Goal: Task Accomplishment & Management: Manage account settings

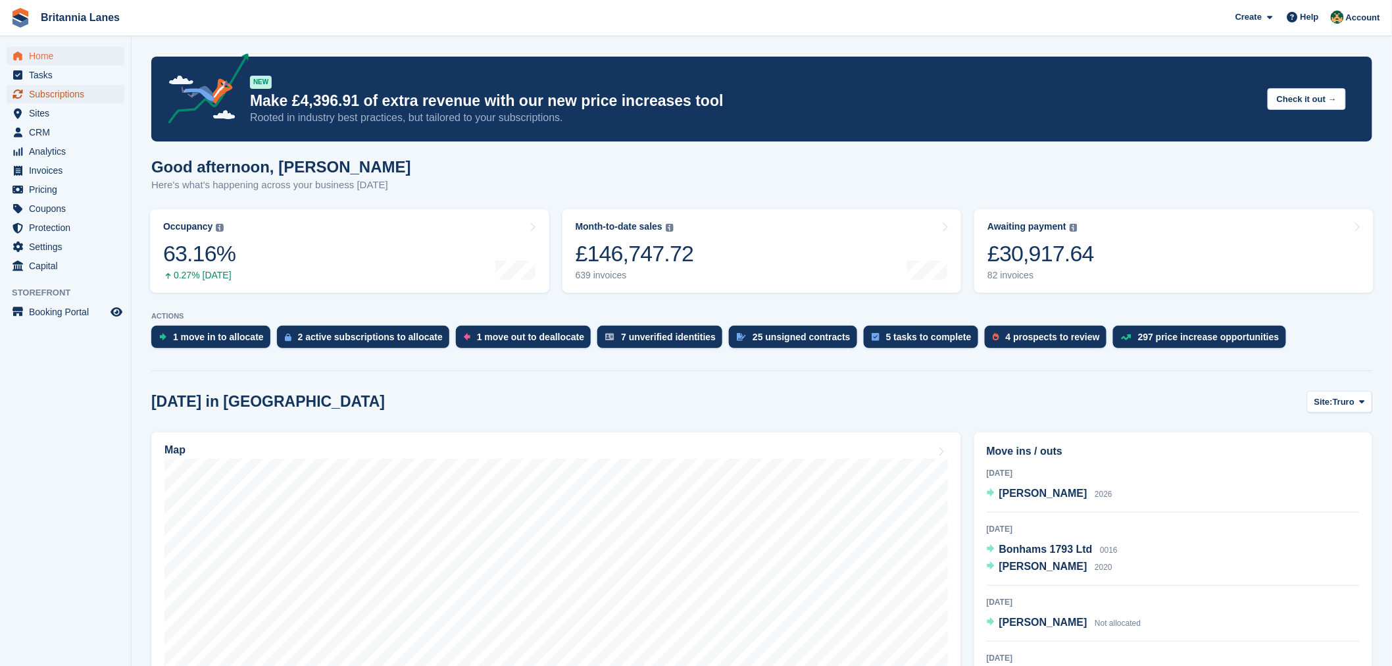
click at [99, 100] on span "Subscriptions" at bounding box center [68, 94] width 79 height 18
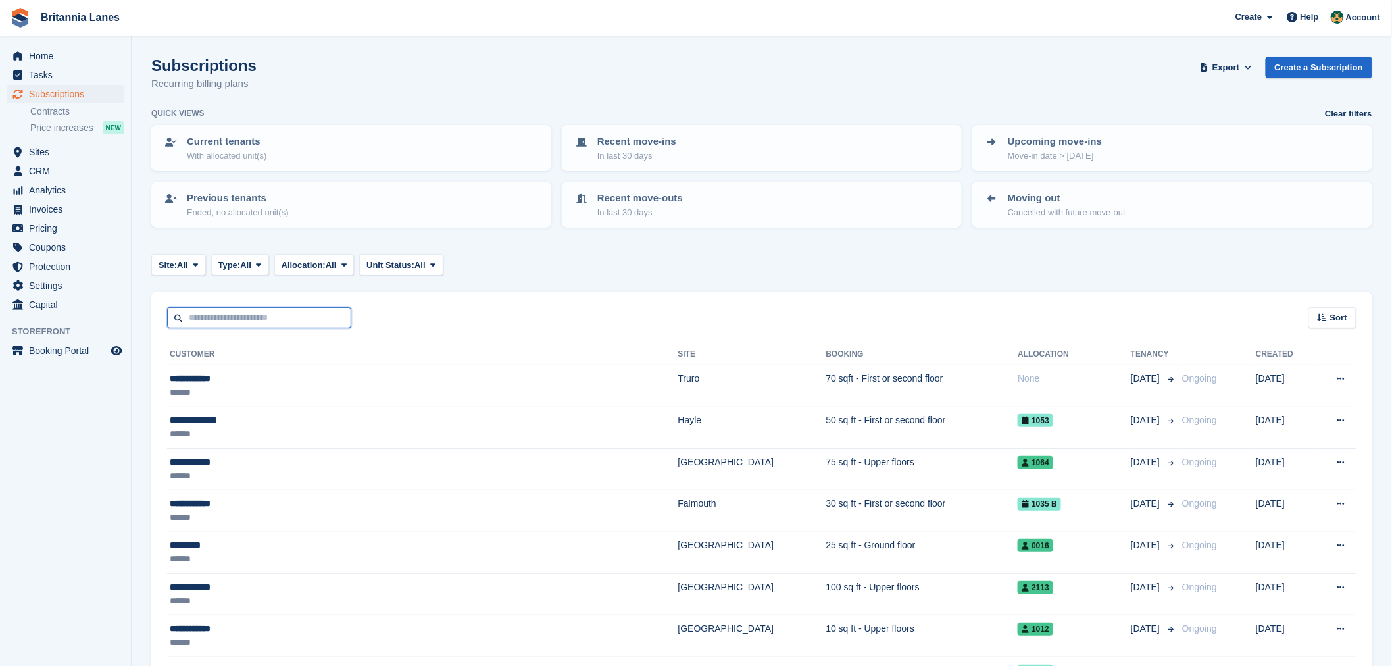
click at [219, 320] on input "text" at bounding box center [259, 318] width 184 height 22
type input "*****"
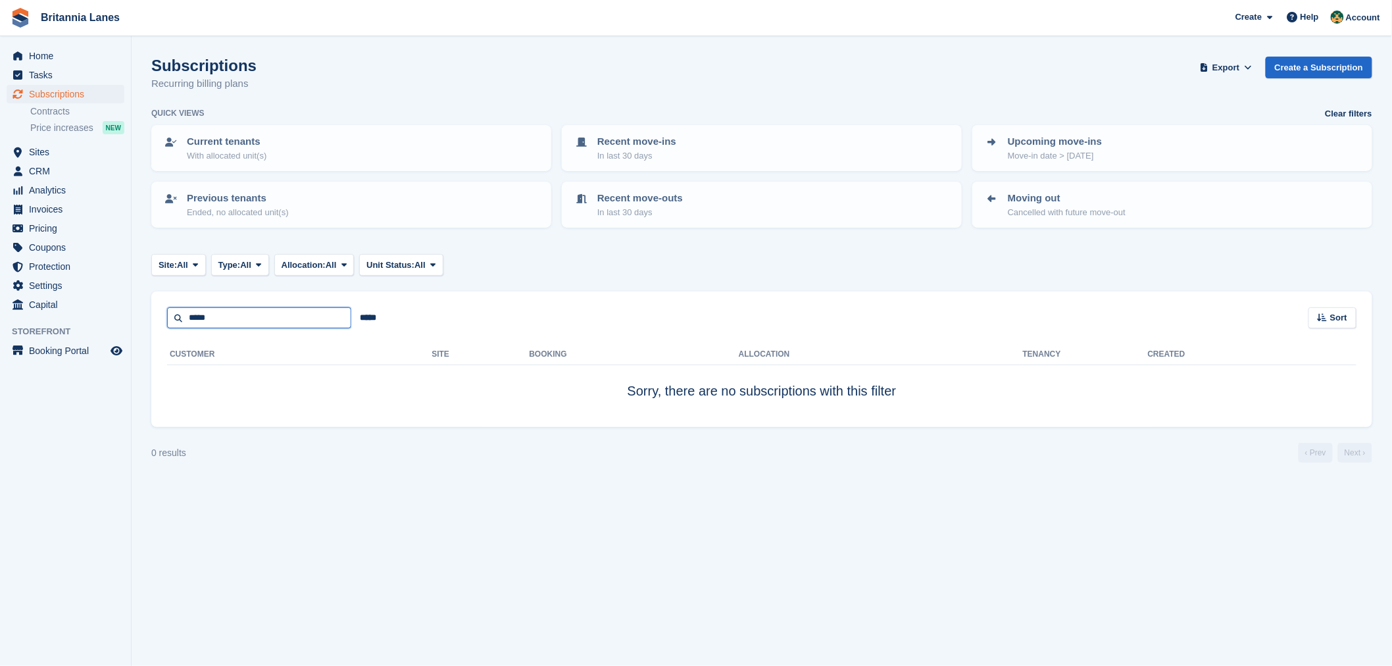
click at [219, 320] on input "*****" at bounding box center [259, 318] width 184 height 22
type input "*****"
click at [219, 320] on input "*****" at bounding box center [259, 318] width 184 height 22
type input "*****"
click at [219, 320] on input "*****" at bounding box center [259, 318] width 184 height 22
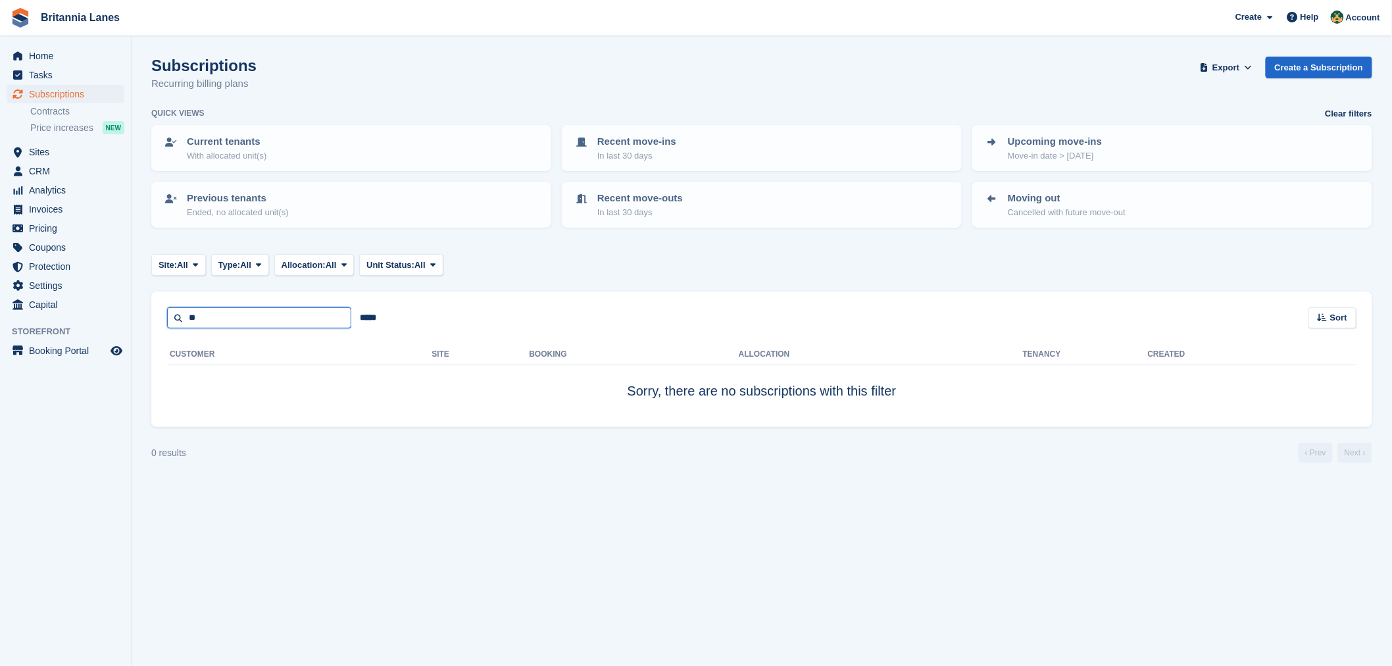
type input "*"
type input "****"
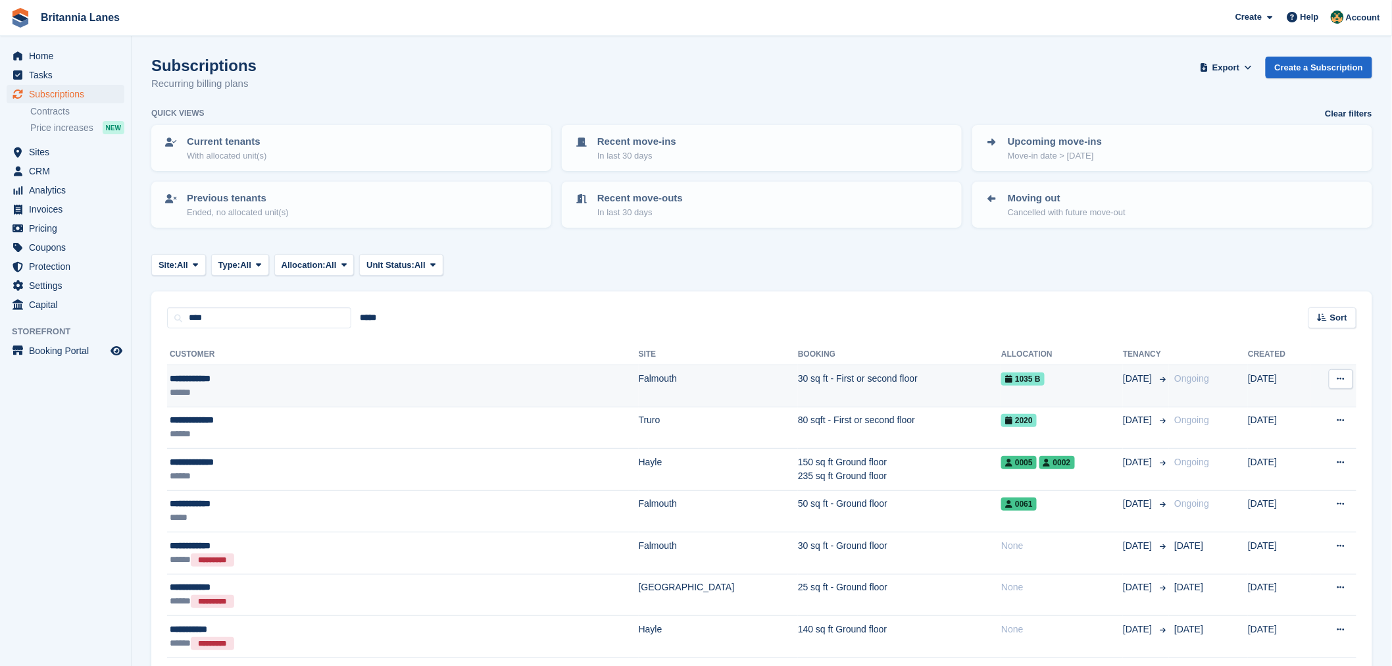
click at [276, 385] on div "******" at bounding box center [310, 392] width 281 height 14
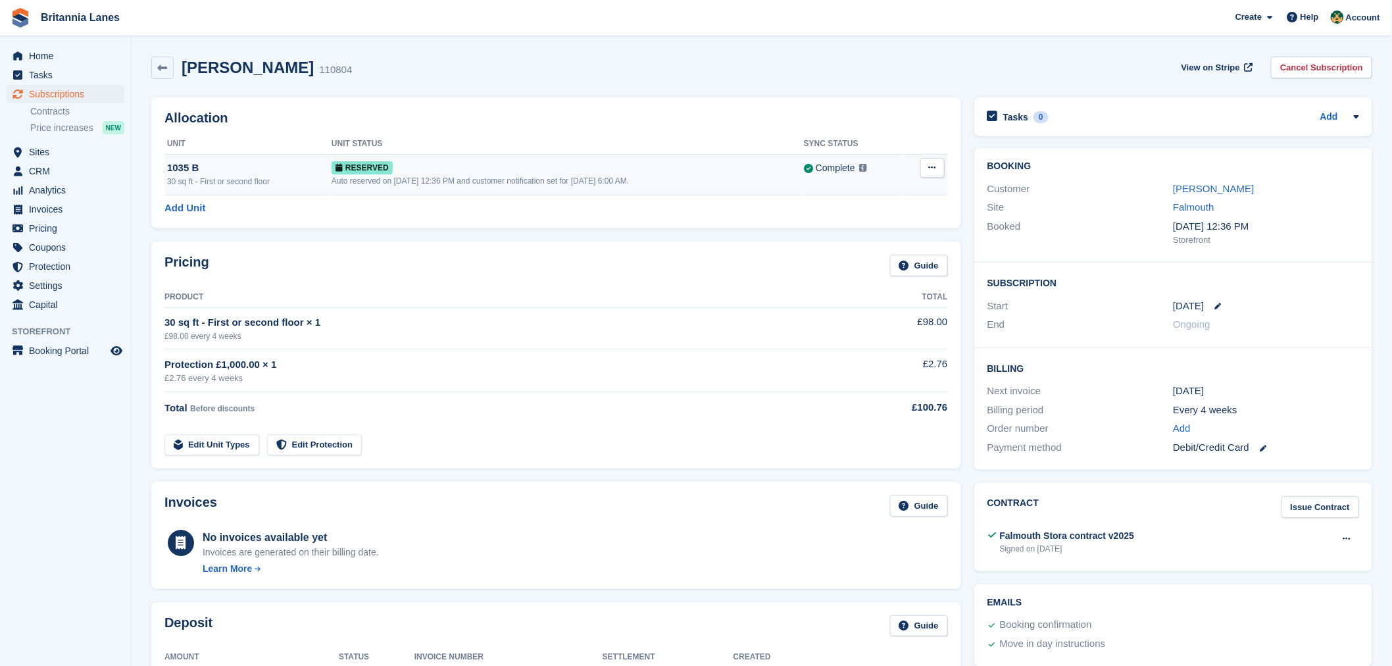
click at [270, 181] on div "30 sq ft - First or second floor" at bounding box center [249, 182] width 164 height 12
click at [189, 205] on link "Add Unit" at bounding box center [184, 208] width 41 height 15
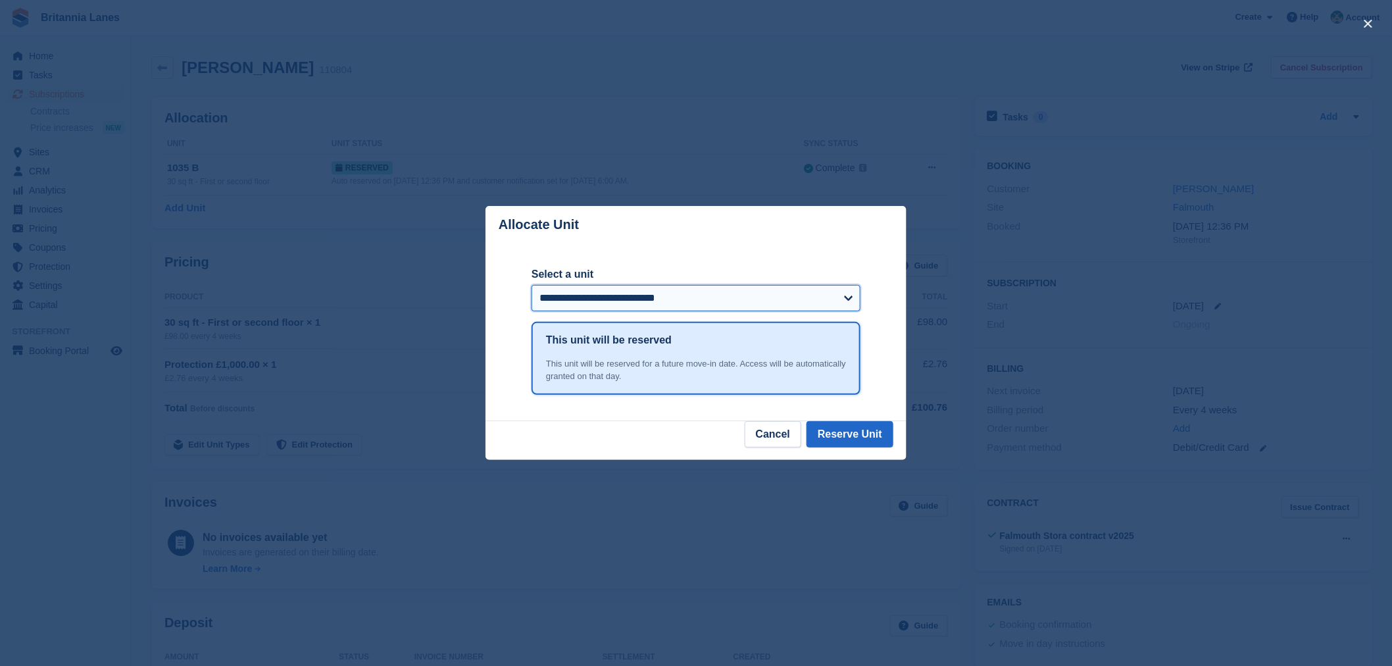
click at [648, 310] on select "**********" at bounding box center [695, 298] width 329 height 26
select select "*****"
click at [531, 286] on select "**********" at bounding box center [695, 298] width 329 height 26
click at [839, 432] on button "Reserve Unit" at bounding box center [849, 434] width 87 height 26
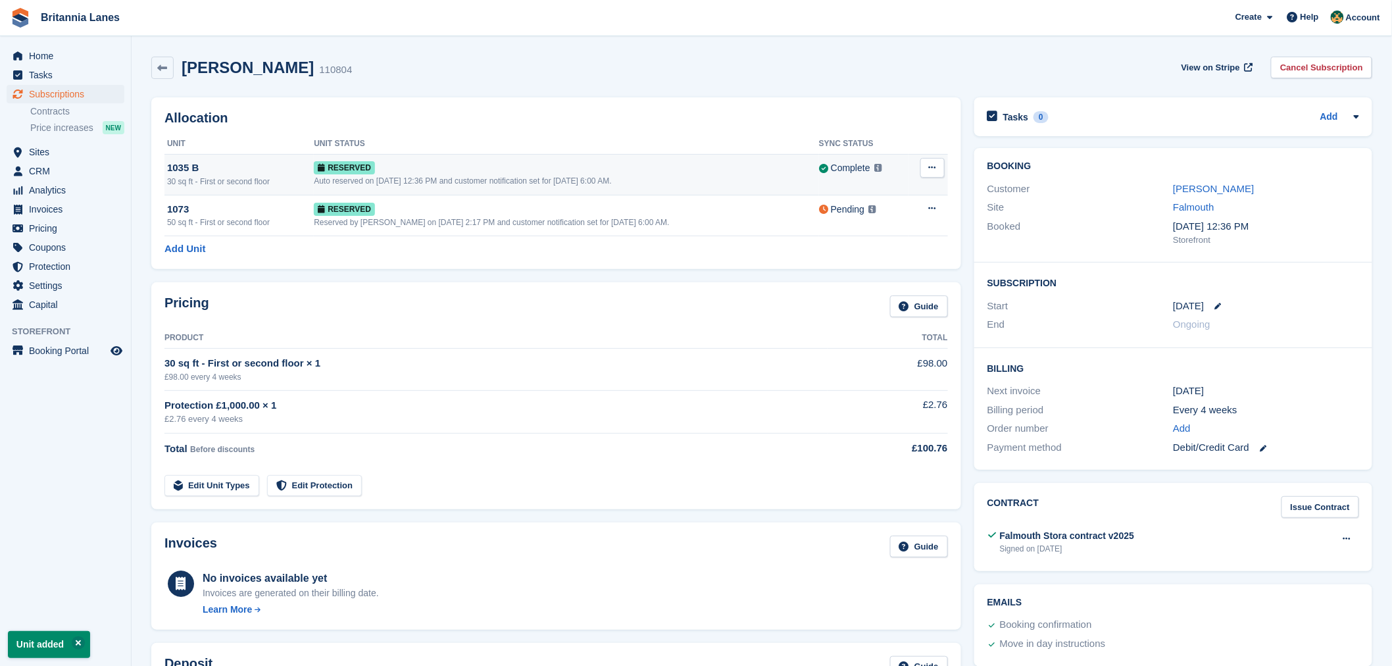
click at [937, 174] on button at bounding box center [932, 168] width 24 height 20
click at [898, 222] on p "Deallocate" at bounding box center [881, 221] width 114 height 17
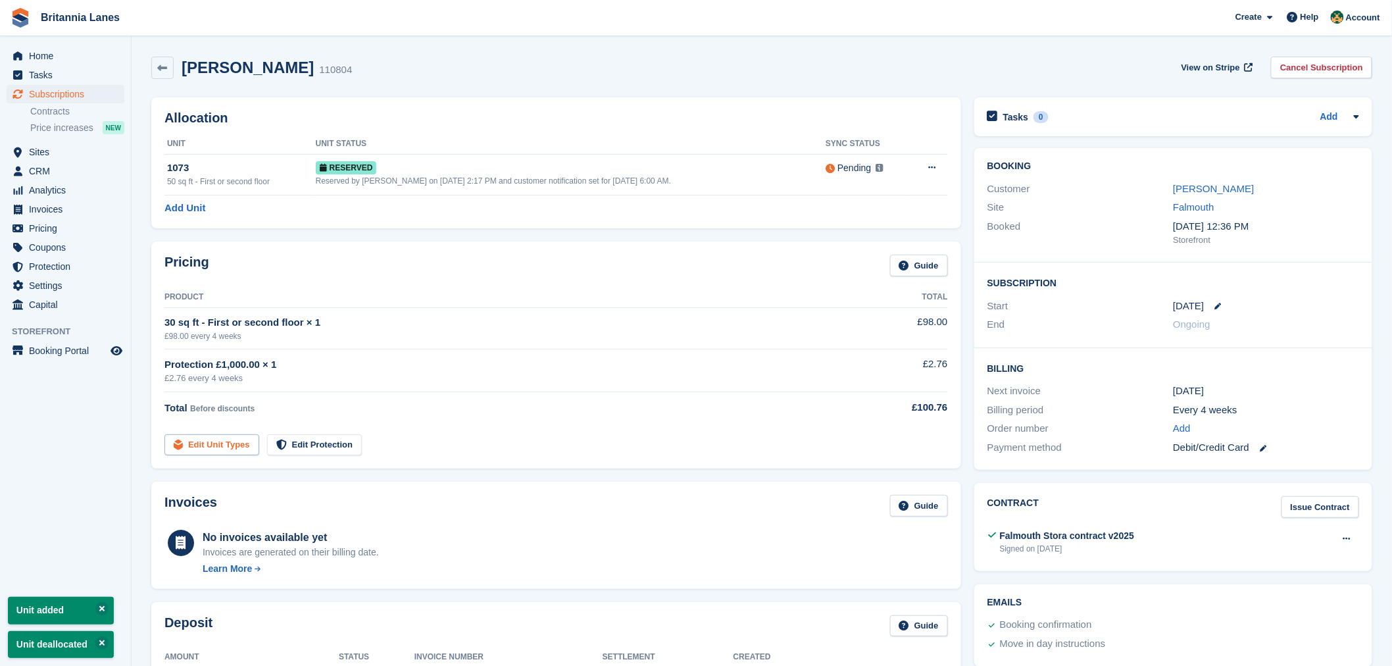
click at [232, 446] on link "Edit Unit Types" at bounding box center [211, 445] width 95 height 22
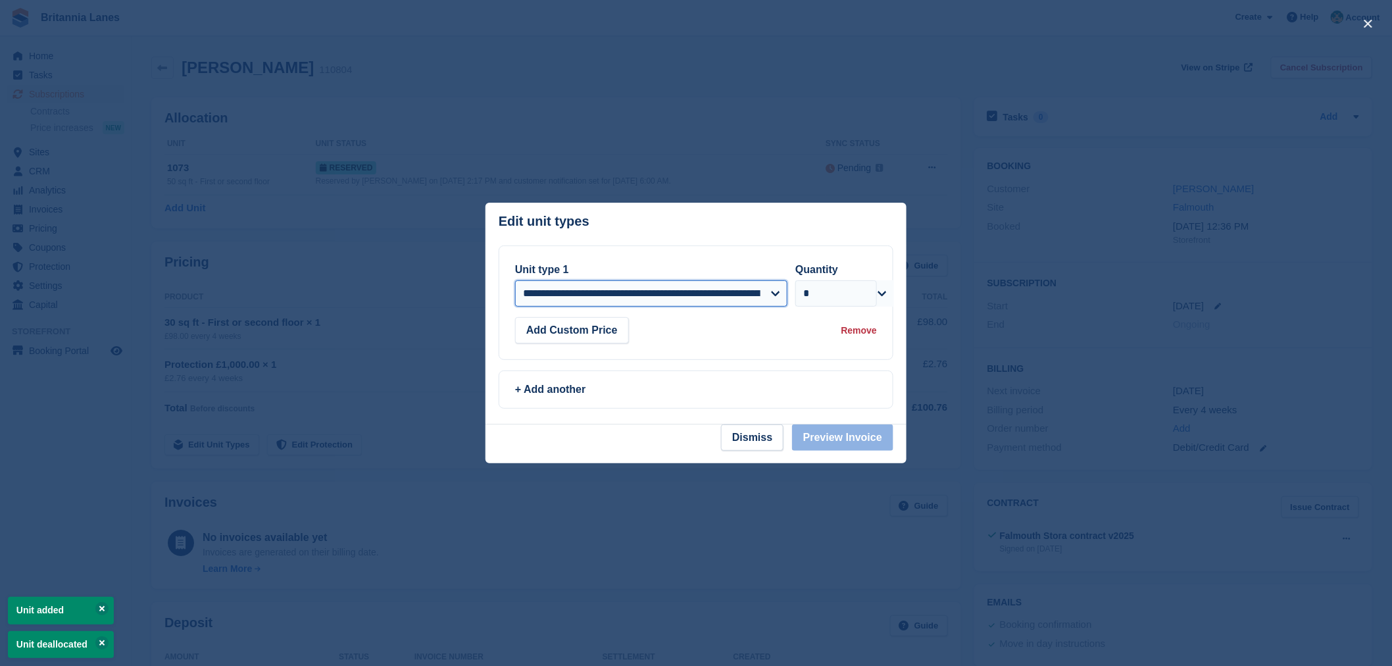
click at [778, 288] on select "**********" at bounding box center [651, 293] width 272 height 26
select select "*****"
click at [515, 281] on select "**********" at bounding box center [651, 293] width 272 height 26
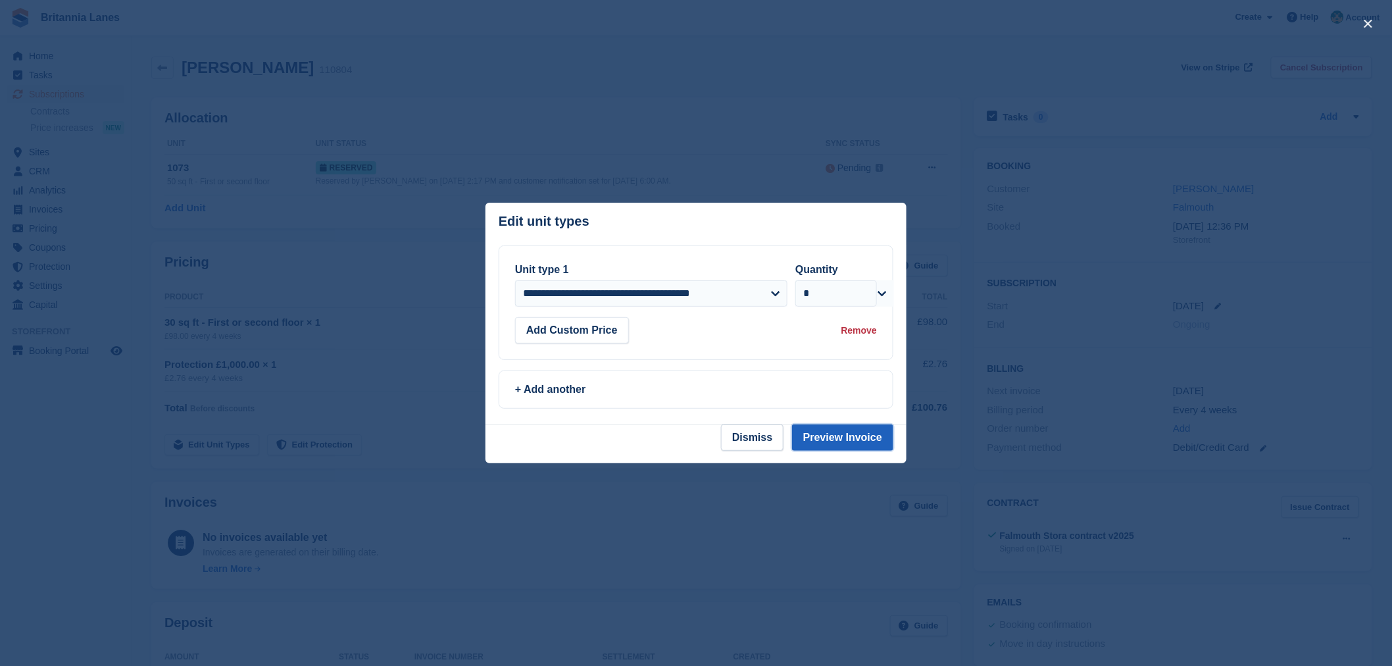
click at [845, 441] on button "Preview Invoice" at bounding box center [842, 437] width 101 height 26
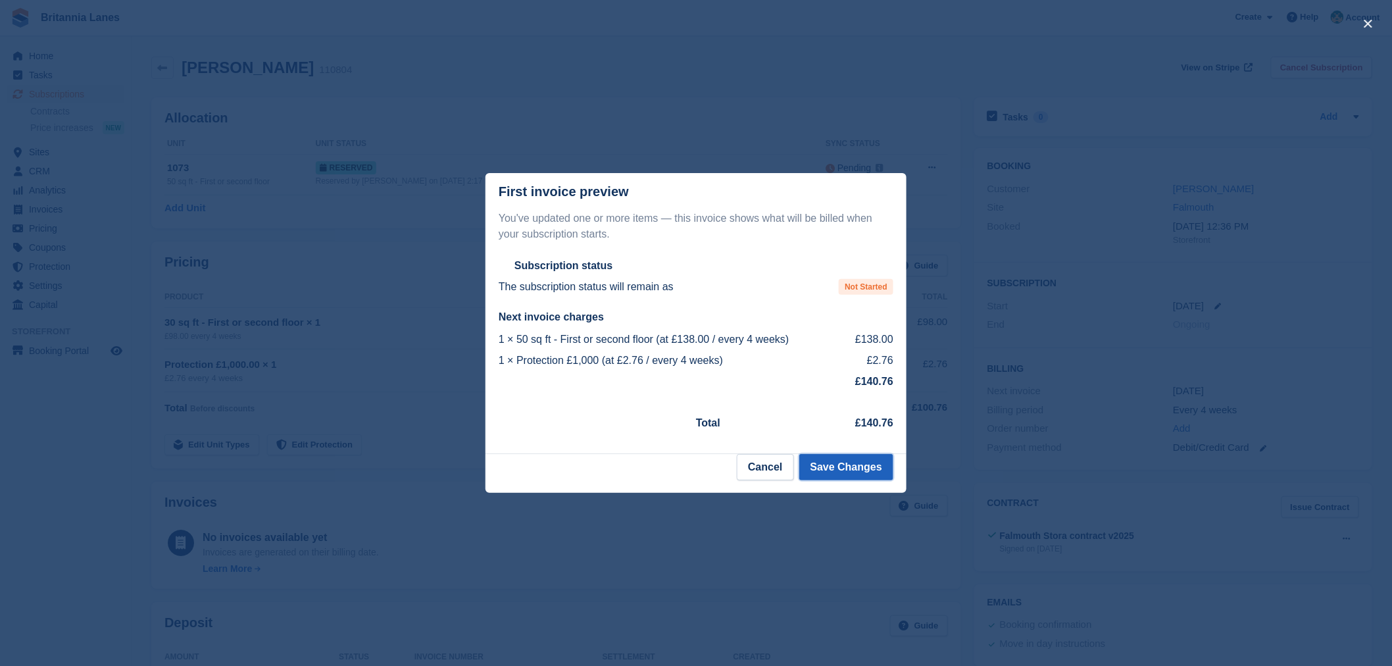
click at [839, 468] on button "Save Changes" at bounding box center [846, 467] width 94 height 26
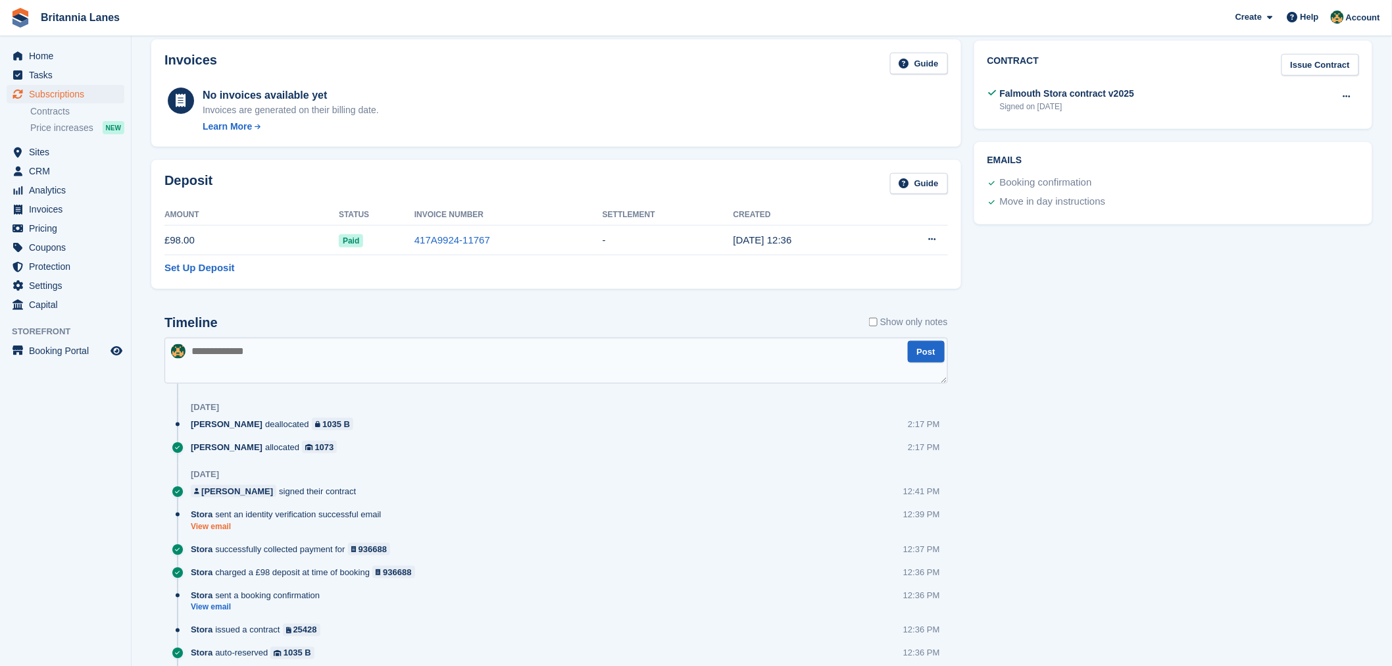
scroll to position [443, 0]
click at [287, 189] on div "Deposit Guide" at bounding box center [555, 187] width 783 height 30
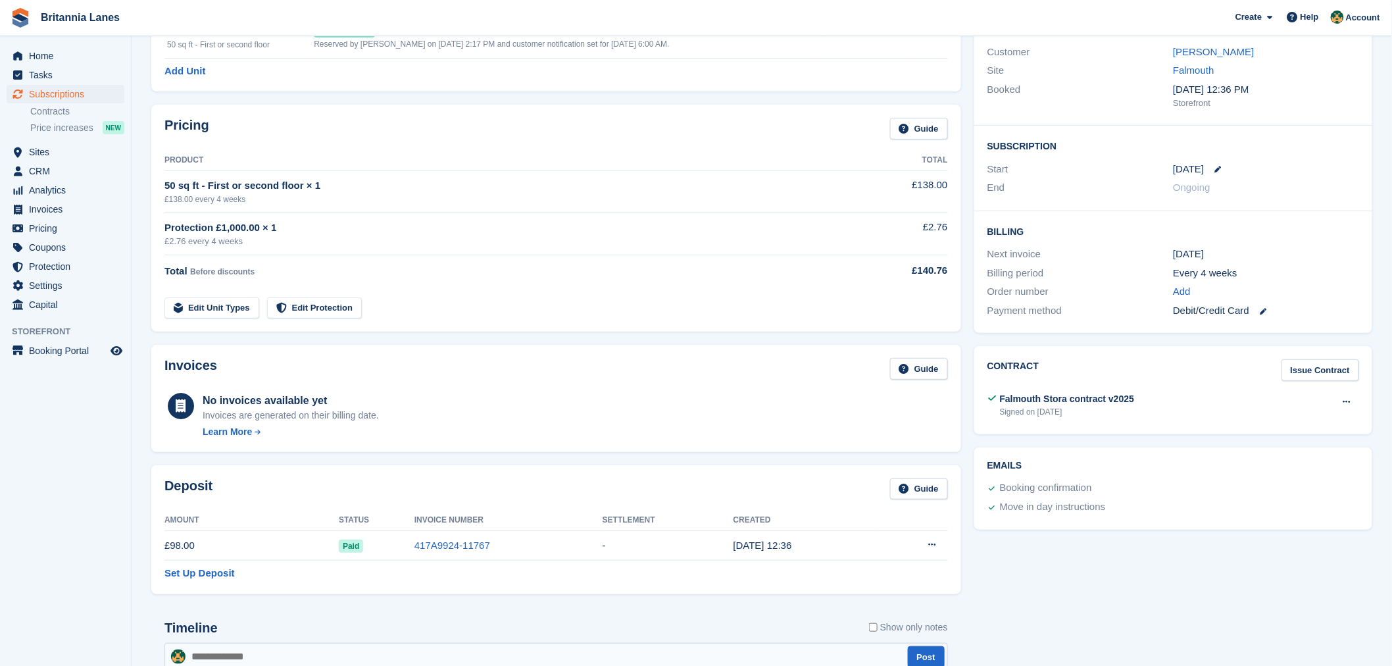
scroll to position [170, 0]
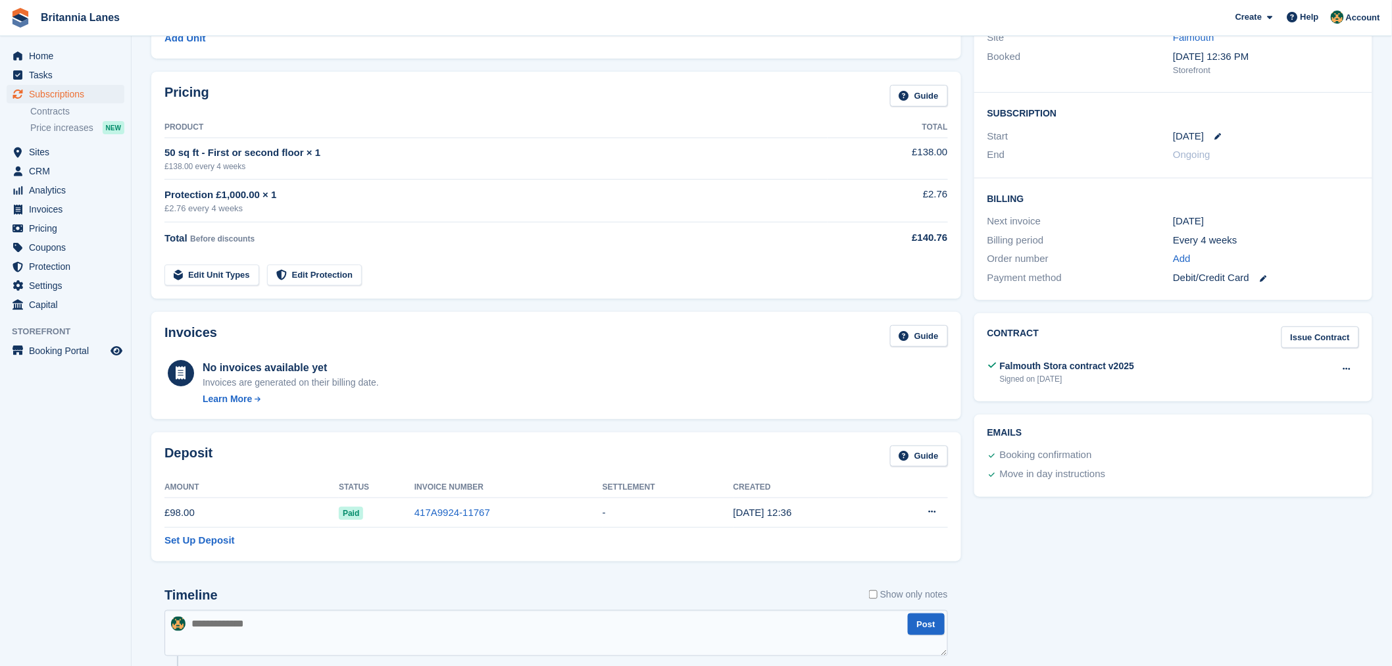
click at [402, 429] on div "Deposit Guide Amount Status Invoice Number Settlement Created £98.00 Paid 417A9…" at bounding box center [556, 497] width 823 height 142
click at [513, 461] on div "Deposit Guide" at bounding box center [555, 460] width 783 height 30
click at [824, 478] on th "Created" at bounding box center [805, 487] width 145 height 21
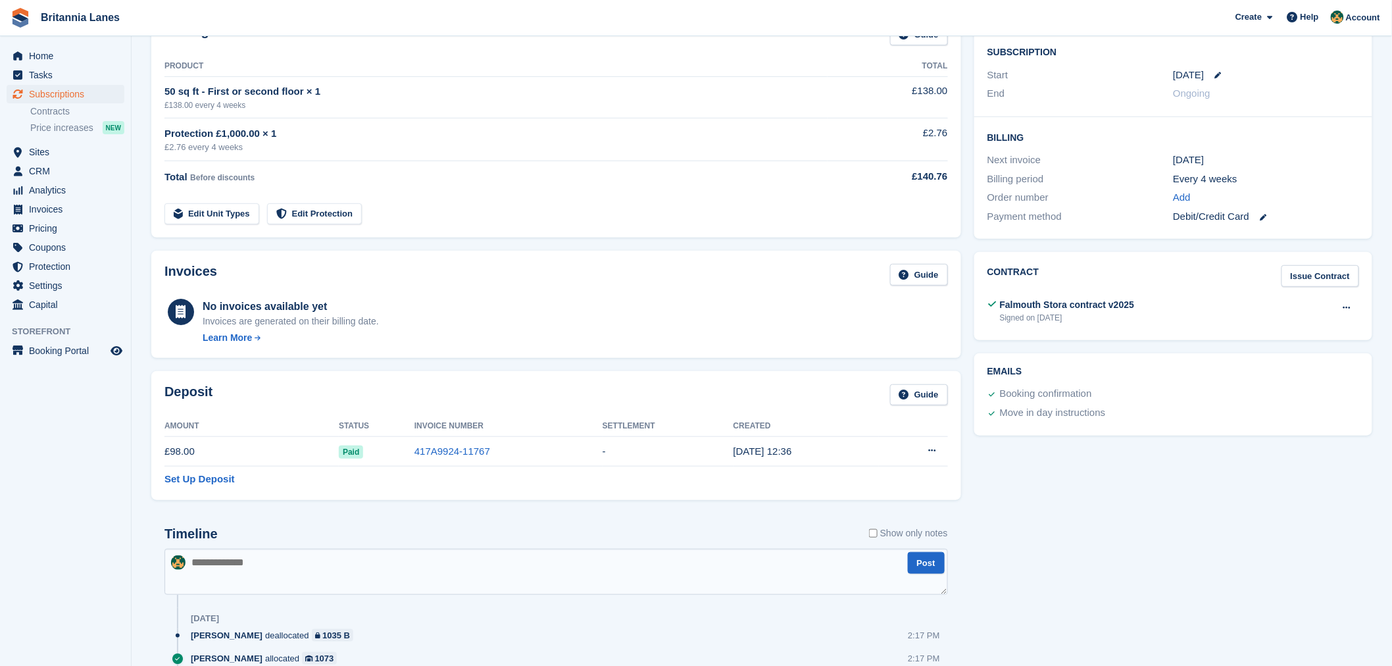
scroll to position [239, 0]
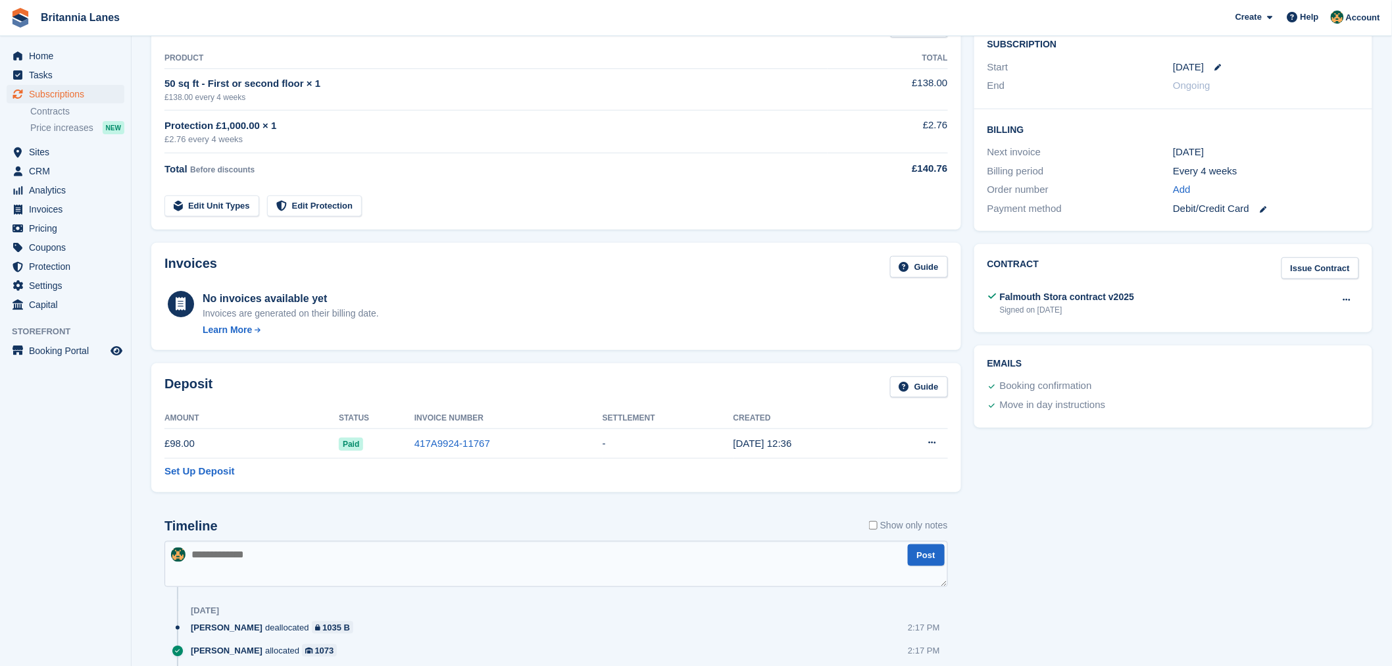
click at [443, 308] on div "No invoices available yet Invoices are generated on their billing date. Learn M…" at bounding box center [555, 312] width 783 height 49
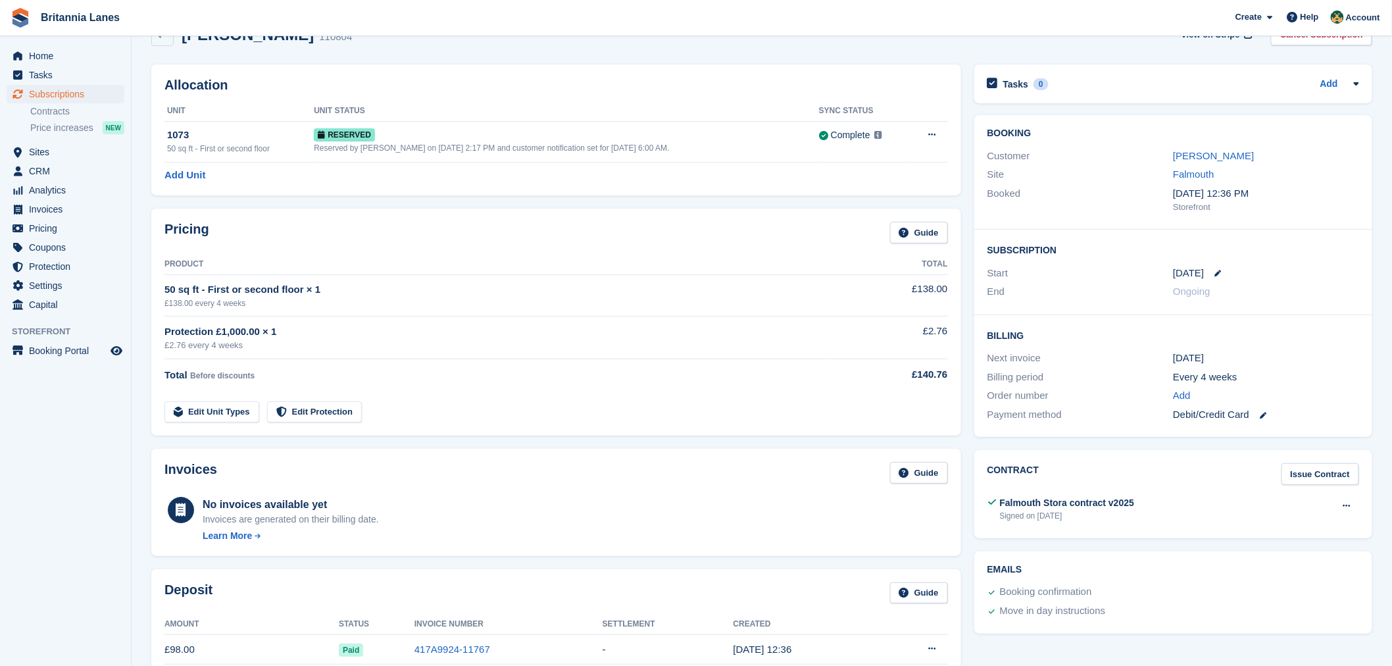
scroll to position [0, 0]
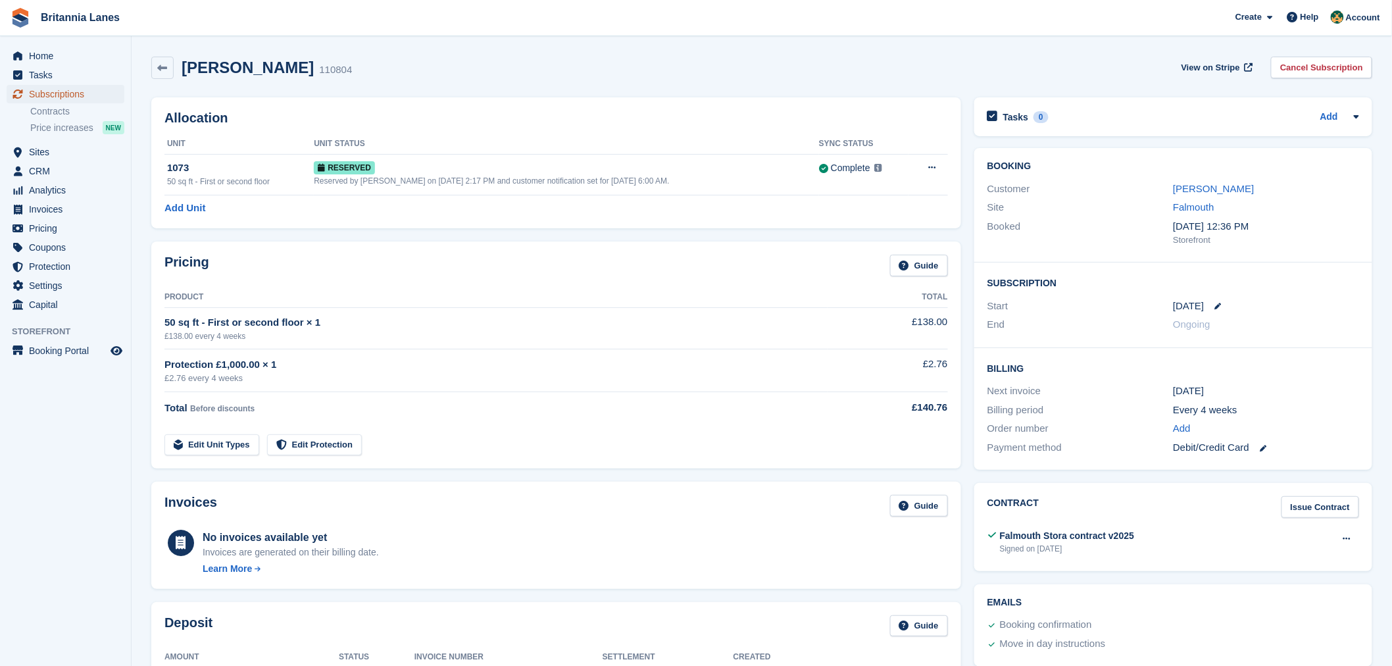
click at [89, 92] on span "Subscriptions" at bounding box center [68, 94] width 79 height 18
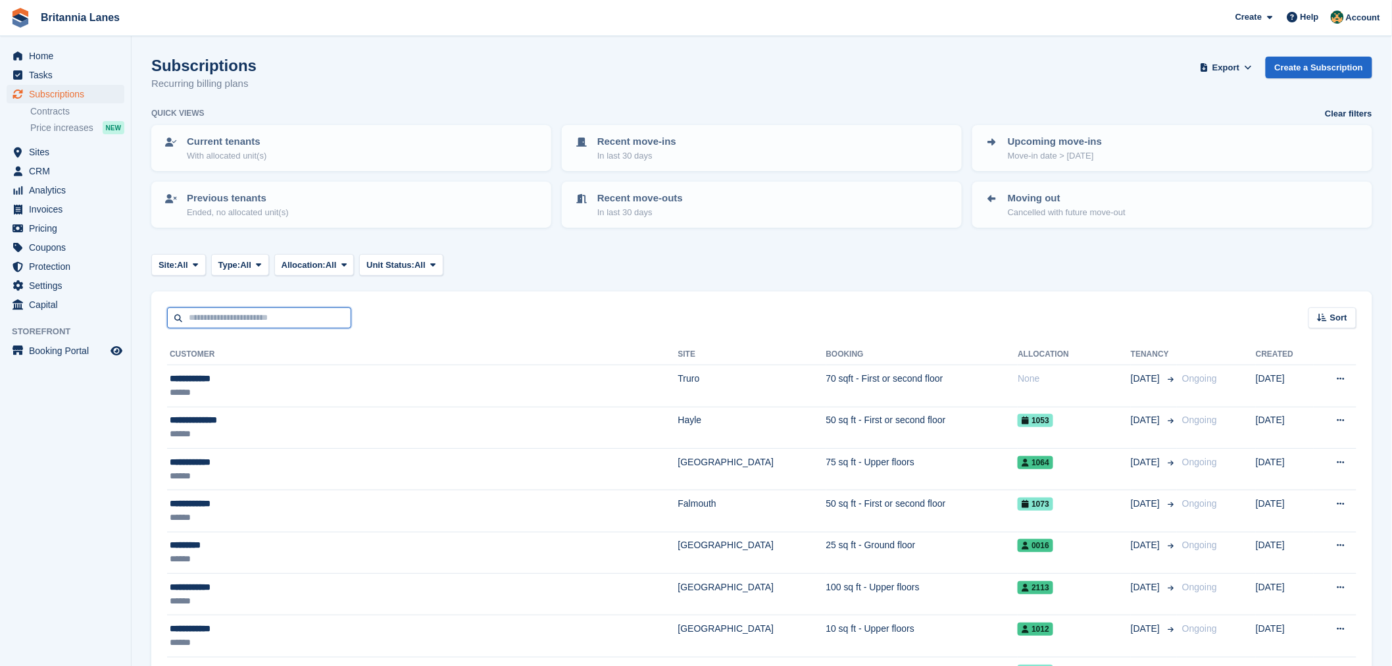
click at [336, 321] on input "text" at bounding box center [259, 318] width 184 height 22
type input "*********"
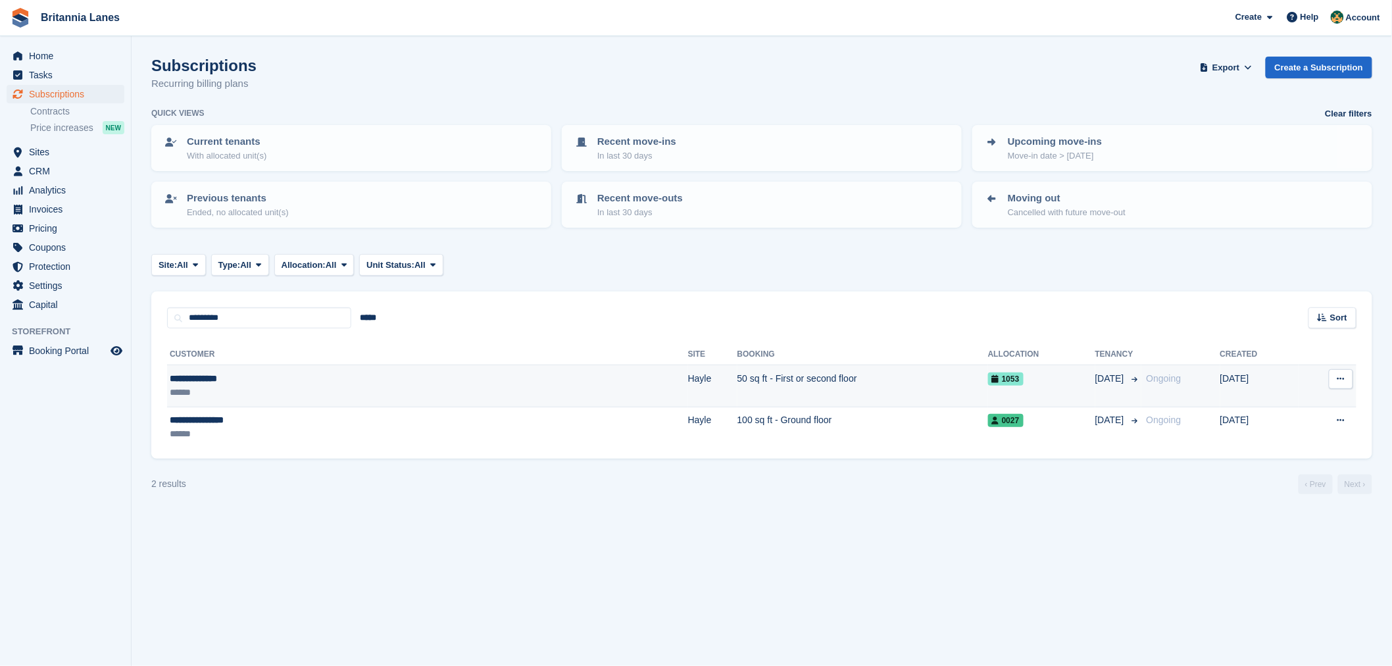
click at [237, 393] on div "******" at bounding box center [293, 392] width 246 height 14
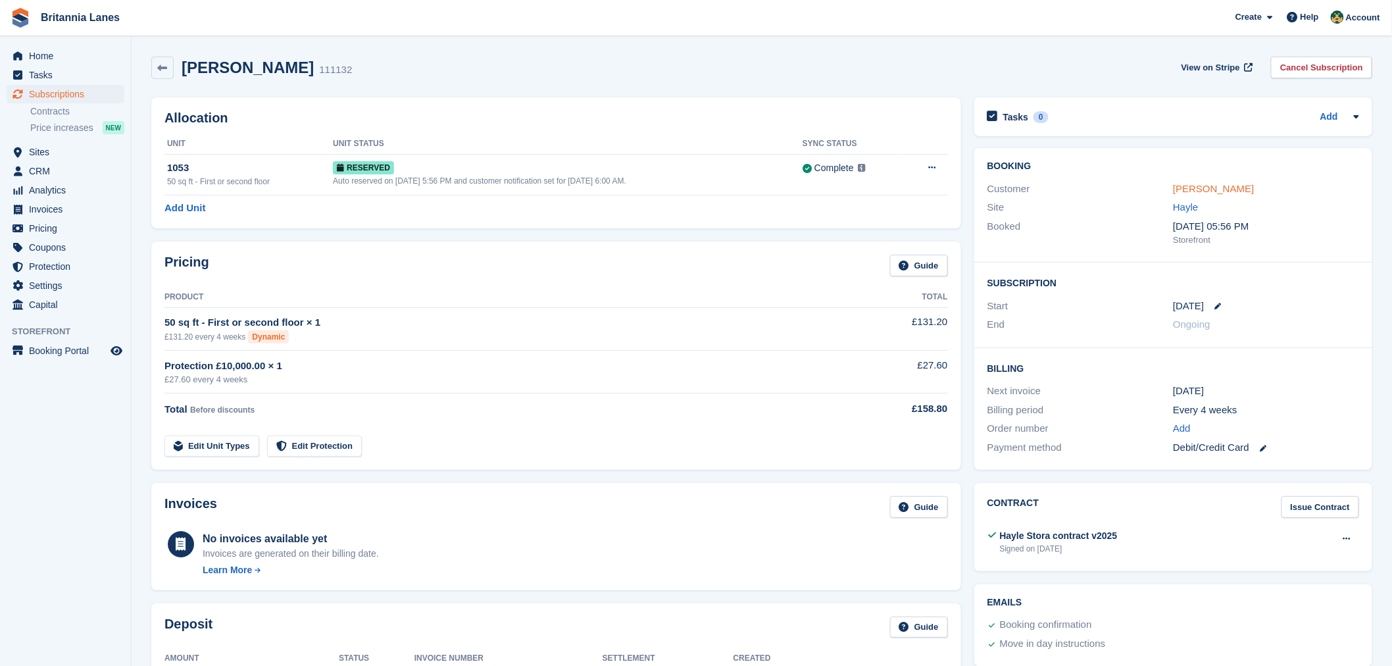
click at [1209, 193] on link "Milo Goodspeed" at bounding box center [1213, 188] width 81 height 11
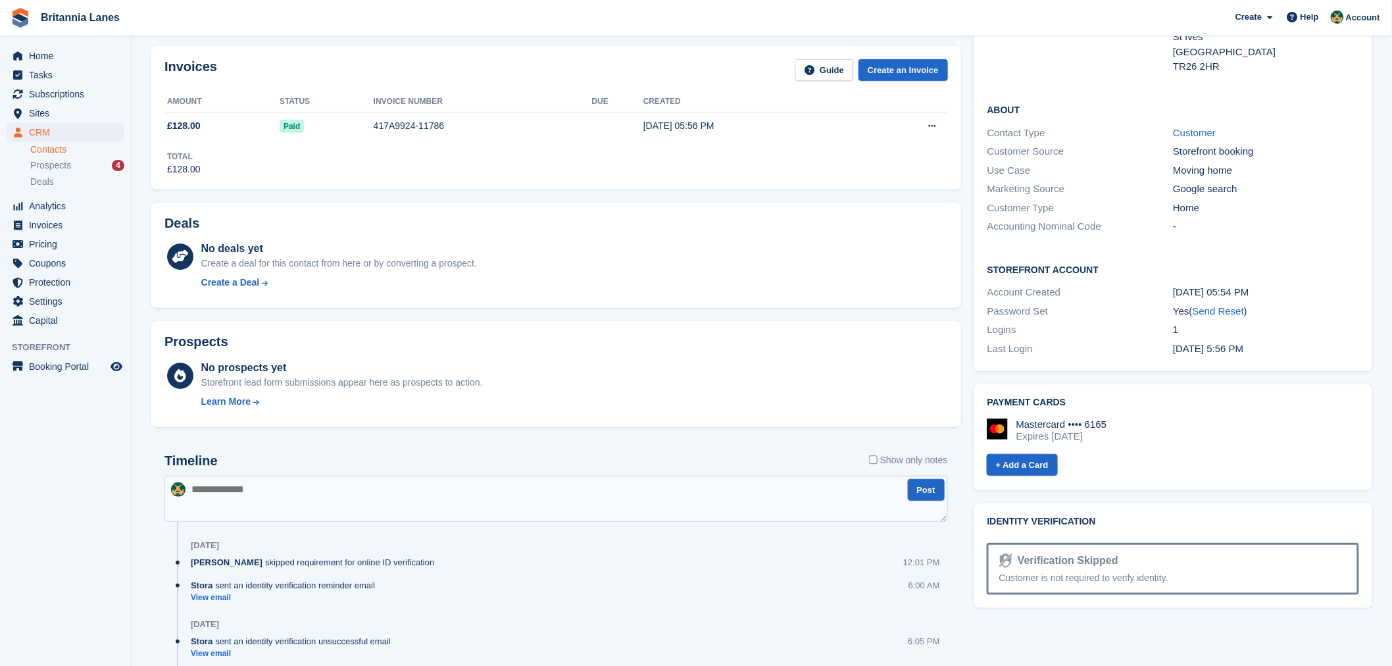
scroll to position [341, 0]
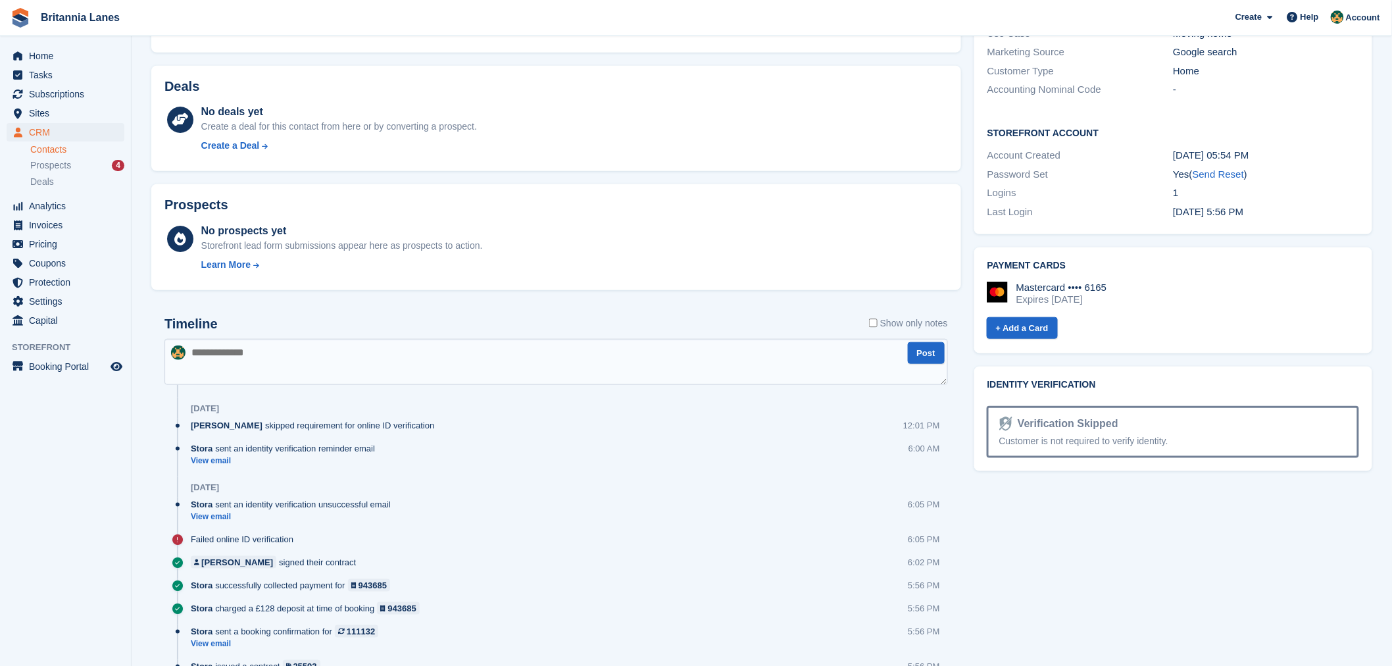
click at [295, 435] on div "Nathan Kellow skipped requirement for online ID verification 12:01 PM" at bounding box center [569, 430] width 757 height 23
click at [167, 438] on div at bounding box center [177, 430] width 26 height 23
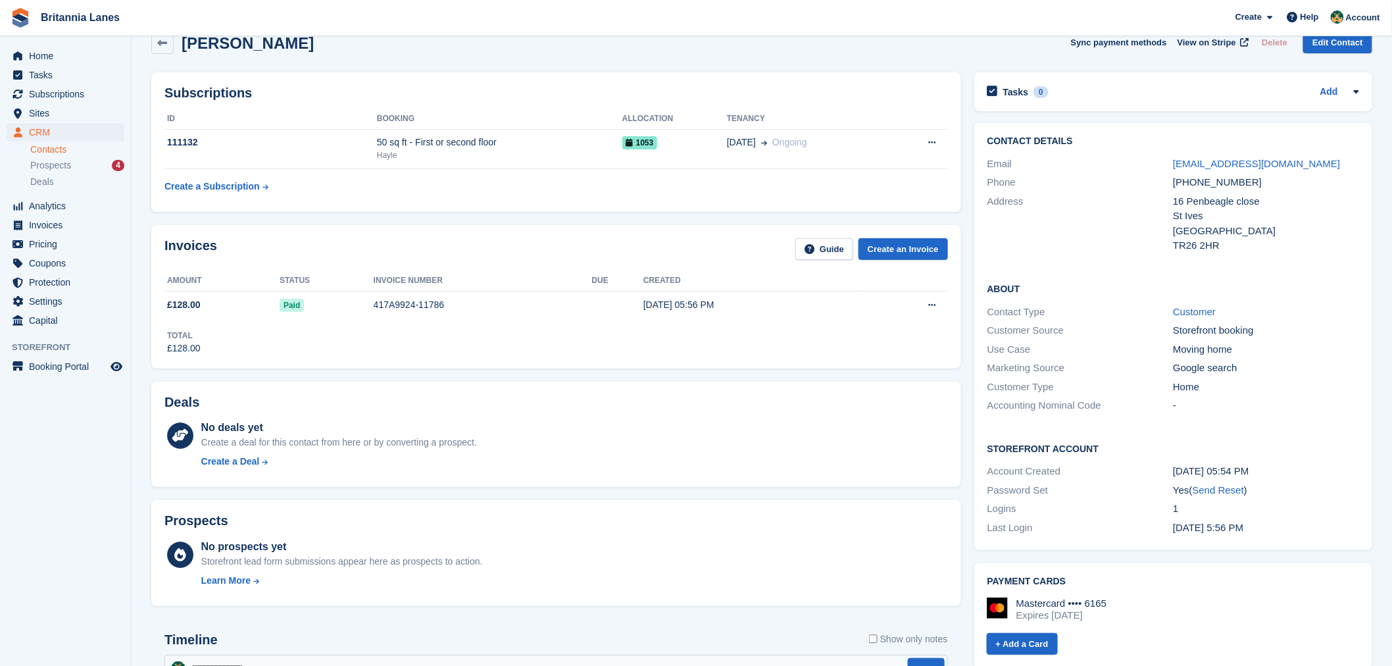
scroll to position [0, 0]
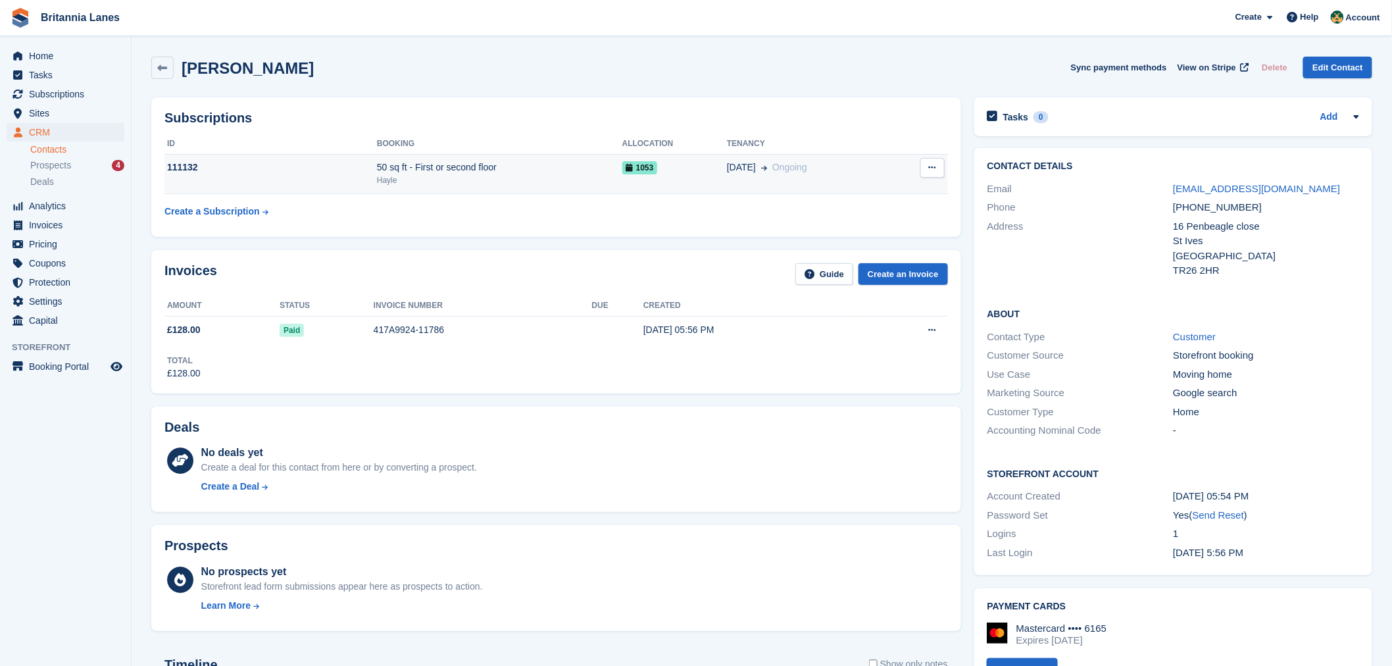
click at [498, 180] on div "Hayle" at bounding box center [499, 180] width 245 height 12
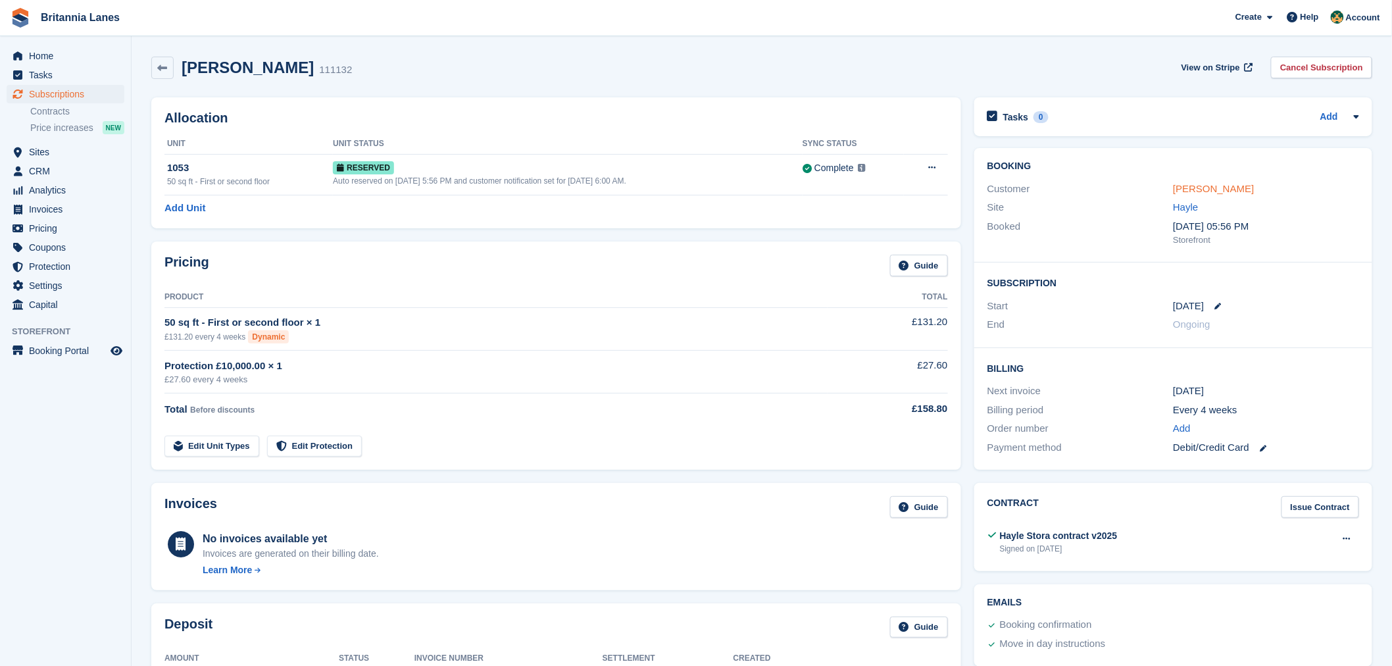
click at [1221, 189] on link "Milo Goodspeed" at bounding box center [1213, 188] width 81 height 11
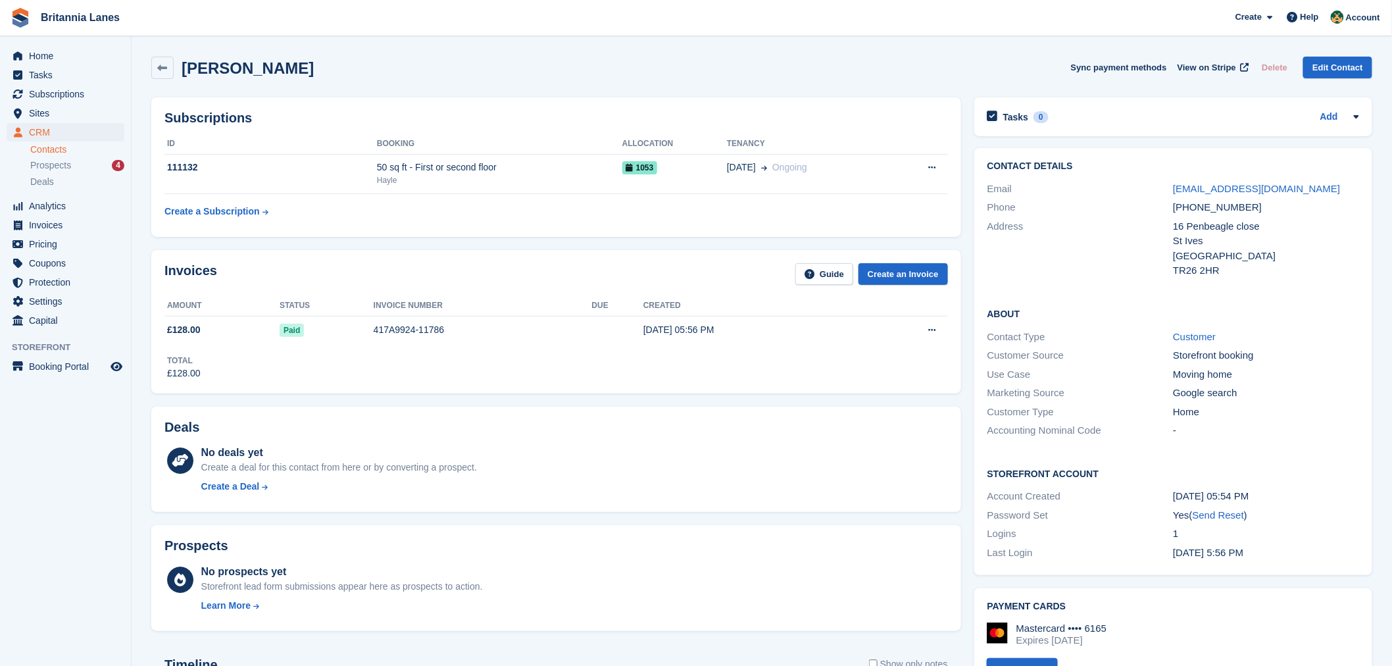
click at [581, 270] on div "Invoices Guide Create an Invoice" at bounding box center [555, 278] width 783 height 30
click at [36, 53] on span "Home" at bounding box center [68, 56] width 79 height 18
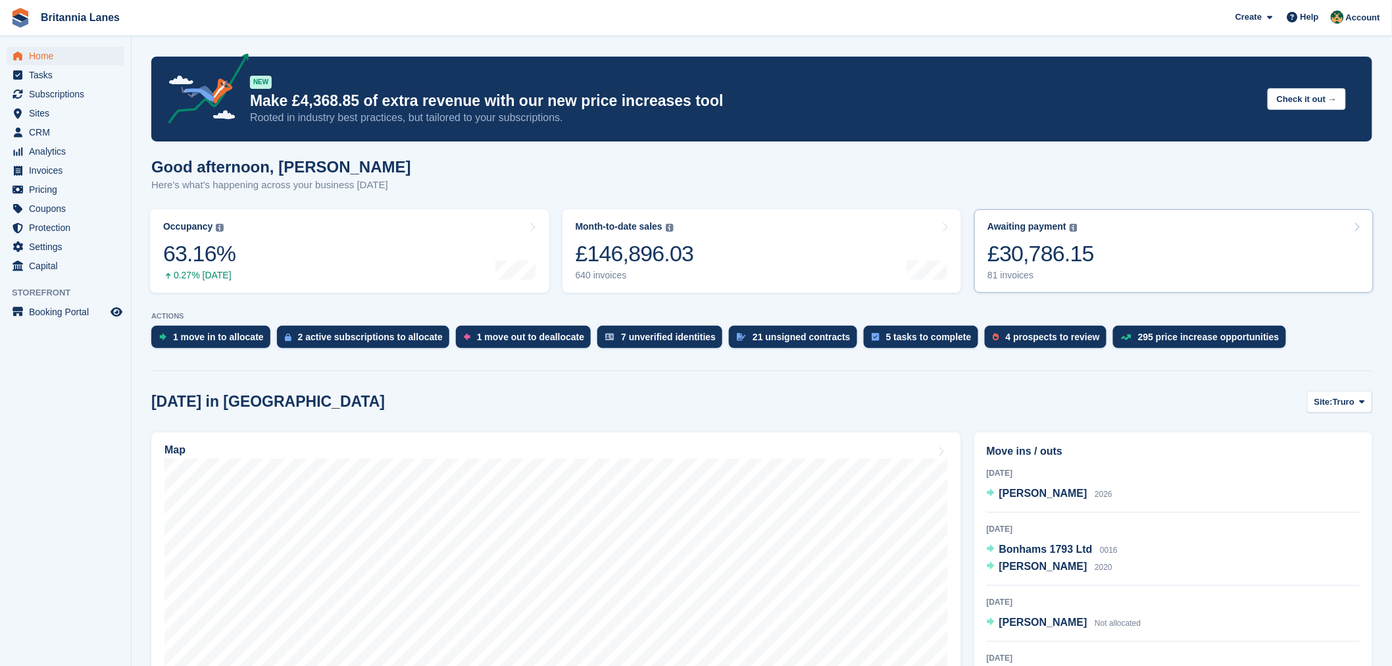
click at [1179, 249] on link "Awaiting payment The total outstanding balance on all open invoices. £30,786.15…" at bounding box center [1173, 251] width 399 height 84
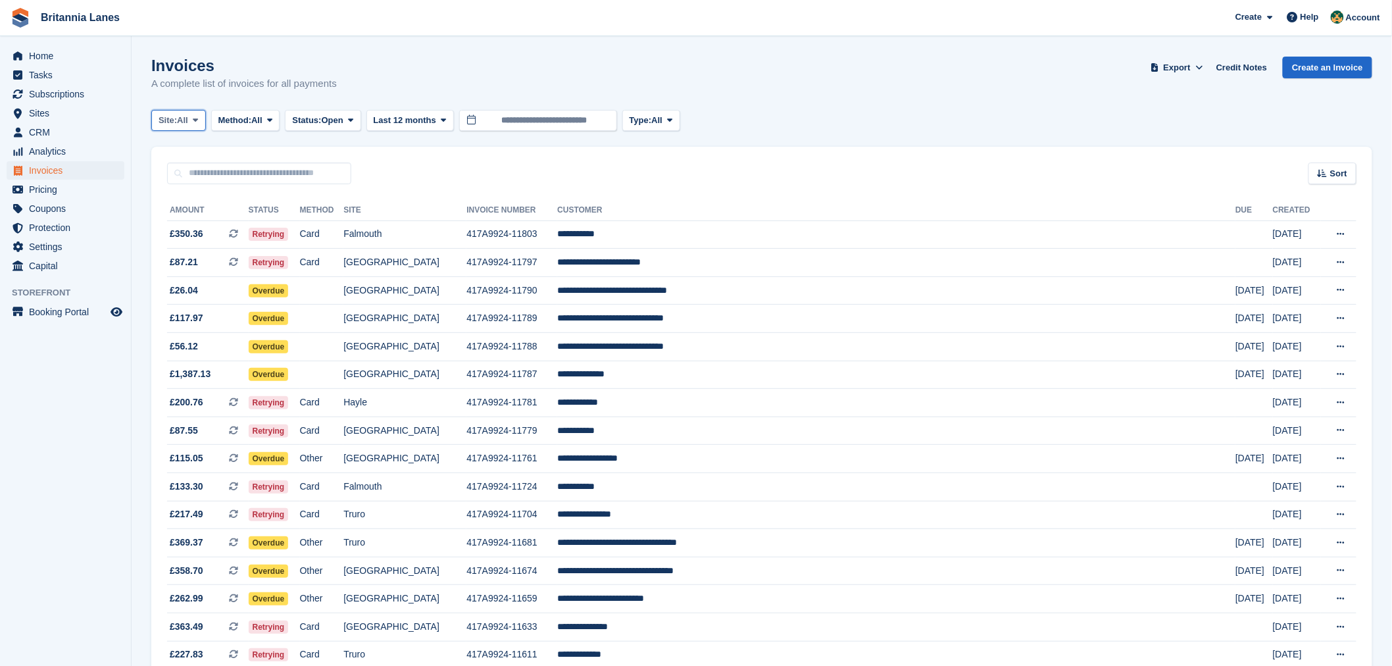
click at [198, 127] on button "Site: All" at bounding box center [178, 121] width 55 height 22
click at [201, 173] on link "Truro" at bounding box center [216, 175] width 118 height 24
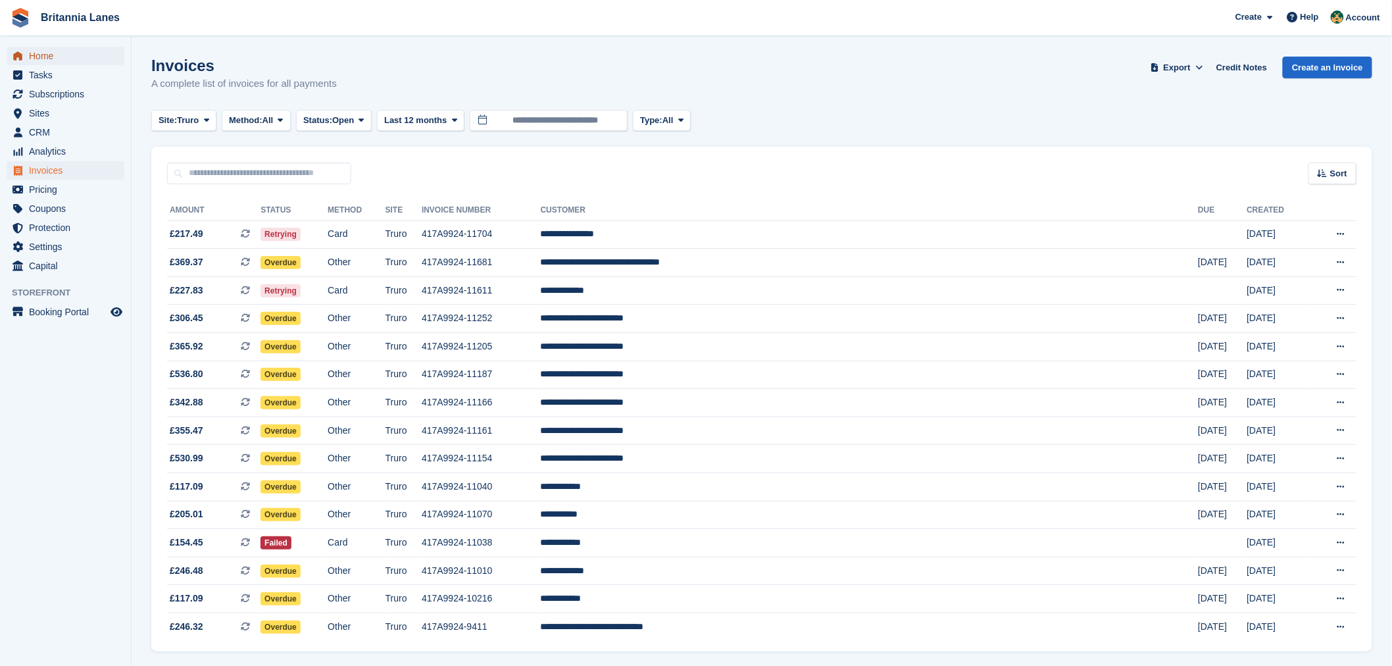
click at [71, 53] on span "Home" at bounding box center [68, 56] width 79 height 18
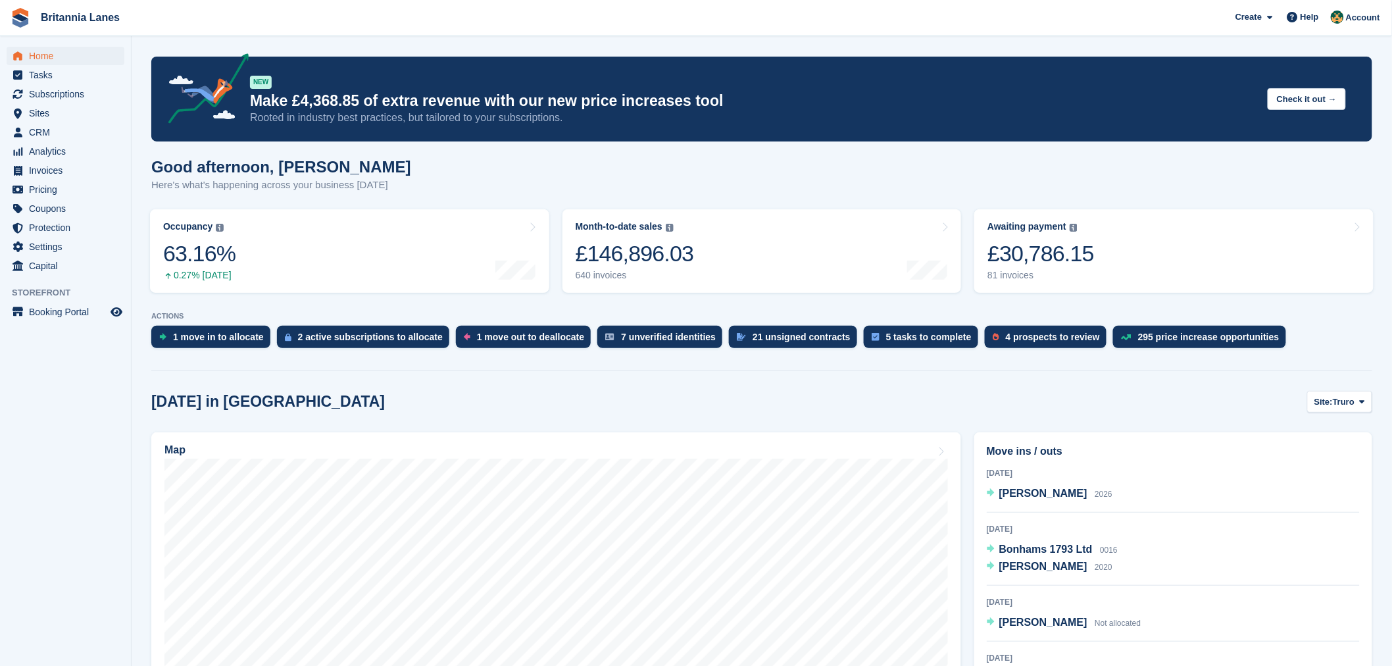
click at [547, 333] on div "1 move out to deallocate" at bounding box center [530, 336] width 107 height 11
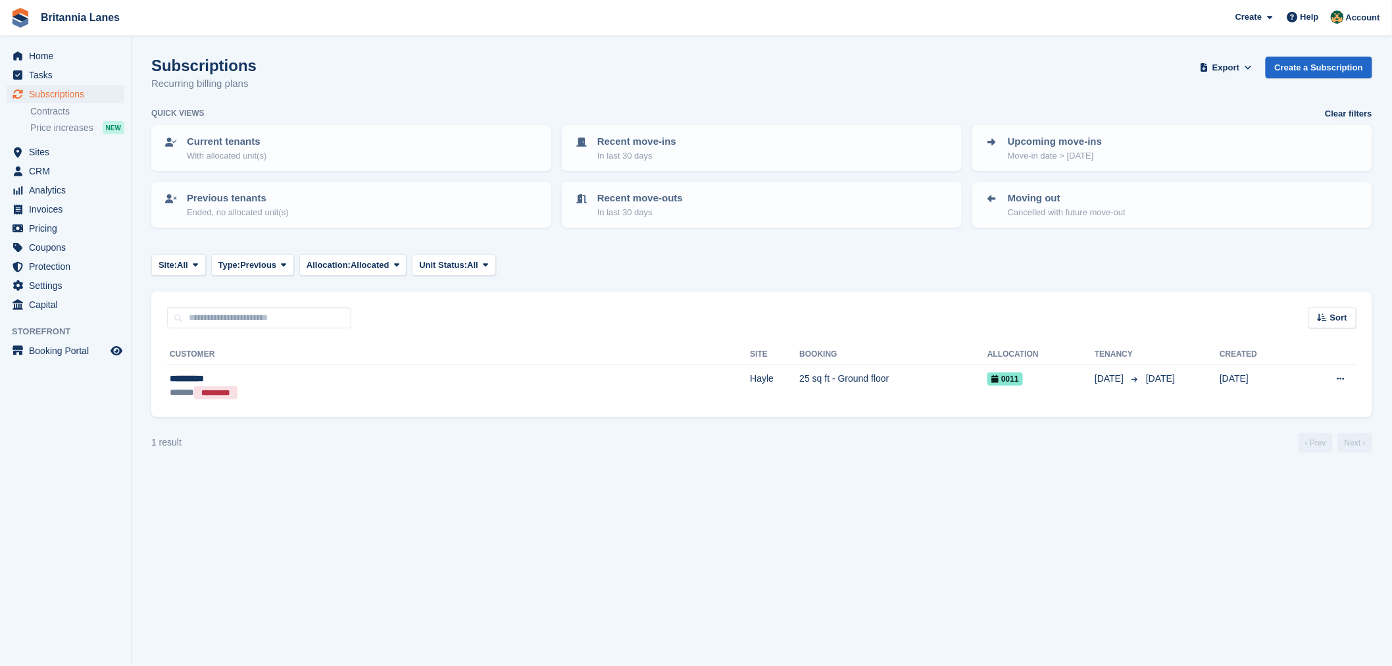
click at [527, 301] on div "Sort Sort by Customer name Date created Move in date Move out date Created (old…" at bounding box center [761, 309] width 1221 height 37
click at [800, 379] on td "25 sq ft - Ground floor" at bounding box center [894, 385] width 188 height 41
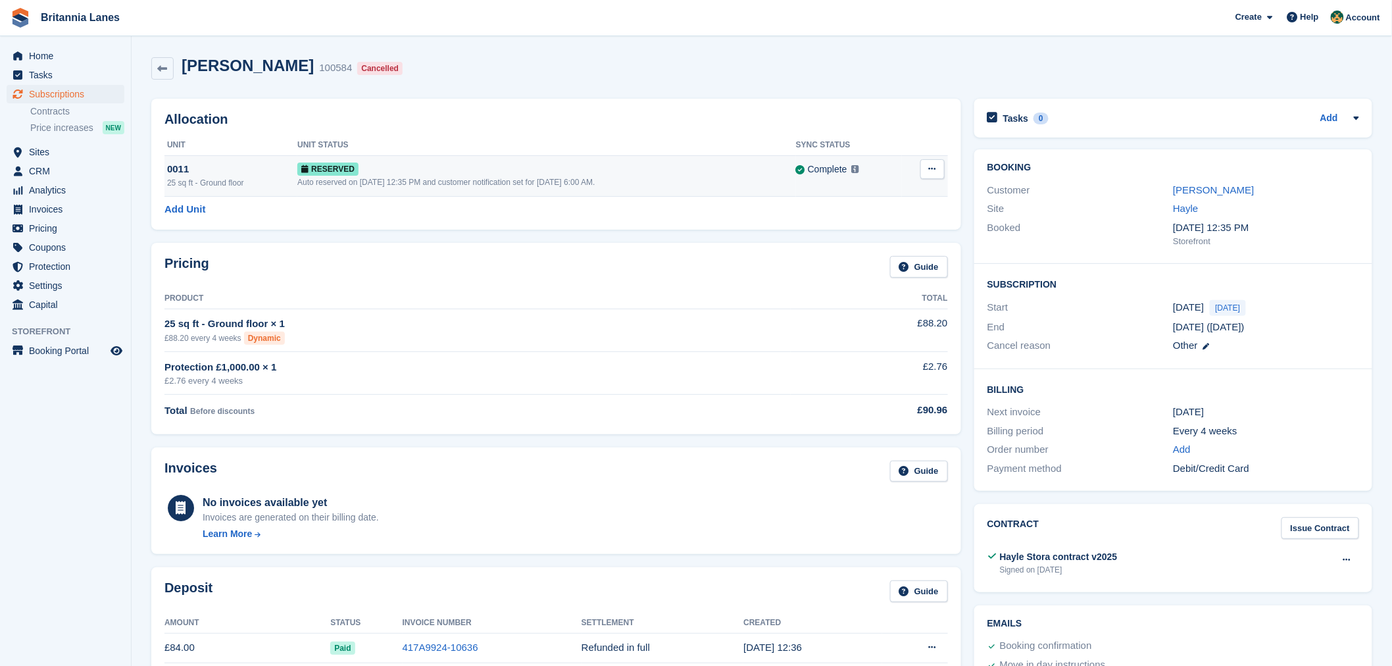
click at [927, 170] on button at bounding box center [932, 169] width 24 height 20
click at [900, 220] on p "Deallocate" at bounding box center [881, 222] width 114 height 17
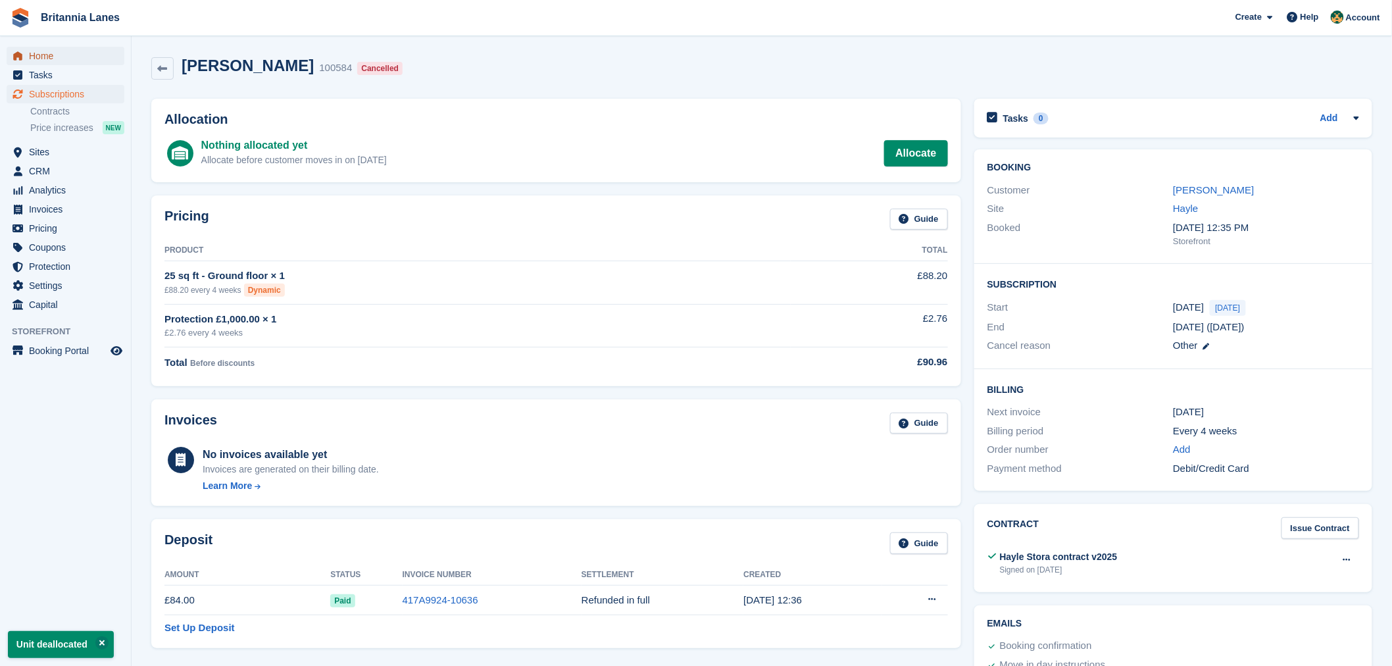
click at [87, 48] on span "Home" at bounding box center [68, 56] width 79 height 18
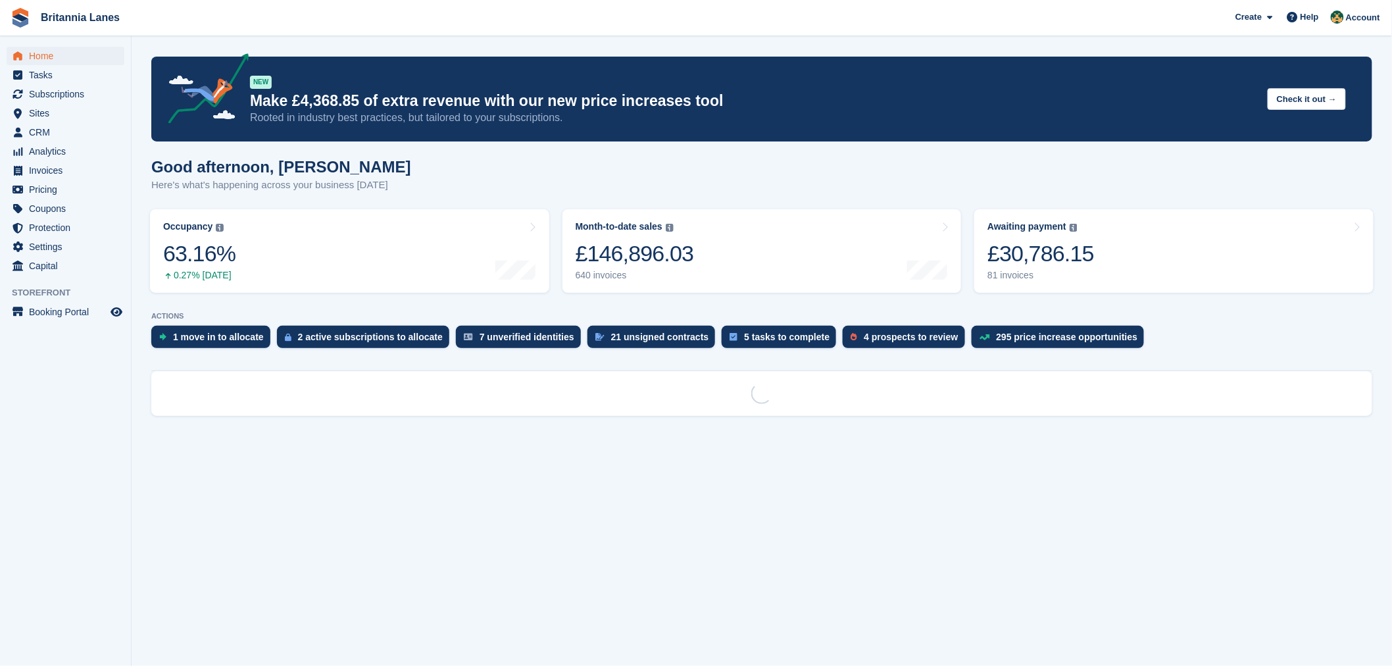
click at [618, 185] on div "Good afternoon, [PERSON_NAME] Here's what's happening across your business [DAT…" at bounding box center [761, 183] width 1221 height 51
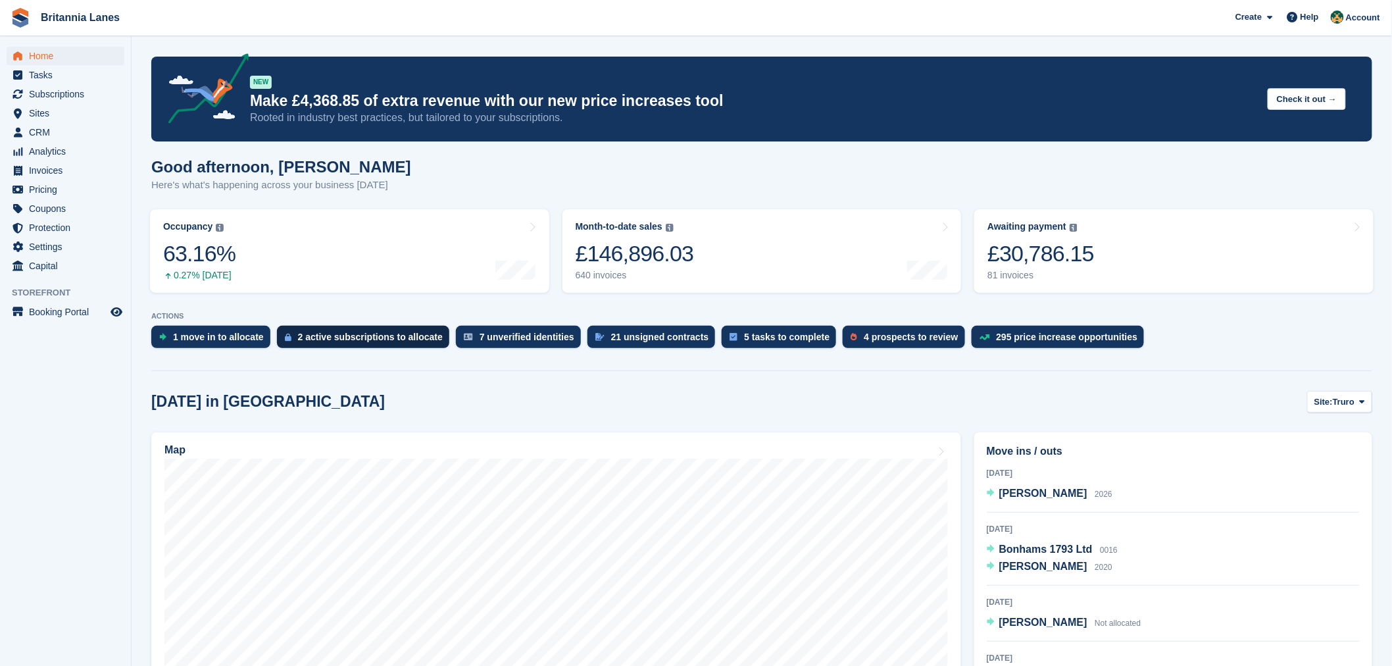
click at [370, 337] on div "2 active subscriptions to allocate" at bounding box center [370, 336] width 145 height 11
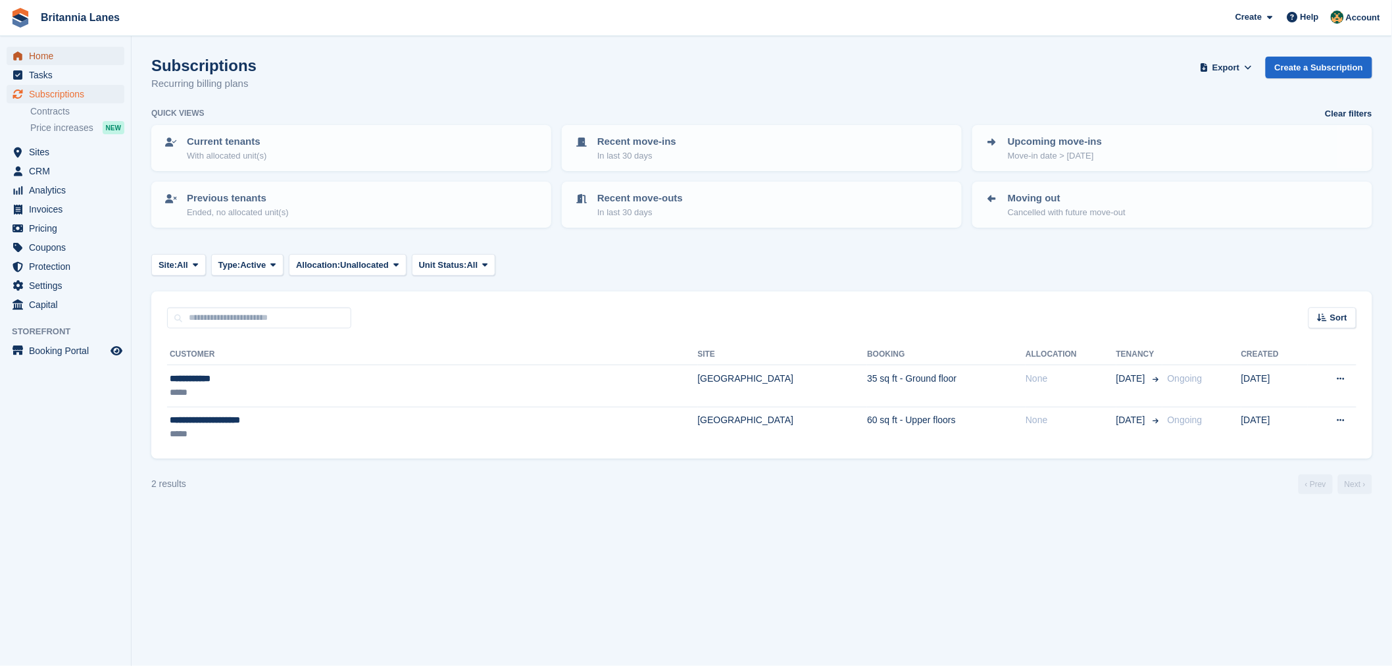
click at [42, 49] on span "Home" at bounding box center [68, 56] width 79 height 18
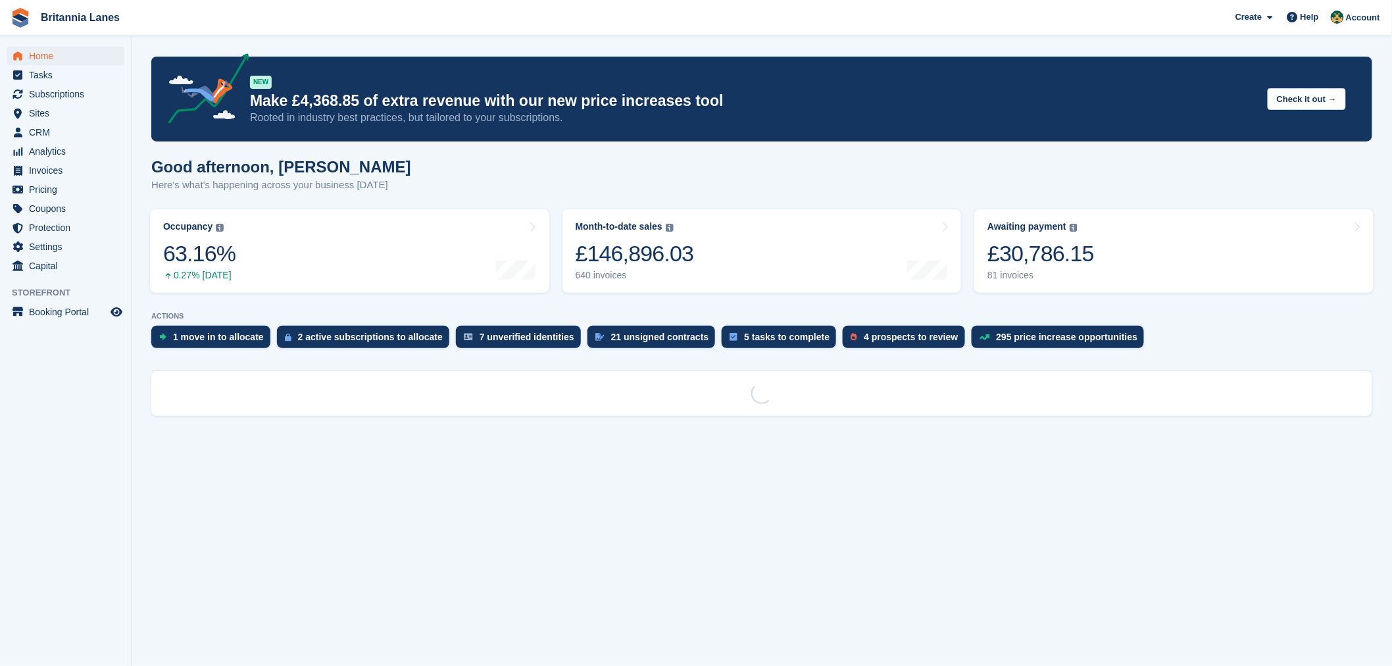
click at [935, 303] on section "NEW Make £4,368.85 of extra revenue with our new price increases tool Rooted in…" at bounding box center [762, 333] width 1260 height 666
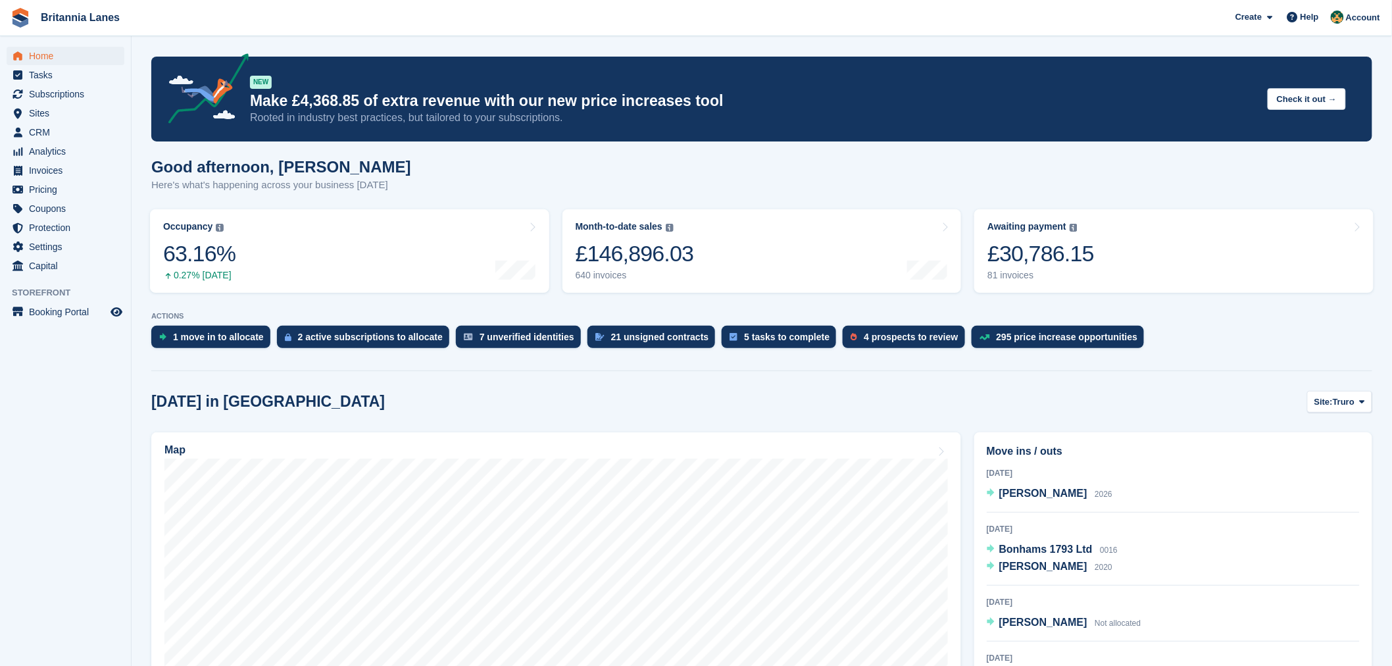
click at [423, 397] on div "[DATE] in [GEOGRAPHIC_DATA] Site: [GEOGRAPHIC_DATA] Truro Falmouth Exeter Hayle" at bounding box center [761, 402] width 1221 height 22
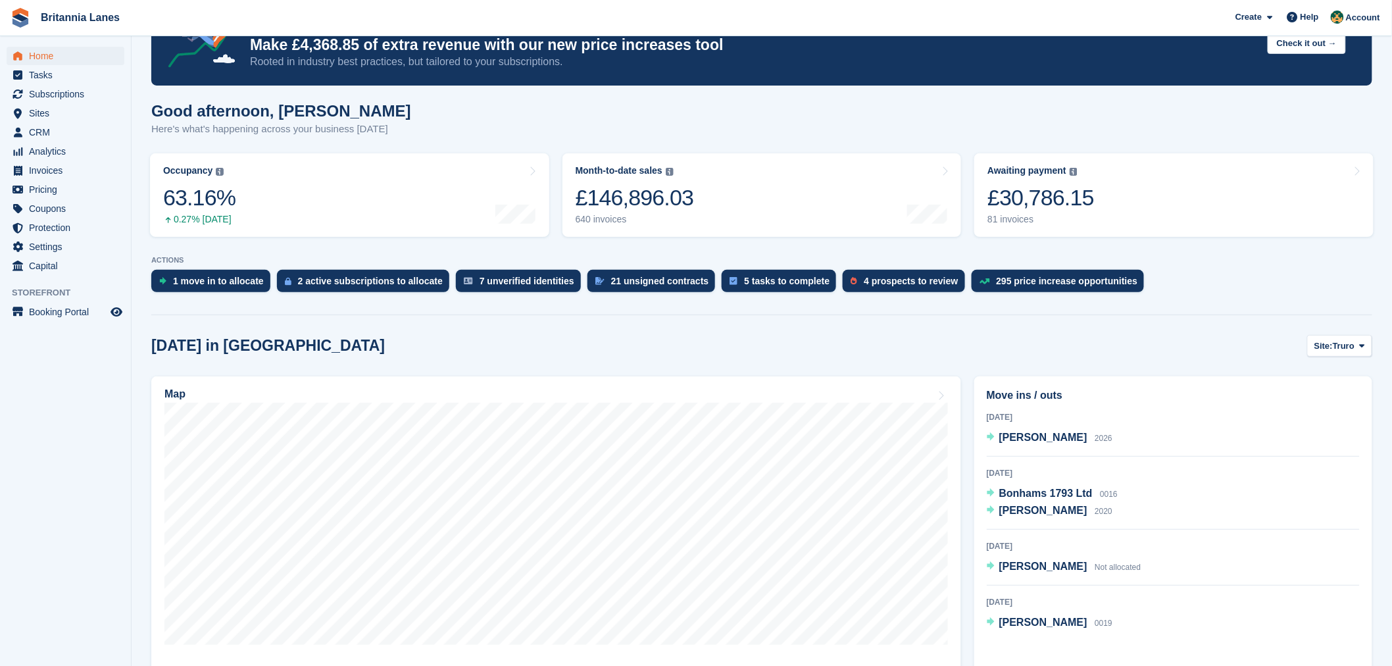
scroll to position [136, 0]
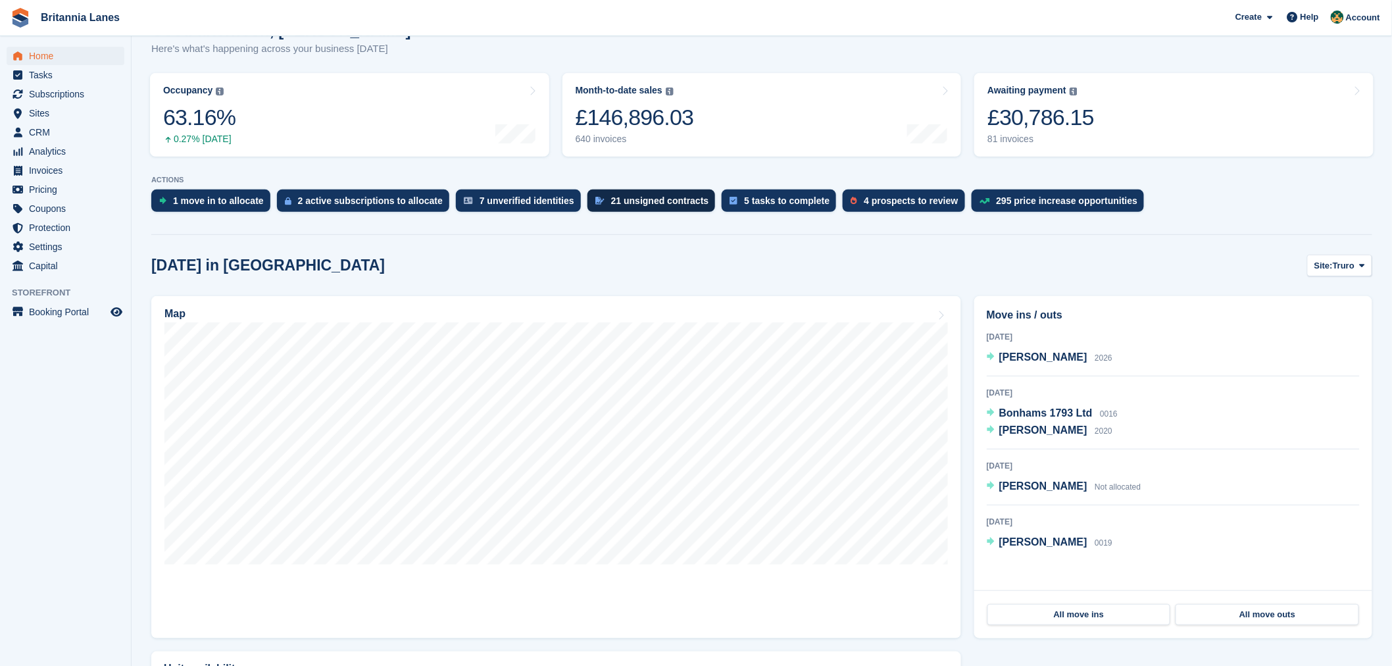
click at [635, 192] on div "21 unsigned contracts" at bounding box center [651, 200] width 128 height 22
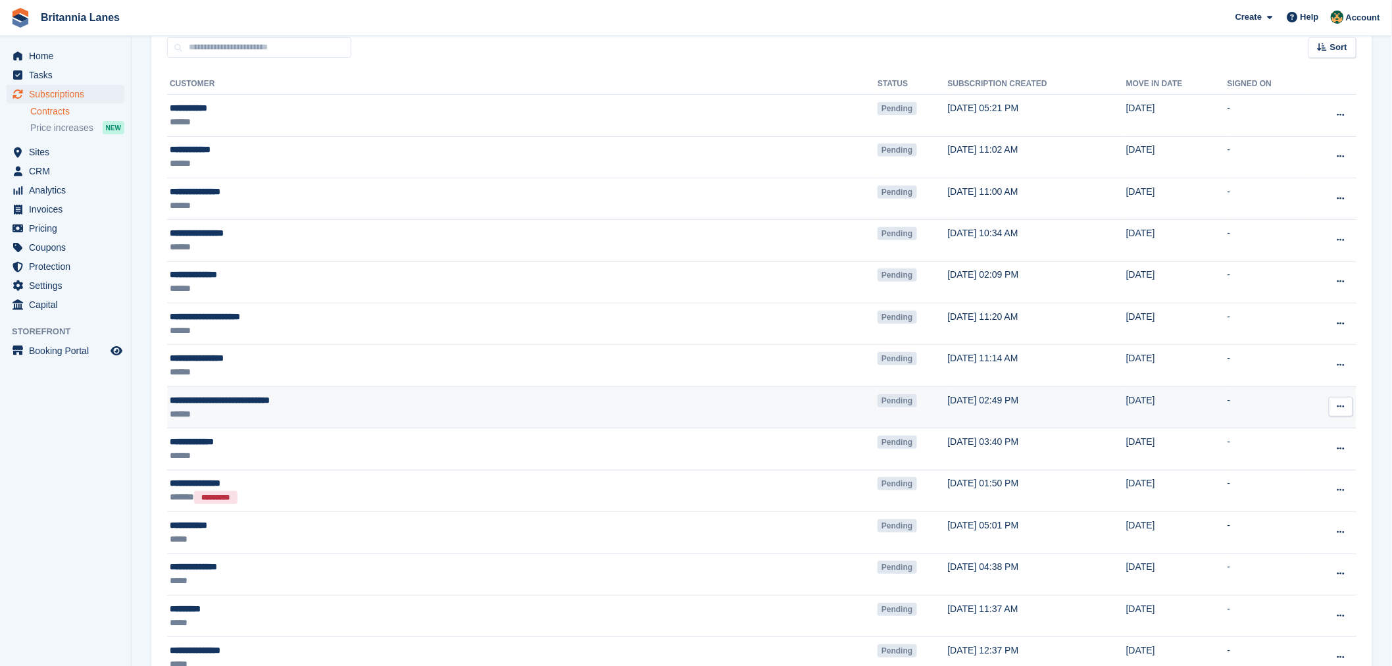
scroll to position [102, 0]
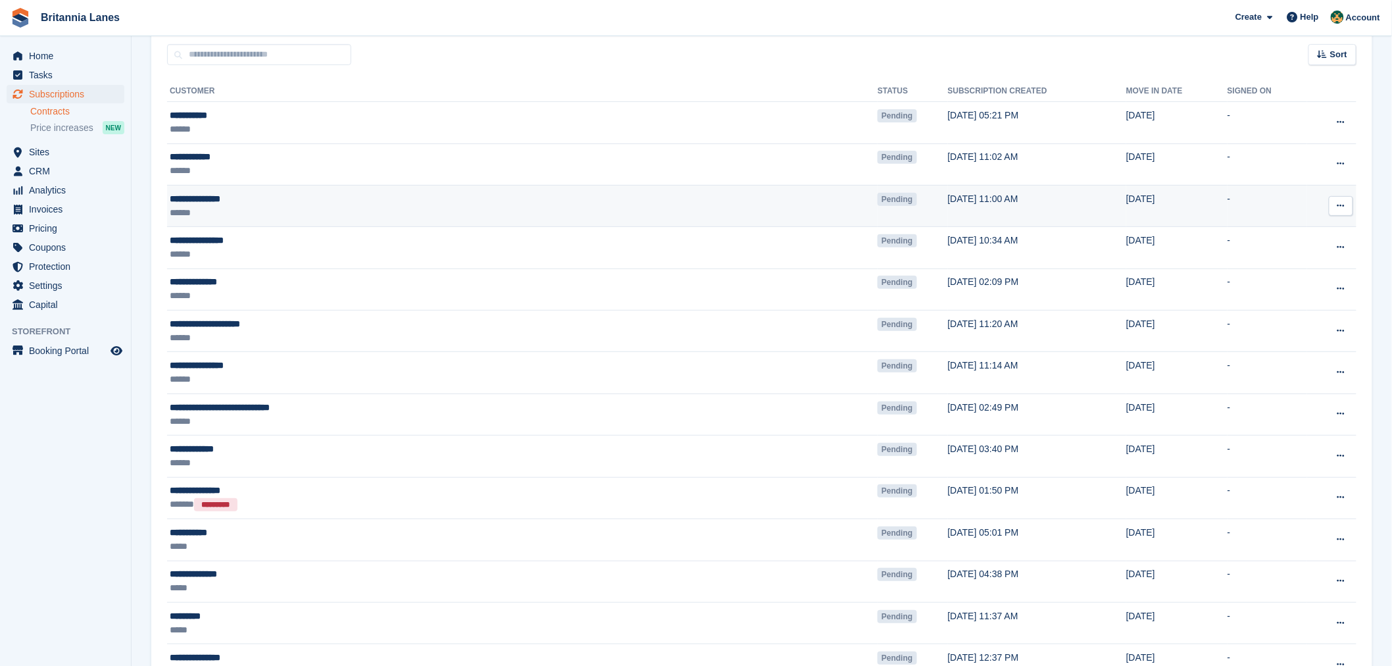
click at [264, 199] on div "**********" at bounding box center [366, 199] width 393 height 14
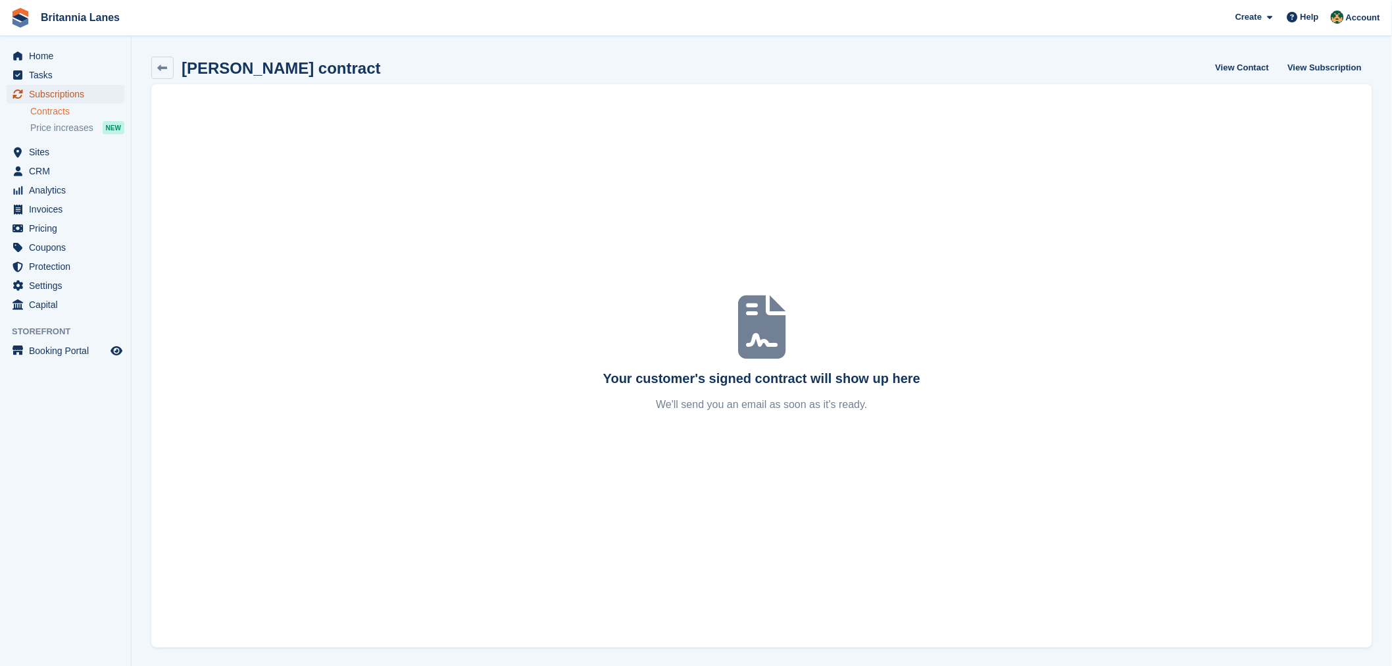
click at [63, 95] on span "Subscriptions" at bounding box center [68, 94] width 79 height 18
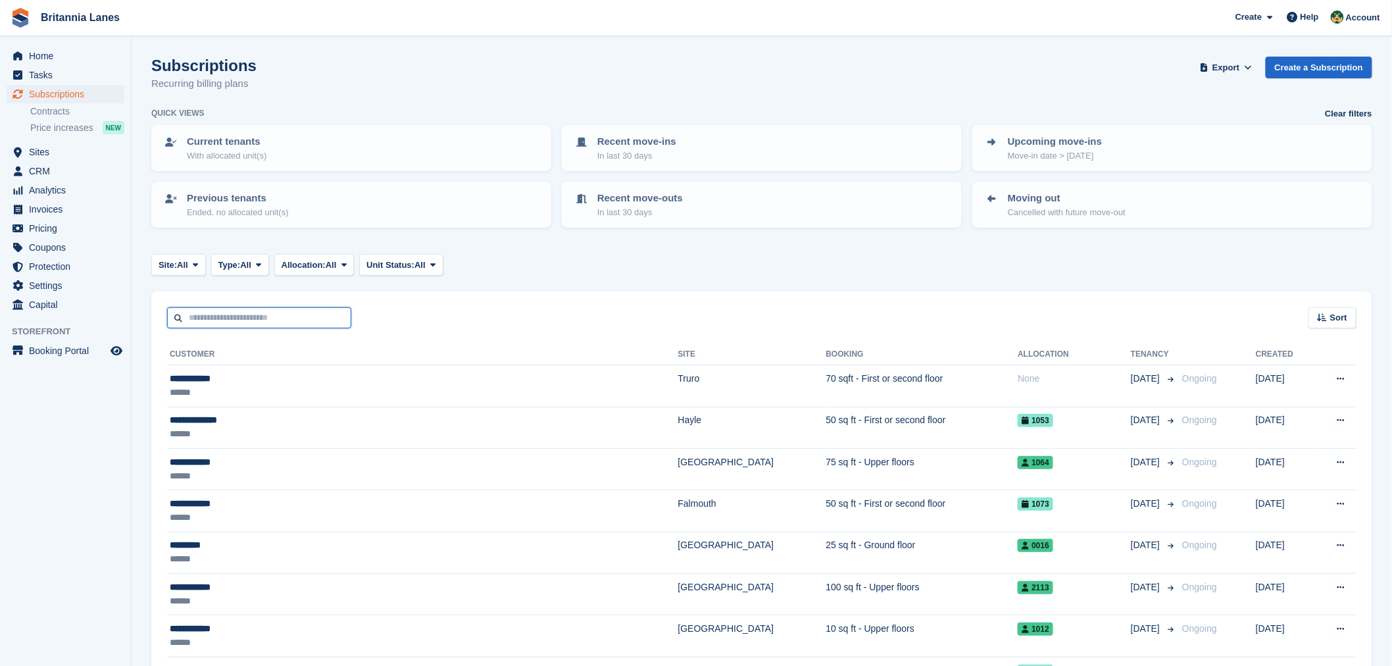
click at [285, 318] on input "text" at bounding box center [259, 318] width 184 height 22
type input "******"
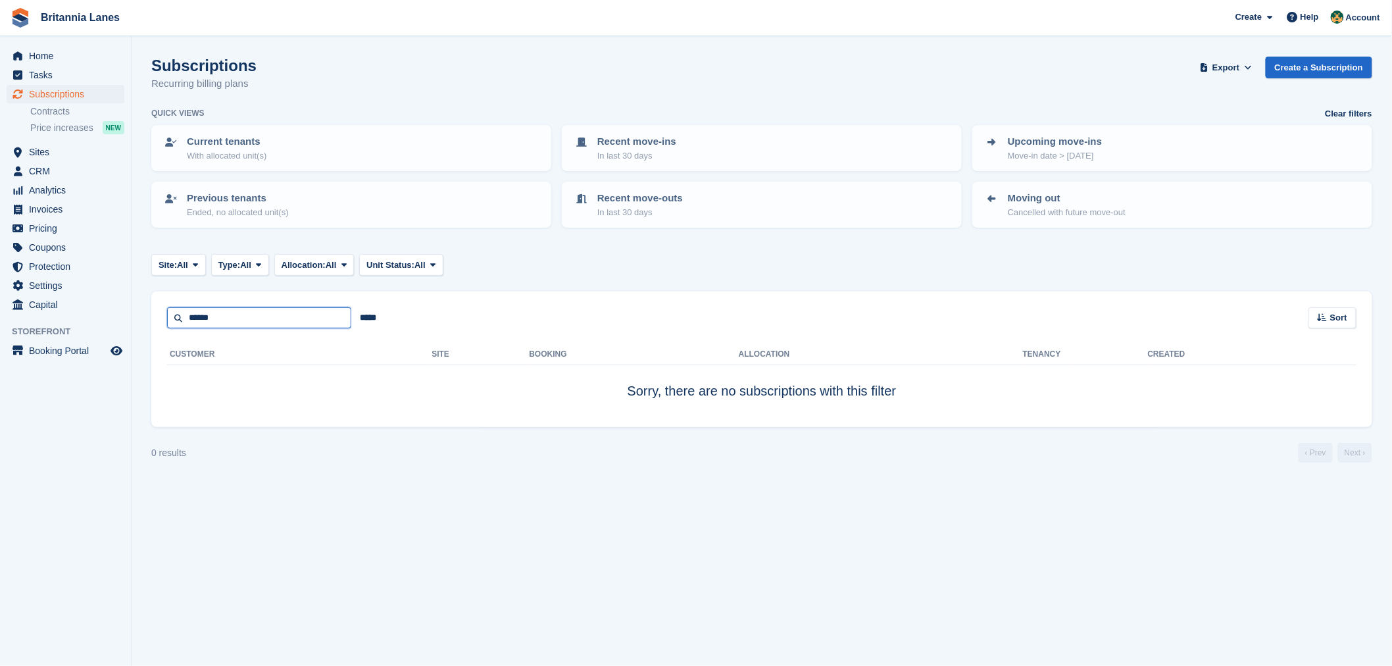
click at [285, 318] on input "******" at bounding box center [259, 318] width 184 height 22
type input "*****"
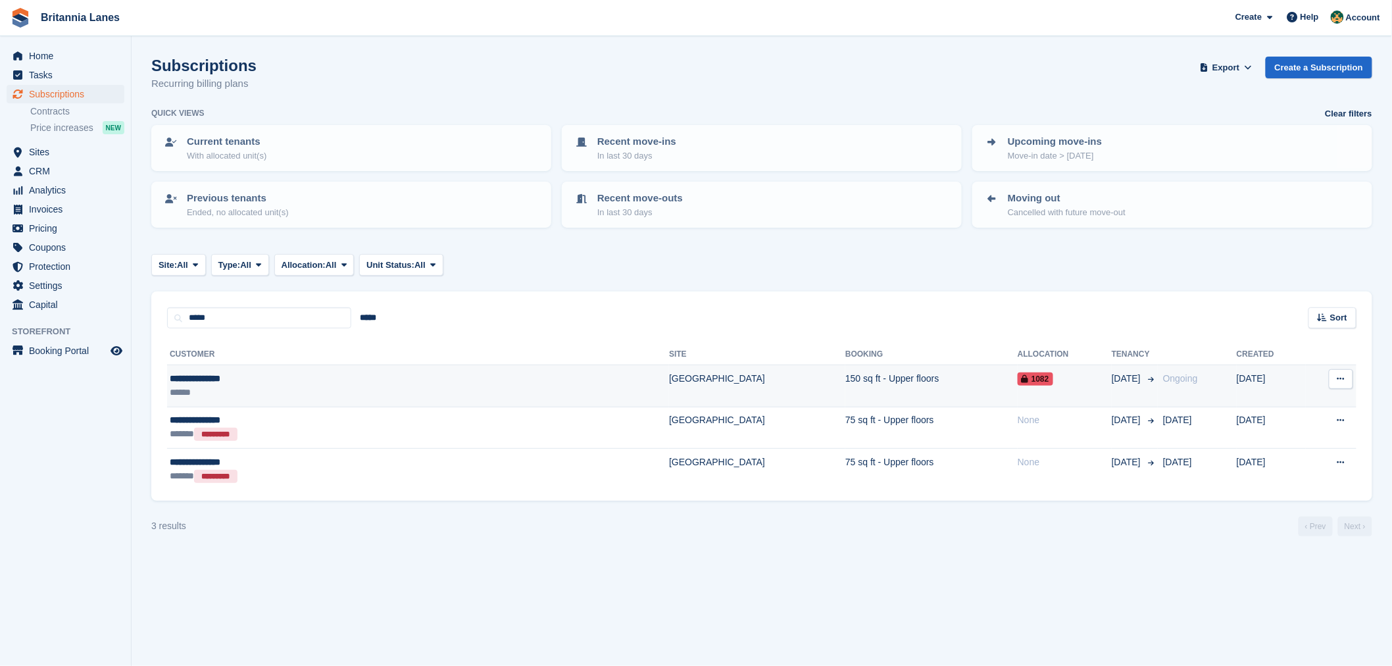
click at [395, 376] on div "**********" at bounding box center [305, 379] width 270 height 14
click at [54, 59] on span "Home" at bounding box center [68, 56] width 79 height 18
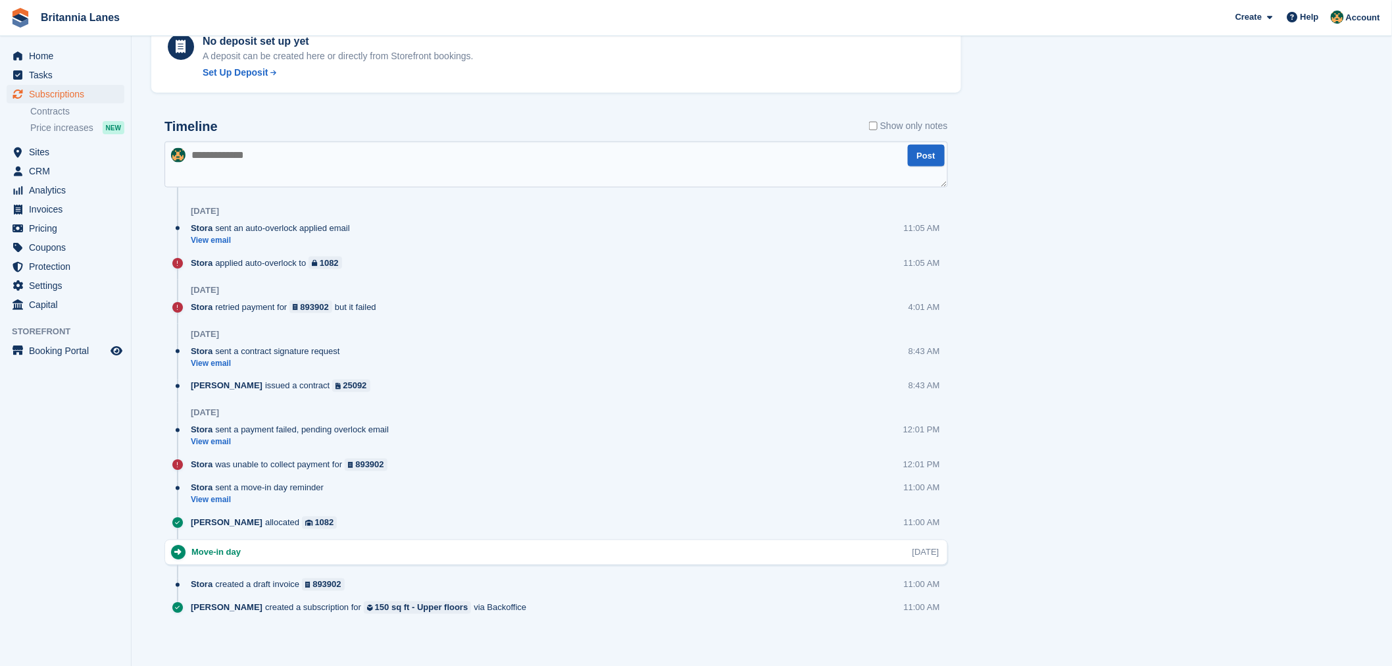
scroll to position [666, 0]
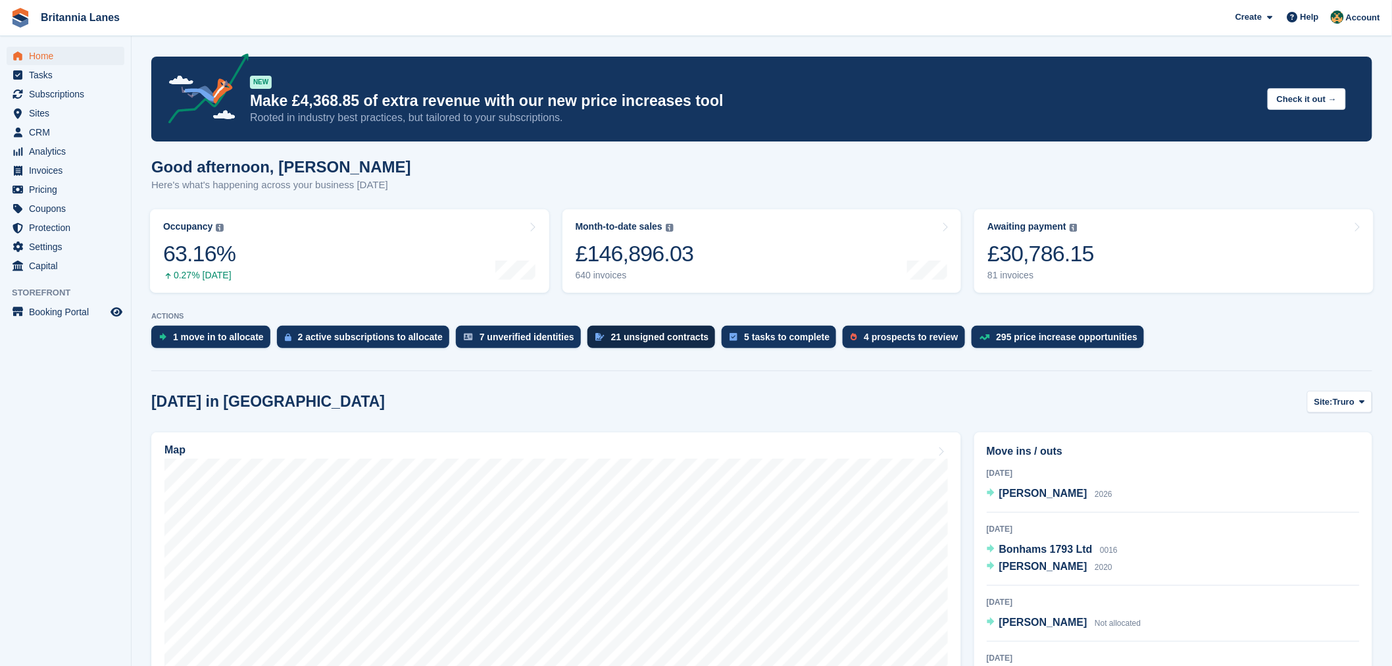
click at [641, 341] on div "21 unsigned contracts" at bounding box center [660, 336] width 98 height 11
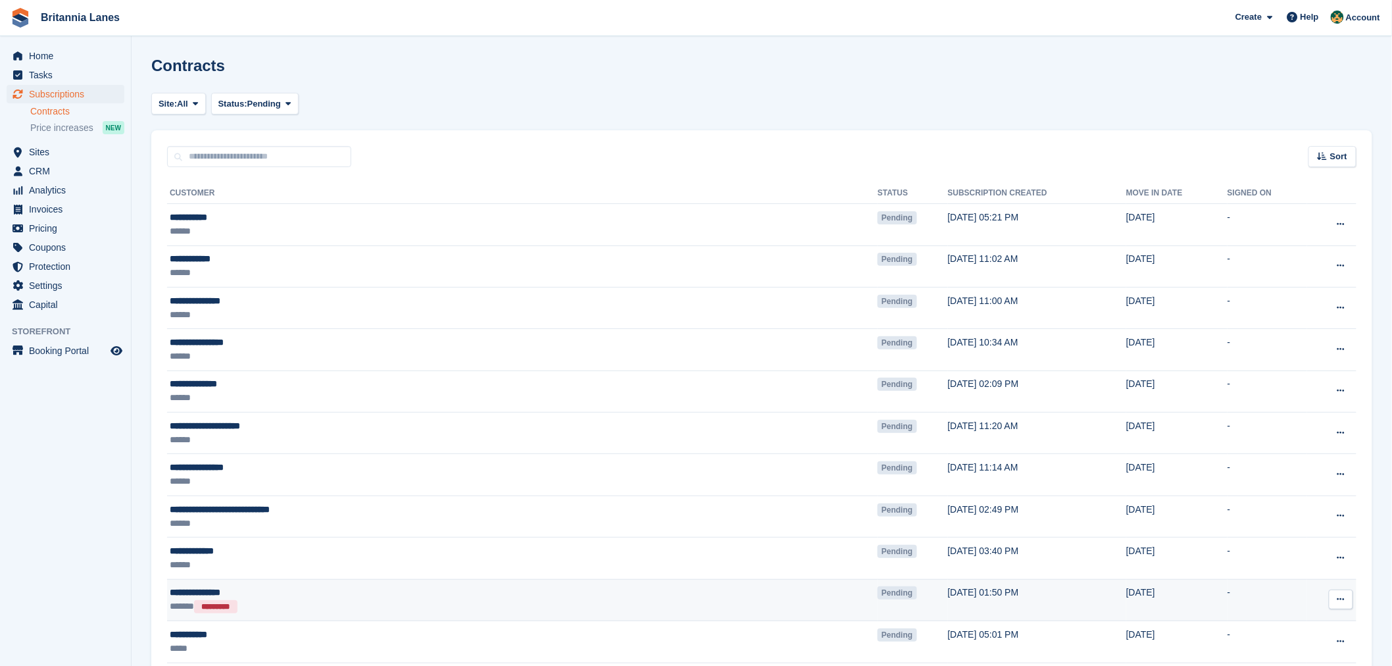
click at [1350, 606] on button at bounding box center [1341, 599] width 24 height 20
click at [1265, 654] on p "Void contract" at bounding box center [1290, 658] width 114 height 17
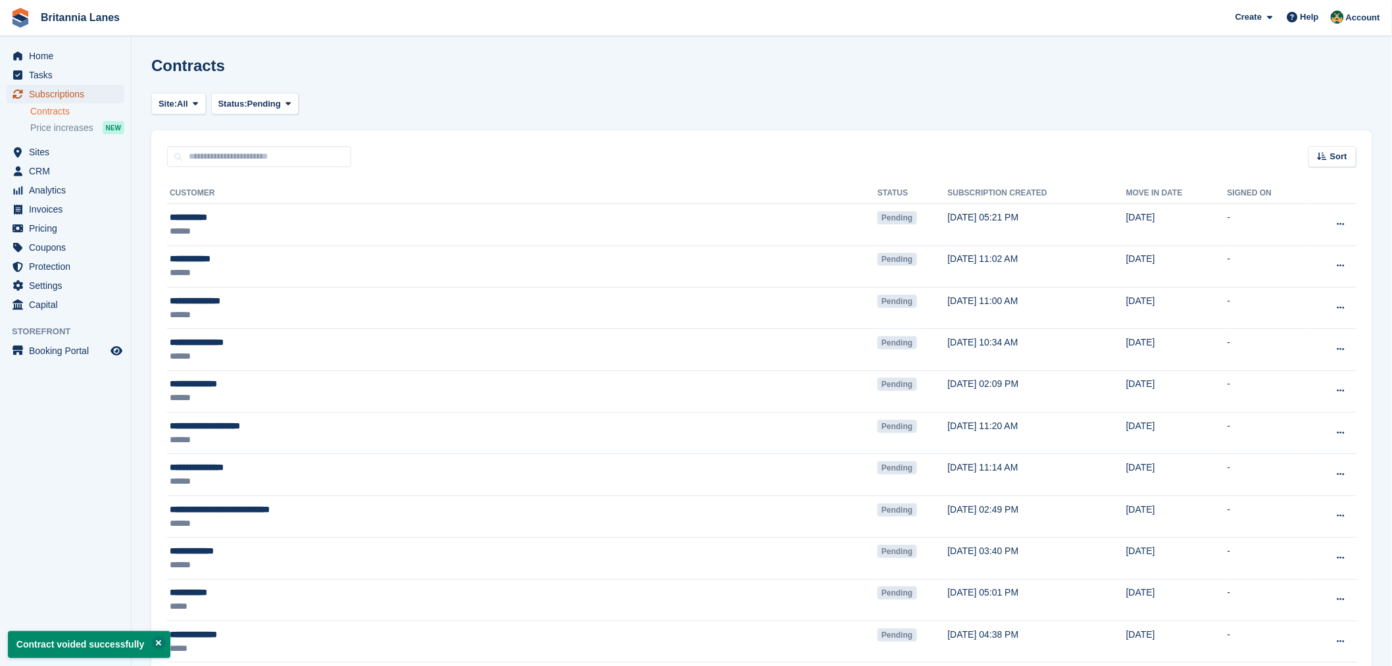
click at [61, 93] on span "Subscriptions" at bounding box center [68, 94] width 79 height 18
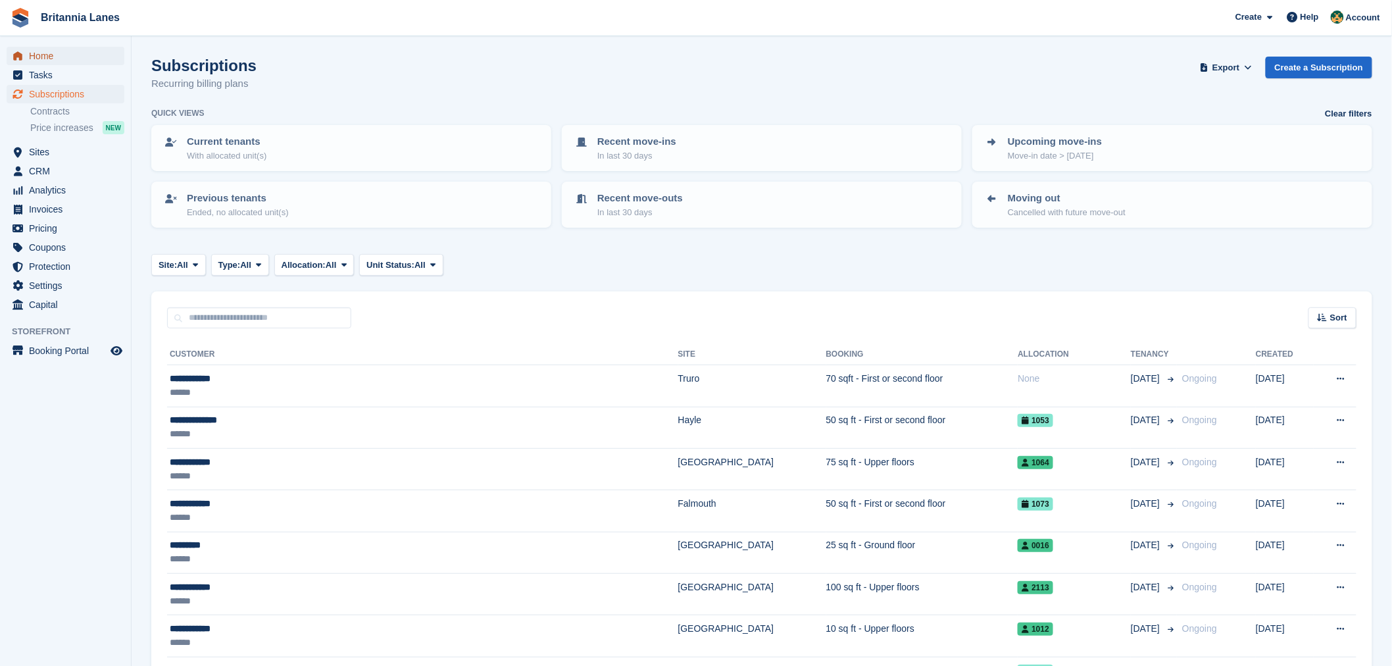
click at [64, 49] on span "Home" at bounding box center [68, 56] width 79 height 18
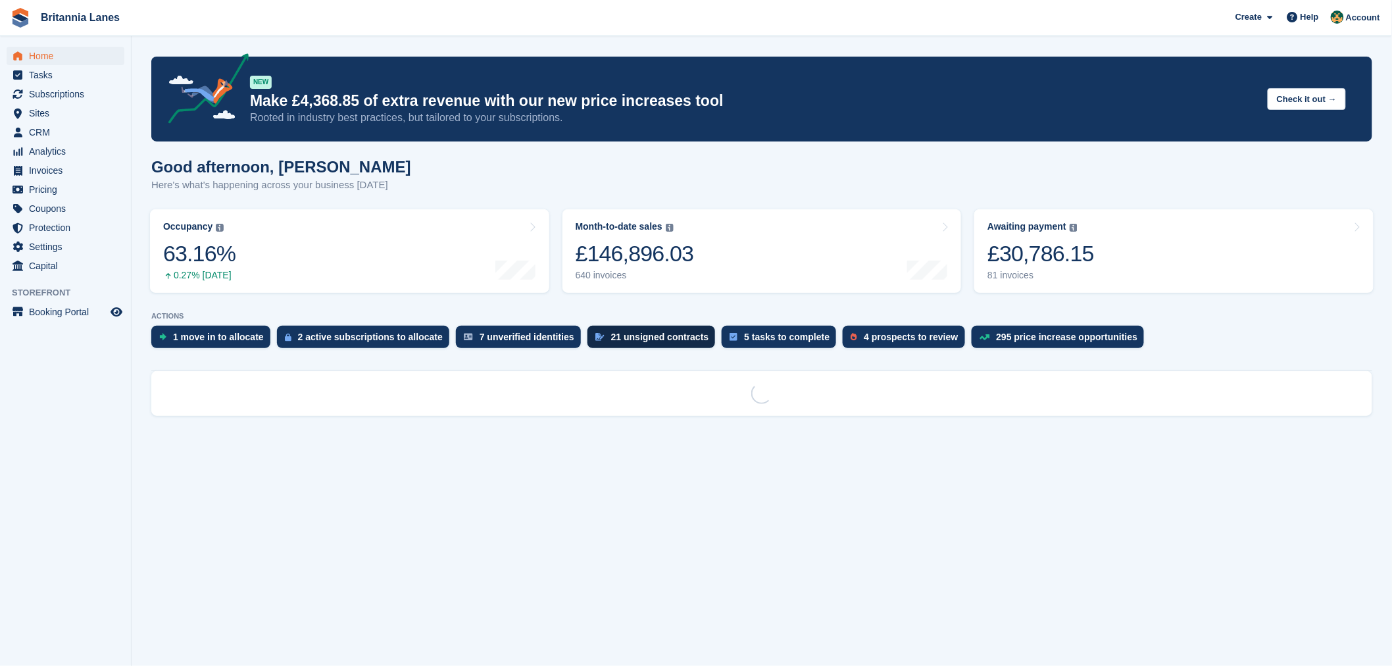
click at [645, 340] on div "21 unsigned contracts" at bounding box center [660, 336] width 98 height 11
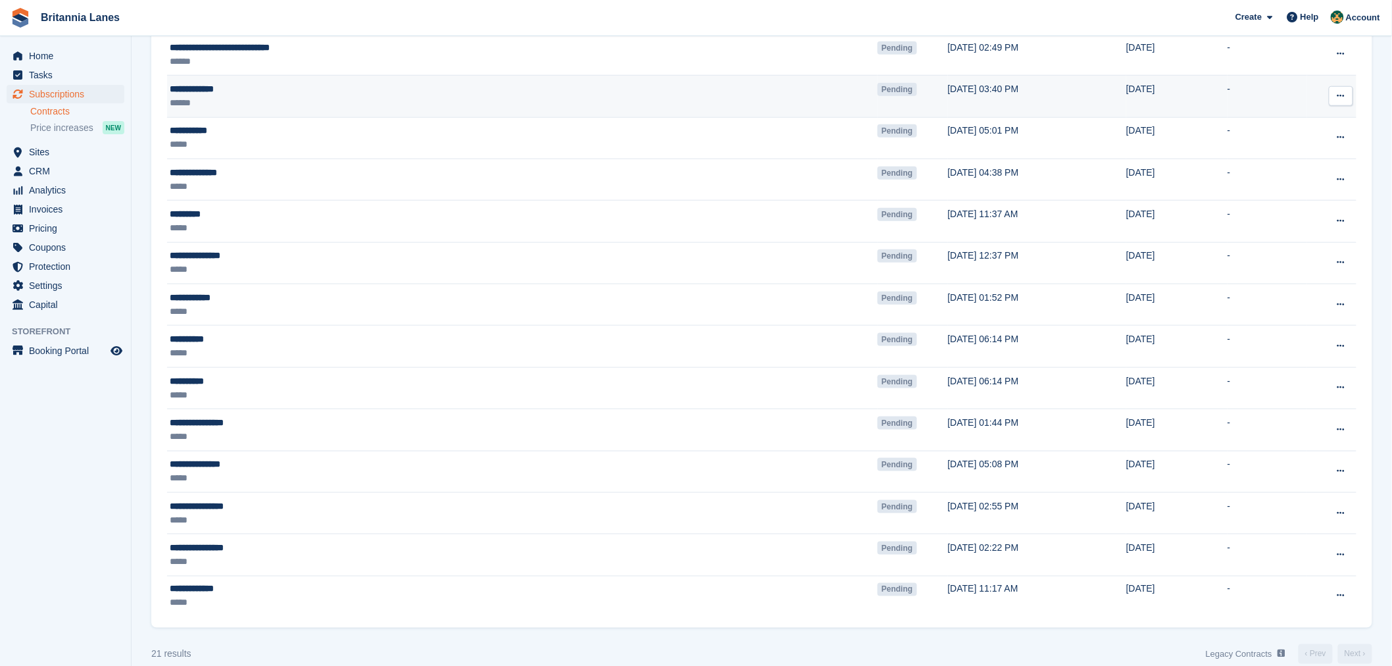
scroll to position [484, 0]
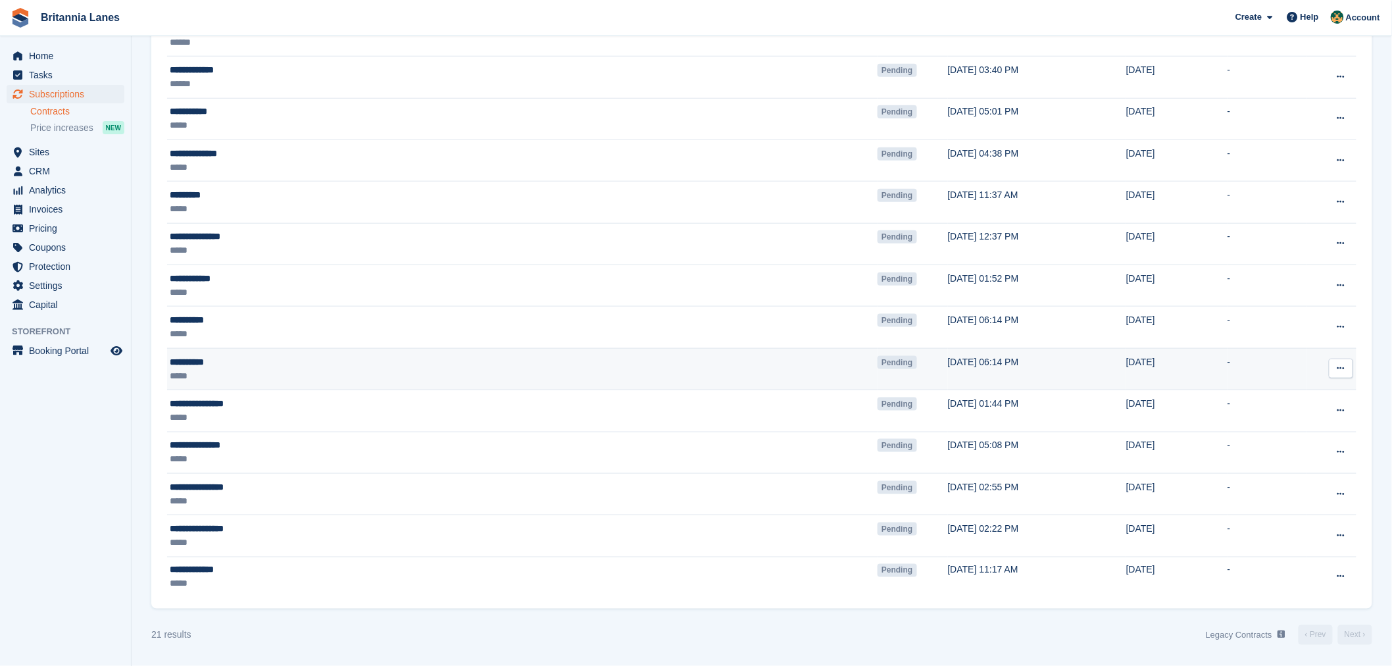
click at [199, 359] on div "**********" at bounding box center [366, 362] width 393 height 14
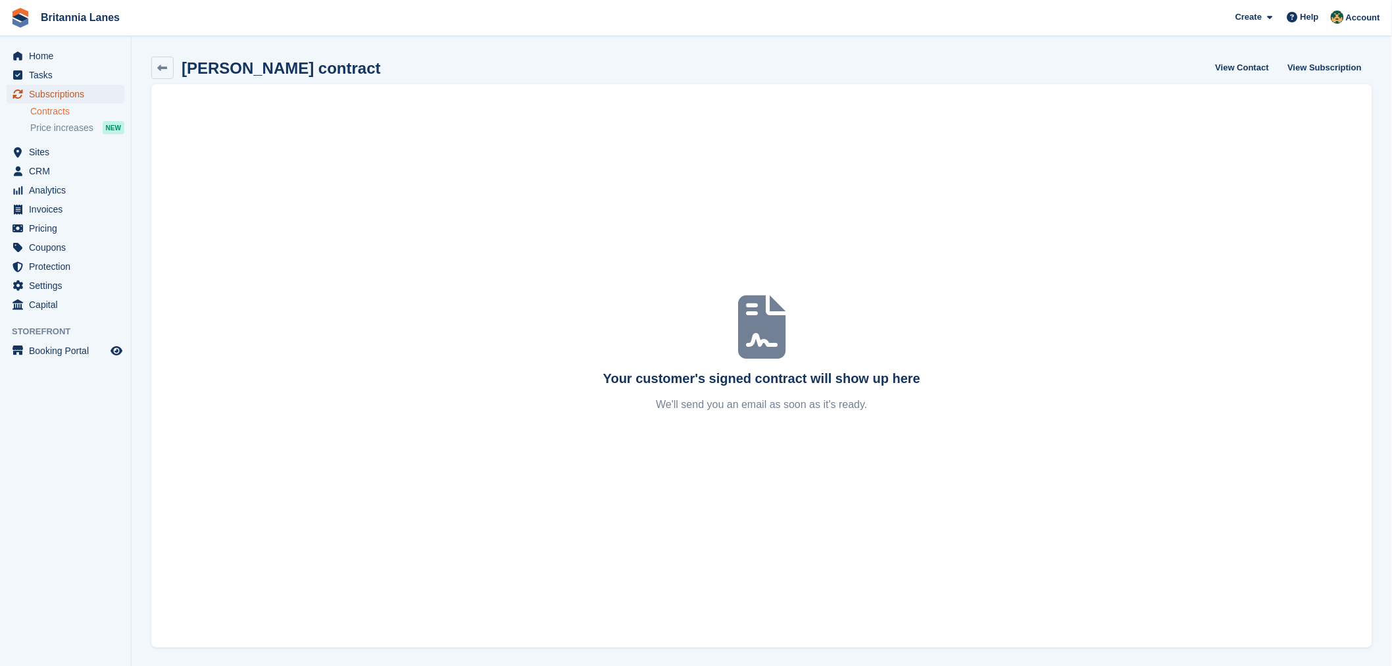
click at [55, 99] on span "Subscriptions" at bounding box center [68, 94] width 79 height 18
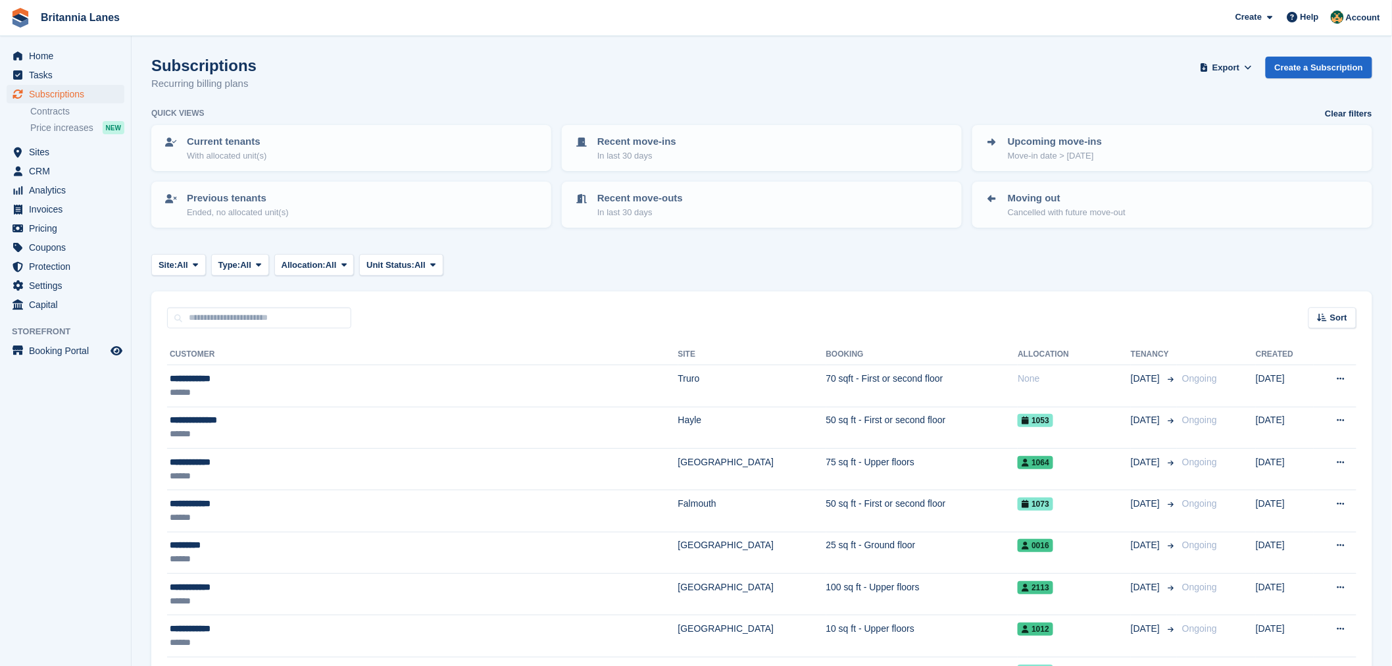
click at [241, 324] on input "text" at bounding box center [259, 318] width 184 height 22
type input "******"
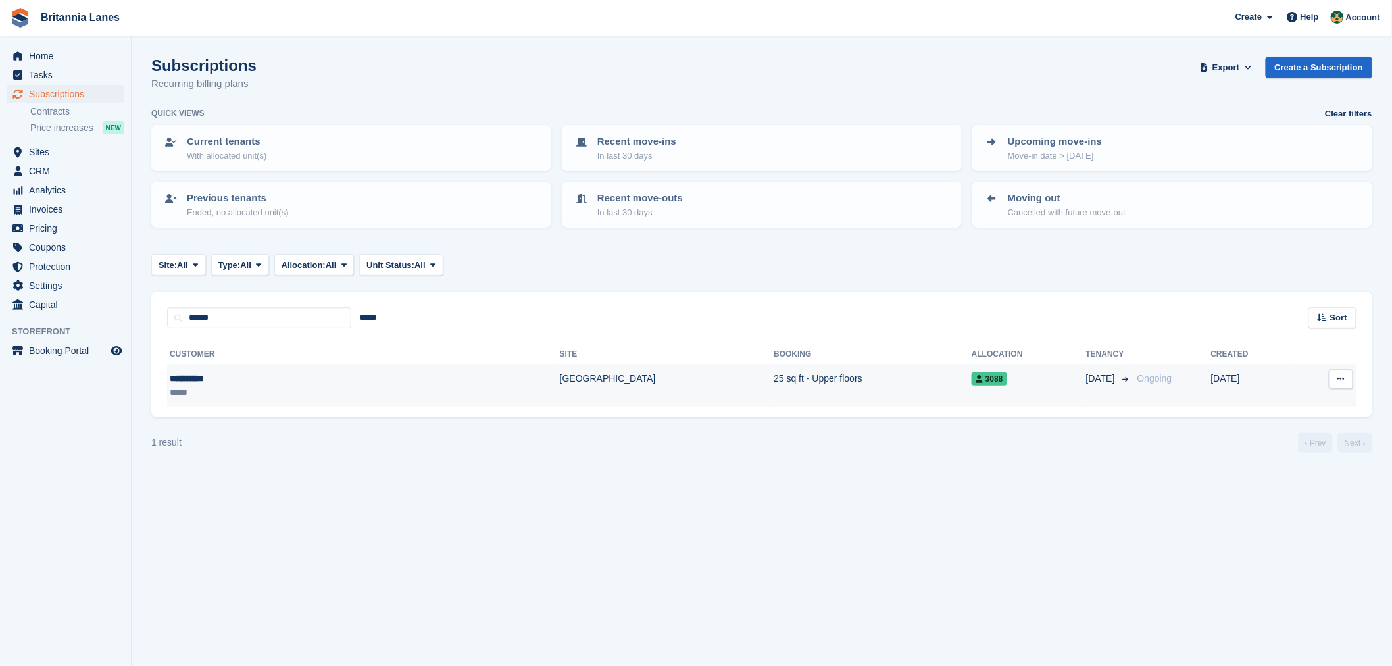
click at [239, 374] on div "**********" at bounding box center [256, 379] width 173 height 14
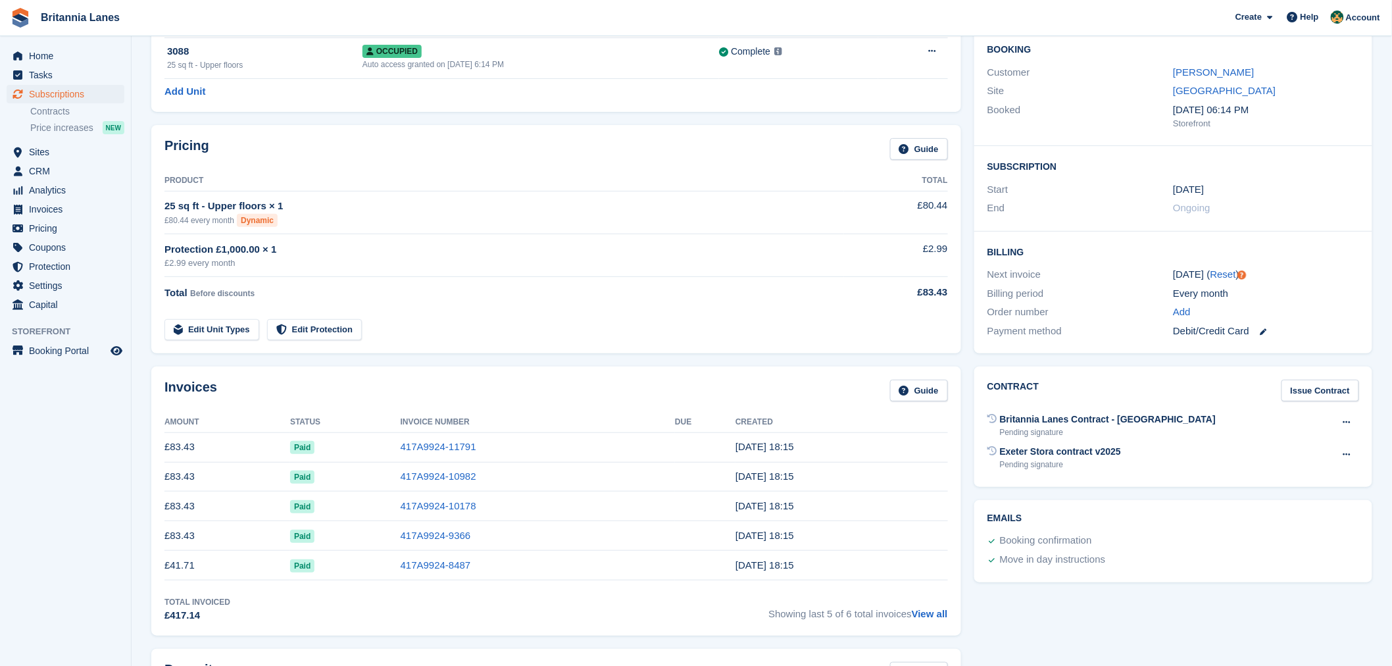
scroll to position [170, 0]
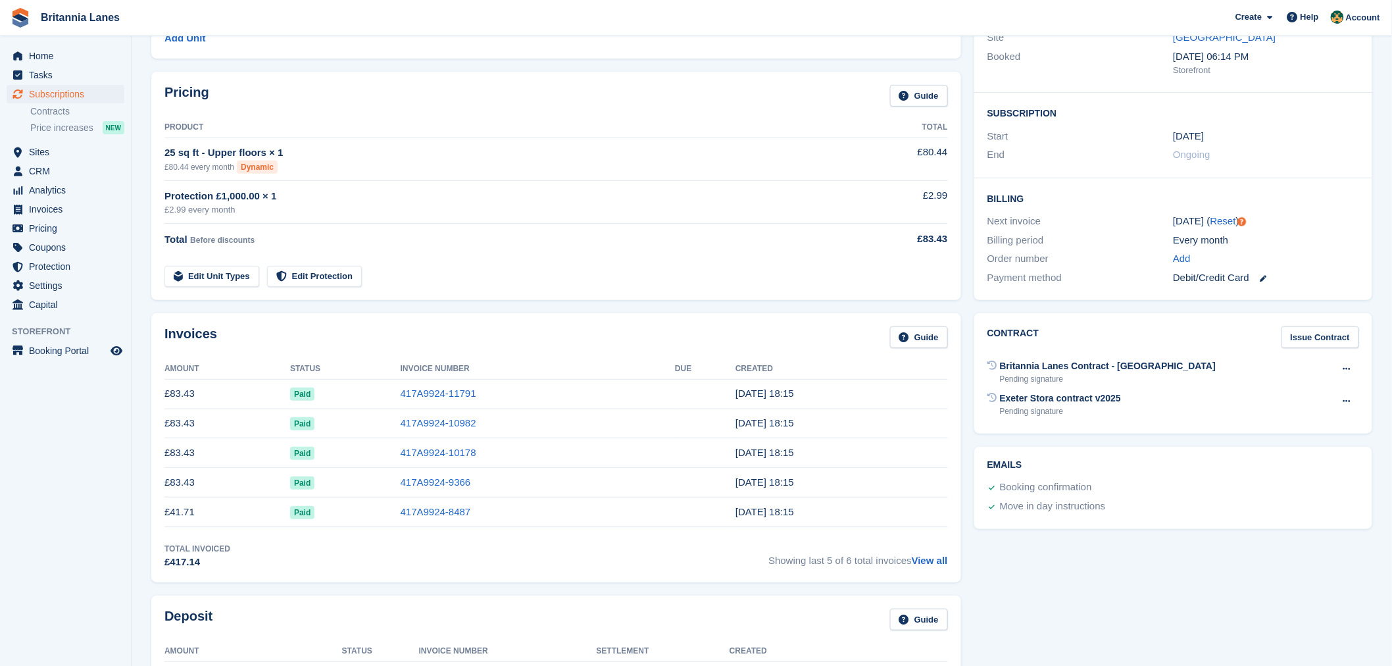
click at [582, 334] on div "Invoices Guide" at bounding box center [555, 341] width 783 height 30
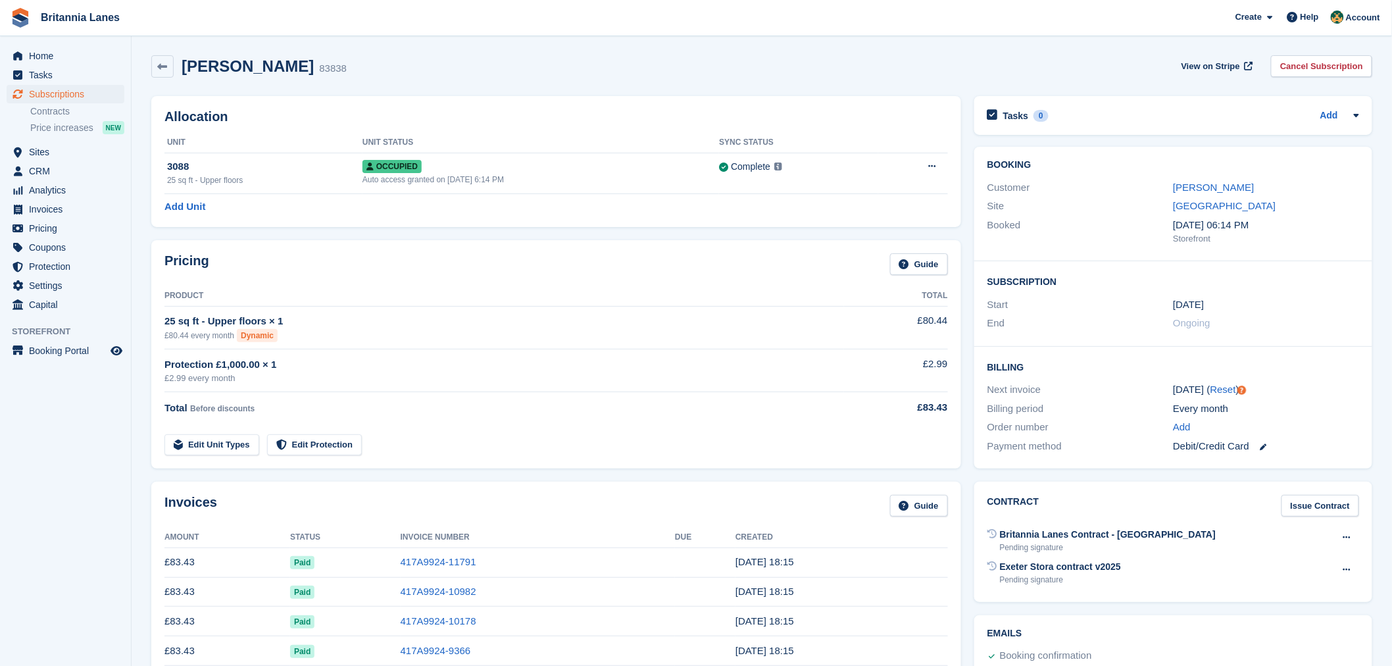
scroll to position [0, 0]
click at [1210, 189] on link "Ali Haider" at bounding box center [1213, 188] width 81 height 11
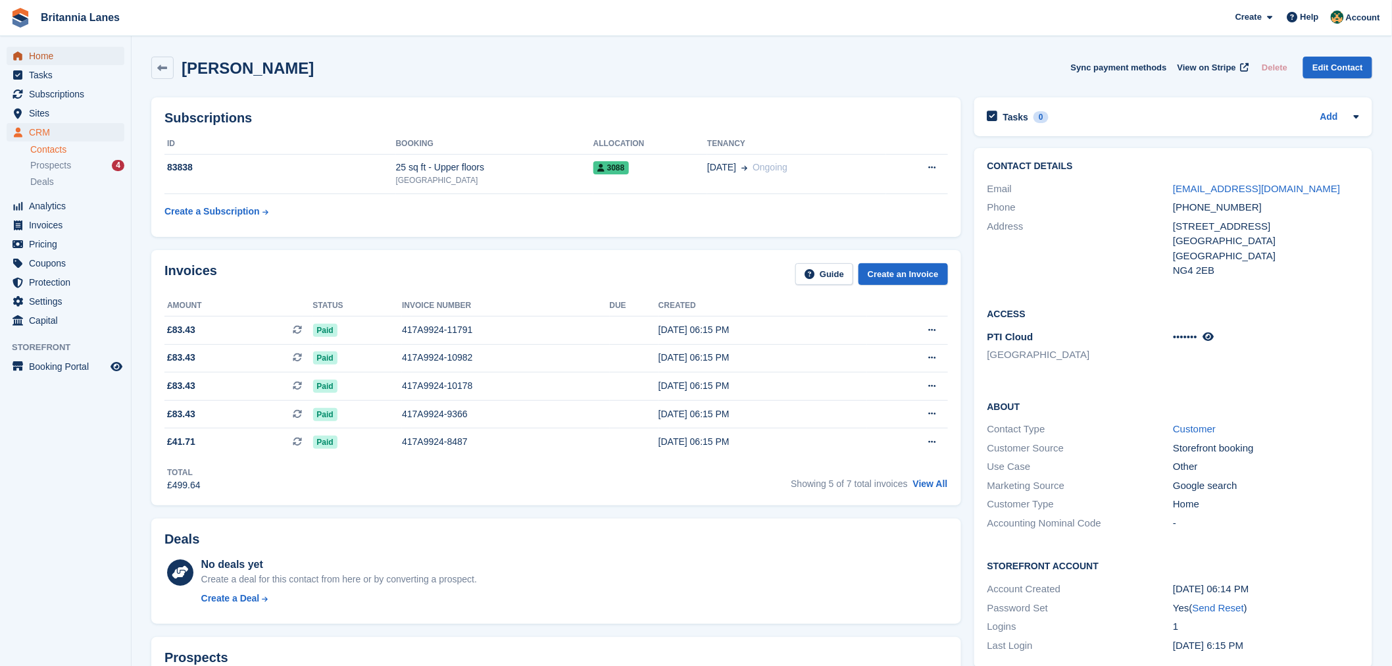
click at [53, 59] on span "Home" at bounding box center [68, 56] width 79 height 18
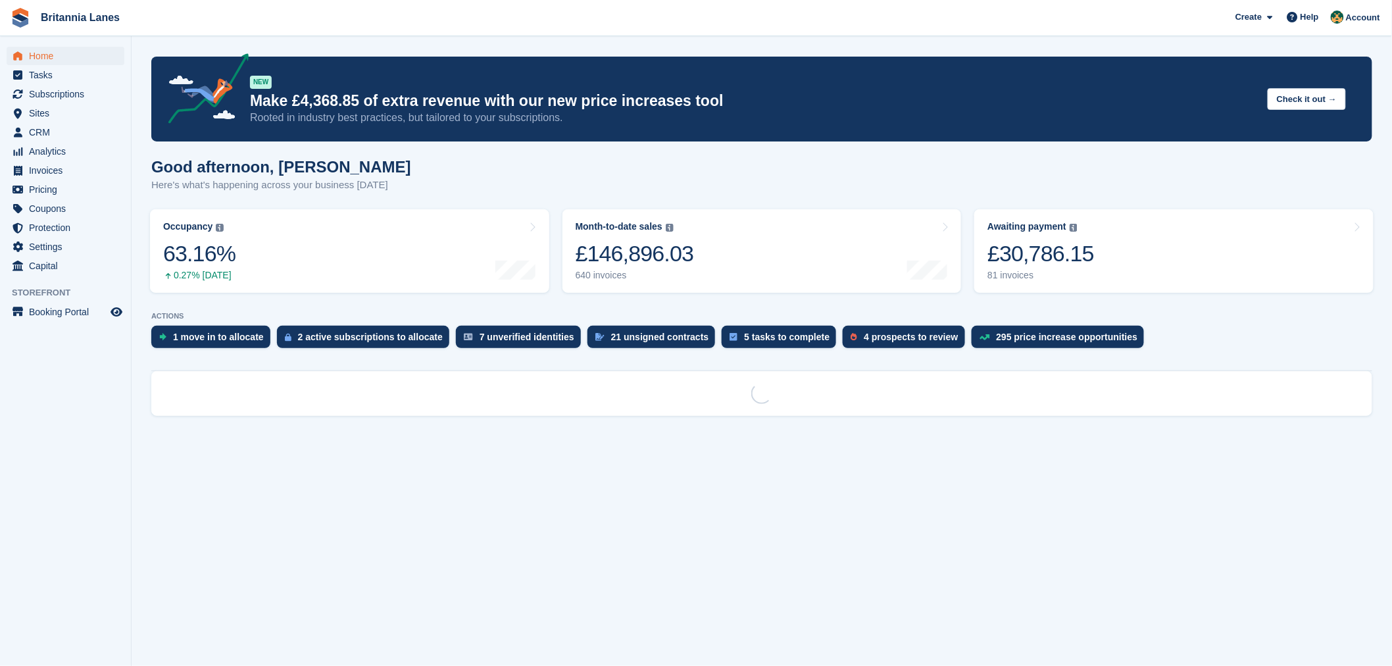
click at [541, 189] on div "Good afternoon, [PERSON_NAME] Here's what's happening across your business [DAT…" at bounding box center [761, 183] width 1221 height 51
click at [626, 337] on div "21 unsigned contracts" at bounding box center [660, 336] width 98 height 11
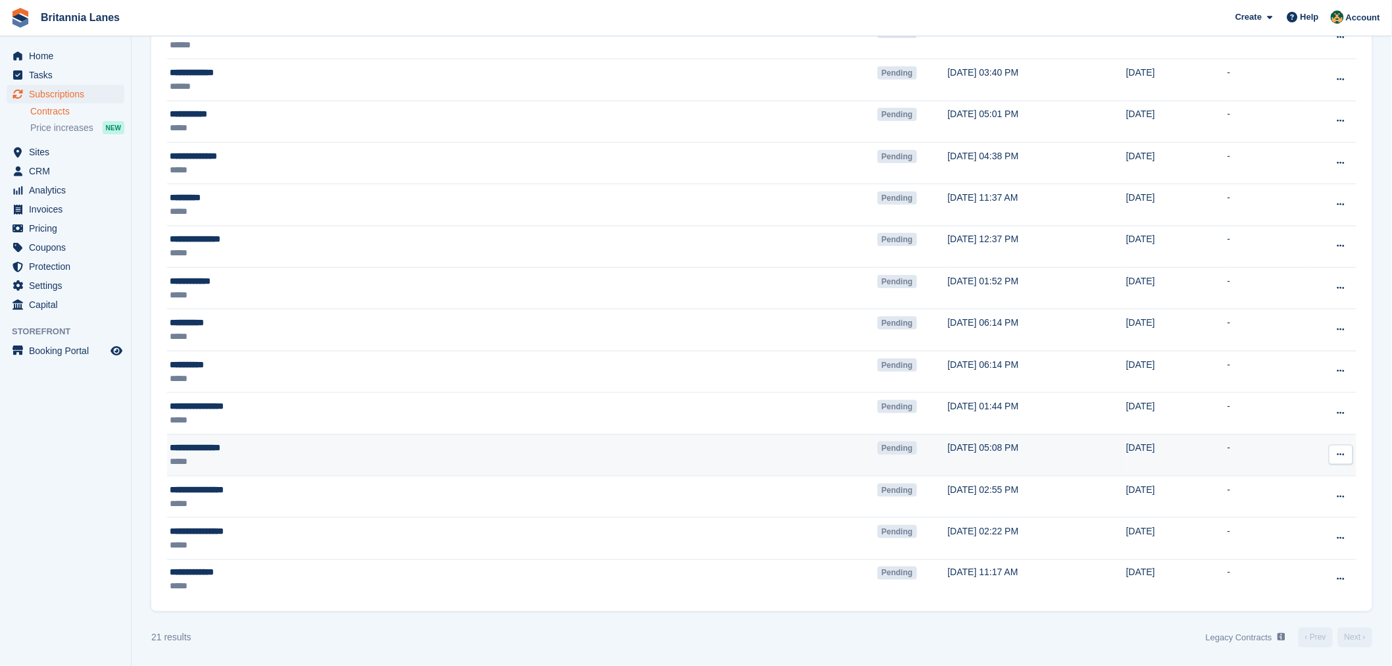
scroll to position [484, 0]
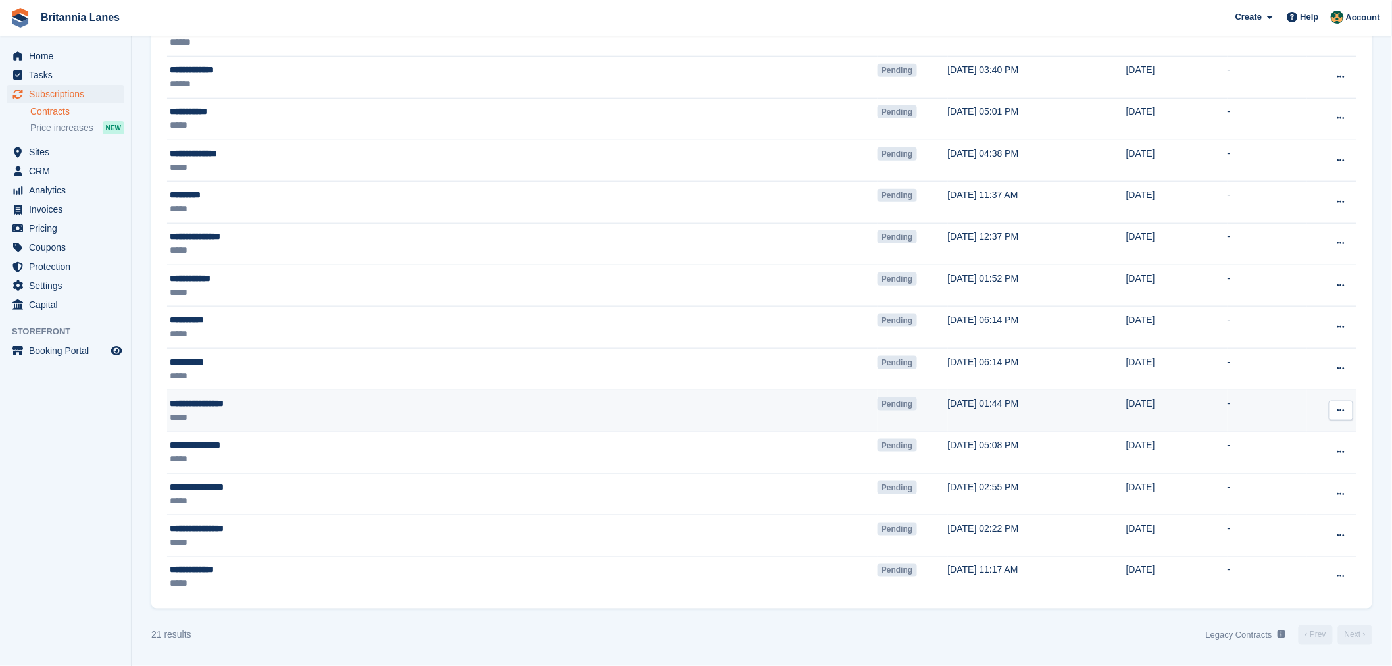
click at [191, 406] on div "**********" at bounding box center [366, 404] width 393 height 14
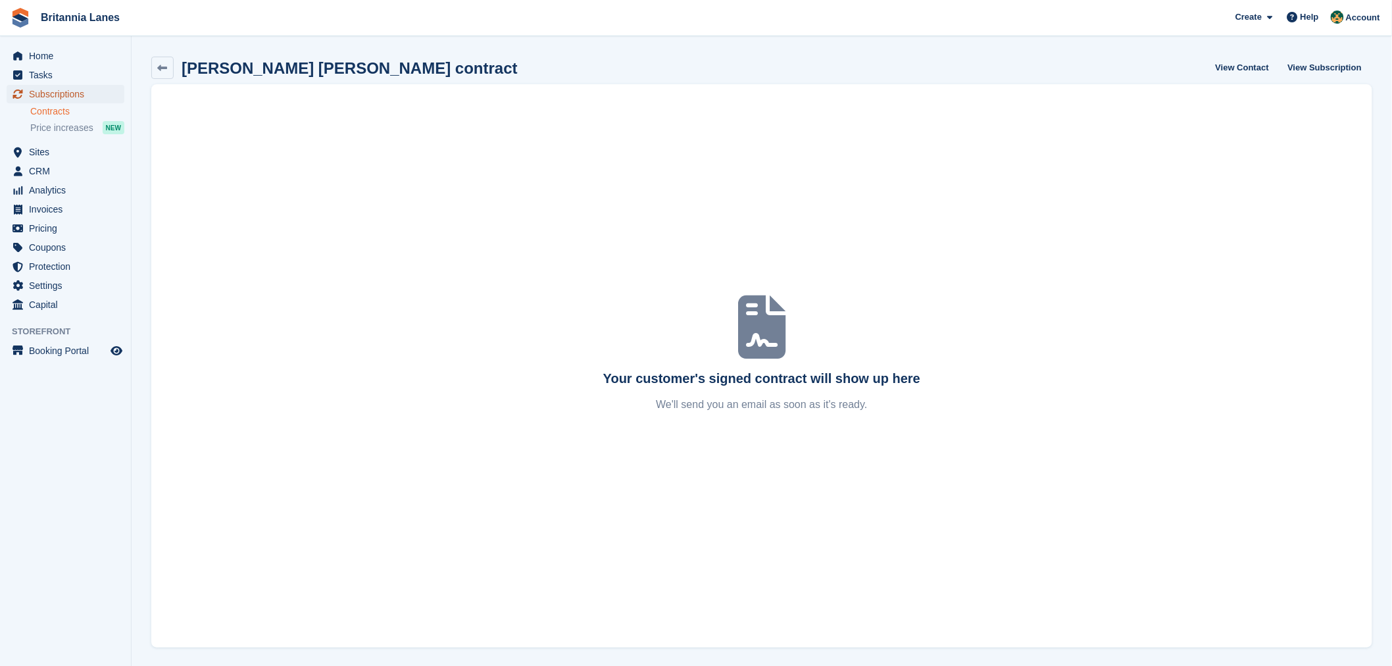
click at [61, 90] on span "Subscriptions" at bounding box center [68, 94] width 79 height 18
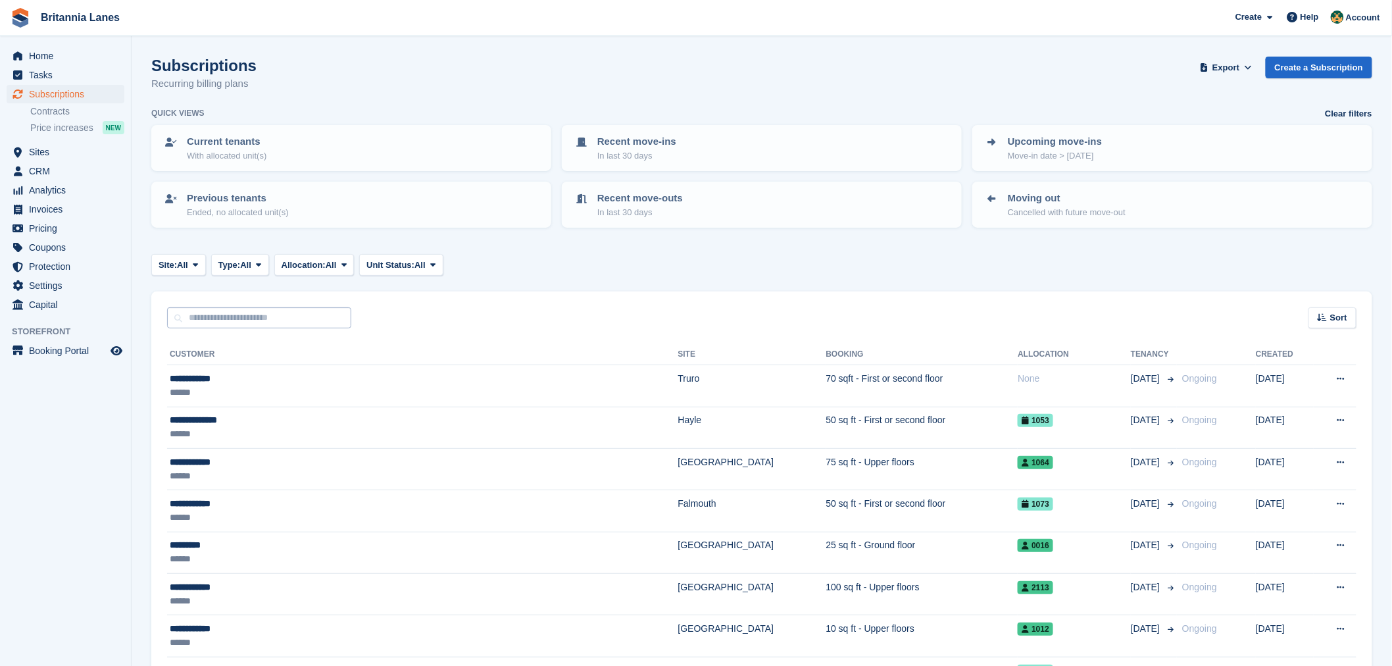
click at [272, 303] on div "Sort Sort by Customer name Date created Move in date Move out date Created (old…" at bounding box center [761, 309] width 1221 height 37
click at [268, 320] on input "text" at bounding box center [259, 318] width 184 height 22
type input "****"
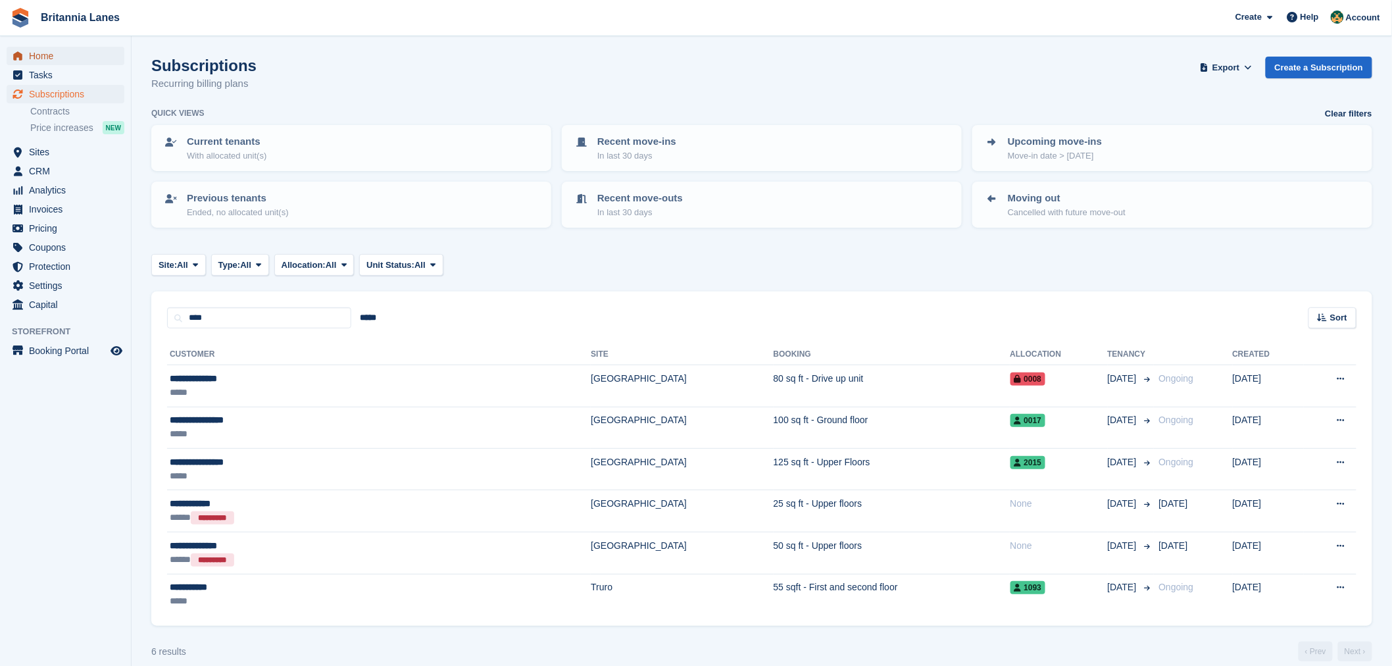
click at [58, 57] on span "Home" at bounding box center [68, 56] width 79 height 18
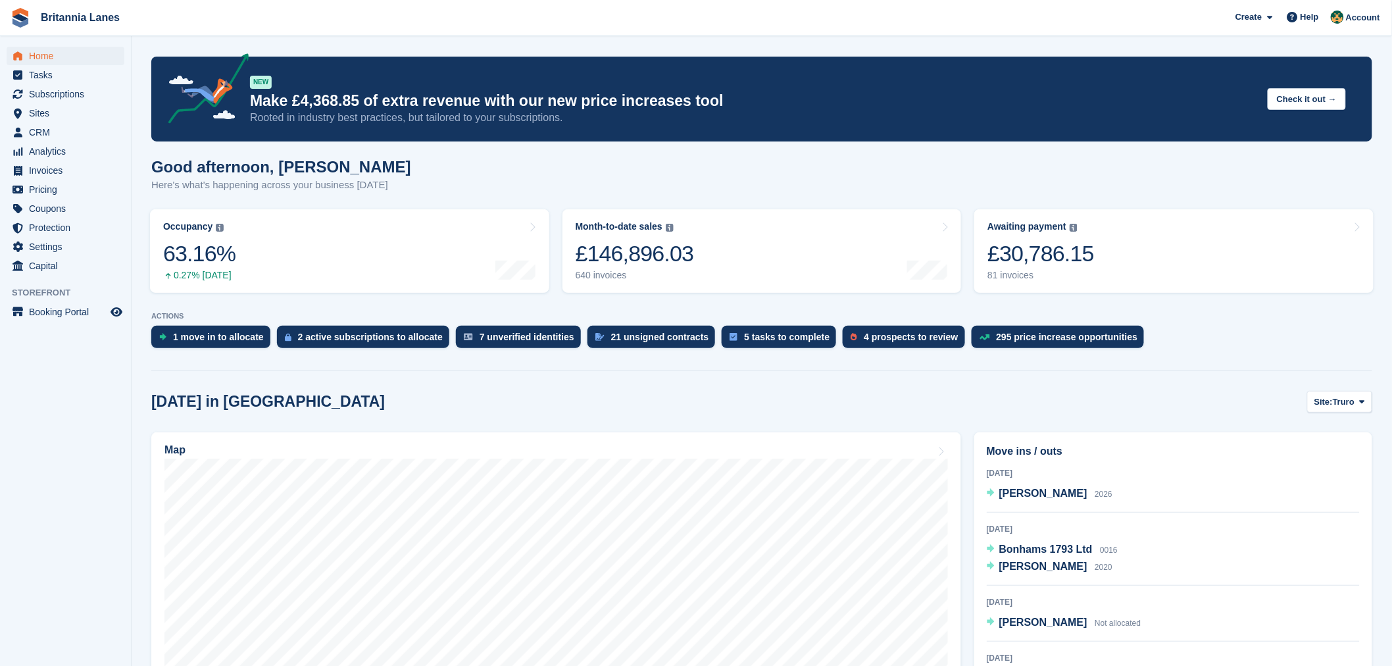
click at [74, 91] on span "Subscriptions" at bounding box center [68, 94] width 79 height 18
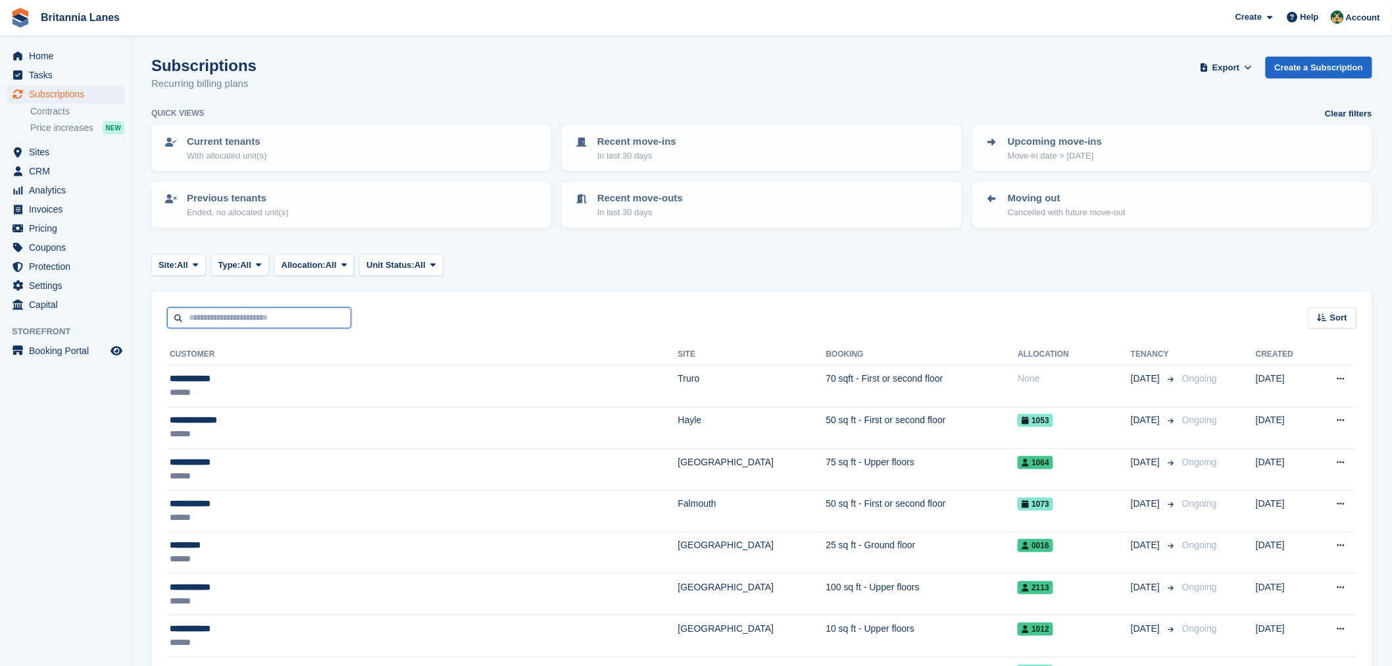
click at [247, 307] on input "text" at bounding box center [259, 318] width 184 height 22
type input "****"
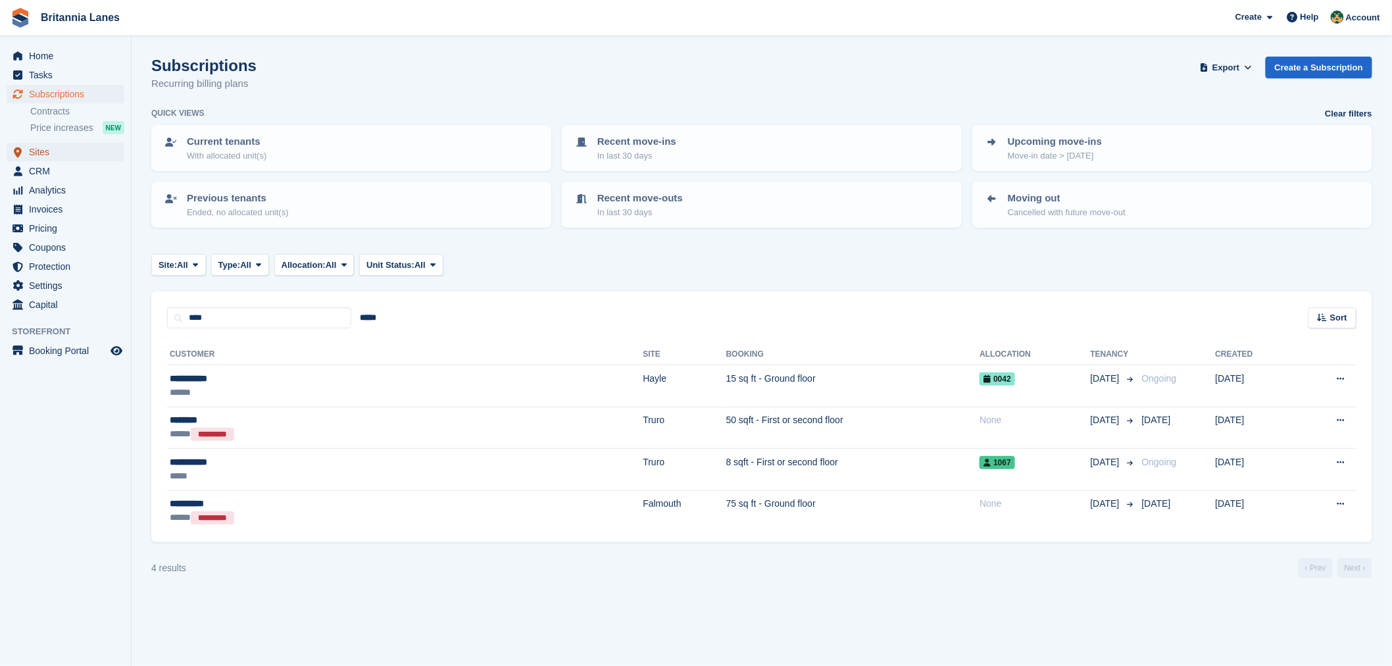
click at [53, 146] on span "Sites" at bounding box center [68, 152] width 79 height 18
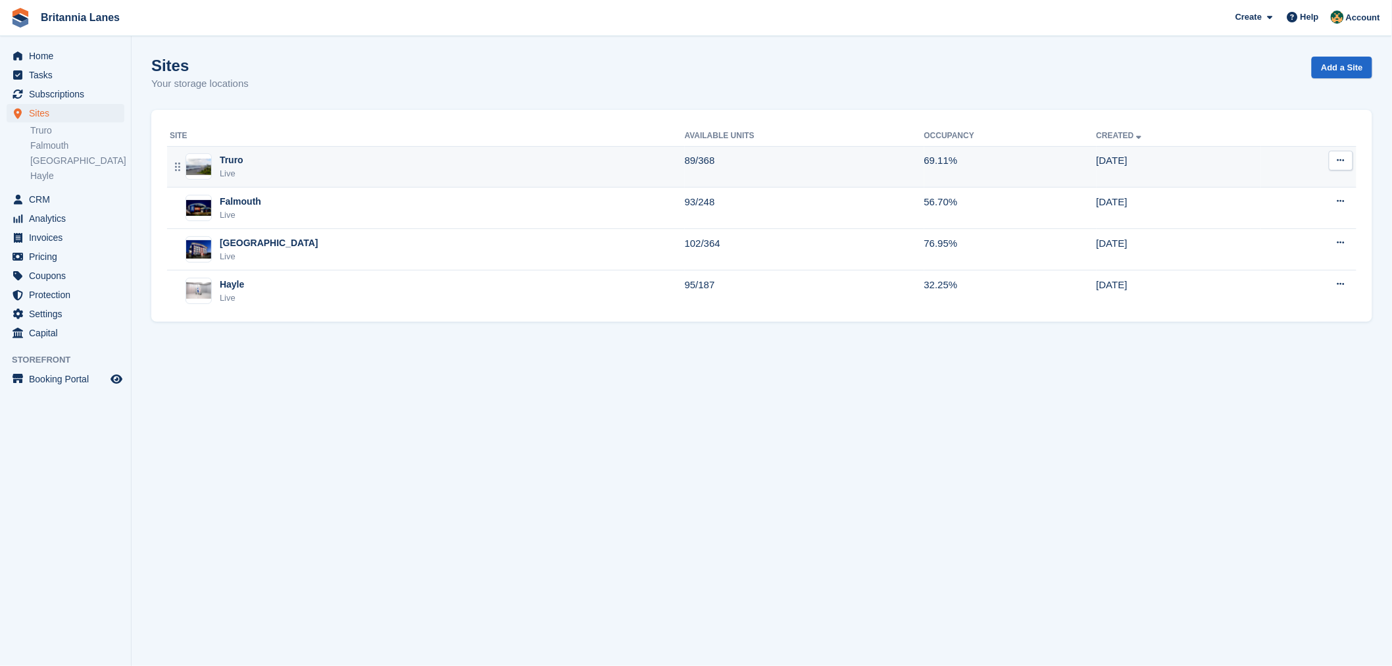
click at [284, 169] on div "Truro Live" at bounding box center [427, 166] width 515 height 27
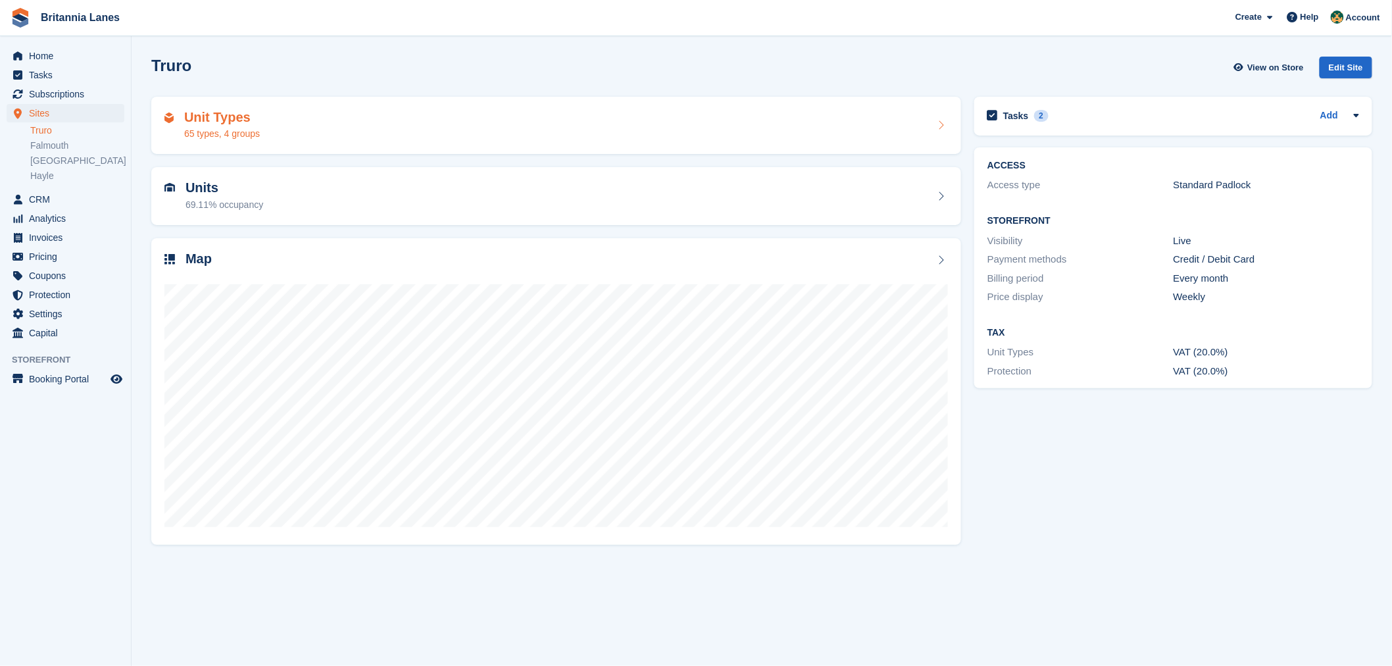
click at [265, 123] on div "Unit Types 65 types, 4 groups" at bounding box center [555, 126] width 783 height 32
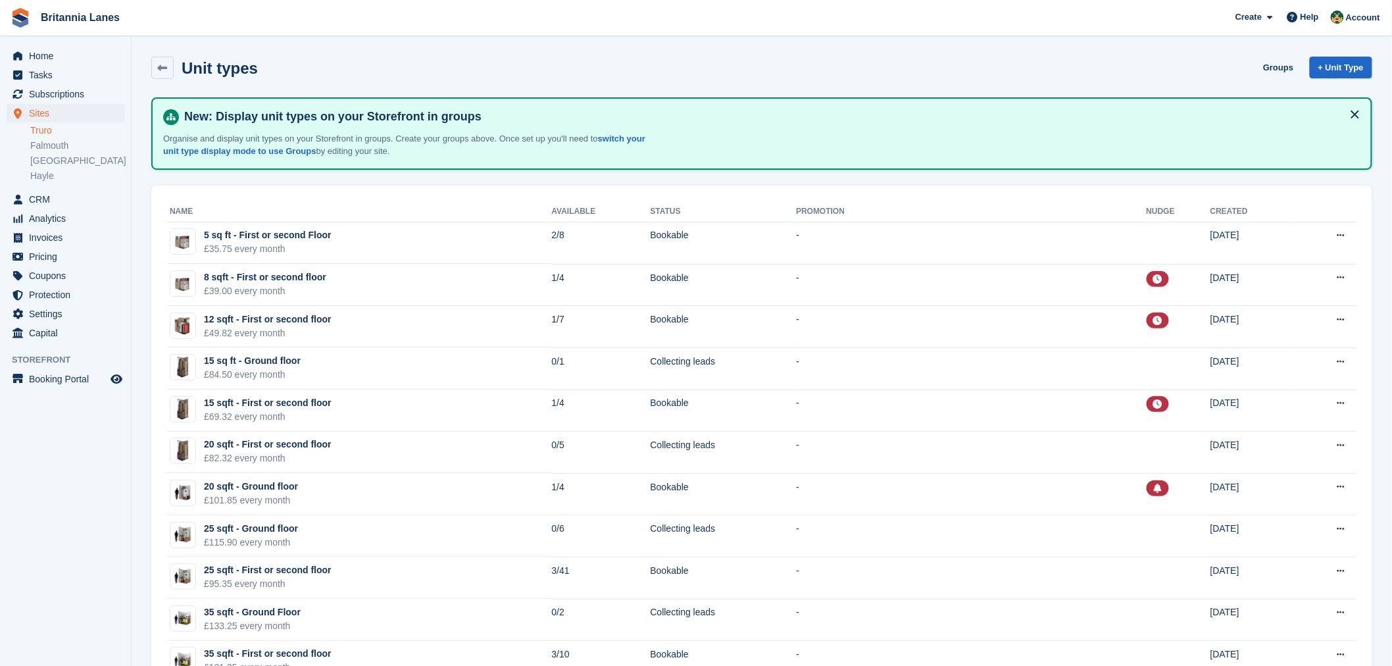
click at [370, 326] on td "12 sqft - First or second floor £49.82 every month" at bounding box center [359, 327] width 385 height 42
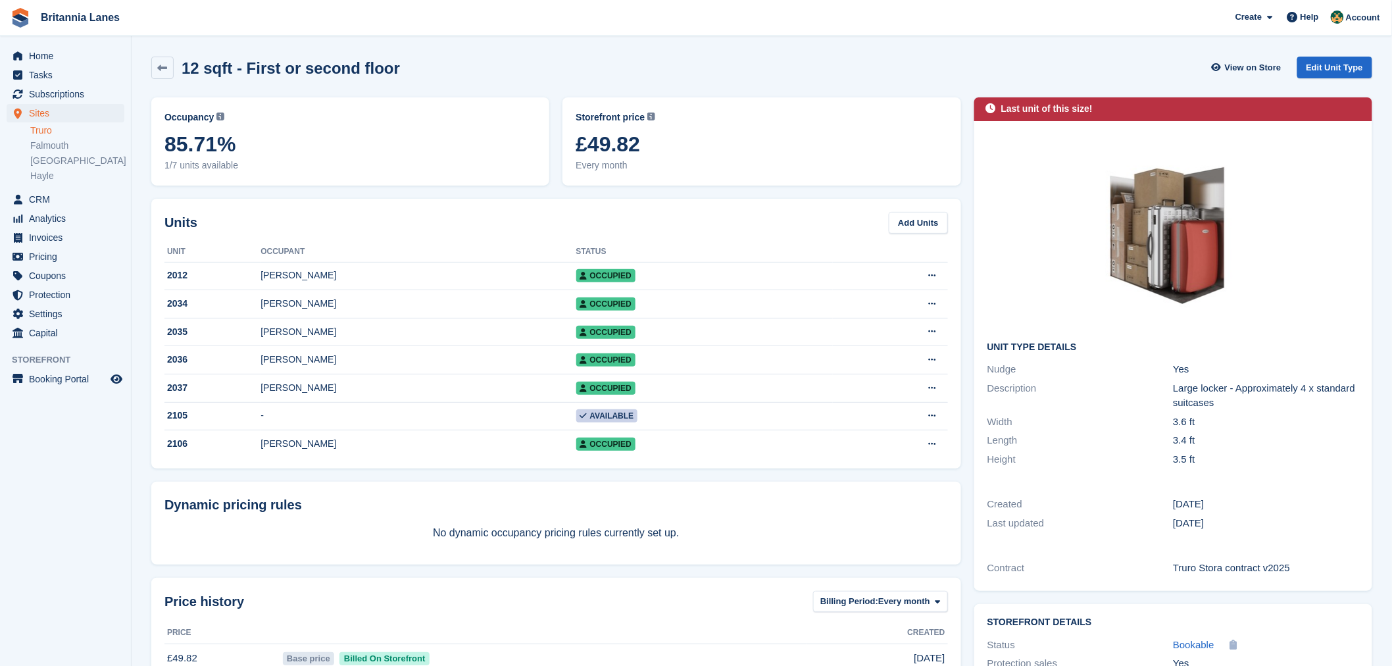
click at [240, 216] on div "Units Add Units" at bounding box center [555, 223] width 783 height 22
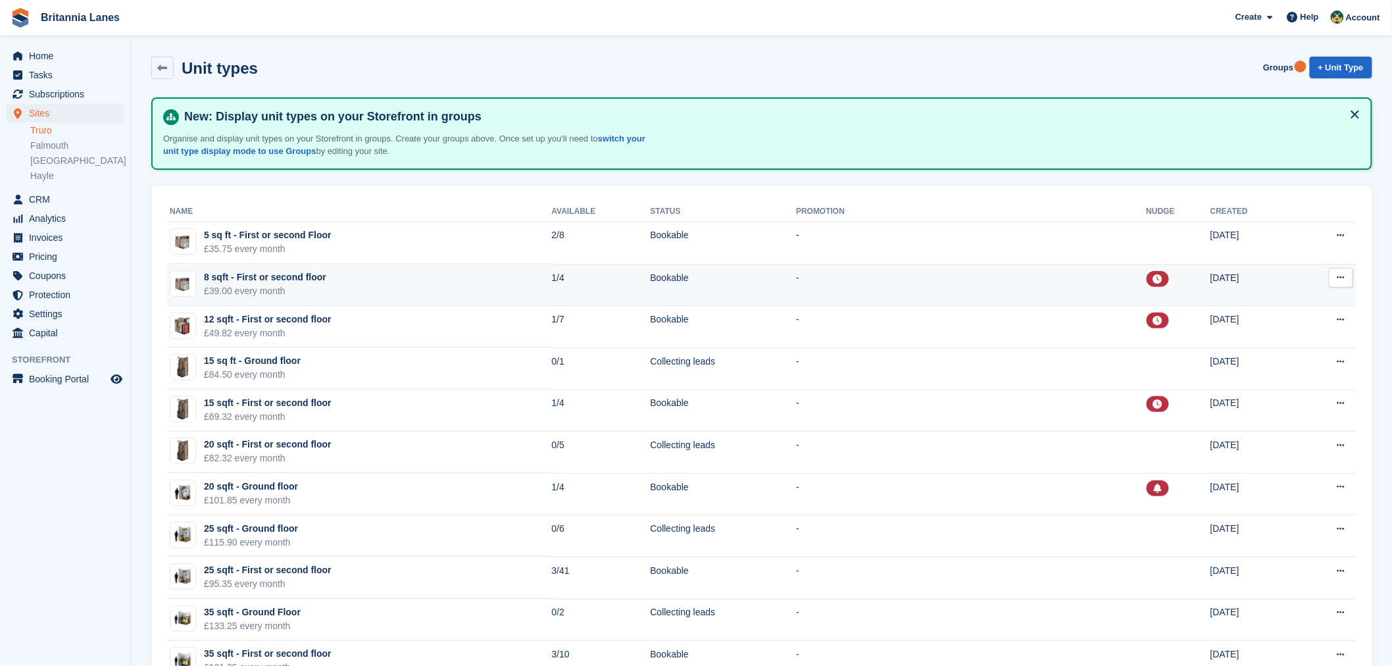
click at [370, 279] on td "8 sqft - First or second floor £39.00 every month" at bounding box center [359, 285] width 385 height 42
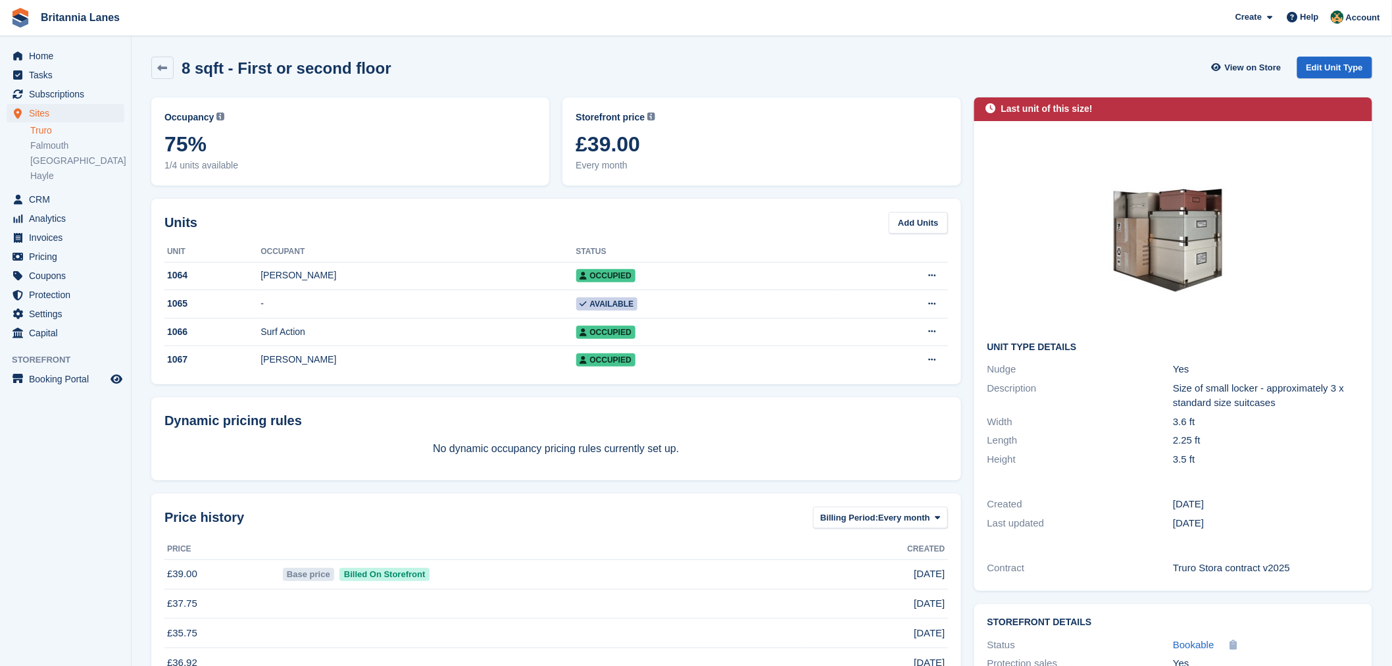
click at [366, 228] on div "Units Add Units" at bounding box center [555, 223] width 783 height 22
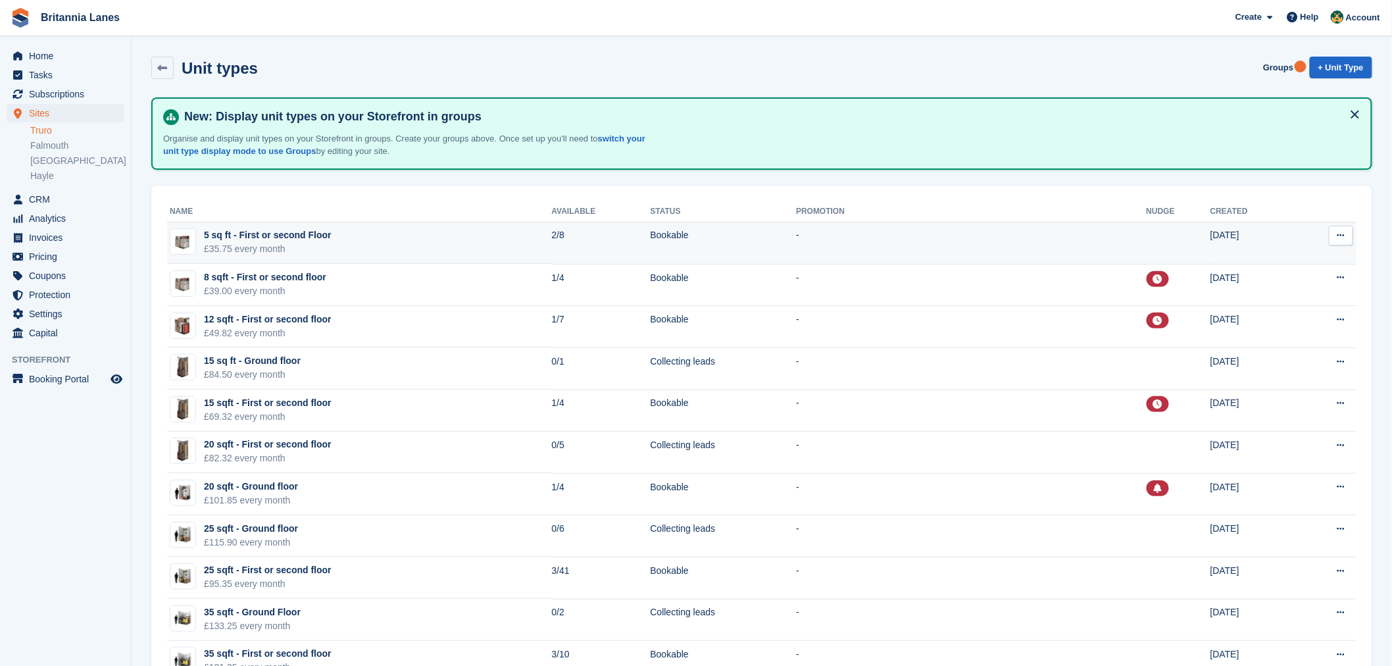
click at [330, 243] on td "5 sq ft - First or second Floor £35.75 every month" at bounding box center [359, 243] width 385 height 42
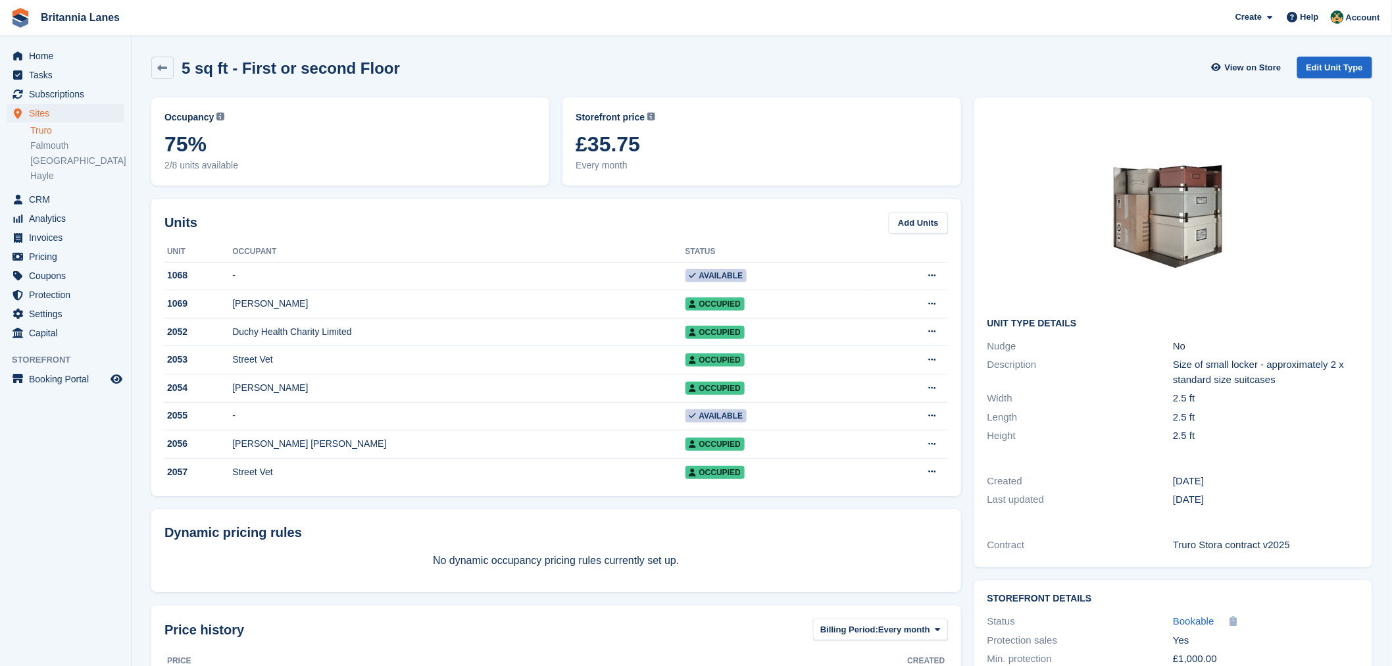
click at [339, 241] on th "Occupant" at bounding box center [458, 251] width 452 height 21
click at [346, 239] on div "Units Add Units Unit Occupant Status 1068 - Available Edit unit Delete unit 106…" at bounding box center [556, 347] width 810 height 297
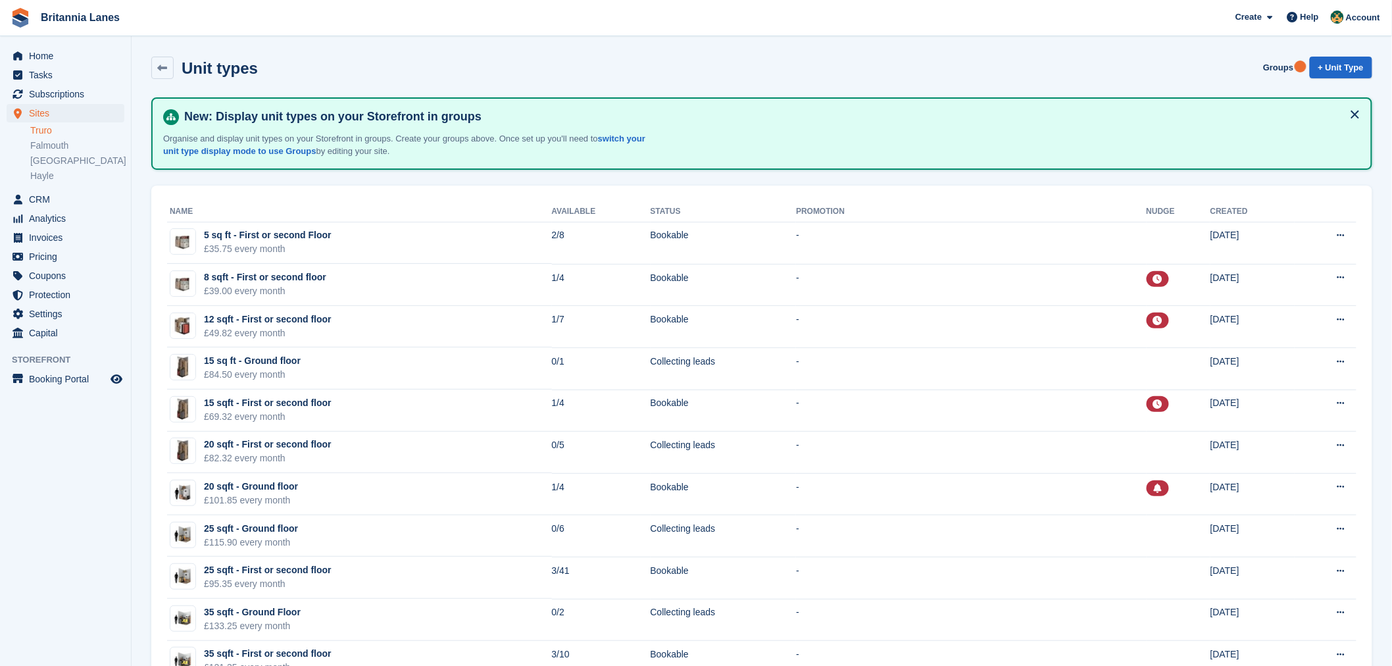
click at [68, 93] on span "Subscriptions" at bounding box center [68, 94] width 79 height 18
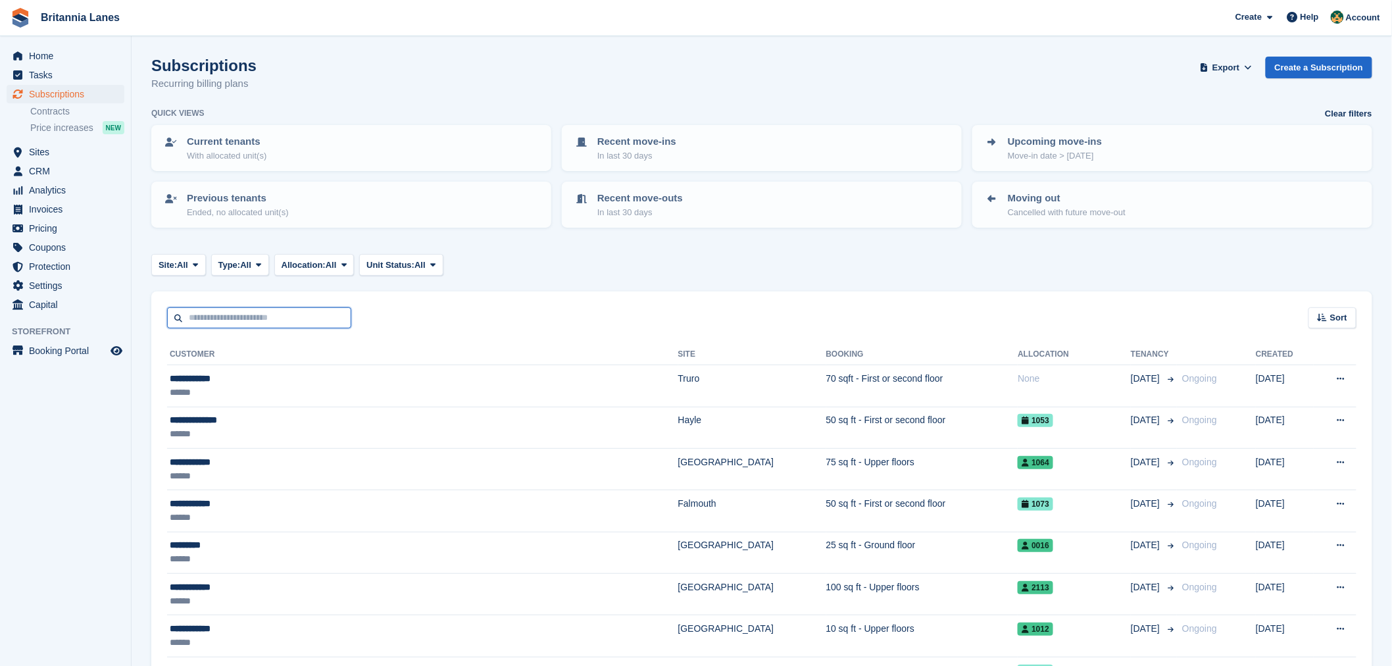
click at [257, 309] on input "text" at bounding box center [259, 318] width 184 height 22
type input "****"
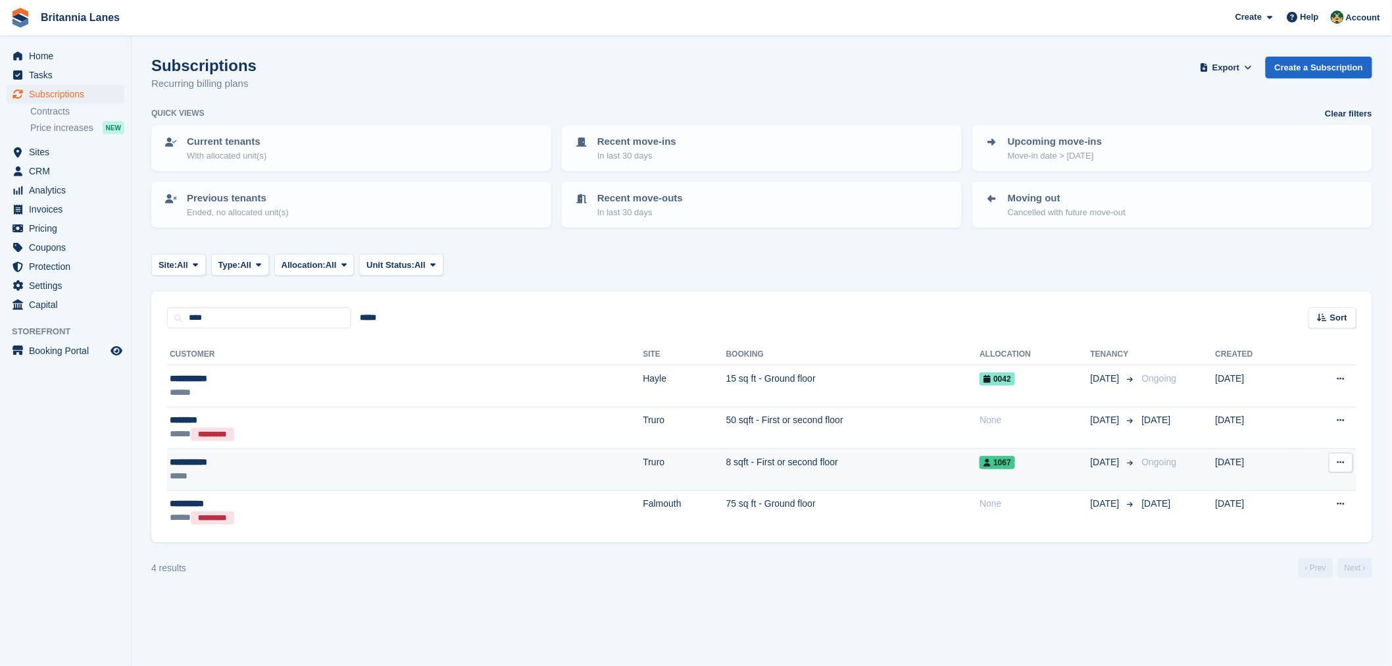
click at [342, 475] on div "*****" at bounding box center [278, 476] width 217 height 14
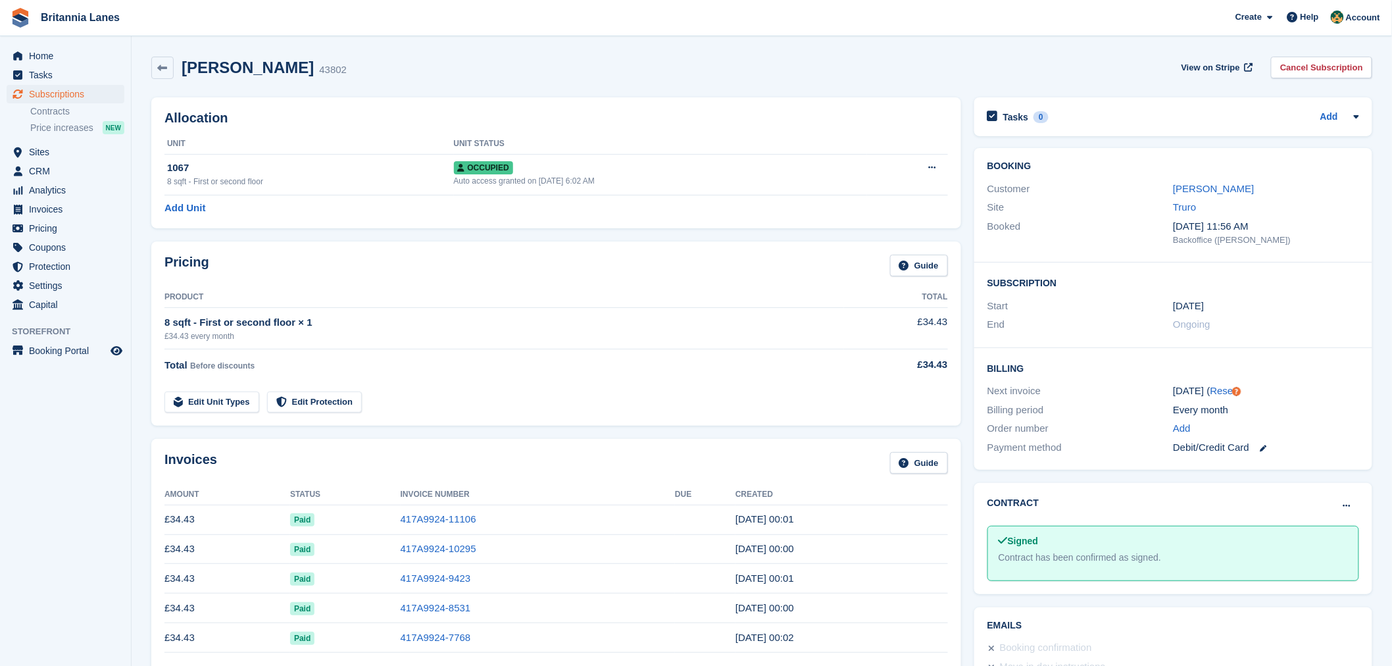
click at [408, 485] on th "Invoice Number" at bounding box center [538, 494] width 275 height 21
click at [306, 120] on h2 "Allocation" at bounding box center [555, 117] width 783 height 15
click at [193, 212] on link "Add Unit" at bounding box center [184, 208] width 41 height 15
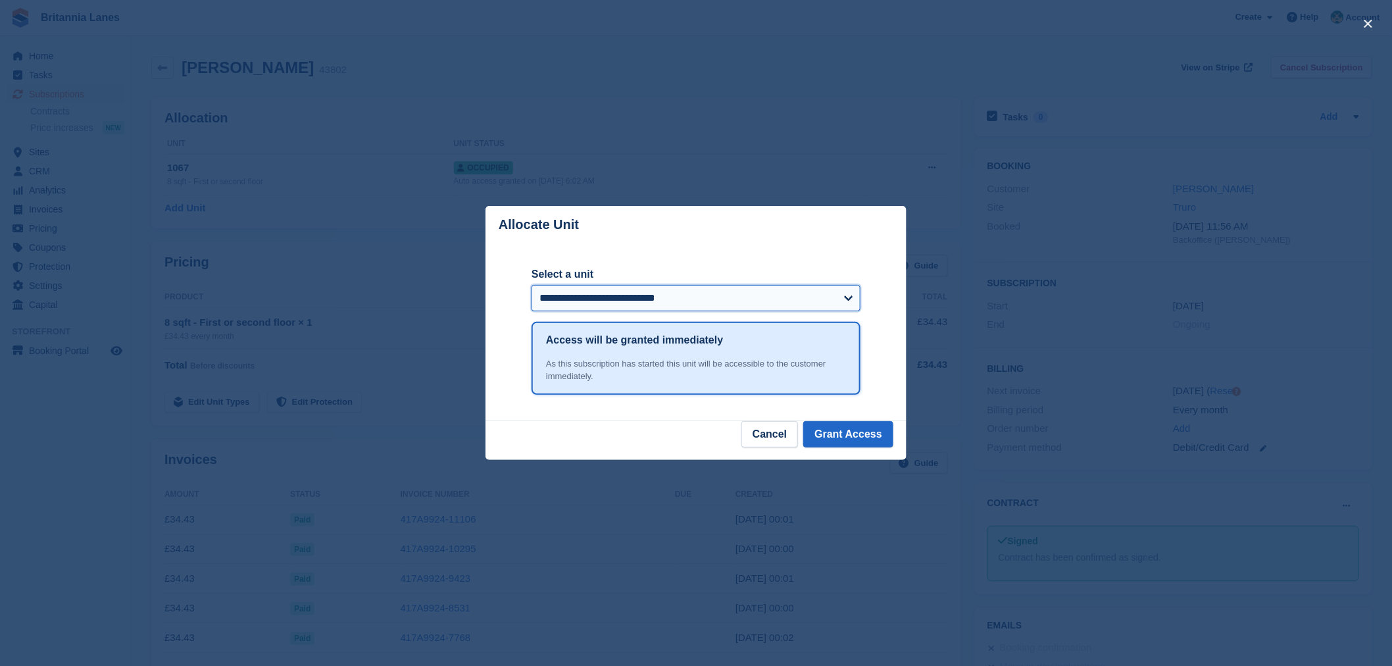
click at [629, 303] on select "**********" at bounding box center [695, 298] width 329 height 26
select select "*****"
click at [531, 286] on select "**********" at bounding box center [695, 298] width 329 height 26
drag, startPoint x: 868, startPoint y: 437, endPoint x: 747, endPoint y: 411, distance: 123.7
click at [867, 437] on button "Grant Access" at bounding box center [848, 434] width 90 height 26
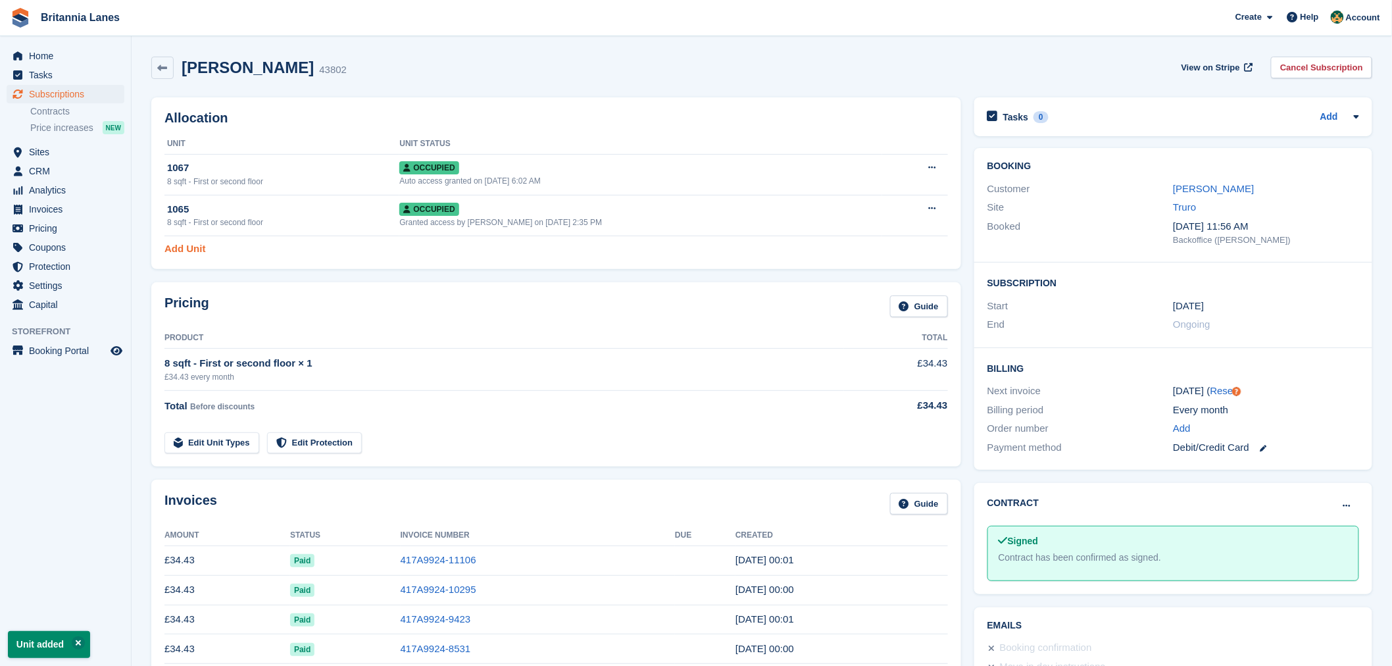
click at [191, 251] on link "Add Unit" at bounding box center [184, 248] width 41 height 15
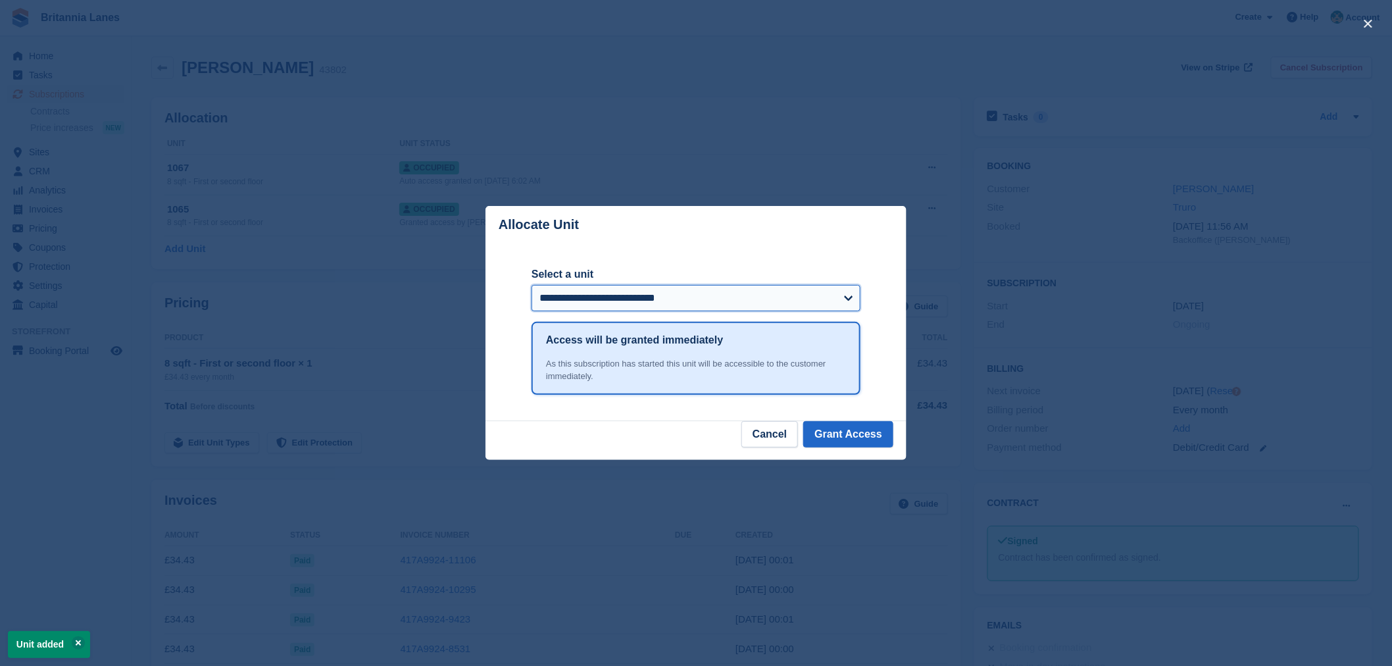
drag, startPoint x: 623, startPoint y: 303, endPoint x: 640, endPoint y: 372, distance: 70.5
click at [623, 303] on select "**********" at bounding box center [695, 298] width 329 height 26
select select "*****"
click at [531, 286] on select "**********" at bounding box center [695, 298] width 329 height 26
click at [781, 262] on div "**********" at bounding box center [695, 331] width 329 height 177
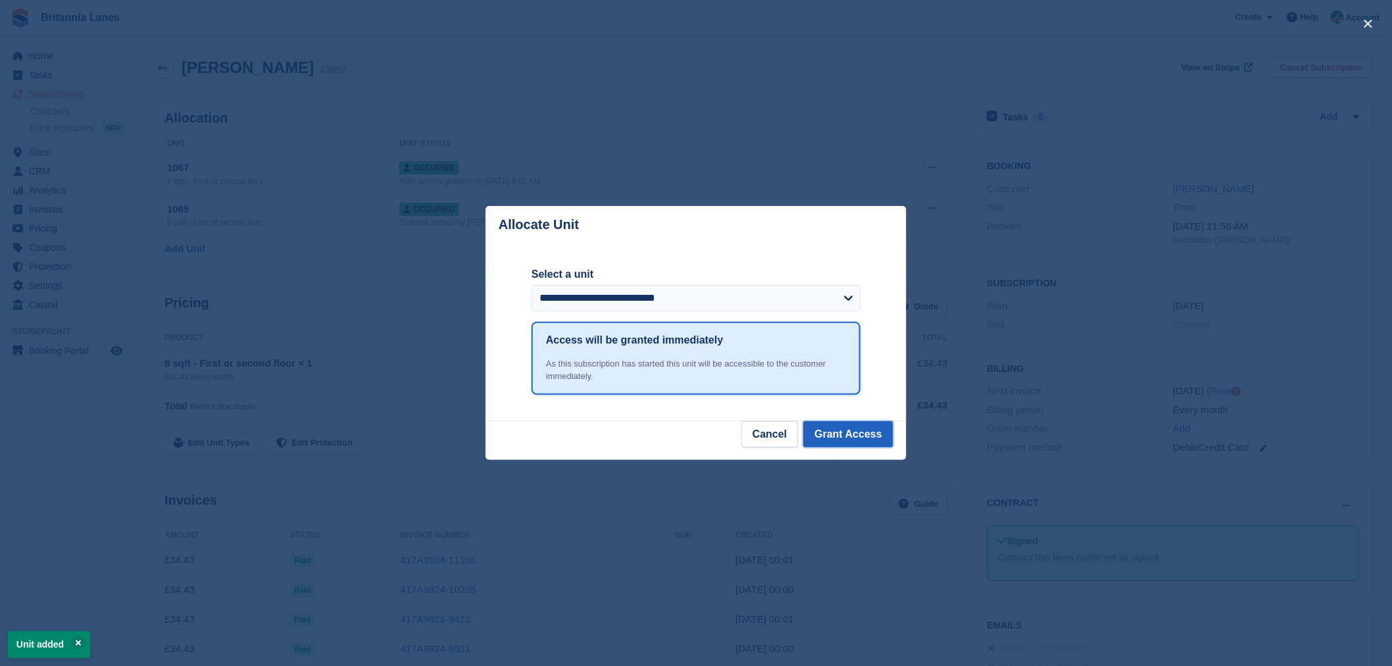
click at [865, 439] on button "Grant Access" at bounding box center [848, 434] width 90 height 26
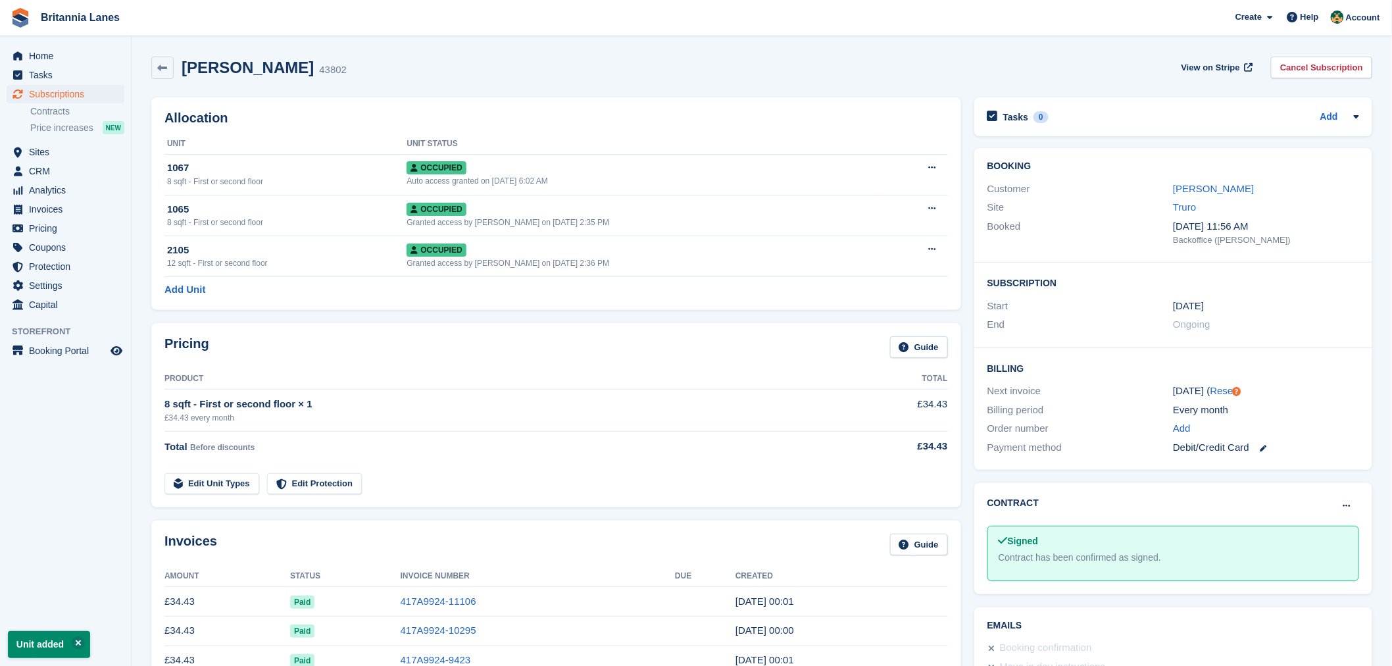
click at [262, 349] on div "Pricing Guide" at bounding box center [555, 351] width 783 height 30
click at [247, 288] on div "Add Unit" at bounding box center [555, 289] width 783 height 15
click at [386, 97] on div "Allocation Unit Unit Status 1067 8 sqft - First or second floor Occupied Auto a…" at bounding box center [556, 203] width 810 height 212
click at [310, 109] on div "Allocation Unit Unit Status 1067 8 sqft - First or second floor Occupied Auto a…" at bounding box center [556, 203] width 810 height 212
click at [463, 115] on h2 "Allocation" at bounding box center [555, 117] width 783 height 15
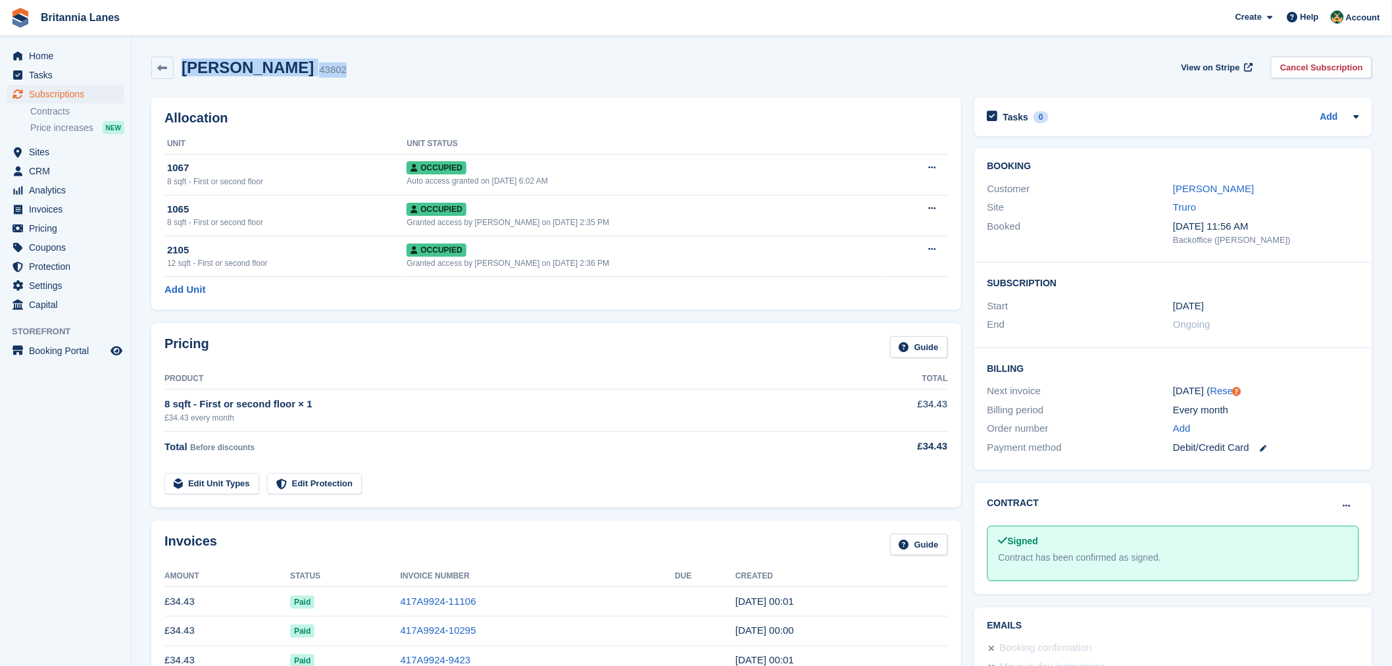
drag, startPoint x: 303, startPoint y: 71, endPoint x: 184, endPoint y: 75, distance: 119.1
click at [184, 75] on div "Elaine Owen 43802 View on Stripe Cancel Subscription" at bounding box center [761, 68] width 1221 height 22
click at [316, 61] on div "Elaine Owen 43802 View on Stripe Cancel Subscription" at bounding box center [761, 68] width 1221 height 22
click at [330, 123] on h2 "Allocation" at bounding box center [555, 117] width 783 height 15
click at [311, 74] on div "Elaine Owen 43802 View on Stripe Cancel Subscription" at bounding box center [761, 68] width 1221 height 22
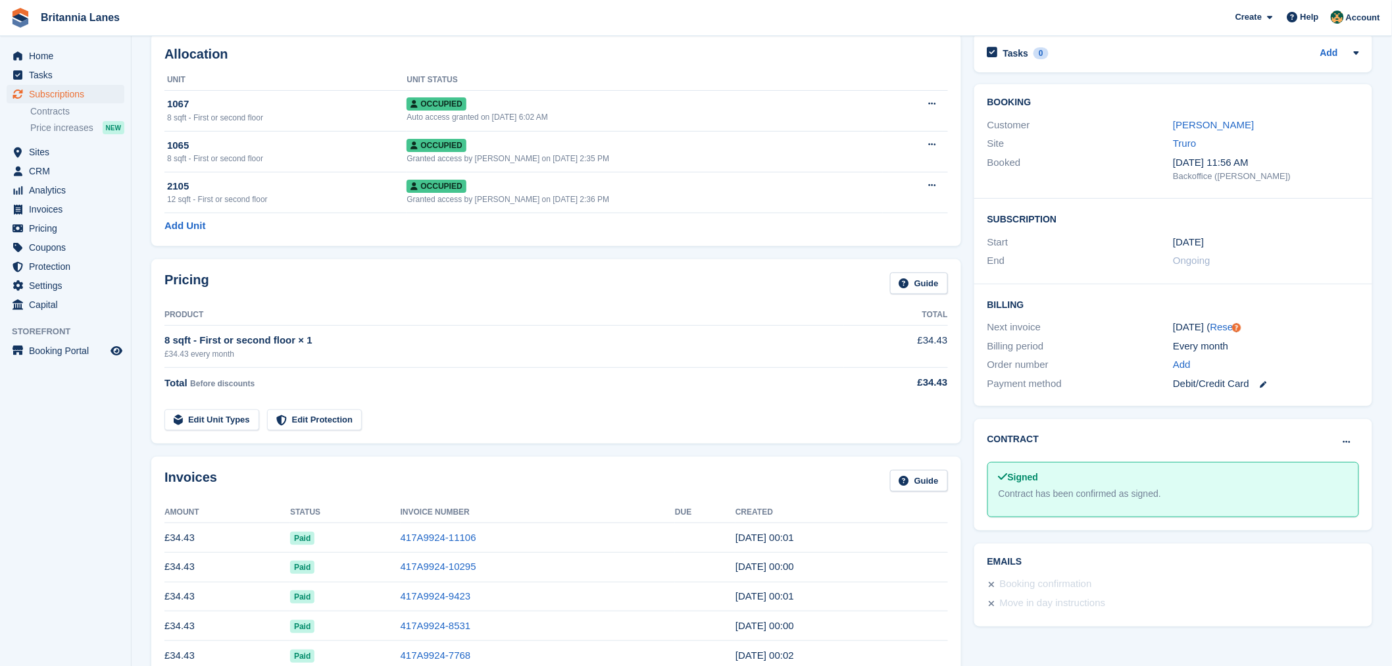
scroll to position [68, 0]
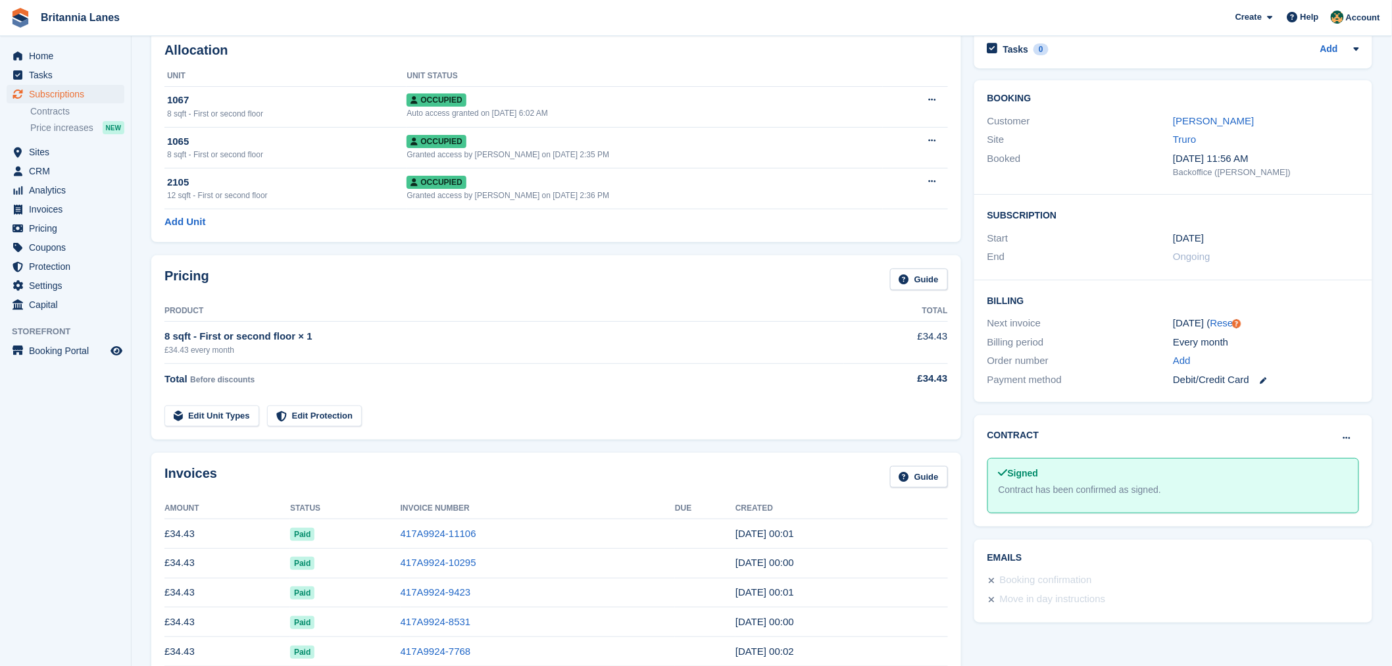
click at [351, 280] on div "Pricing Guide" at bounding box center [555, 283] width 783 height 30
click at [214, 273] on div "Pricing Guide" at bounding box center [555, 283] width 783 height 30
drag, startPoint x: 201, startPoint y: 280, endPoint x: 168, endPoint y: 270, distance: 34.1
click at [149, 271] on div "Pricing Guide Product Total 8 sqft - First or second floor × 1 £34.43 every mon…" at bounding box center [556, 347] width 823 height 197
click at [207, 279] on div "Pricing Guide" at bounding box center [555, 283] width 783 height 30
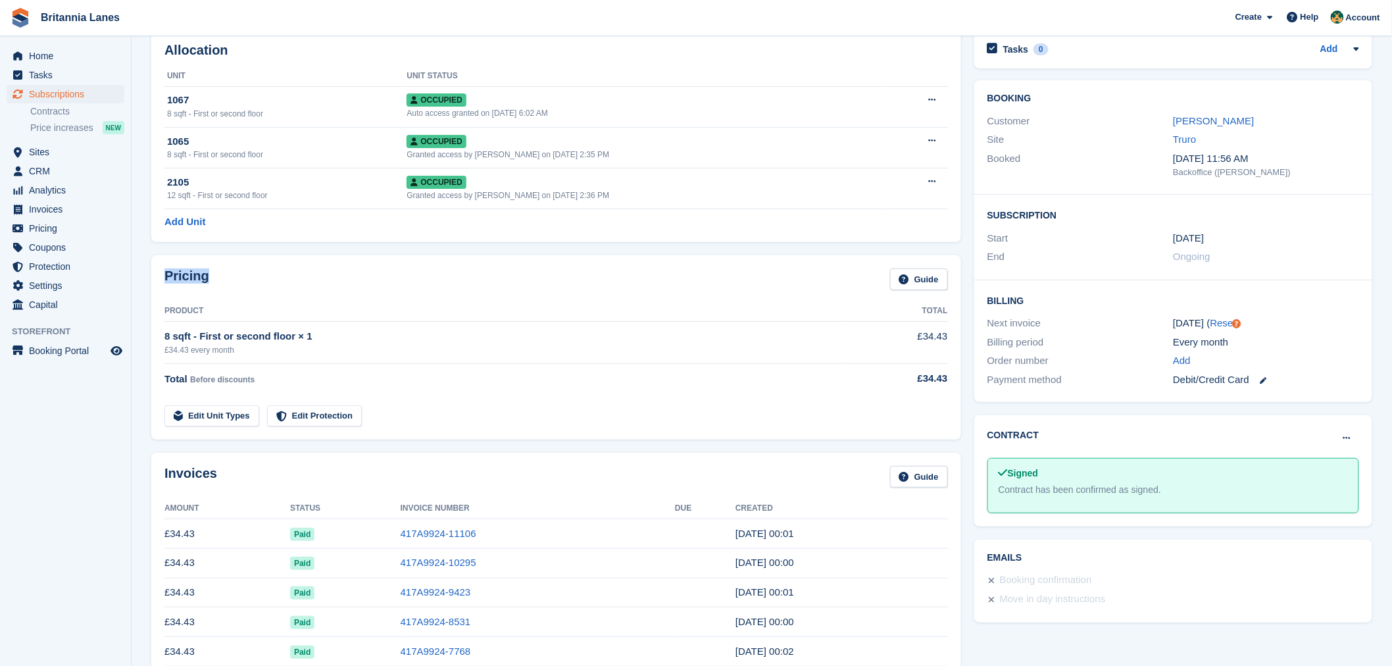
drag, startPoint x: 207, startPoint y: 279, endPoint x: 160, endPoint y: 270, distance: 48.1
click at [160, 270] on div "Pricing Guide Product Total 8 sqft - First or second floor × 1 £34.43 every mon…" at bounding box center [556, 347] width 810 height 184
click at [214, 278] on div "Pricing Guide" at bounding box center [555, 283] width 783 height 30
click at [210, 281] on div "Pricing Guide" at bounding box center [555, 283] width 783 height 30
drag, startPoint x: 207, startPoint y: 280, endPoint x: 157, endPoint y: 281, distance: 50.0
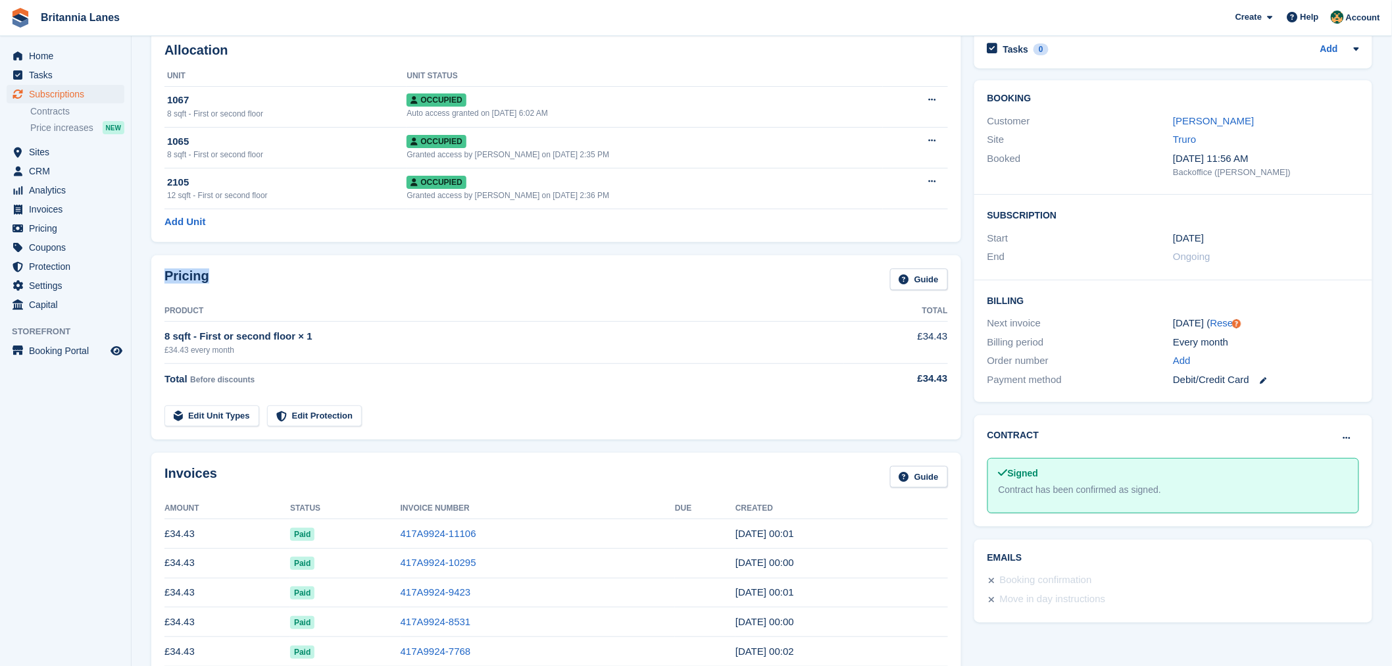
click at [157, 281] on div "Pricing Guide Product Total 8 sqft - First or second floor × 1 £34.43 every mon…" at bounding box center [556, 347] width 810 height 184
click at [215, 280] on div "Pricing Guide" at bounding box center [555, 283] width 783 height 30
drag, startPoint x: 215, startPoint y: 280, endPoint x: 159, endPoint y: 279, distance: 56.6
click at [159, 279] on div "Pricing Guide Product Total 8 sqft - First or second floor × 1 £34.43 every mon…" at bounding box center [556, 347] width 810 height 184
click at [228, 284] on div "Pricing Guide" at bounding box center [555, 283] width 783 height 30
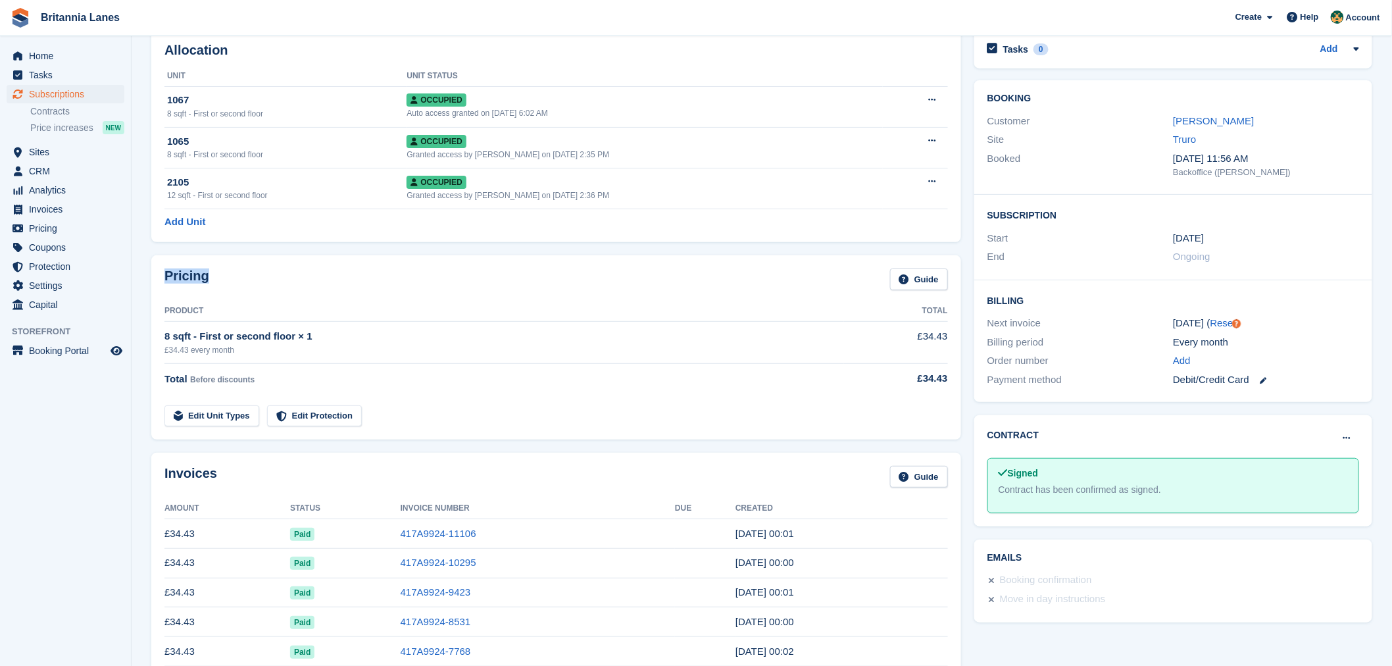
click at [205, 279] on h2 "Pricing" at bounding box center [186, 279] width 45 height 22
drag, startPoint x: 205, startPoint y: 278, endPoint x: 195, endPoint y: 280, distance: 9.4
click at [143, 280] on section "Unit added Unit added Elaine Owen 43802 View on Stripe Cancel Subscription Allo…" at bounding box center [762, 559] width 1260 height 1254
click at [210, 278] on div "Pricing Guide" at bounding box center [555, 283] width 783 height 30
drag, startPoint x: 210, startPoint y: 278, endPoint x: 136, endPoint y: 284, distance: 74.6
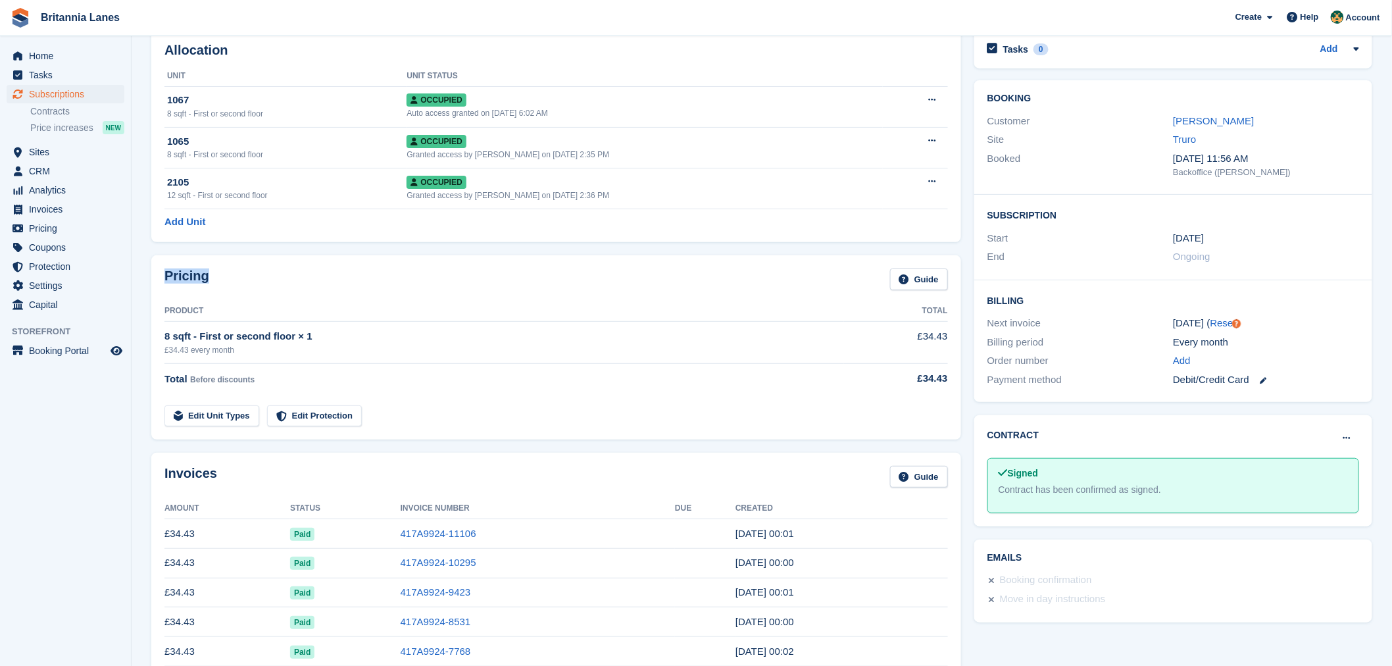
click at [136, 284] on section "Unit added Unit added Elaine Owen 43802 View on Stripe Cancel Subscription Allo…" at bounding box center [762, 559] width 1260 height 1254
drag, startPoint x: 221, startPoint y: 284, endPoint x: 209, endPoint y: 281, distance: 12.1
click at [219, 283] on div "Pricing Guide" at bounding box center [555, 283] width 783 height 30
click at [207, 281] on div "Pricing Guide" at bounding box center [555, 283] width 783 height 30
drag, startPoint x: 205, startPoint y: 277, endPoint x: 160, endPoint y: 278, distance: 44.7
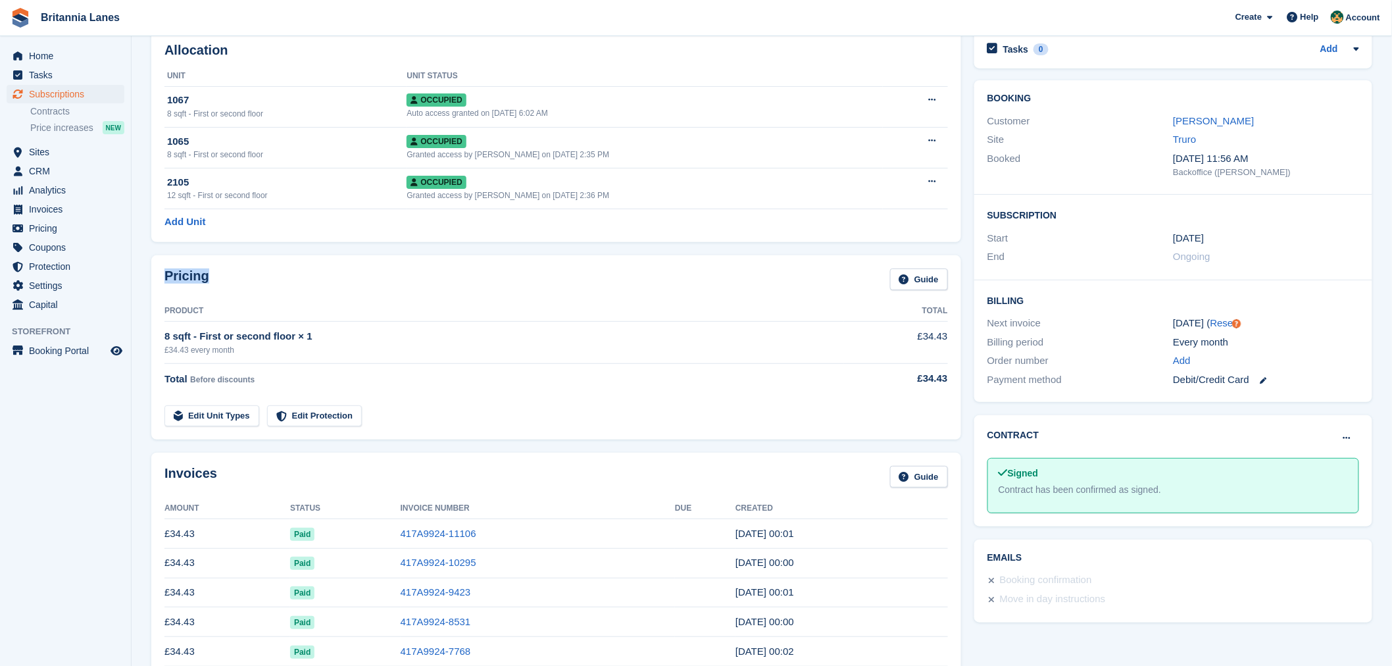
click at [160, 278] on div "Pricing Guide Product Total 8 sqft - First or second floor × 1 £34.43 every mon…" at bounding box center [556, 347] width 810 height 184
click at [203, 280] on h2 "Pricing" at bounding box center [186, 279] width 45 height 22
drag, startPoint x: 208, startPoint y: 280, endPoint x: 162, endPoint y: 274, distance: 45.9
click at [162, 274] on div "Pricing Guide Product Total 8 sqft - First or second floor × 1 £34.43 every mon…" at bounding box center [556, 347] width 810 height 184
click at [200, 276] on h2 "Pricing" at bounding box center [186, 279] width 45 height 22
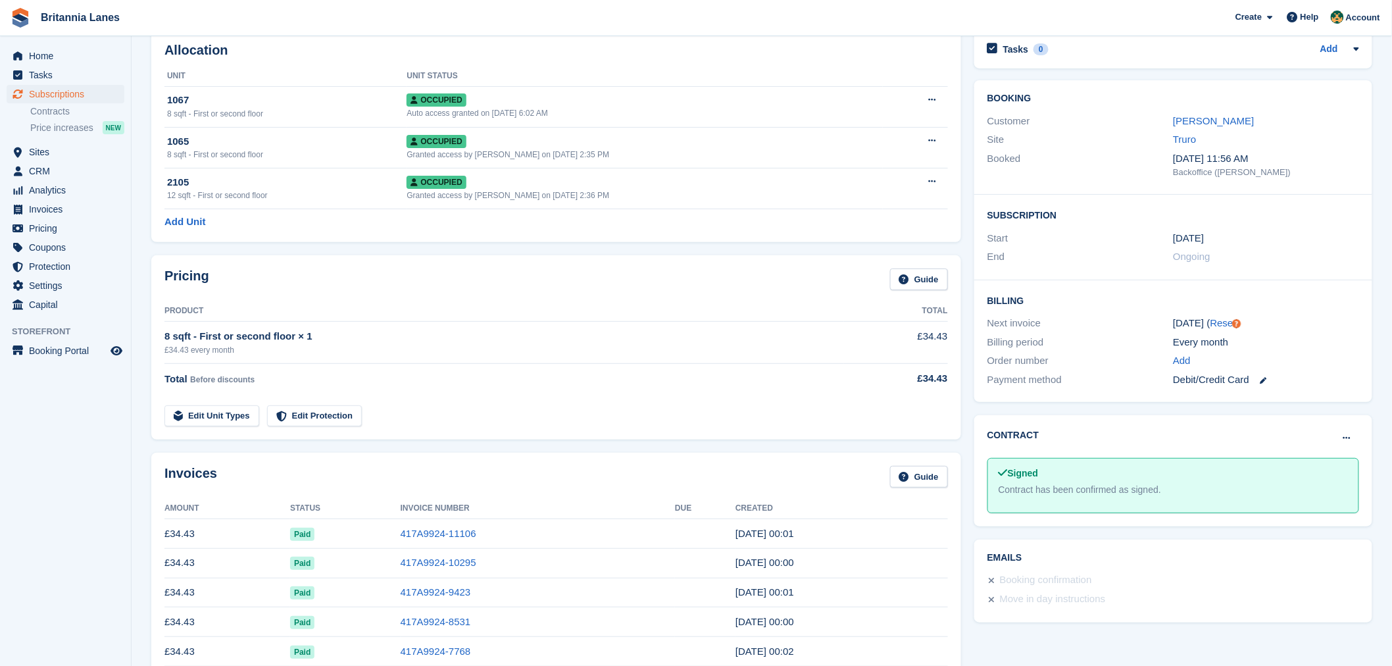
click at [212, 276] on div "Pricing Guide" at bounding box center [555, 283] width 783 height 30
drag, startPoint x: 208, startPoint y: 276, endPoint x: 158, endPoint y: 272, distance: 50.2
click at [158, 272] on div "Pricing Guide Product Total 8 sqft - First or second floor × 1 £34.43 every mon…" at bounding box center [556, 347] width 810 height 184
click at [212, 274] on div "Pricing Guide" at bounding box center [555, 283] width 783 height 30
drag, startPoint x: 204, startPoint y: 280, endPoint x: 165, endPoint y: 280, distance: 38.8
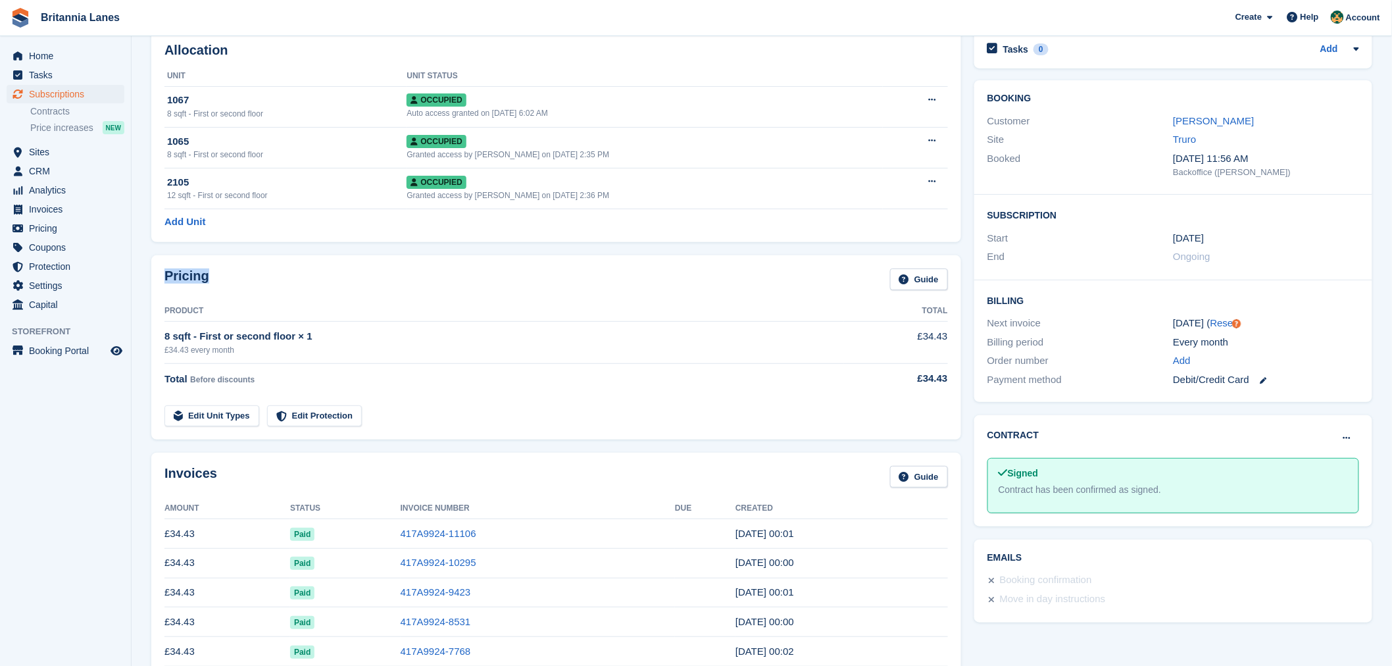
click at [165, 280] on h2 "Pricing" at bounding box center [186, 279] width 45 height 22
click at [212, 274] on div "Pricing Guide" at bounding box center [555, 283] width 783 height 30
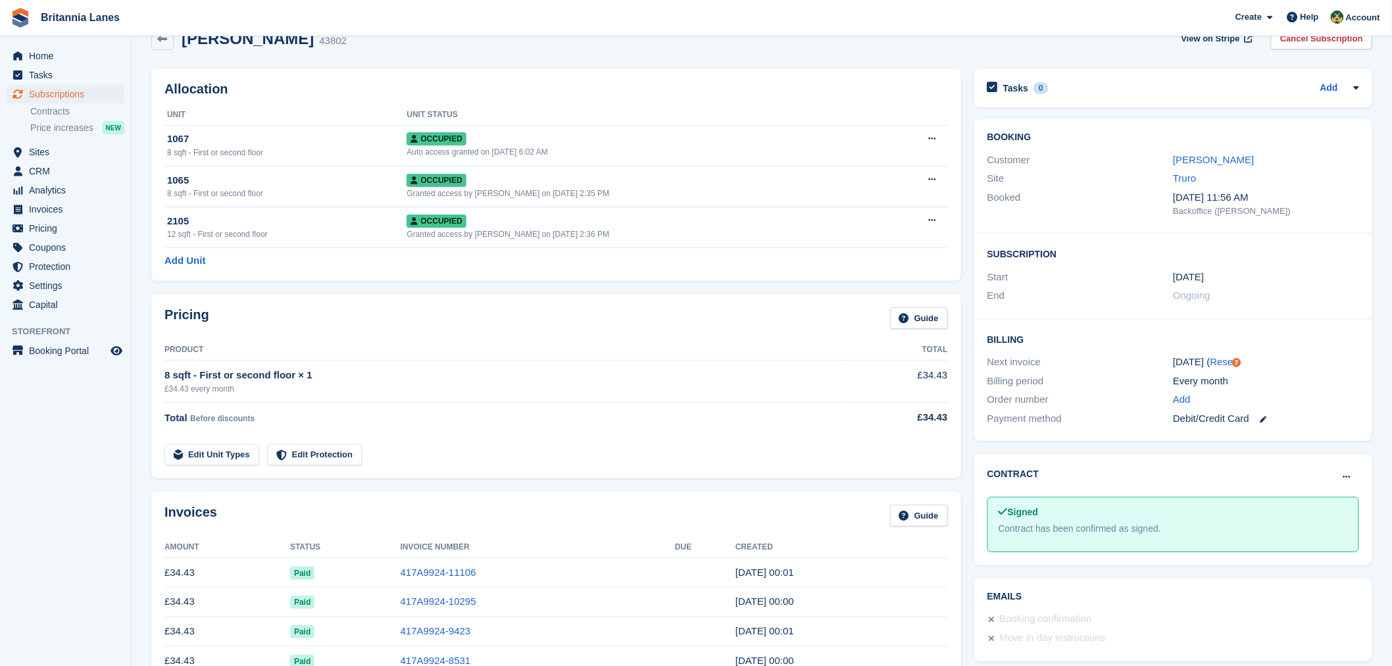
scroll to position [0, 0]
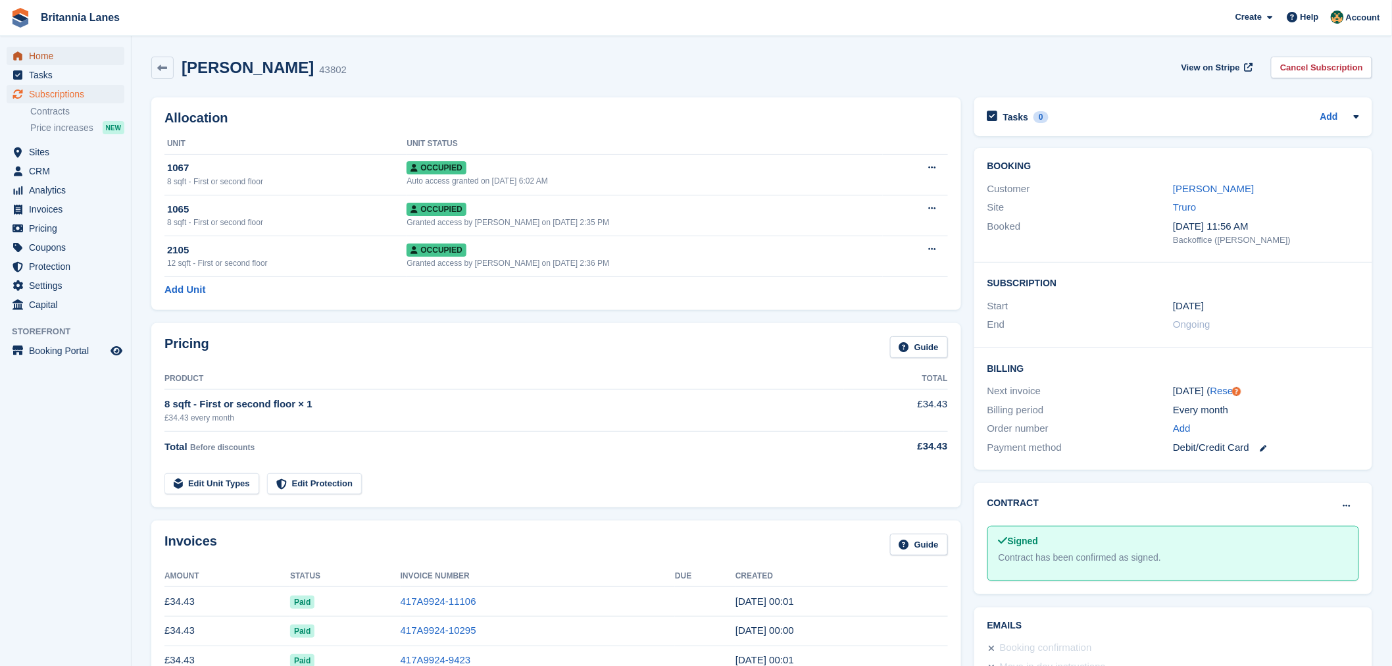
click at [63, 56] on span "Home" at bounding box center [68, 56] width 79 height 18
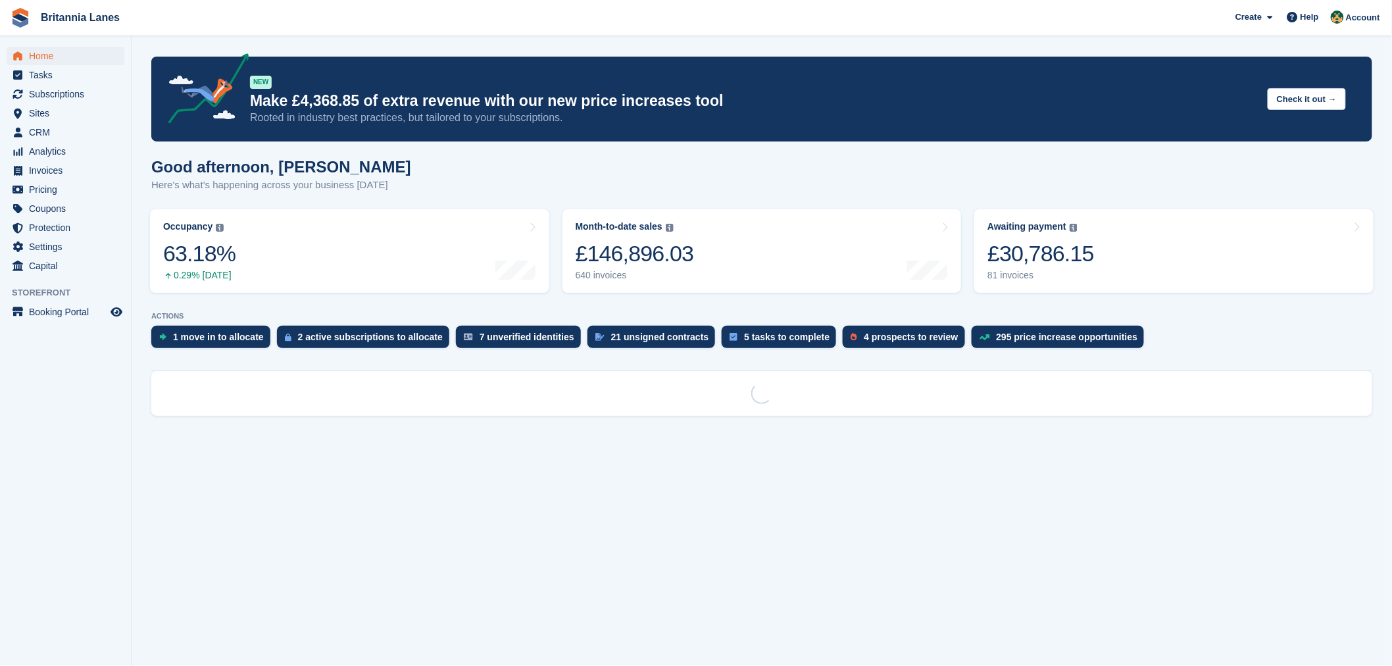
click at [451, 168] on div "Good afternoon, [PERSON_NAME] Here's what's happening across your business [DAT…" at bounding box center [761, 183] width 1221 height 51
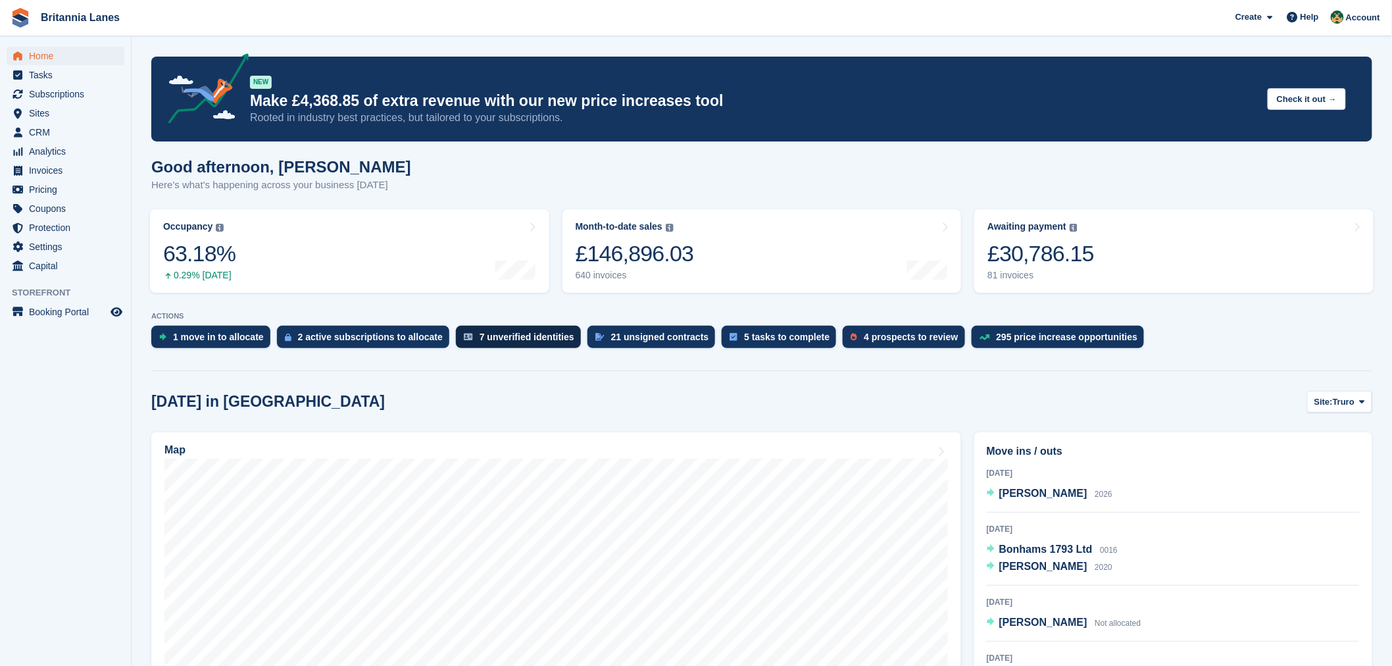
click at [510, 336] on div "7 unverified identities" at bounding box center [526, 336] width 95 height 11
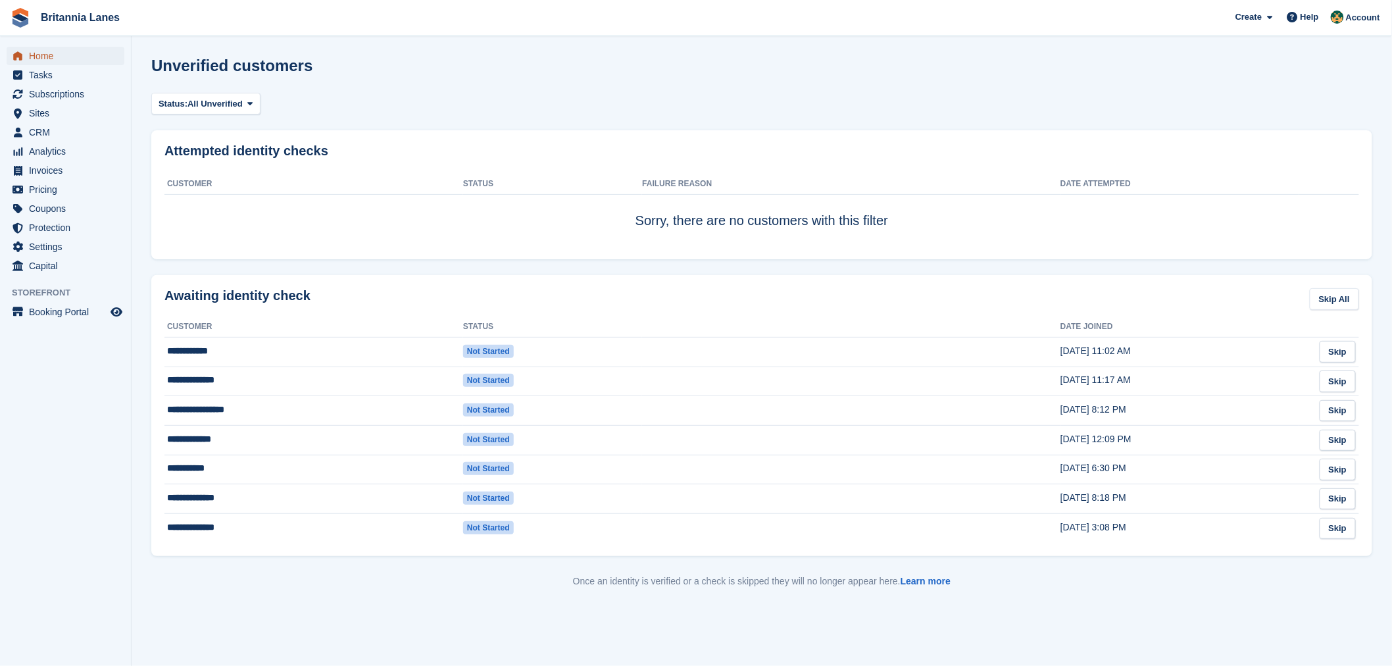
click at [55, 55] on span "Home" at bounding box center [68, 56] width 79 height 18
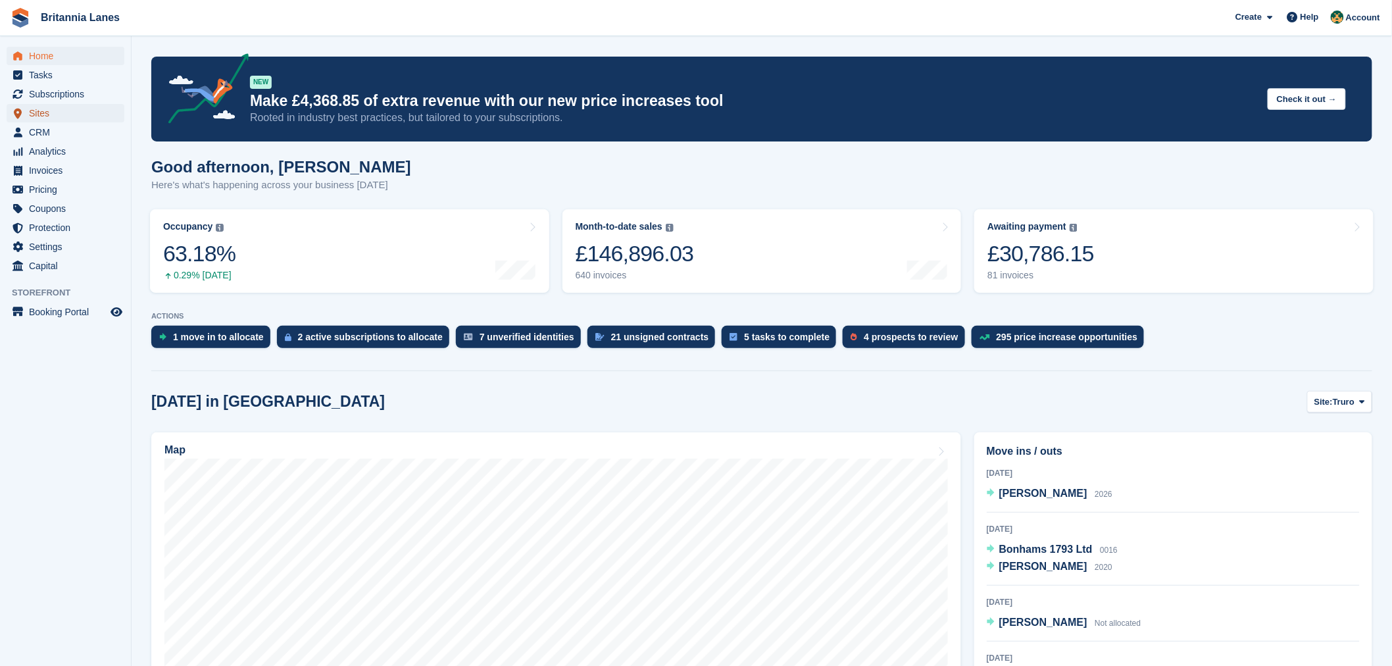
click at [78, 106] on span "Sites" at bounding box center [68, 113] width 79 height 18
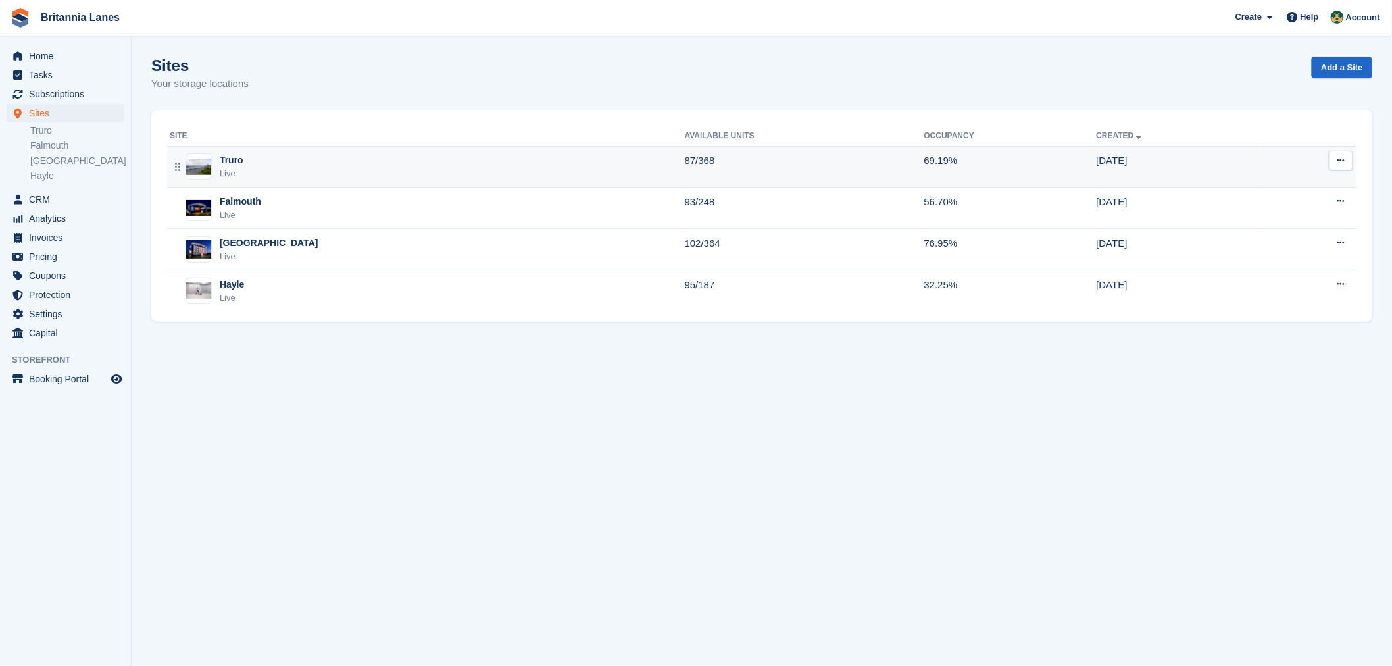
click at [292, 174] on div "Truro Live" at bounding box center [427, 166] width 515 height 27
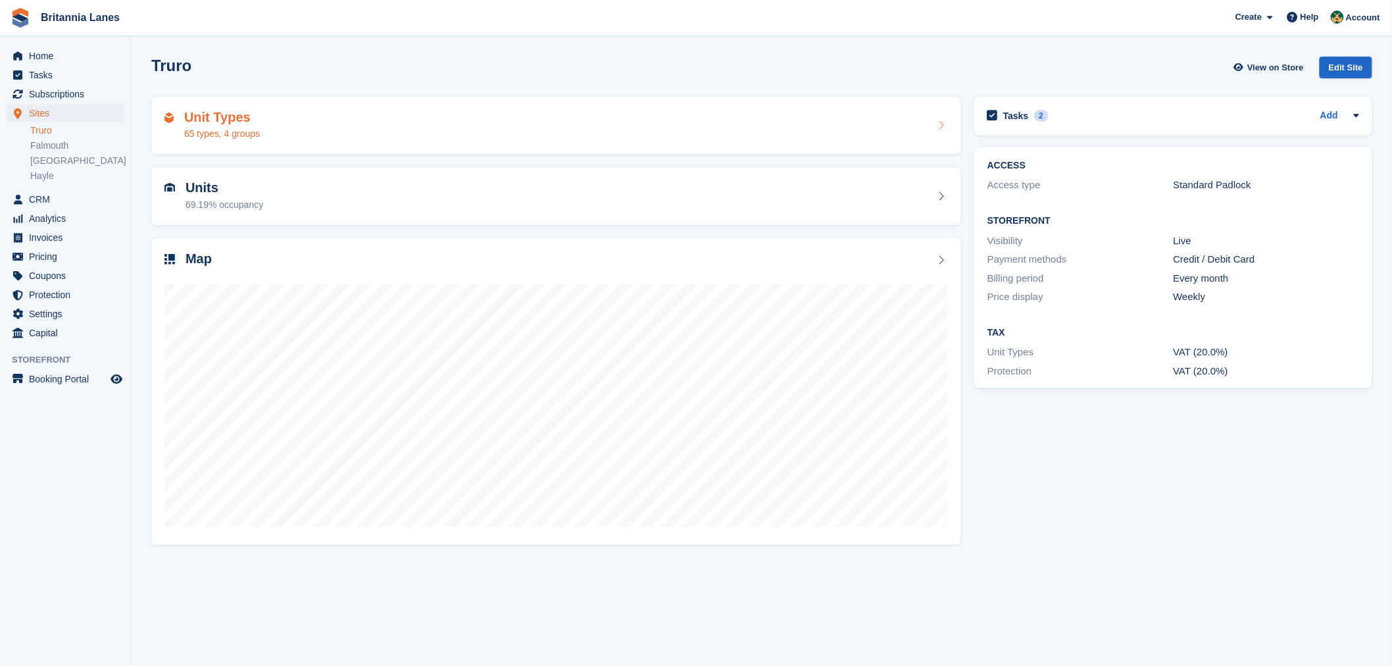
click at [260, 130] on div "Unit Types 65 types, 4 groups" at bounding box center [555, 126] width 783 height 32
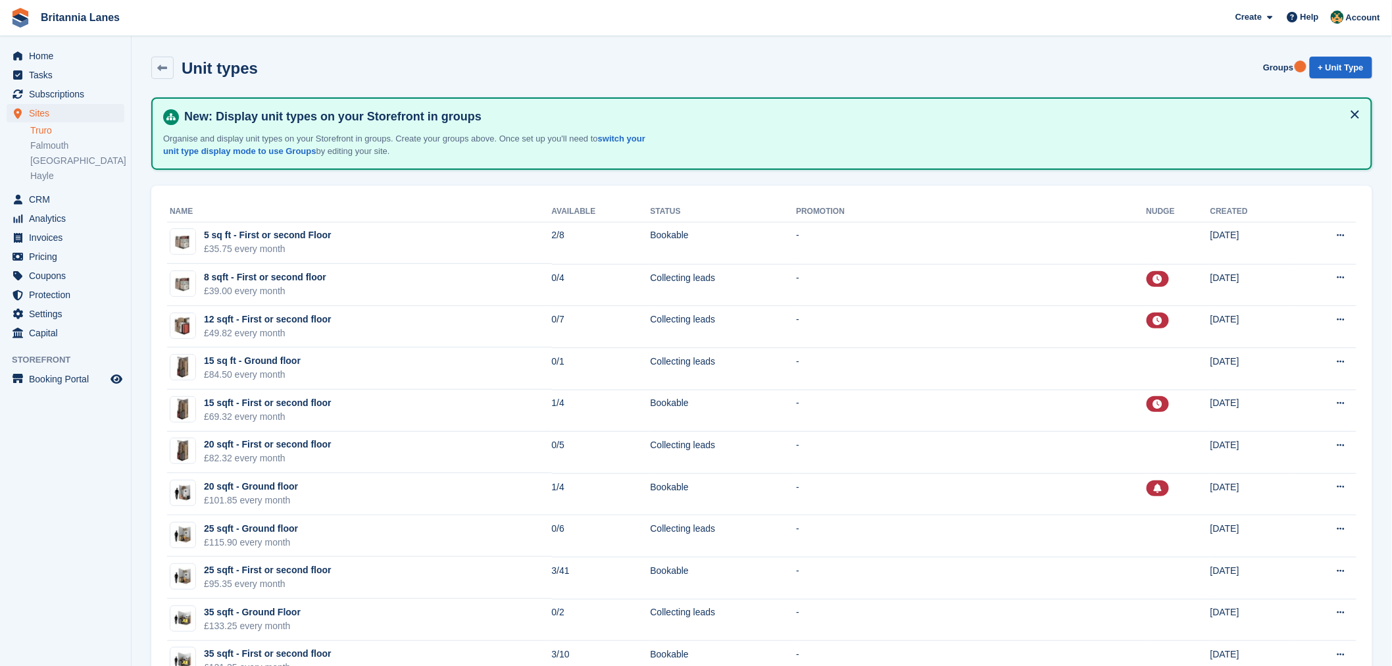
click at [68, 132] on link "Truro" at bounding box center [77, 130] width 94 height 12
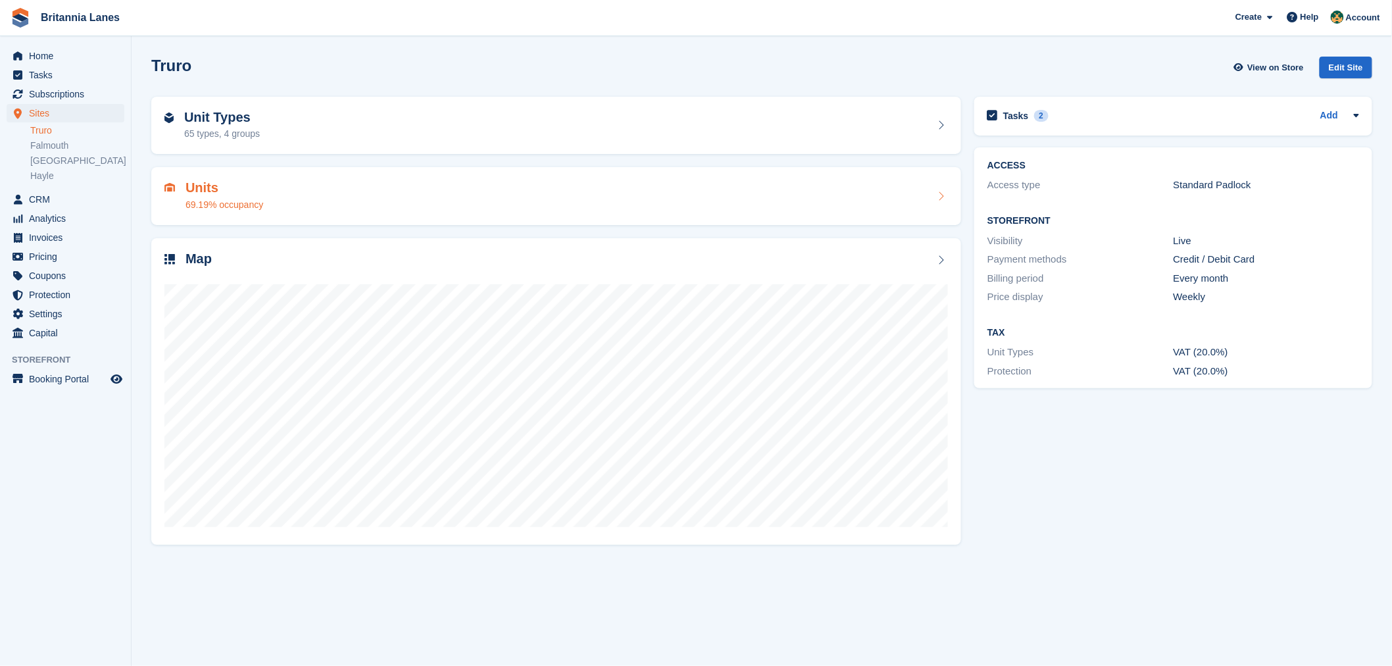
click at [222, 182] on h2 "Units" at bounding box center [224, 187] width 78 height 15
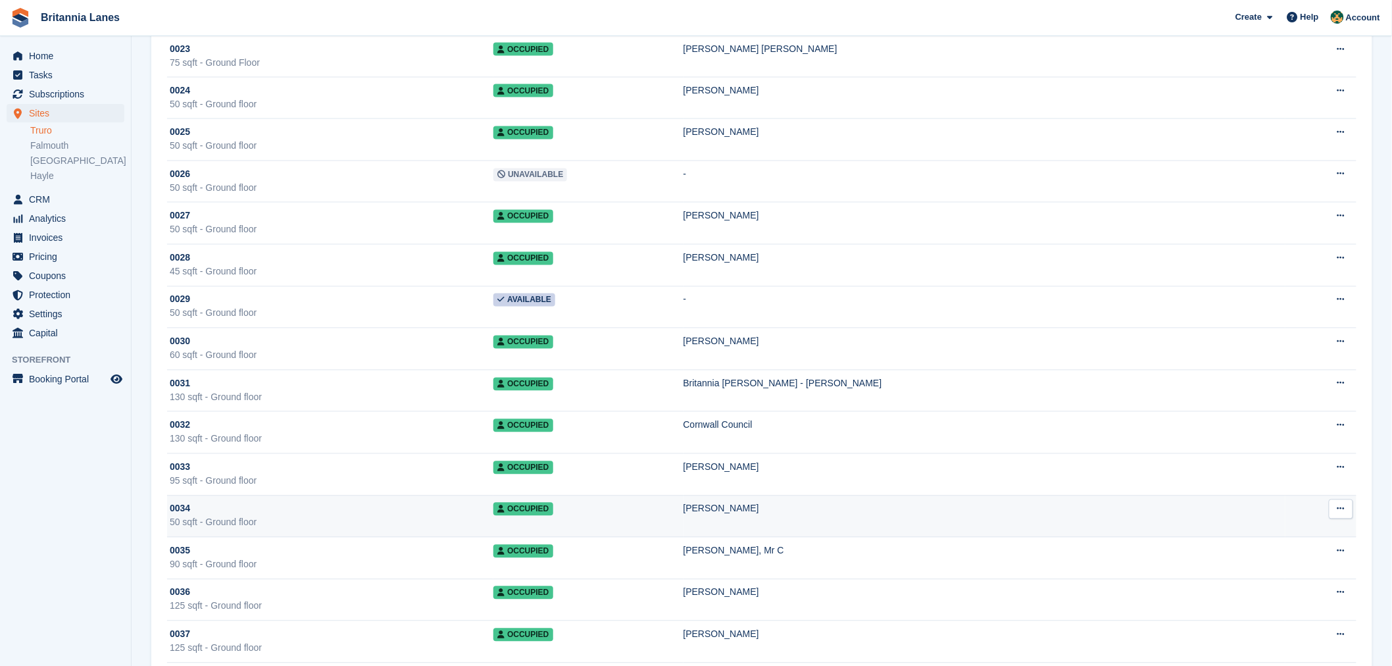
scroll to position [959, 0]
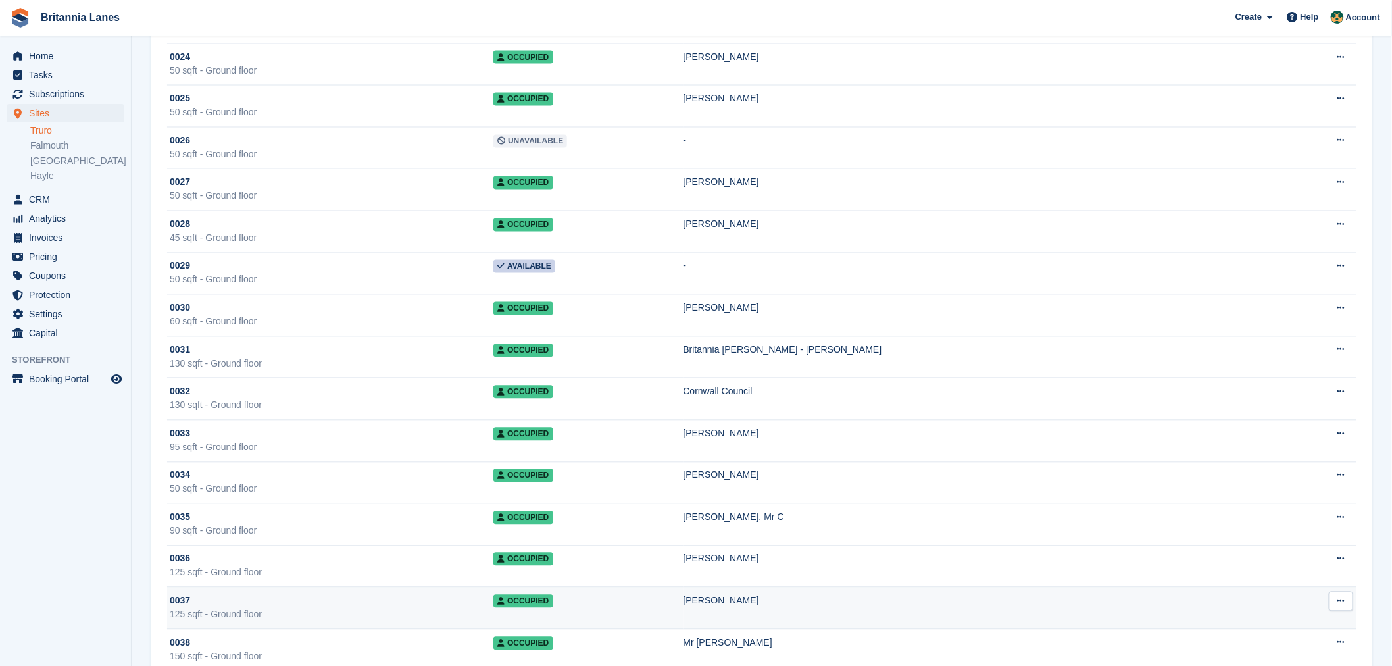
click at [326, 594] on td "0037 125 sqft - Ground floor" at bounding box center [330, 608] width 326 height 42
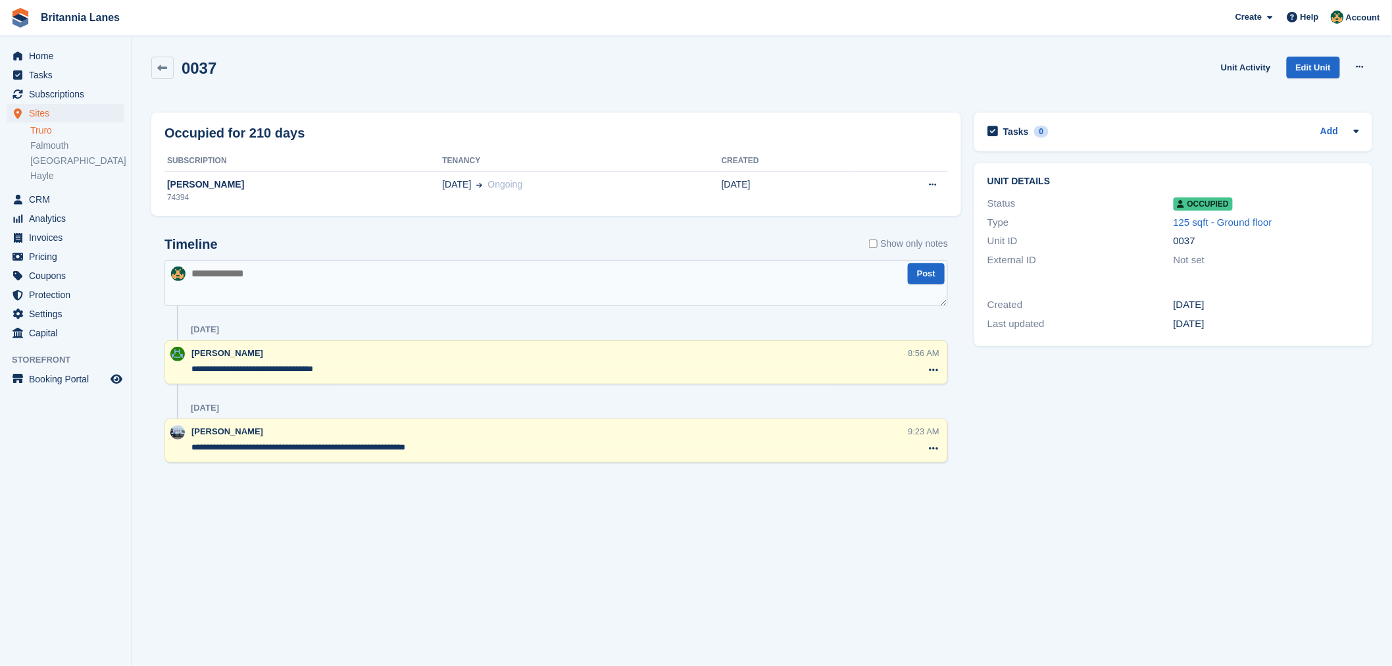
click at [360, 130] on div "Occupied for 210 days" at bounding box center [555, 133] width 783 height 20
click at [336, 193] on div "74394" at bounding box center [303, 197] width 278 height 12
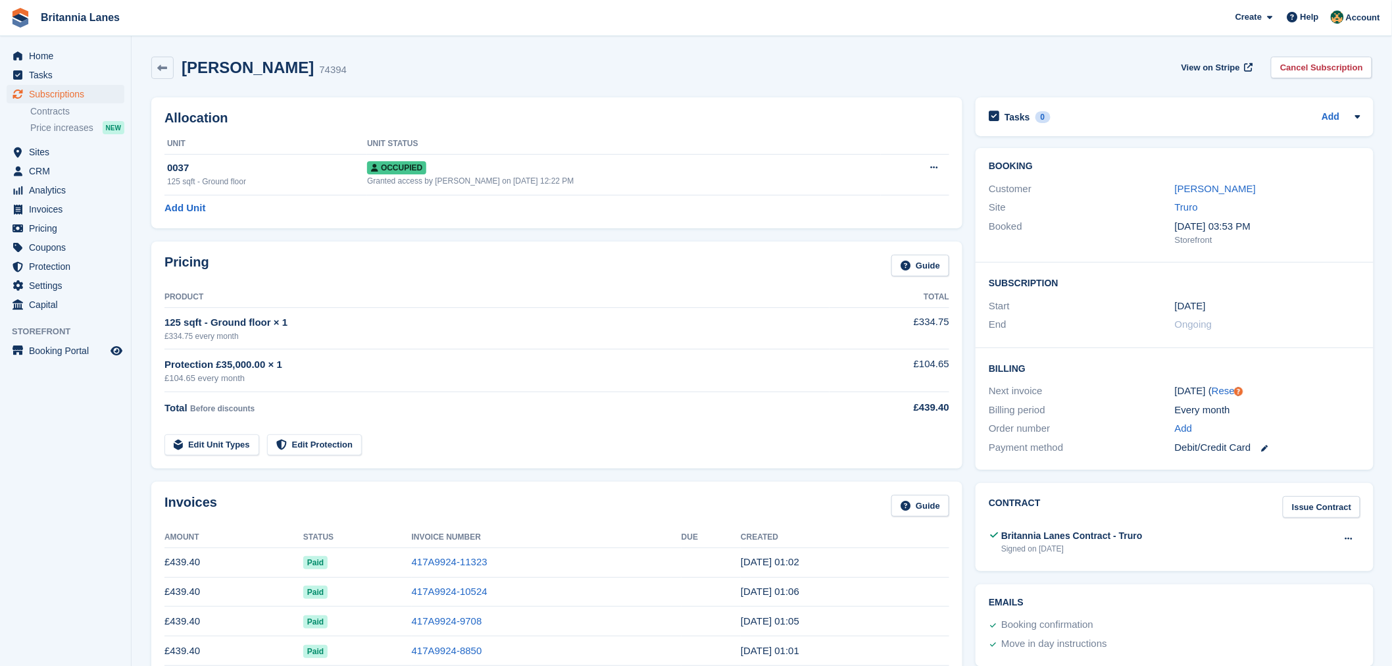
click at [248, 91] on div "Allocation Unit Unit Status 0037 125 sqft - Ground floor Occupied Granted acces…" at bounding box center [557, 163] width 824 height 144
drag, startPoint x: 306, startPoint y: 69, endPoint x: 186, endPoint y: 62, distance: 119.9
click at [186, 62] on div "Alex Mallett 74394 View on Stripe Cancel Subscription" at bounding box center [761, 68] width 1221 height 22
click at [329, 61] on div "Alex Mallett 74394 View on Stripe Cancel Subscription" at bounding box center [761, 68] width 1221 height 22
click at [77, 89] on span "Subscriptions" at bounding box center [68, 94] width 79 height 18
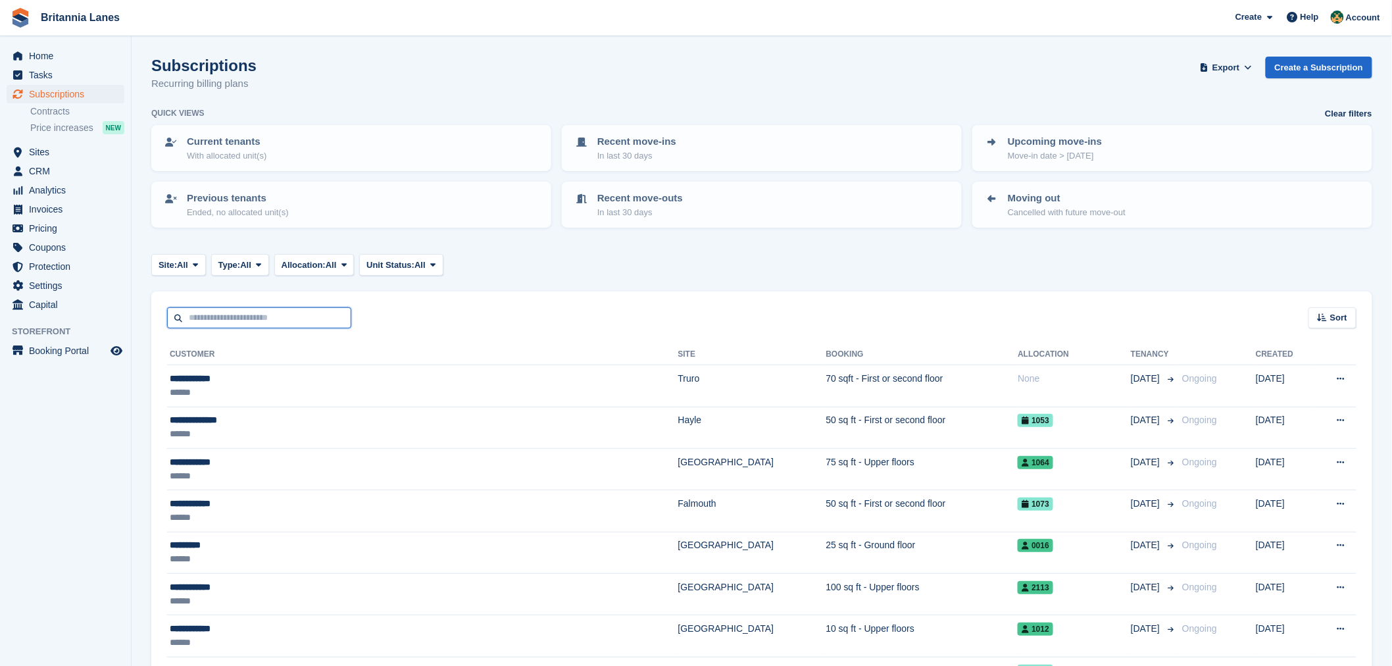
click at [263, 314] on input "text" at bounding box center [259, 318] width 184 height 22
type input "*********"
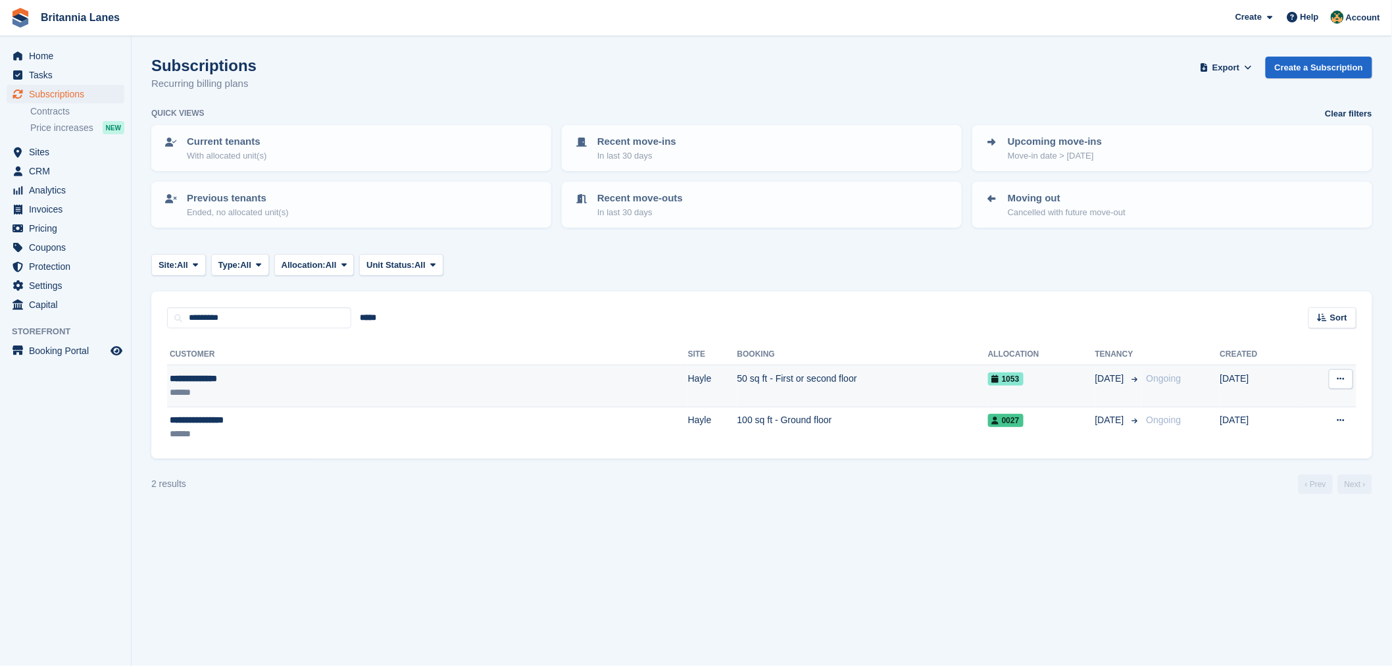
click at [322, 393] on div "******" at bounding box center [293, 392] width 246 height 14
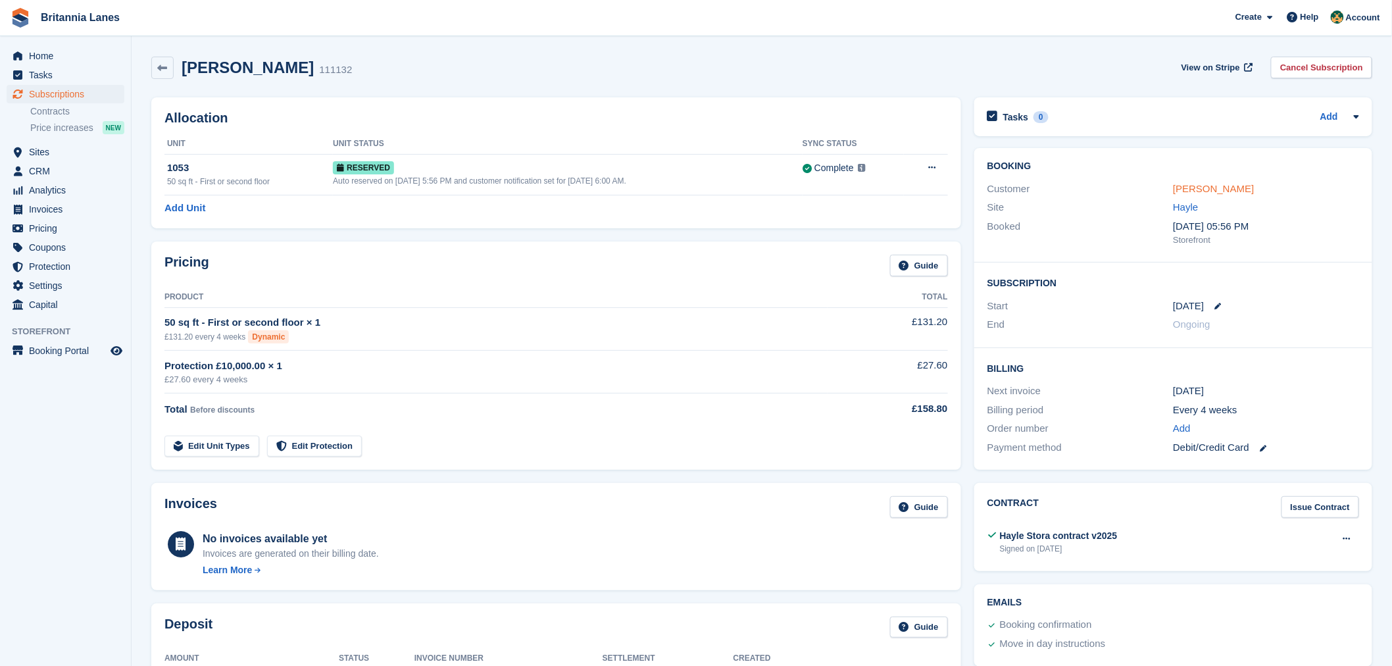
click at [1218, 188] on link "[PERSON_NAME]" at bounding box center [1213, 188] width 81 height 11
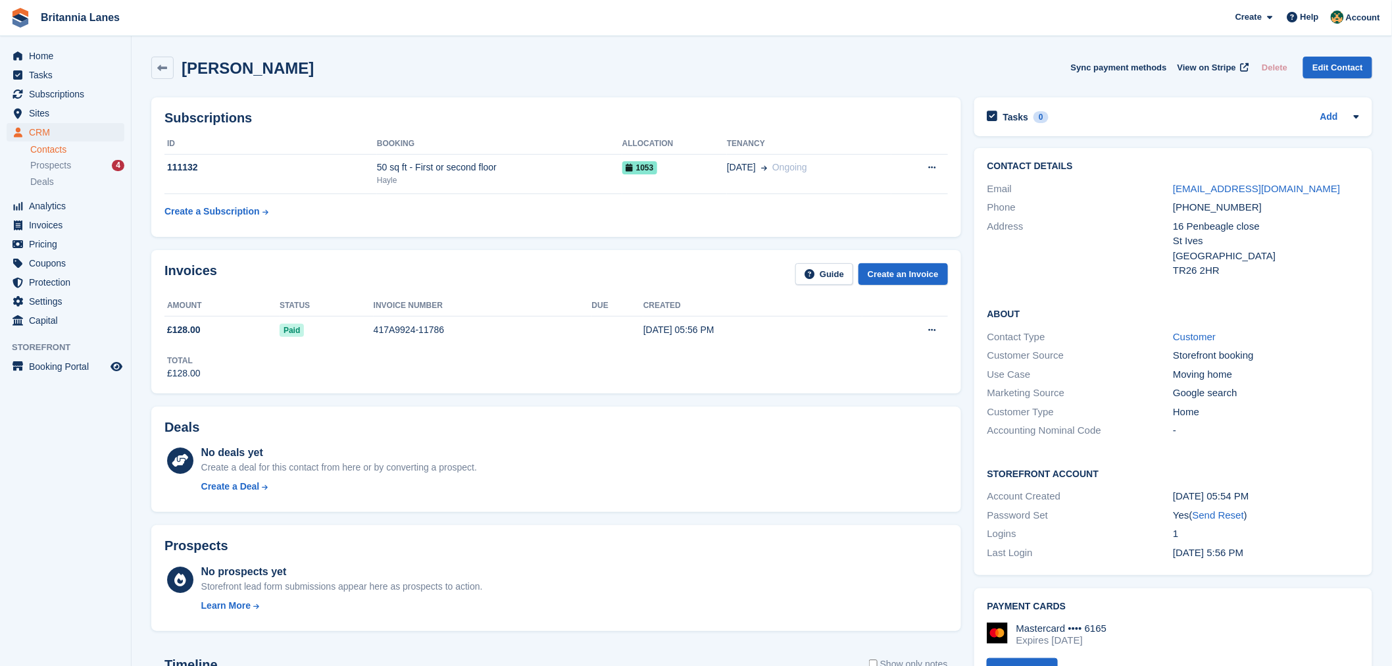
click at [962, 132] on div "Subscriptions ID Booking Allocation Tenancy 111132 50 sq ft - First or second f…" at bounding box center [556, 167] width 823 height 153
click at [965, 133] on div "Subscriptions ID Booking Allocation Tenancy 111132 50 sq ft - First or second f…" at bounding box center [556, 167] width 823 height 153
click at [964, 133] on div "Subscriptions ID Booking Allocation Tenancy 111132 50 sq ft - First or second f…" at bounding box center [556, 167] width 823 height 153
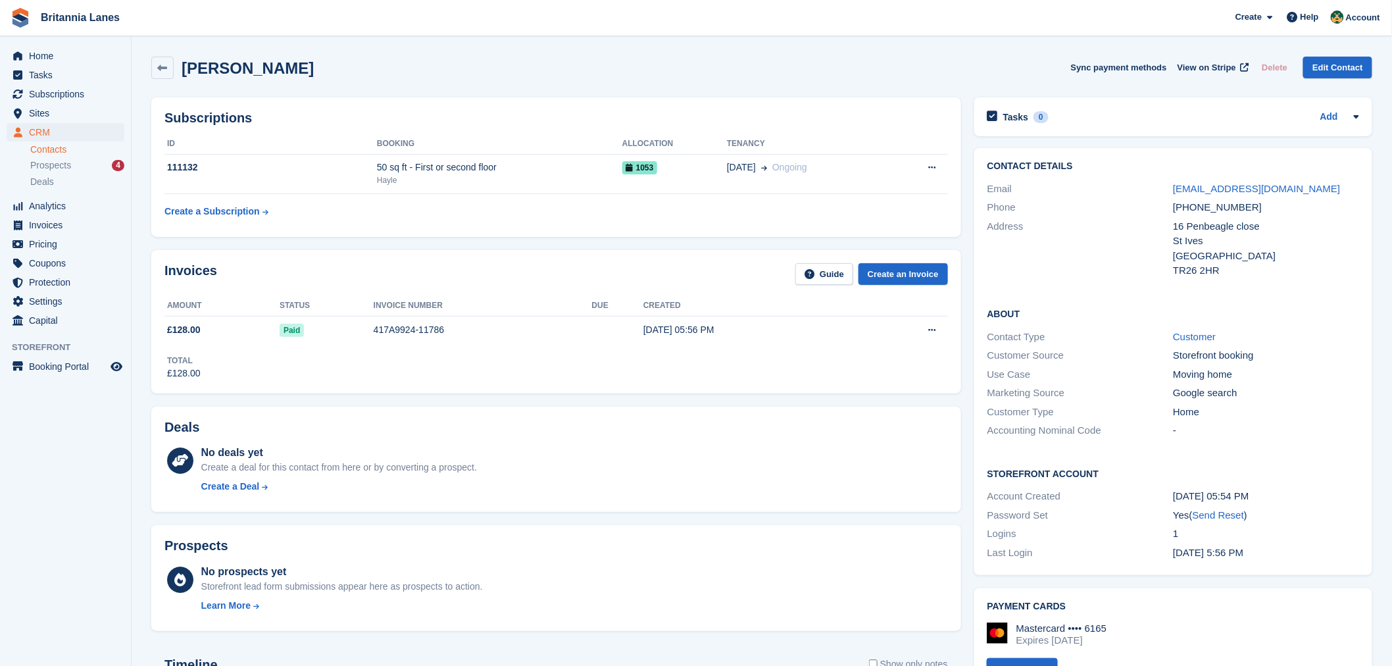
click at [975, 135] on div "Tasks 0 Add No tasks related to [PERSON_NAME]" at bounding box center [1172, 120] width 411 height 59
click at [961, 110] on div "Subscriptions ID Booking Allocation Tenancy 111132 50 sq ft - First or second f…" at bounding box center [556, 166] width 810 height 139
click at [772, 76] on div "[PERSON_NAME] Sync payment methods View on Stripe Delete Edit Contact" at bounding box center [761, 68] width 1221 height 22
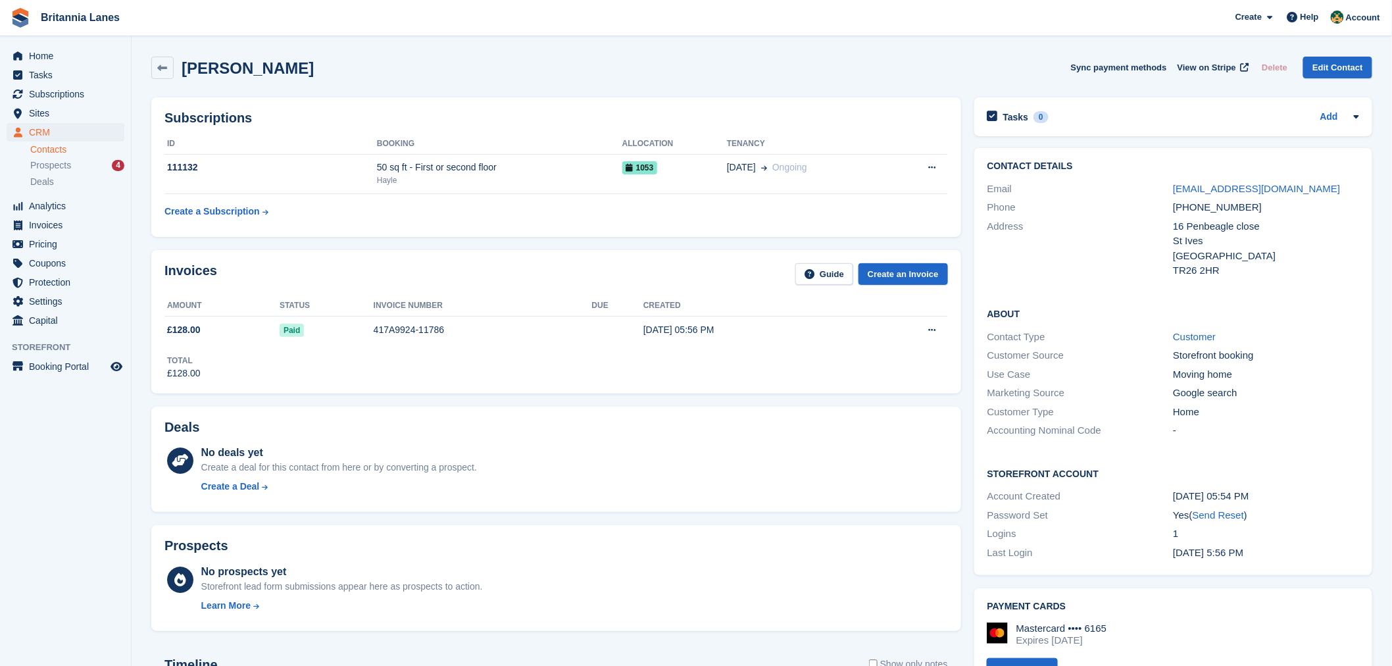
click at [586, 195] on table "ID Booking Allocation Tenancy 111132 50 sq ft - First or second floor Hayle 105…" at bounding box center [555, 179] width 783 height 91
click at [551, 127] on div "Subscriptions ID Booking Allocation Tenancy 111132 50 sq ft - First or second f…" at bounding box center [556, 166] width 810 height 139
drag, startPoint x: 300, startPoint y: 74, endPoint x: 187, endPoint y: 80, distance: 113.3
click at [187, 80] on div "[PERSON_NAME] Sync payment methods View on Stripe Delete Edit Contact" at bounding box center [762, 70] width 1234 height 41
click at [329, 87] on div "[PERSON_NAME] Sync payment methods View on Stripe Delete Edit Contact" at bounding box center [762, 70] width 1234 height 41
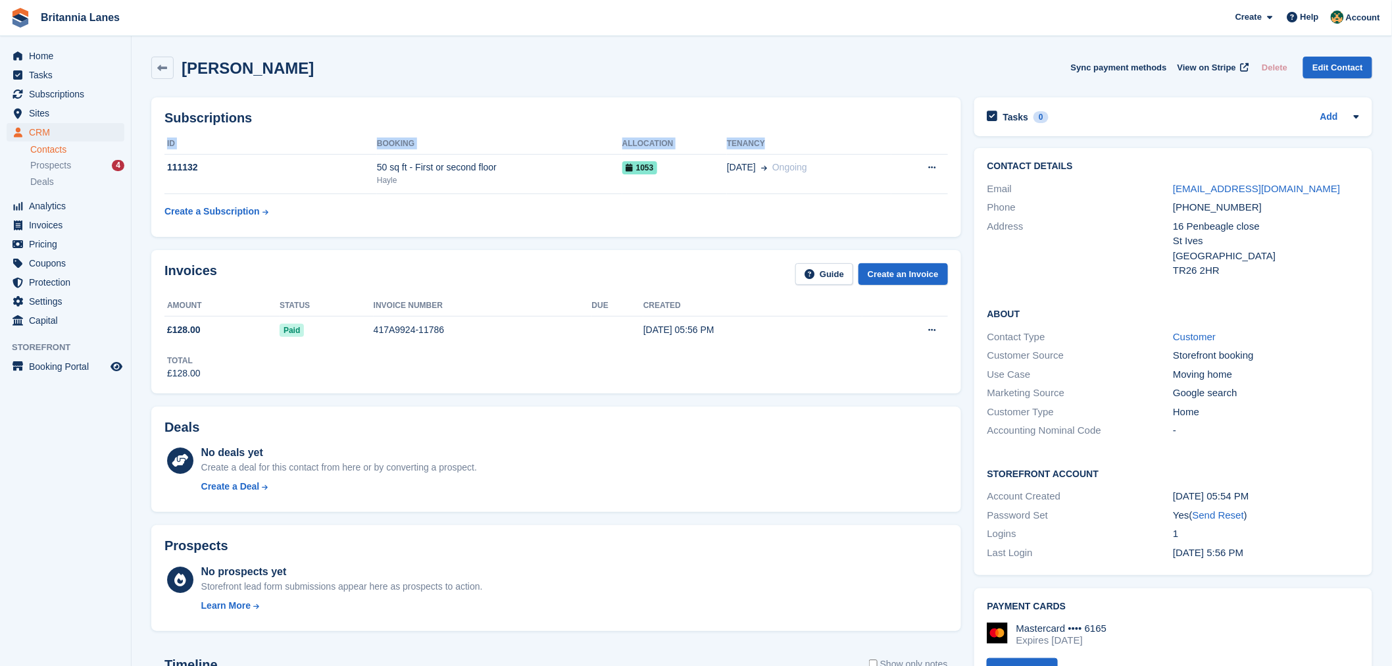
drag, startPoint x: 760, startPoint y: 146, endPoint x: 162, endPoint y: 139, distance: 597.9
click at [162, 139] on div "Subscriptions ID Booking Allocation Tenancy 111132 50 sq ft - First or second f…" at bounding box center [556, 166] width 810 height 139
click at [443, 92] on div "Subscriptions ID Booking Allocation Tenancy 111132 50 sq ft - First or second f…" at bounding box center [556, 167] width 823 height 153
drag, startPoint x: 764, startPoint y: 146, endPoint x: 167, endPoint y: 138, distance: 597.2
click at [167, 138] on tr "ID Booking Allocation Tenancy" at bounding box center [555, 144] width 783 height 21
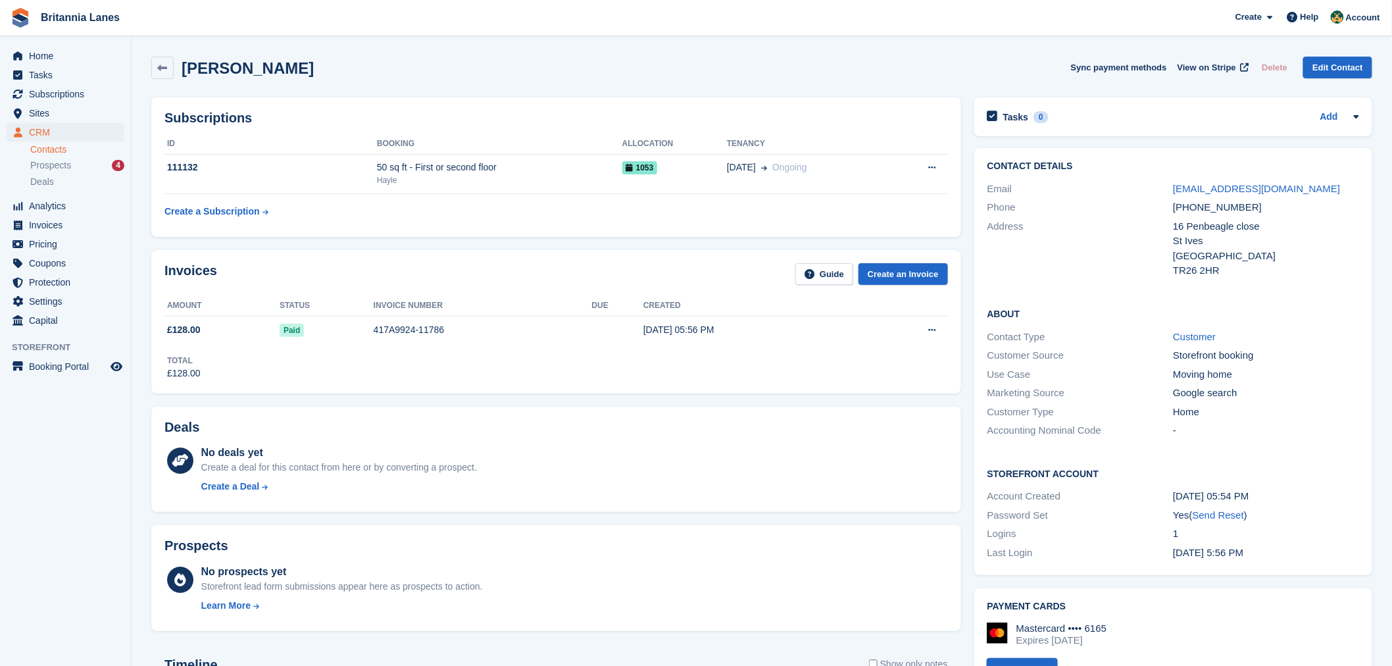
click at [270, 115] on h2 "Subscriptions" at bounding box center [555, 117] width 783 height 15
drag, startPoint x: 246, startPoint y: 118, endPoint x: 170, endPoint y: 116, distance: 76.3
click at [170, 116] on h2 "Subscriptions" at bounding box center [555, 117] width 783 height 15
click at [491, 159] on td "50 sq ft - First or second floor Hayle" at bounding box center [499, 174] width 245 height 40
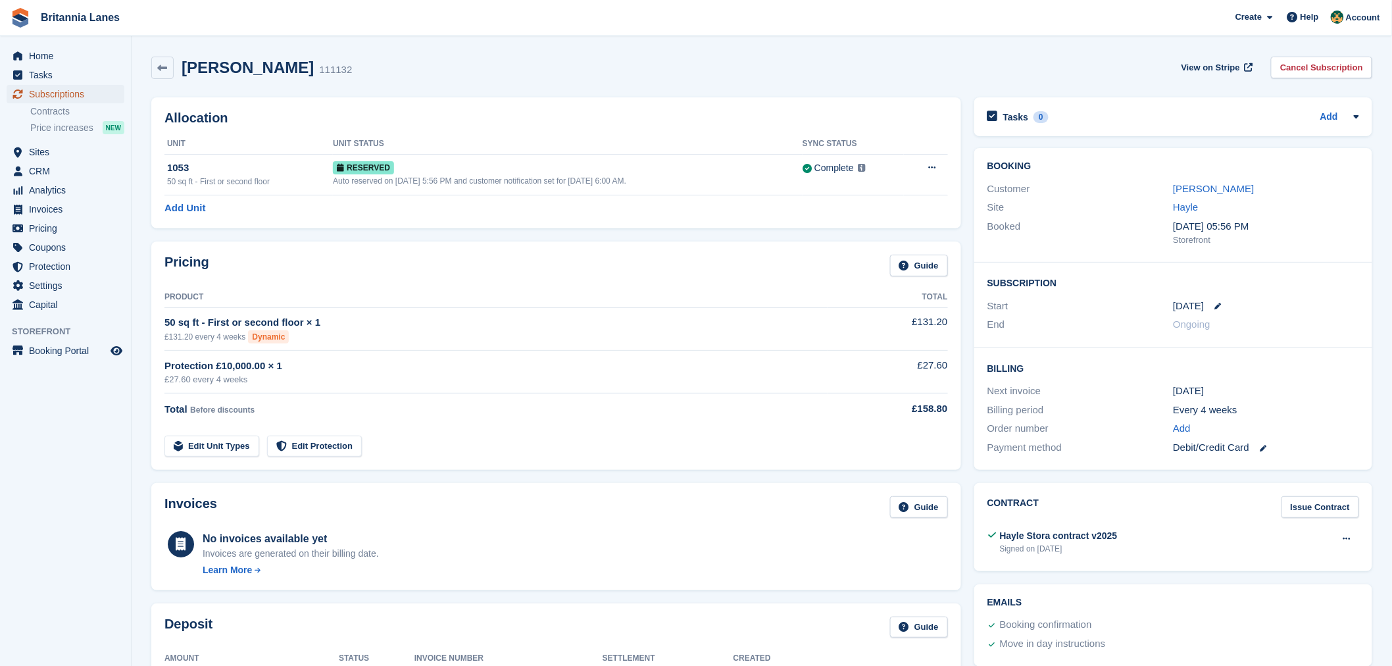
click at [85, 99] on span "Subscriptions" at bounding box center [68, 94] width 79 height 18
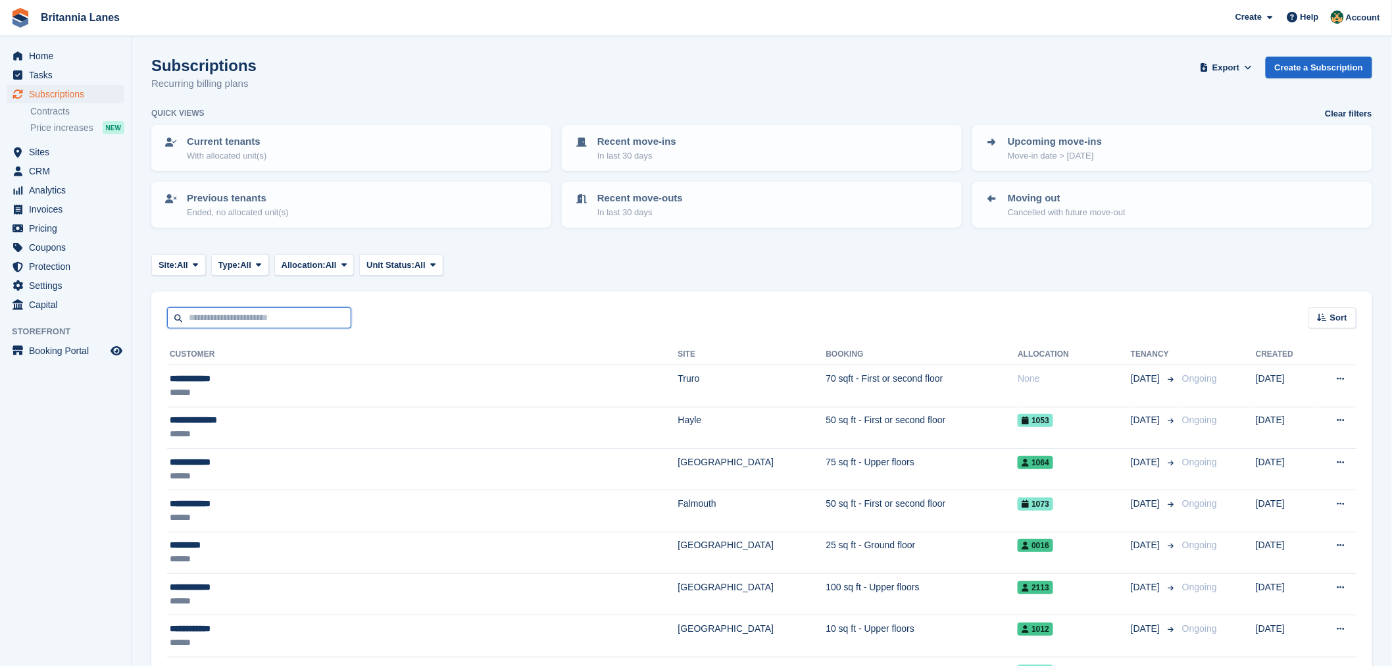
click at [318, 312] on input "text" at bounding box center [259, 318] width 184 height 22
type input "********"
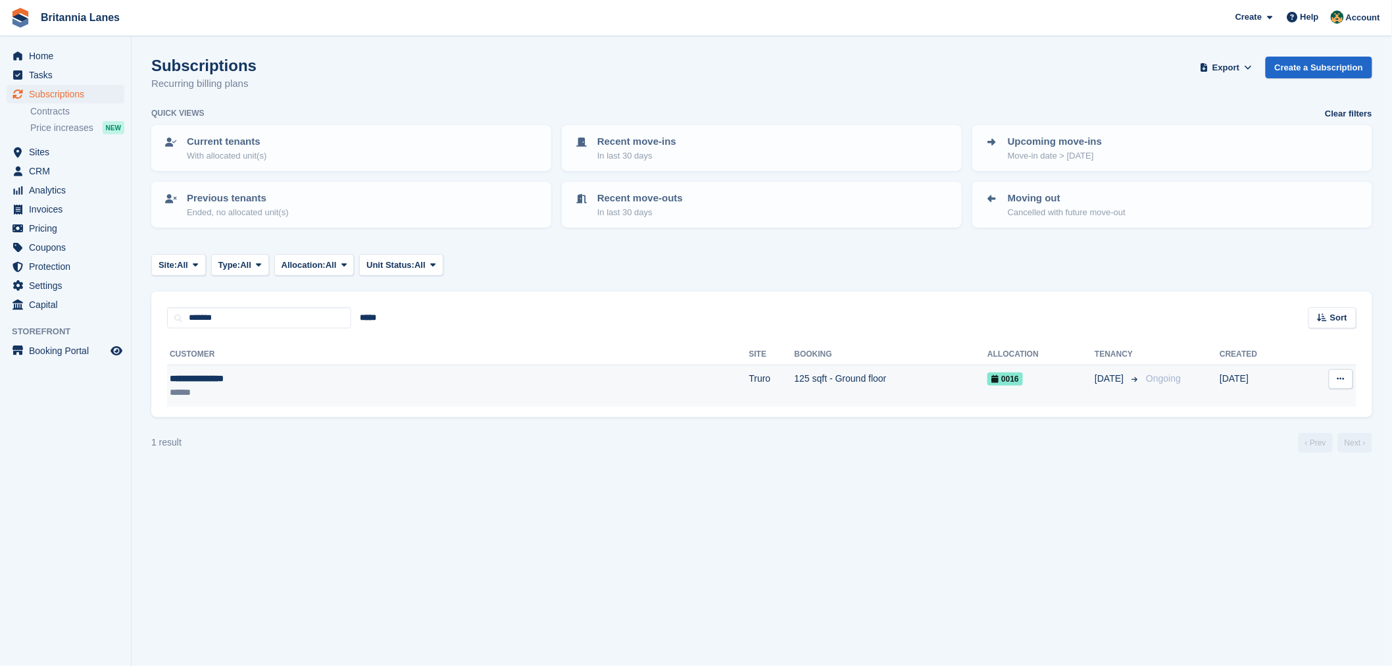
click at [293, 388] on div "******" at bounding box center [307, 392] width 275 height 14
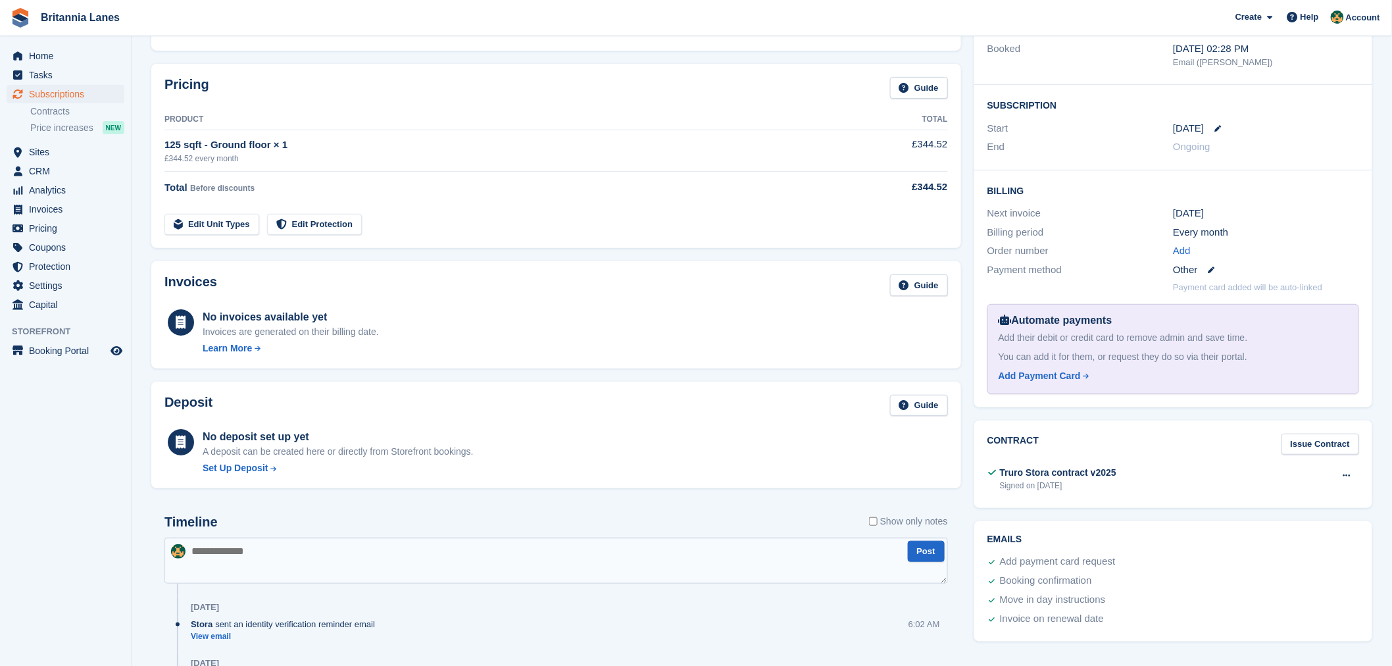
scroll to position [170, 0]
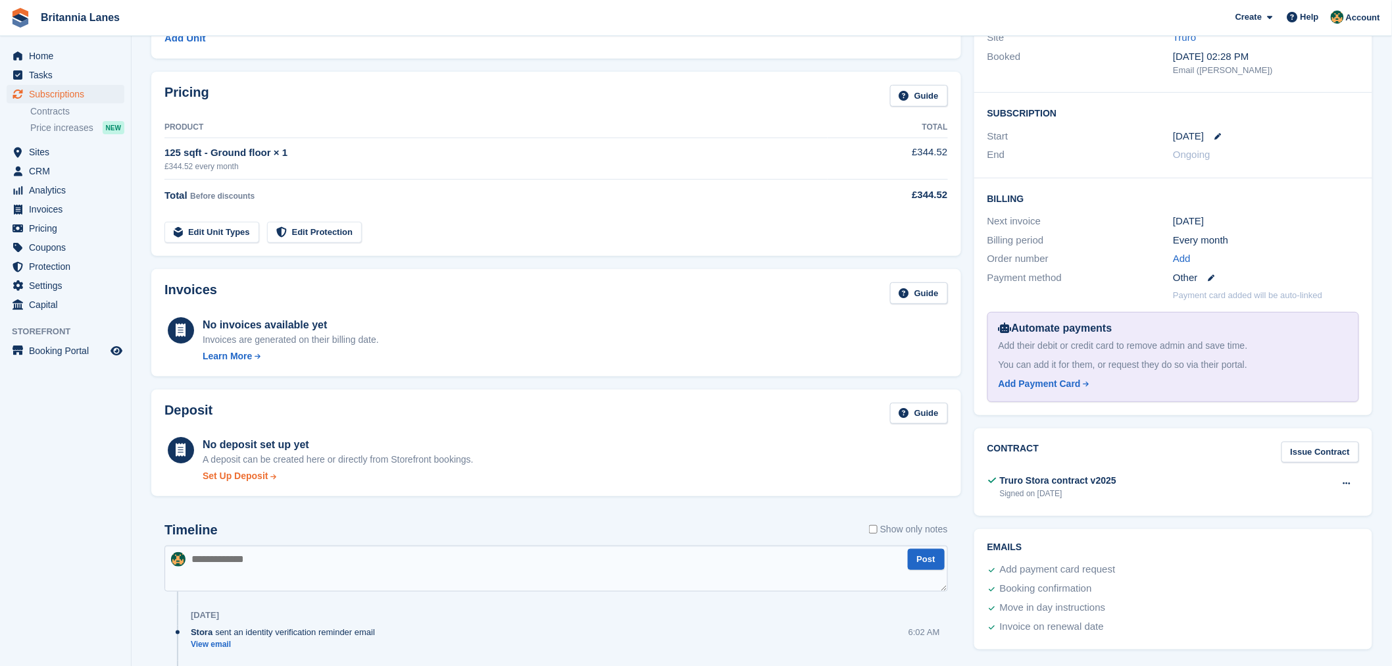
click at [228, 477] on div "Set Up Deposit" at bounding box center [236, 476] width 66 height 14
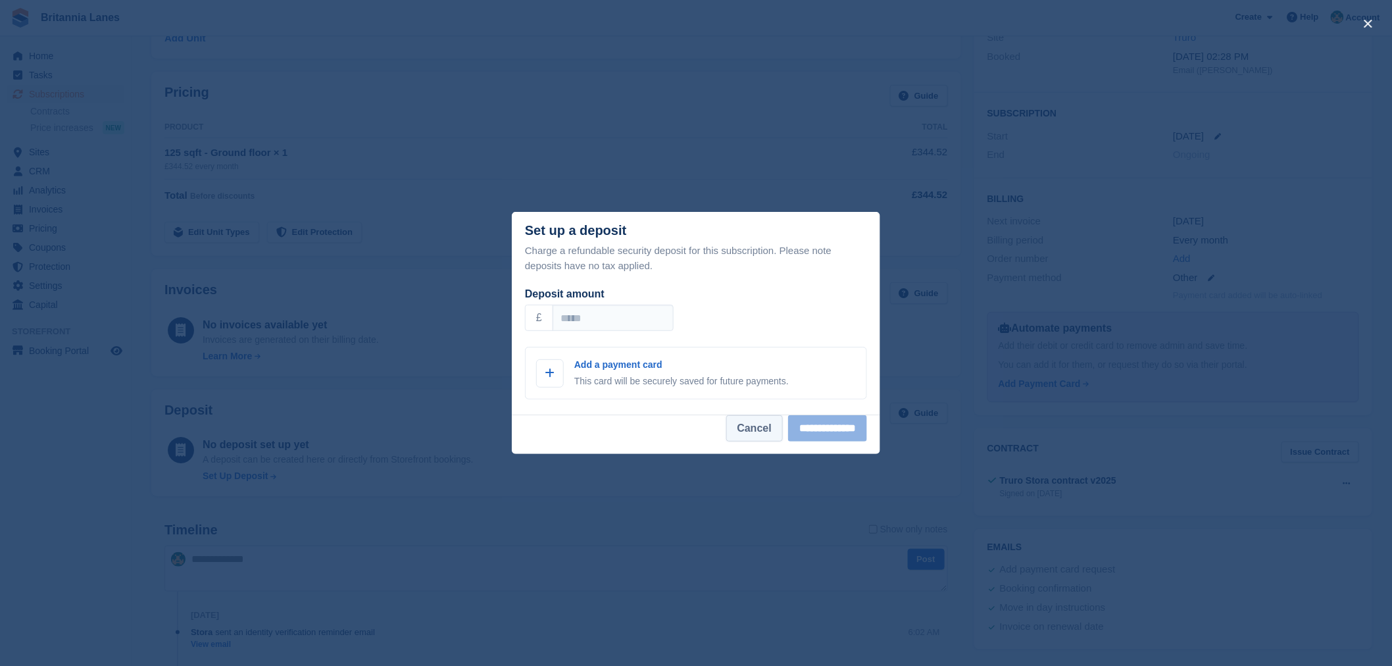
click at [739, 424] on button "Cancel" at bounding box center [754, 428] width 57 height 26
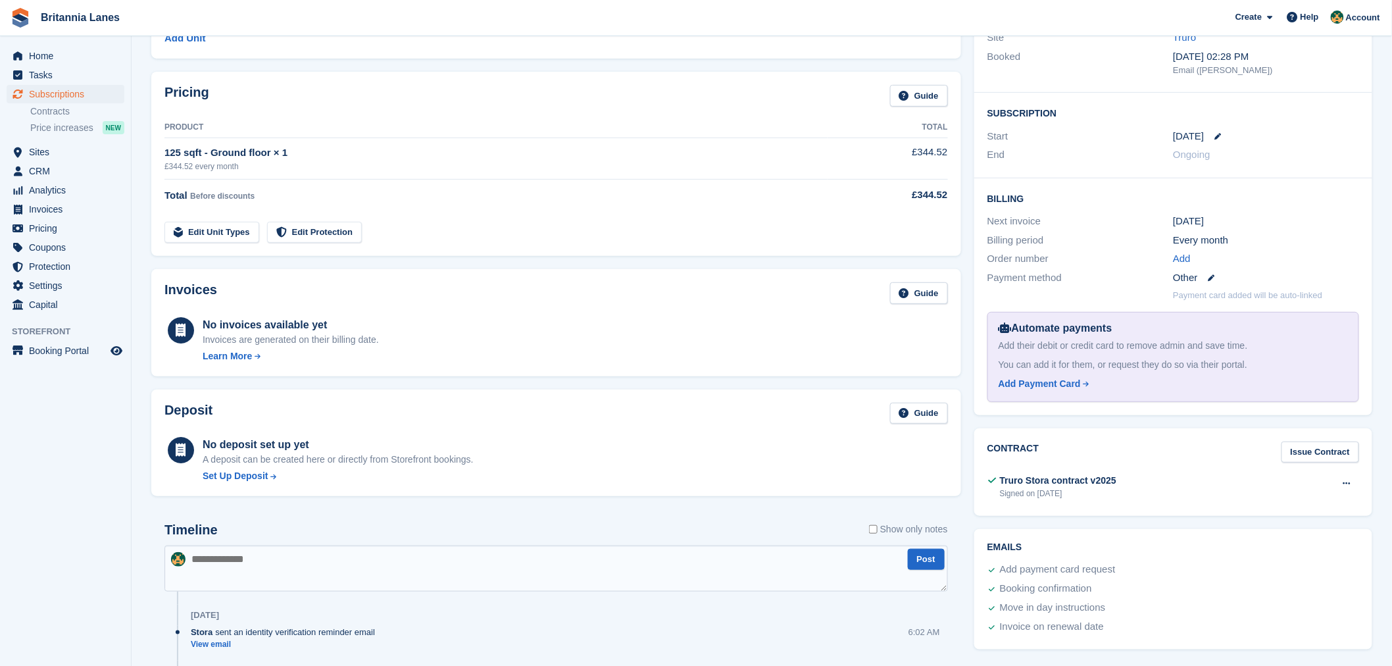
click at [458, 339] on div "No invoices available yet Invoices are generated on their billing date. Learn M…" at bounding box center [555, 338] width 783 height 49
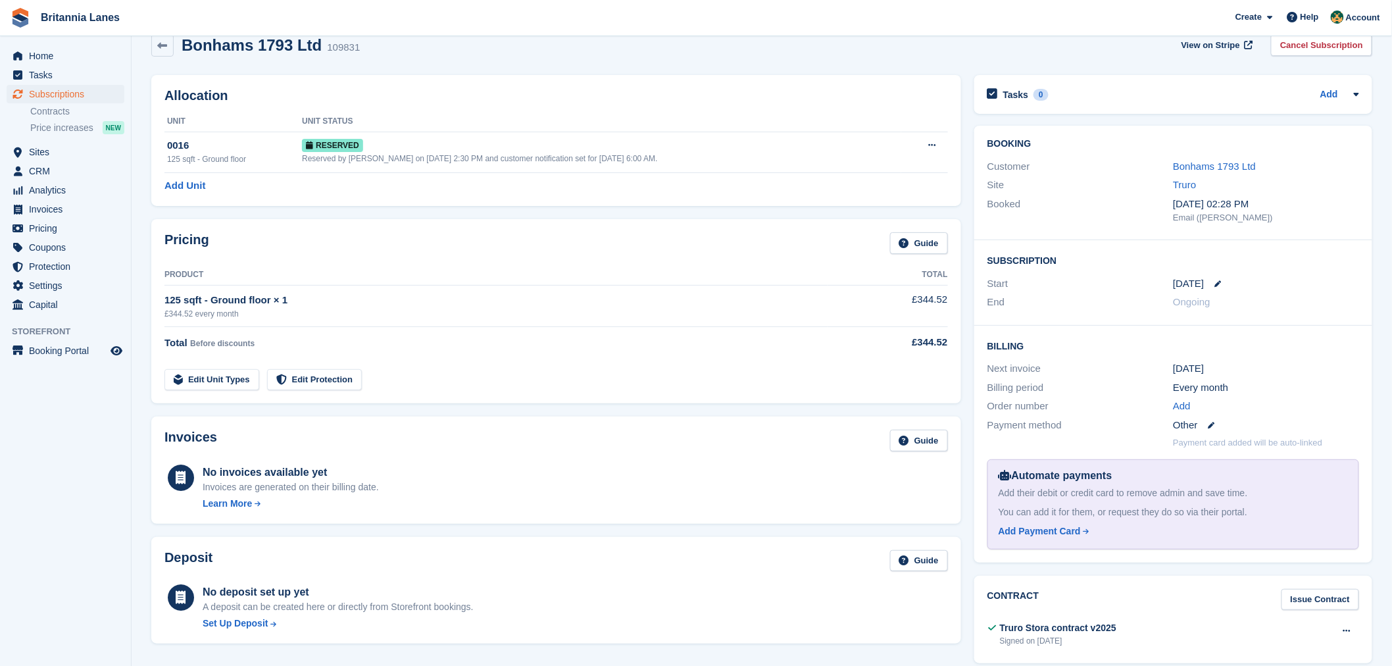
scroll to position [0, 0]
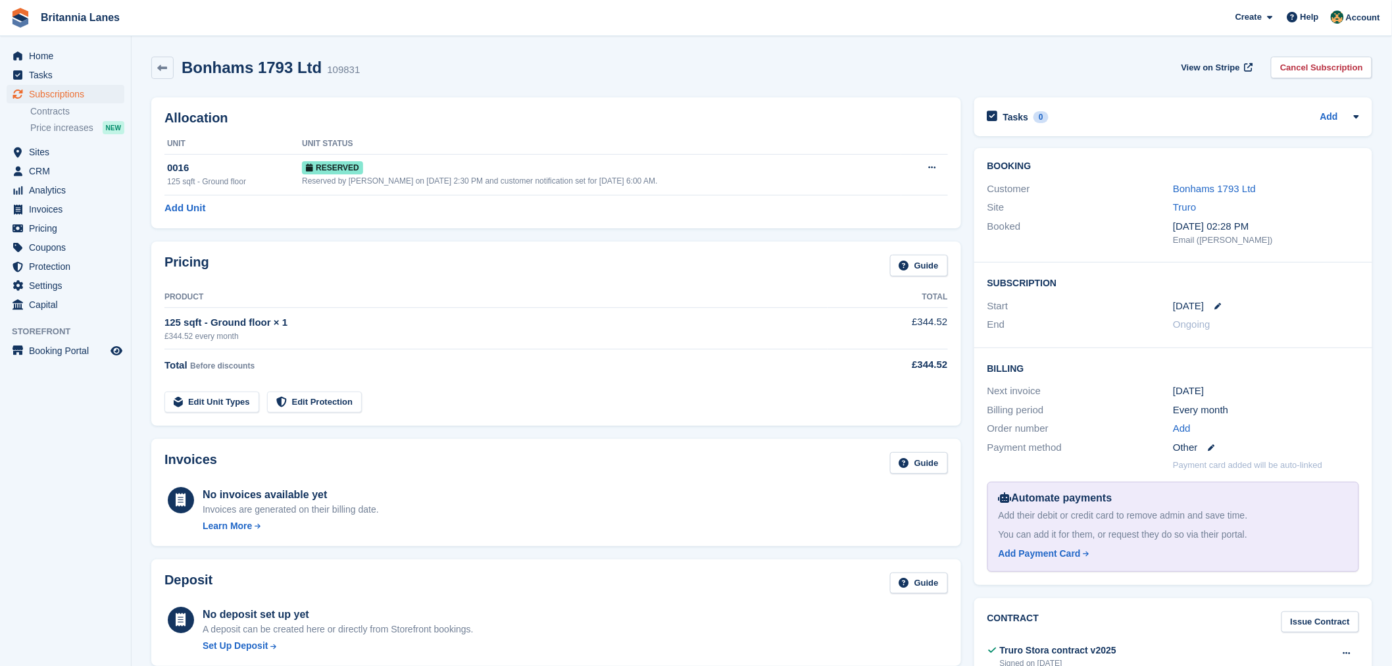
click at [403, 481] on div "Invoices Guide No invoices available yet Invoices are generated on their billin…" at bounding box center [556, 492] width 810 height 107
click at [384, 172] on div "Reserved" at bounding box center [601, 167] width 599 height 14
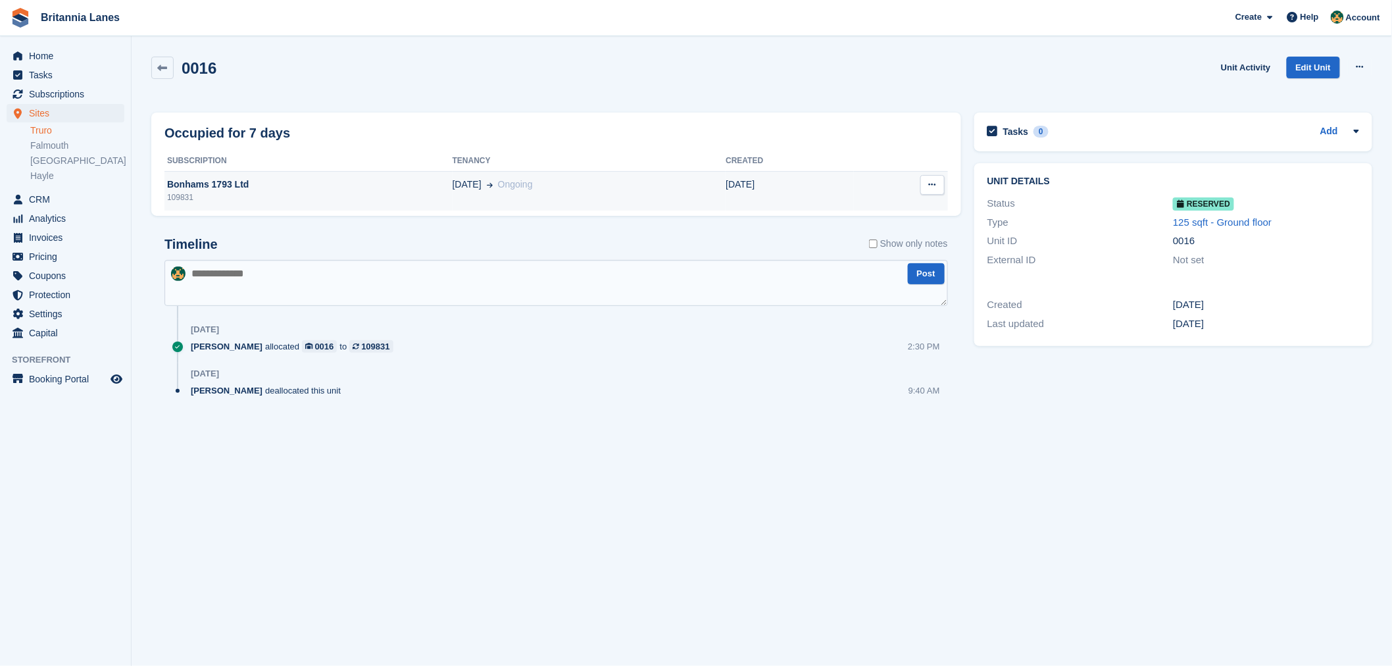
click at [291, 194] on div "109831" at bounding box center [308, 197] width 288 height 12
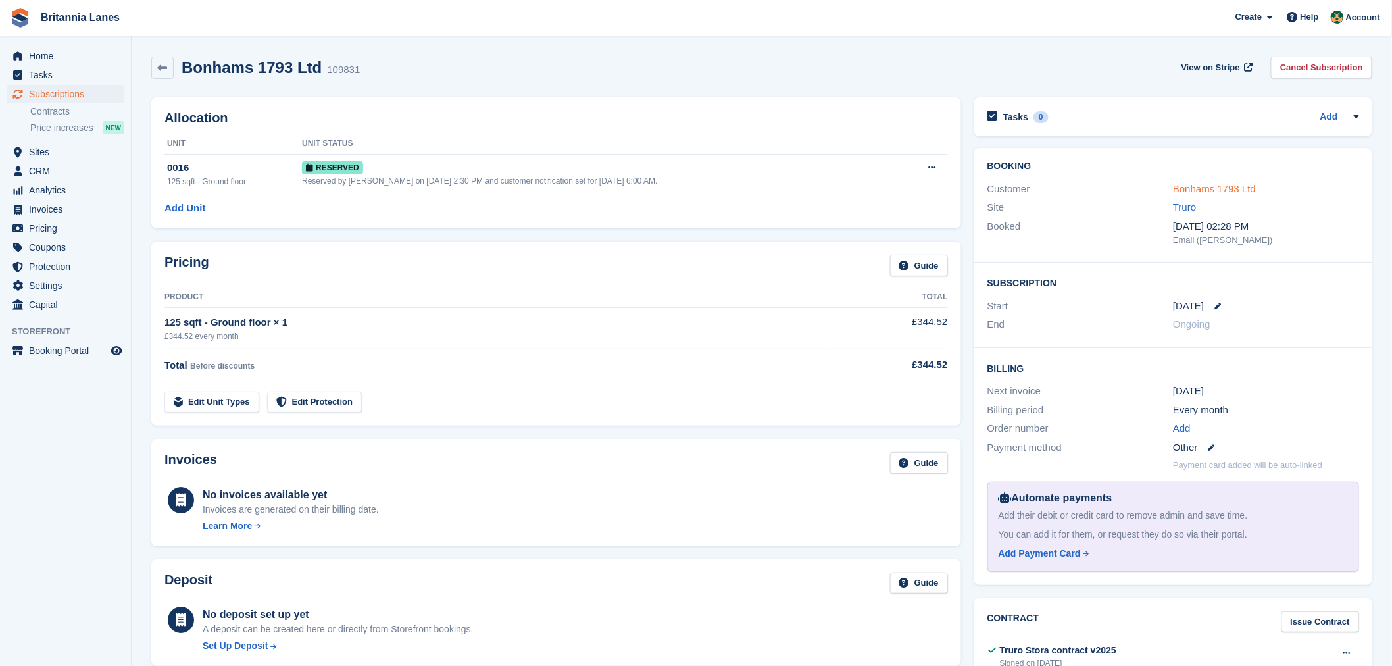
click at [1194, 185] on link "Bonhams 1793 Ltd" at bounding box center [1214, 188] width 83 height 11
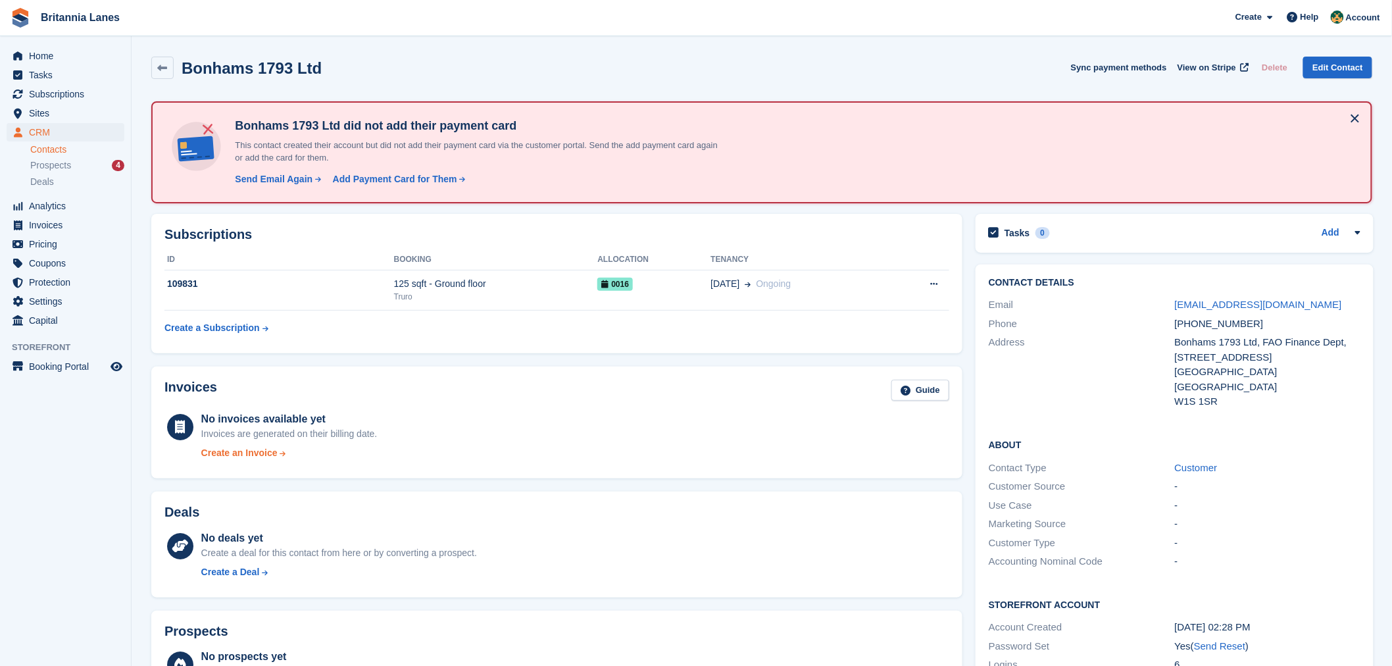
click at [250, 449] on div "Create an Invoice" at bounding box center [239, 453] width 76 height 14
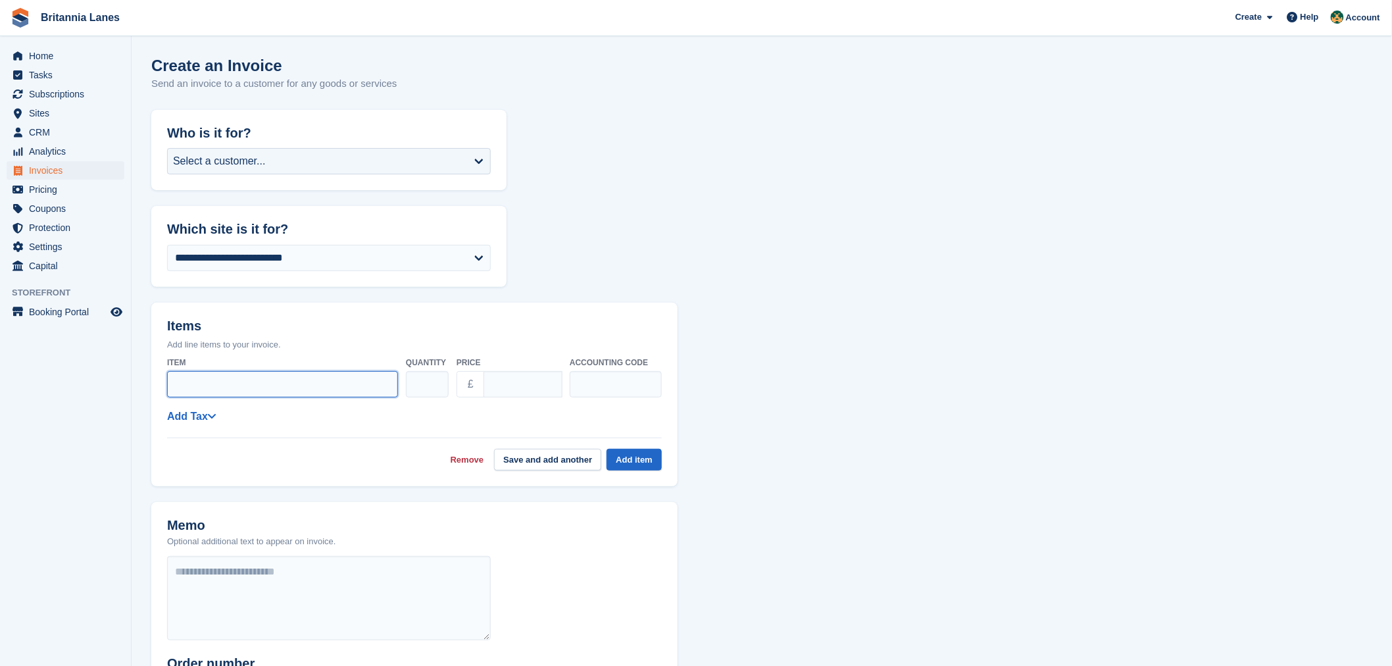
click at [247, 380] on input "Item" at bounding box center [282, 384] width 231 height 26
type input "*"
type input "**********"
click at [497, 387] on input "****" at bounding box center [522, 384] width 79 height 26
type input "******"
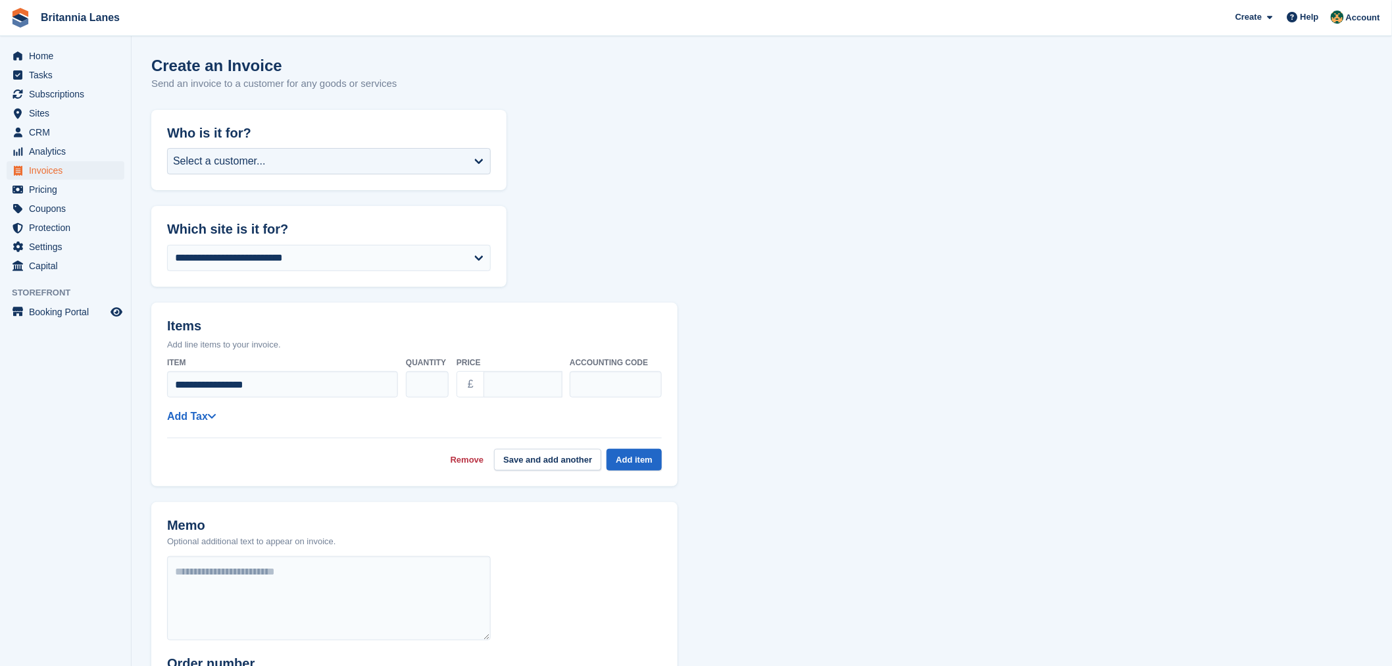
click at [232, 147] on div "**********" at bounding box center [328, 165] width 355 height 50
click at [232, 155] on div "Select a customer..." at bounding box center [219, 161] width 93 height 16
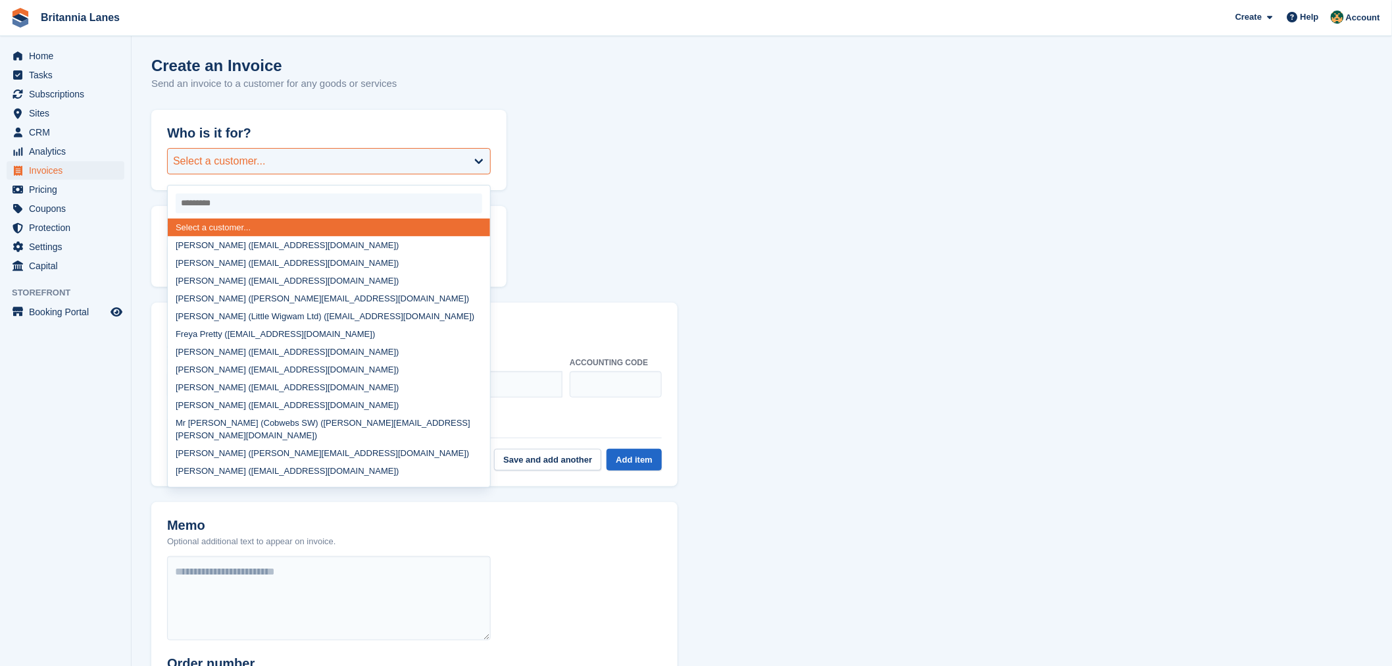
click at [245, 167] on div "Select a customer..." at bounding box center [219, 161] width 93 height 16
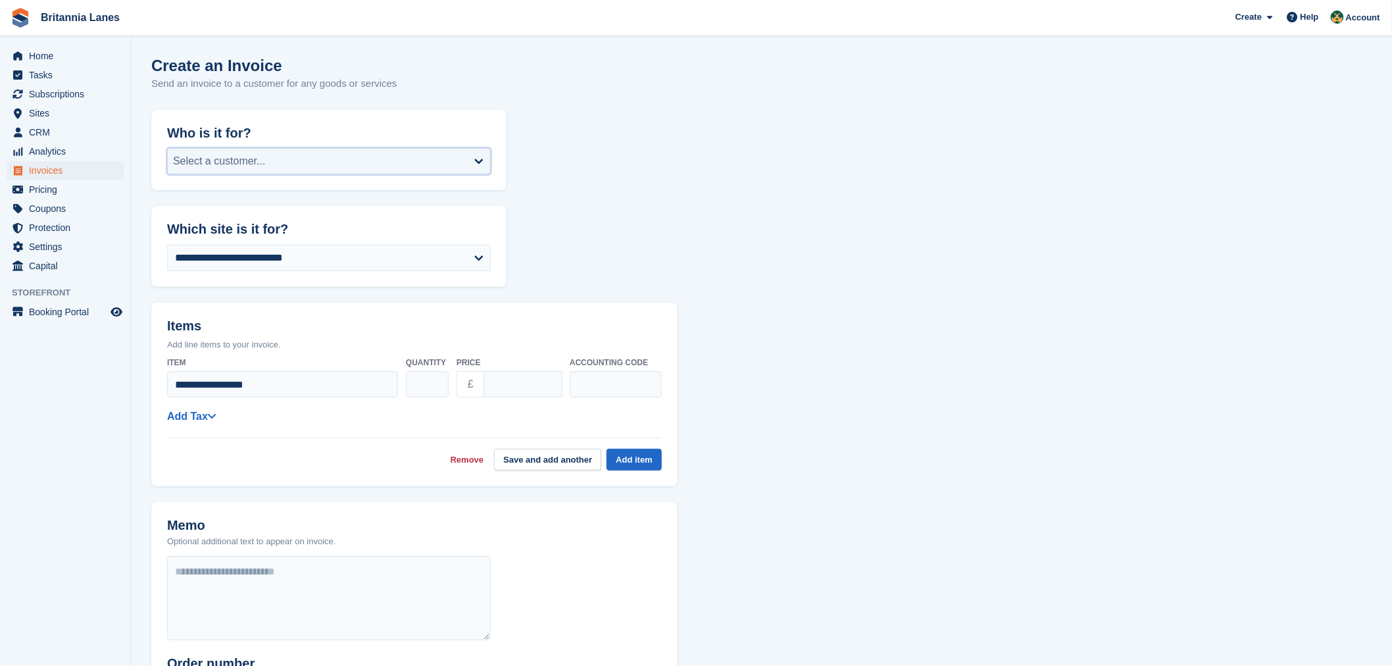
click at [264, 160] on div "Select a customer..." at bounding box center [329, 161] width 324 height 26
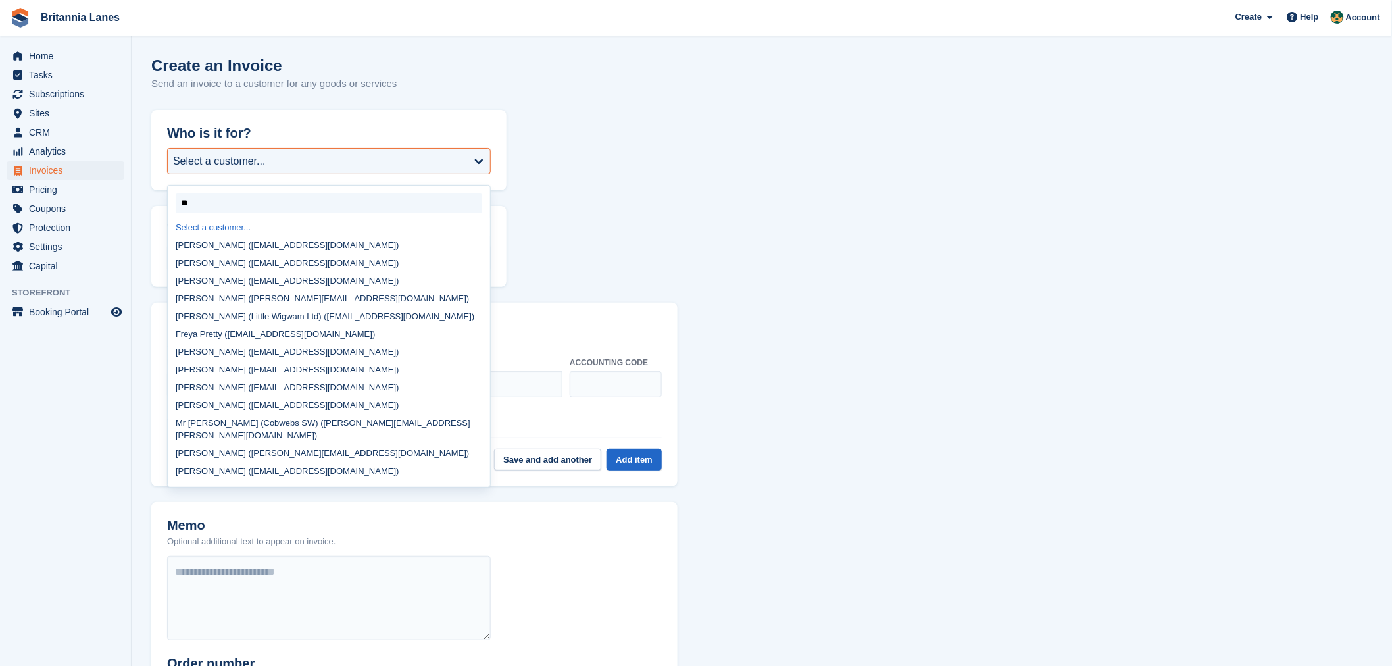
type input "***"
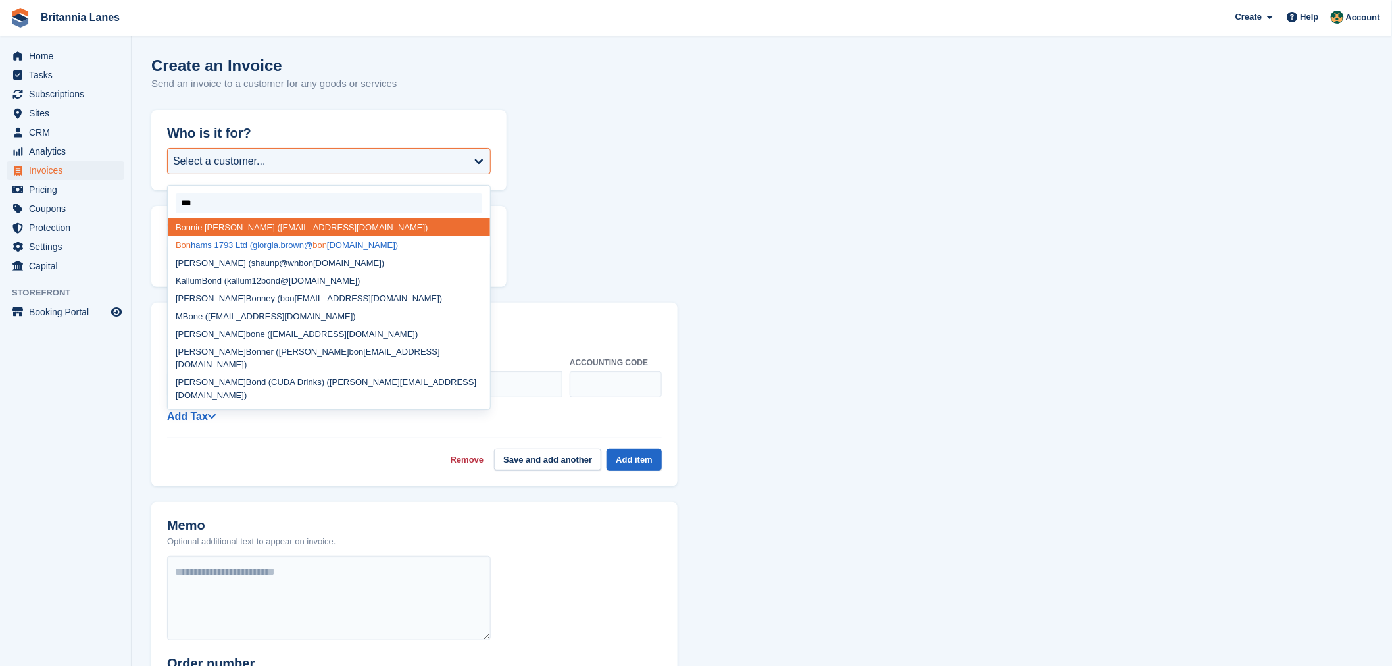
click at [239, 246] on div "Bon hams 1793 Ltd (giorgia.brown@ bon [DOMAIN_NAME])" at bounding box center [329, 245] width 322 height 18
select select "******"
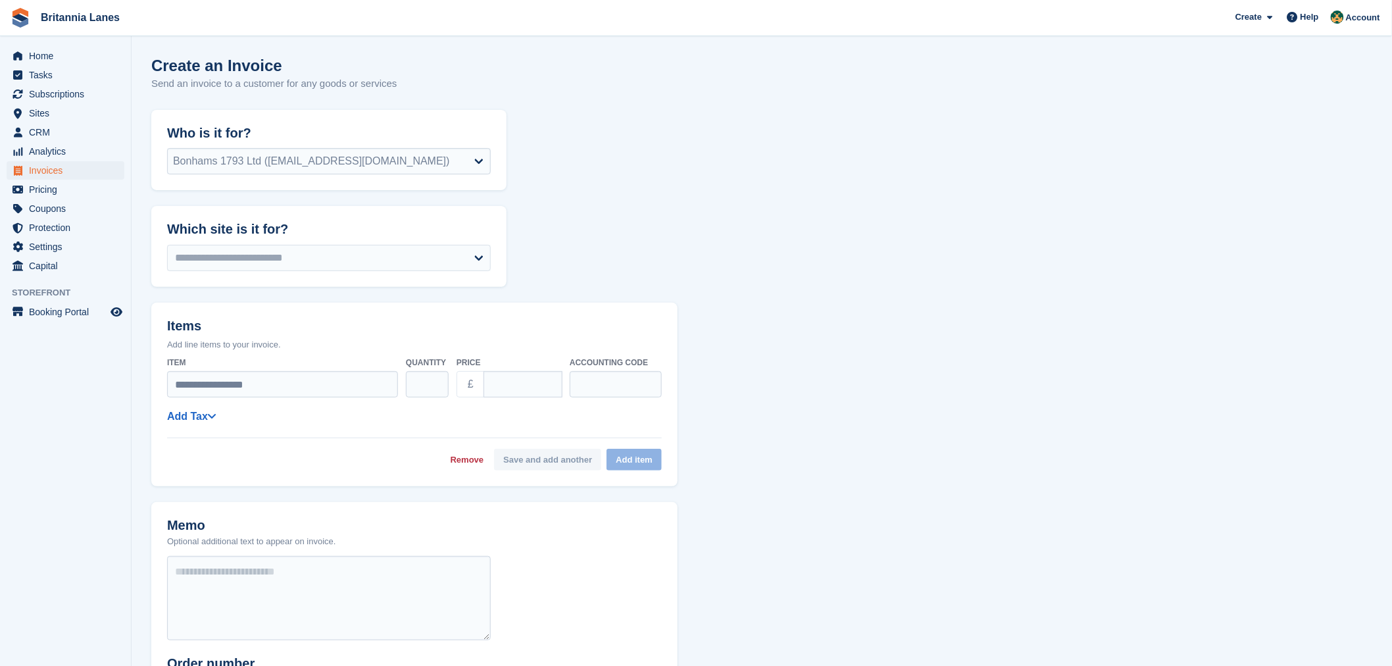
type input "****"
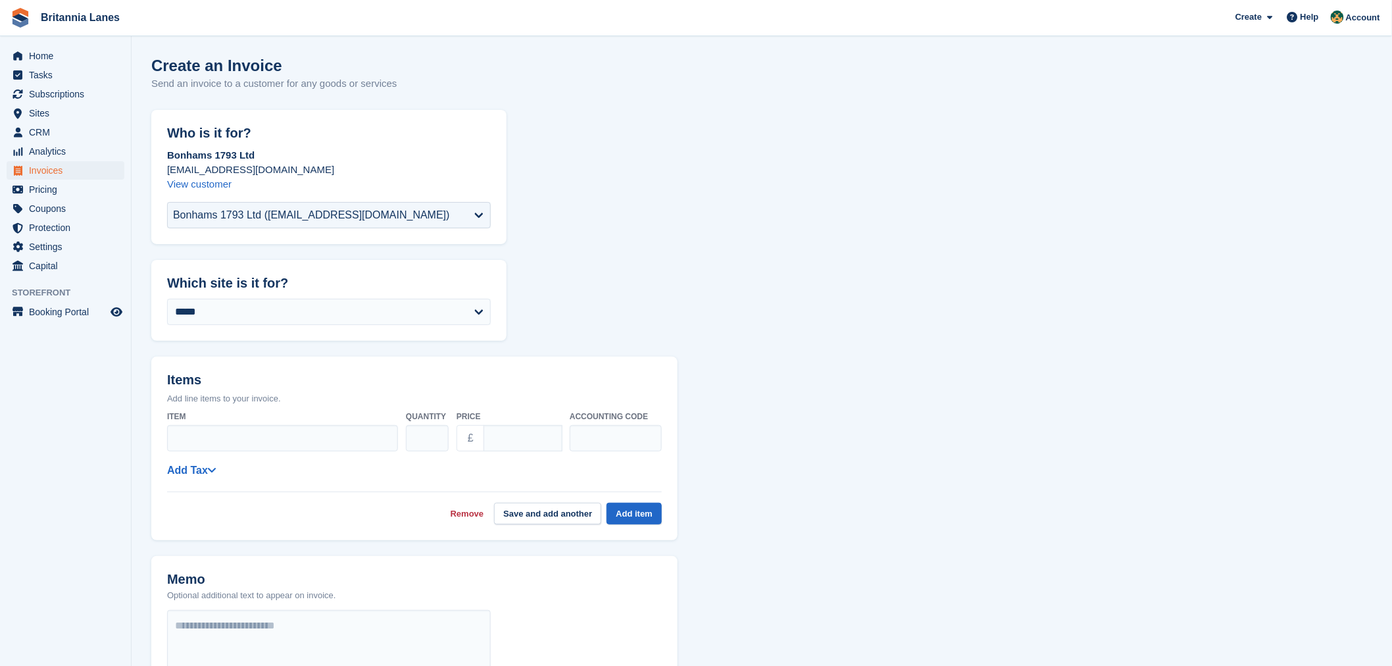
click at [368, 260] on header "Which site is it for?" at bounding box center [328, 275] width 355 height 31
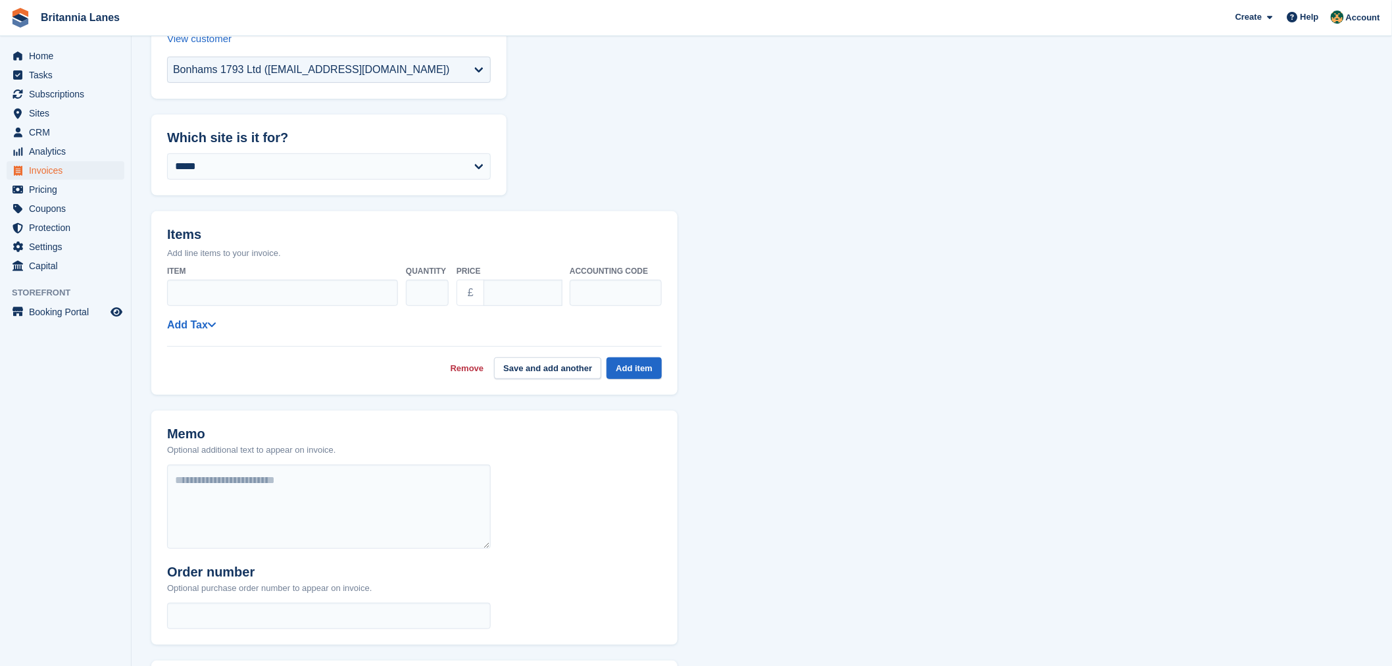
scroll to position [170, 0]
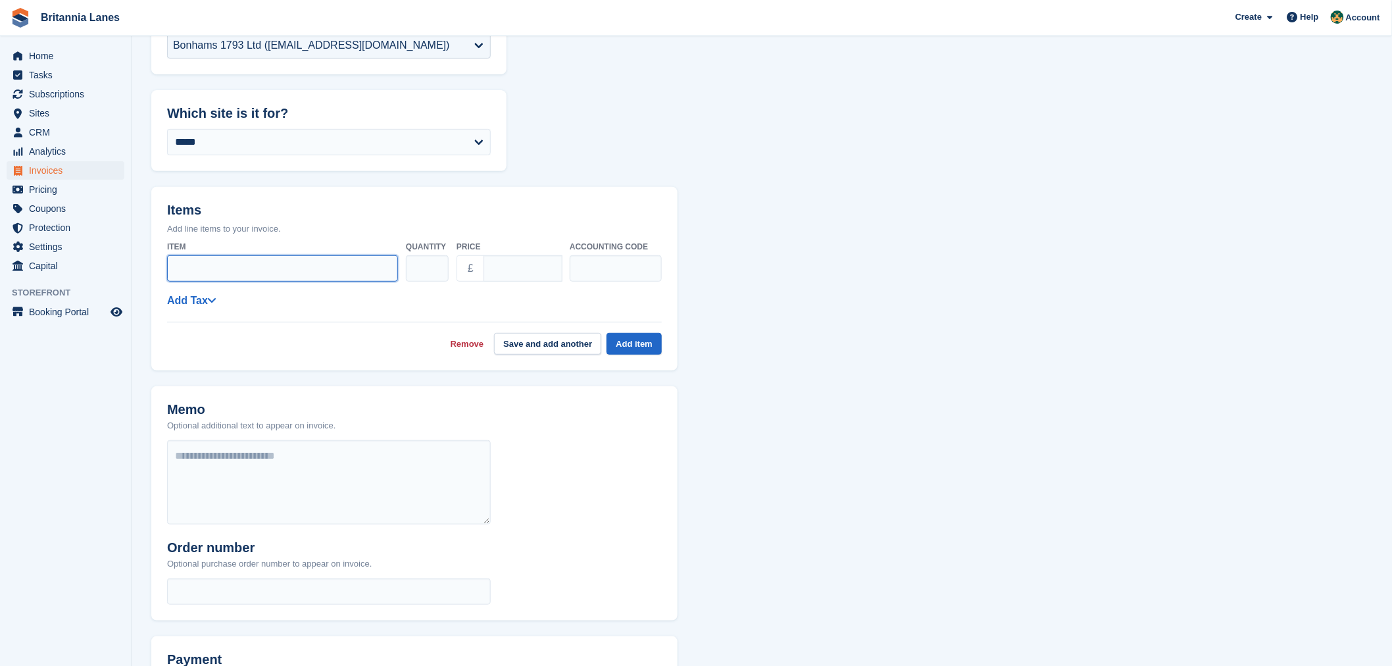
click at [271, 264] on input "Item" at bounding box center [282, 268] width 231 height 26
type input "**********"
click at [497, 262] on input "****" at bounding box center [522, 268] width 79 height 26
type input "******"
click at [349, 329] on div "Remove Save and add another Add item" at bounding box center [414, 338] width 495 height 33
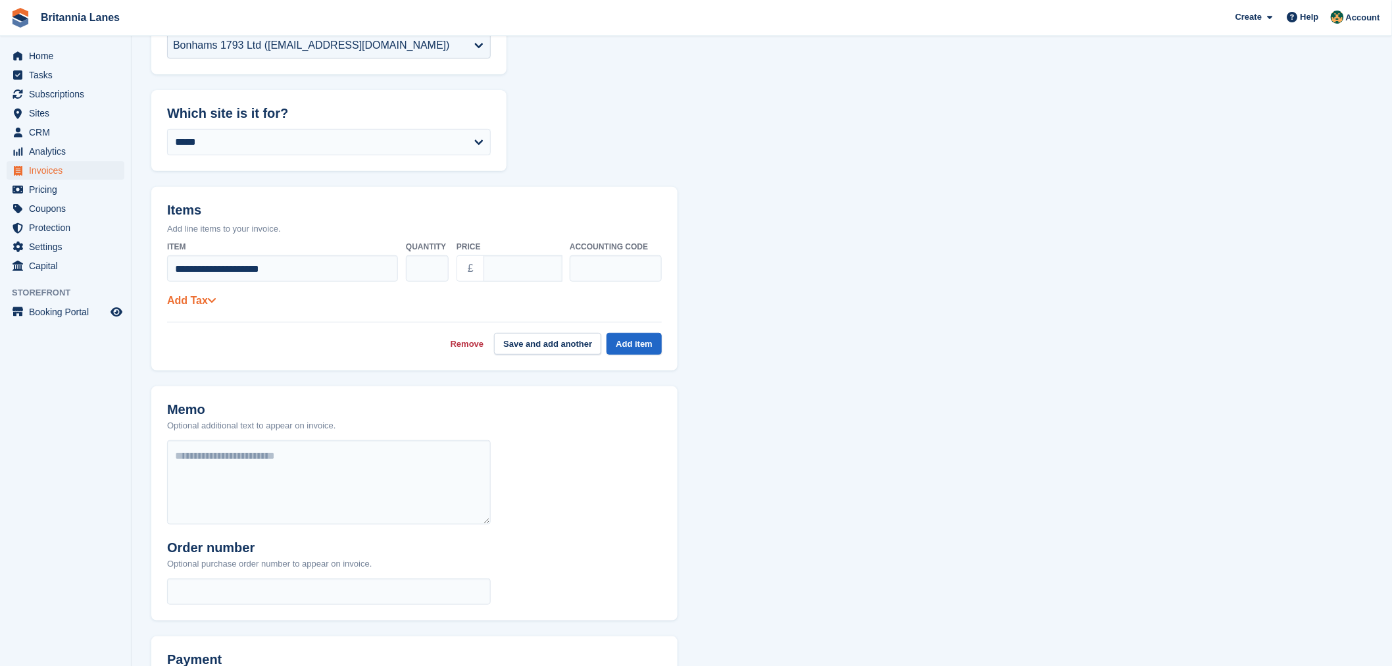
click at [200, 295] on link "Add Tax" at bounding box center [191, 300] width 49 height 11
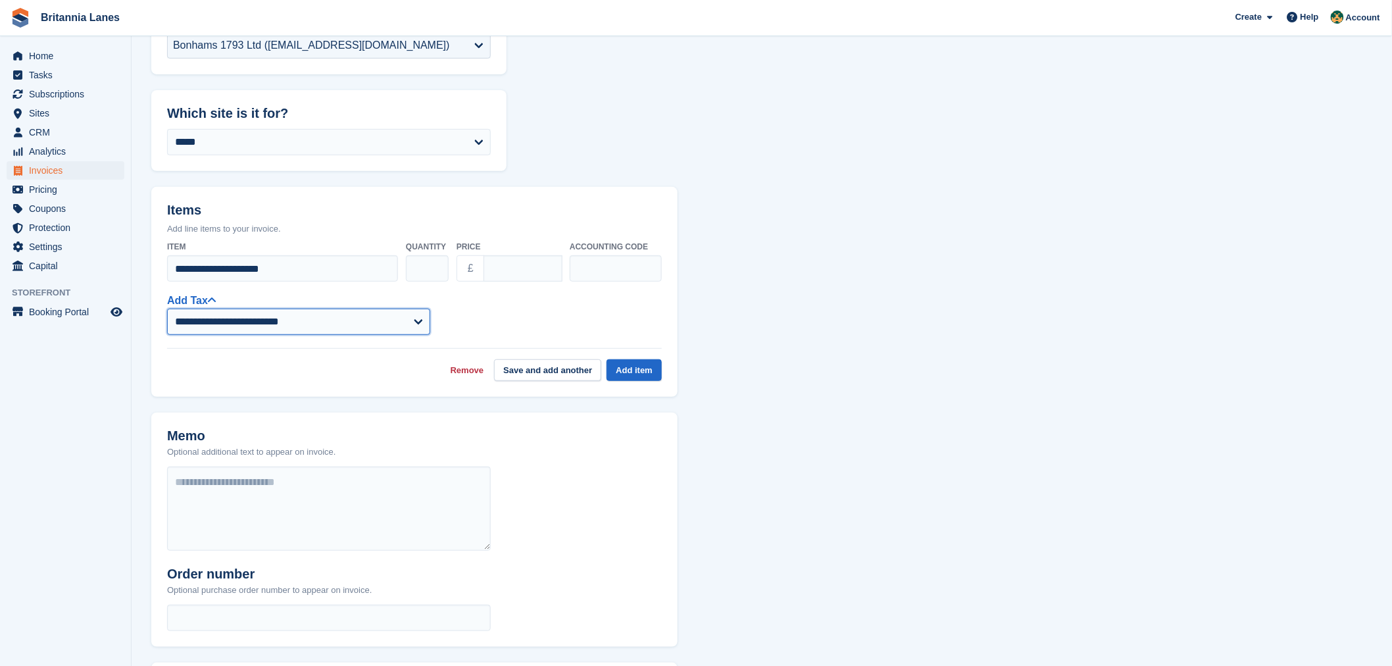
click at [371, 326] on select "**********" at bounding box center [298, 321] width 263 height 26
select select "****"
click at [167, 308] on select "**********" at bounding box center [298, 321] width 263 height 26
click at [458, 376] on div "Remove Save and add another Add item" at bounding box center [414, 364] width 495 height 33
click at [630, 370] on button "Add item" at bounding box center [633, 370] width 55 height 22
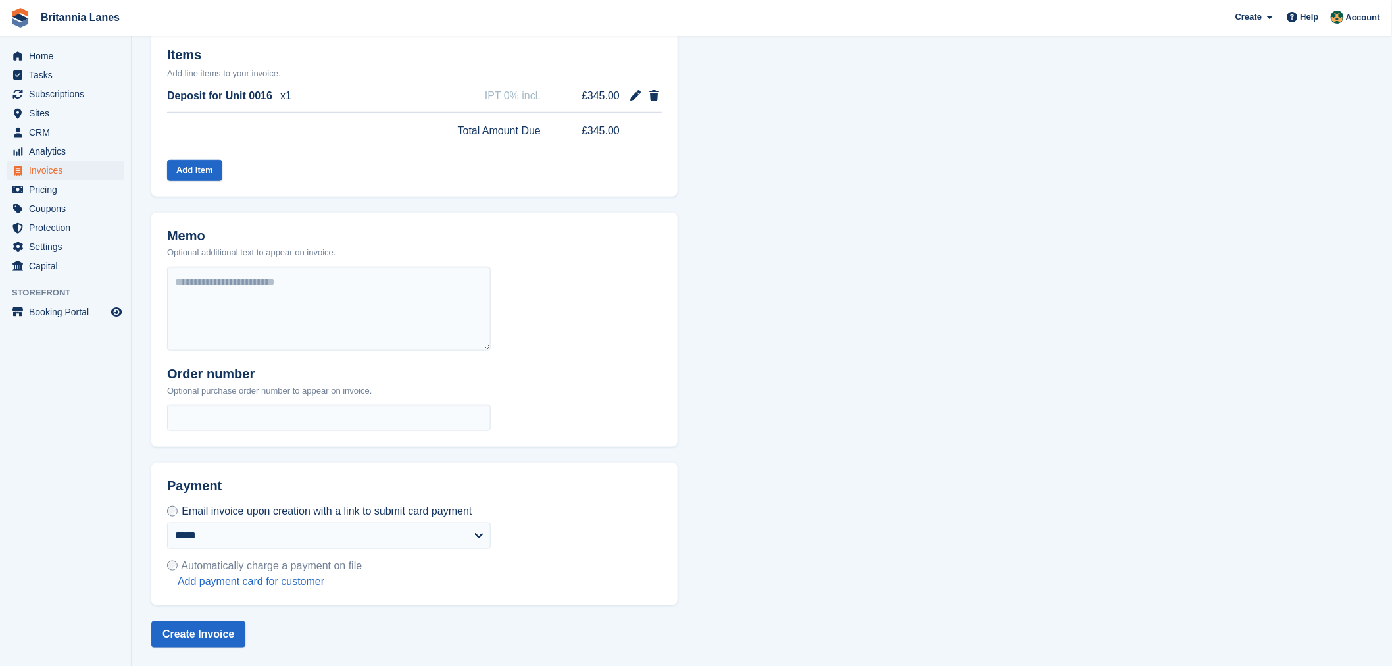
scroll to position [326, 0]
click at [351, 641] on div "Create Invoice" at bounding box center [761, 633] width 1221 height 26
click at [196, 635] on button "Create Invoice" at bounding box center [198, 633] width 94 height 26
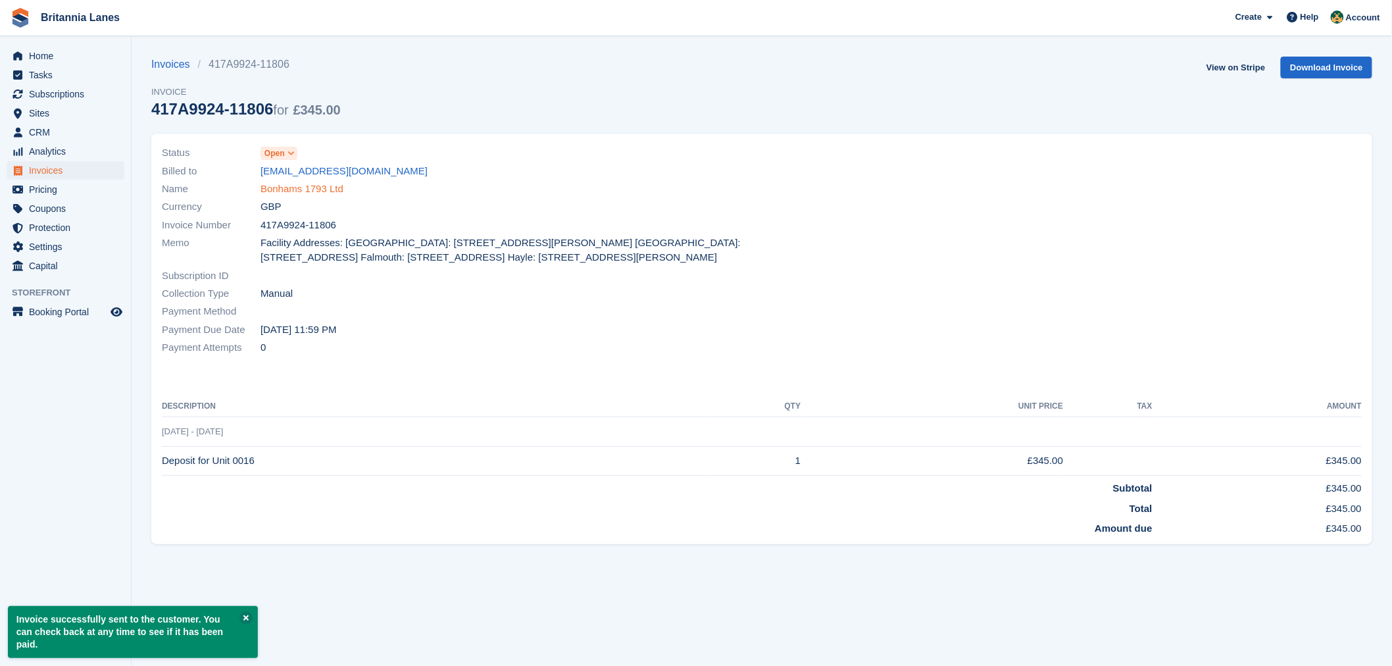
click at [320, 189] on link "Bonhams 1793 Ltd" at bounding box center [301, 189] width 83 height 15
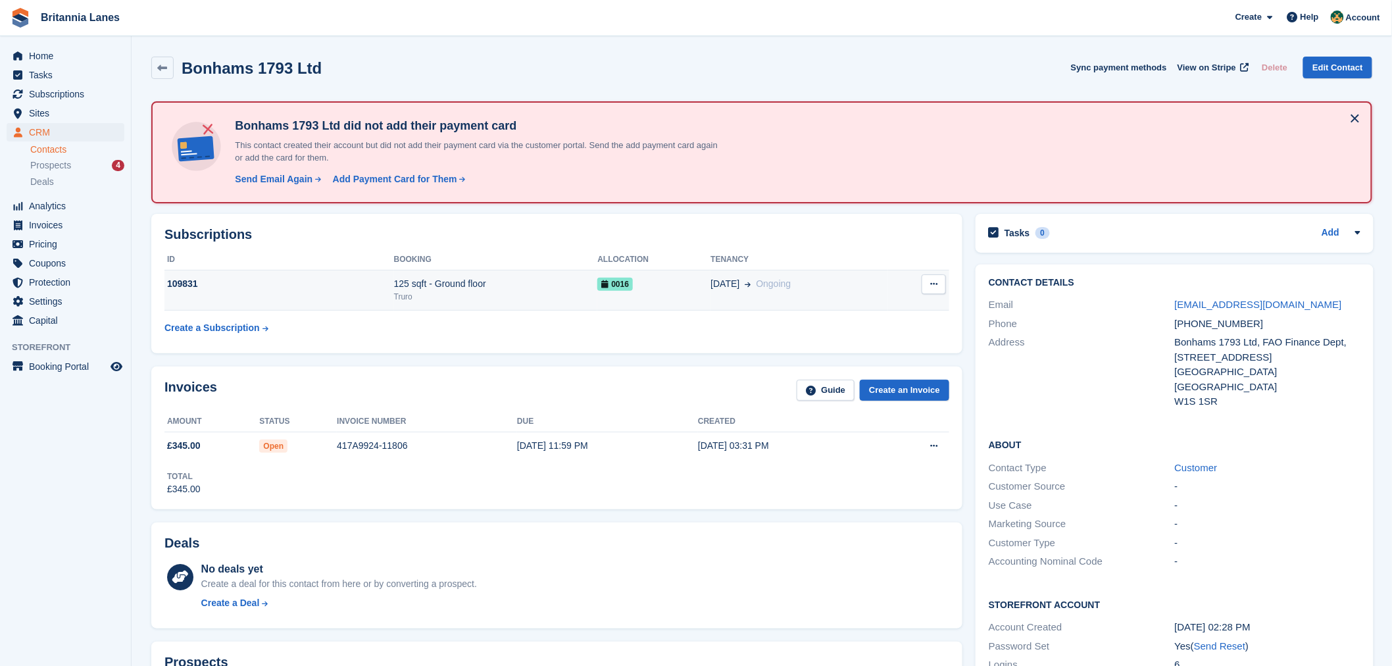
click at [370, 289] on div "109831" at bounding box center [279, 284] width 230 height 14
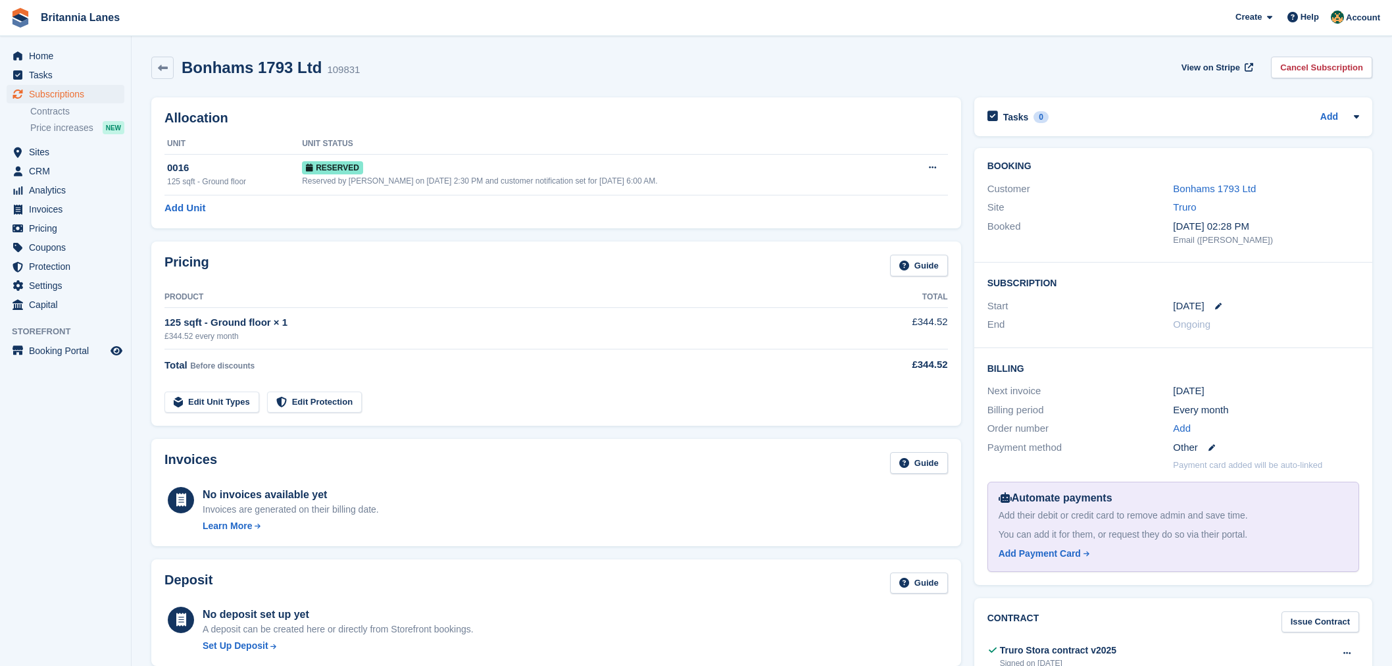
scroll to position [205, 0]
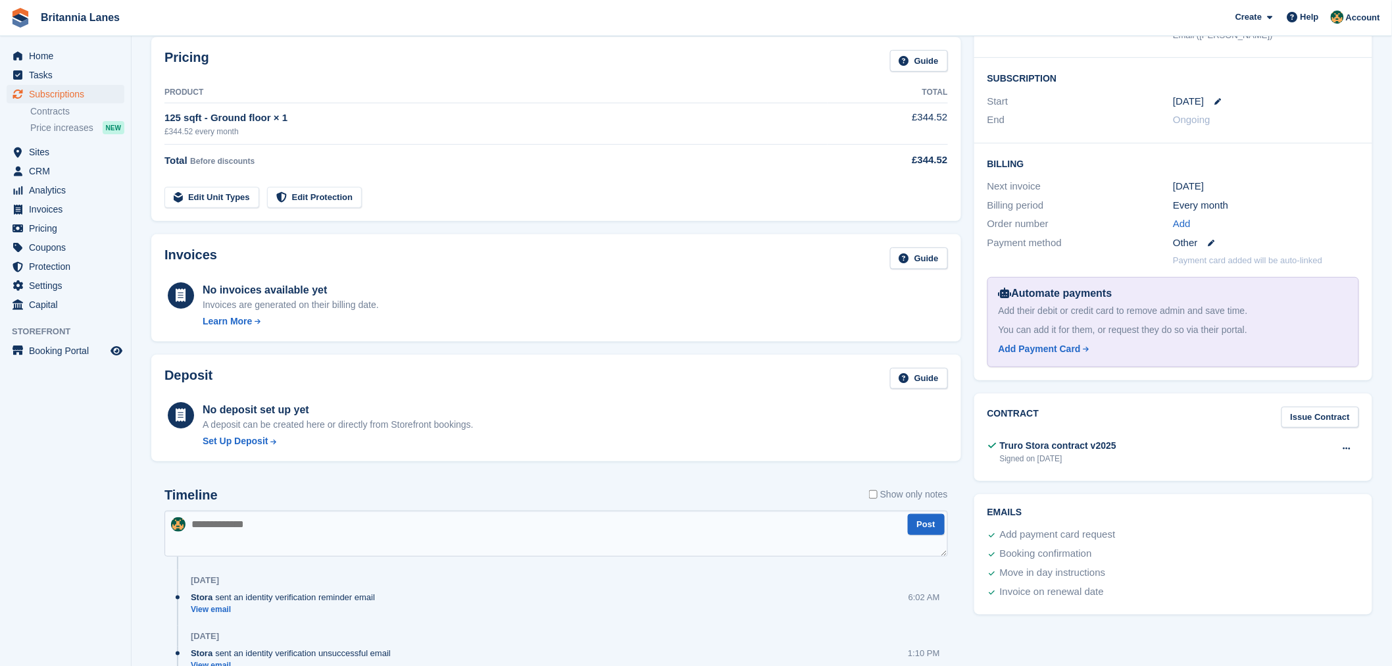
click at [381, 104] on td "125 sqft - Ground floor × 1 £344.52 every month" at bounding box center [495, 123] width 663 height 41
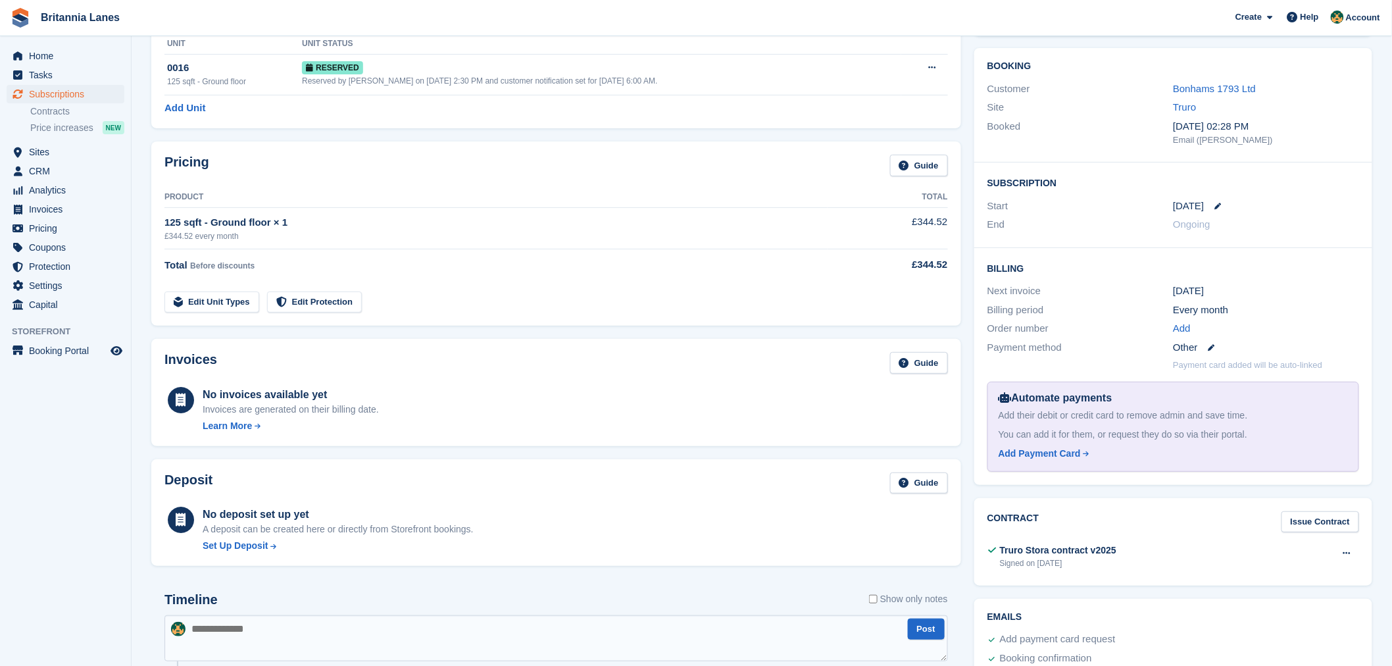
scroll to position [0, 0]
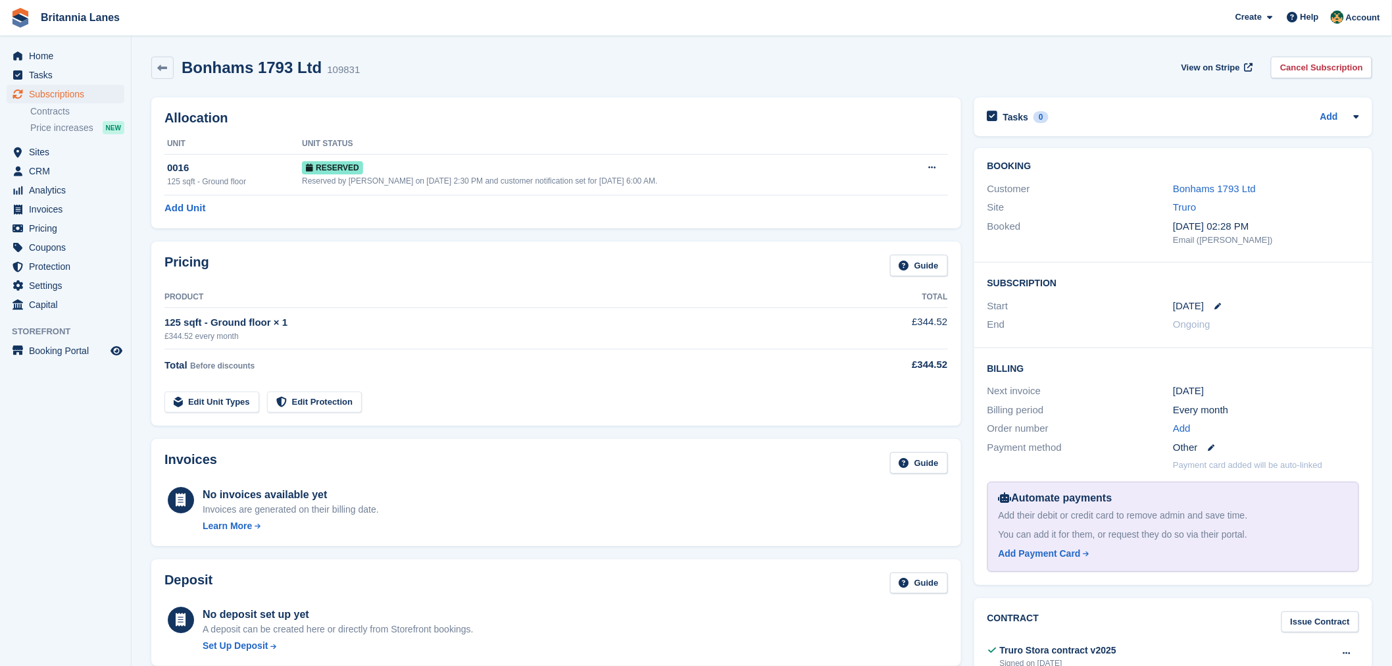
click at [457, 260] on div "Pricing Guide" at bounding box center [555, 270] width 783 height 30
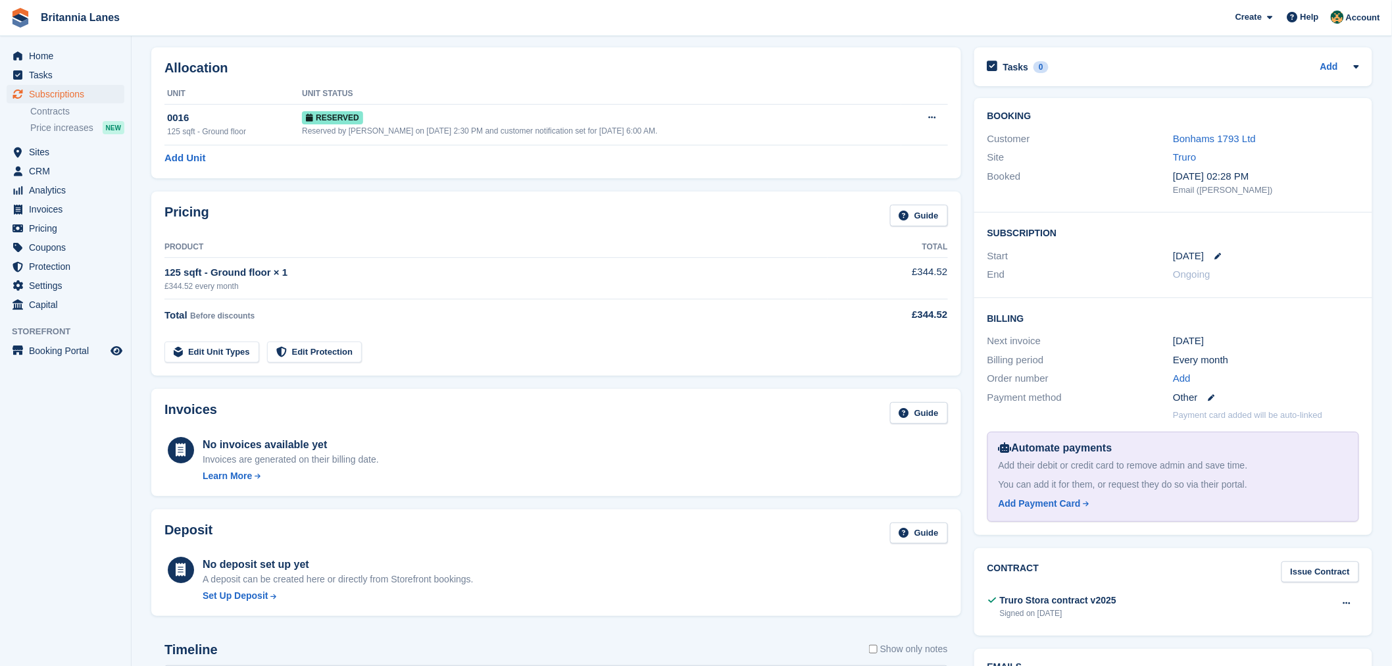
scroll to position [205, 0]
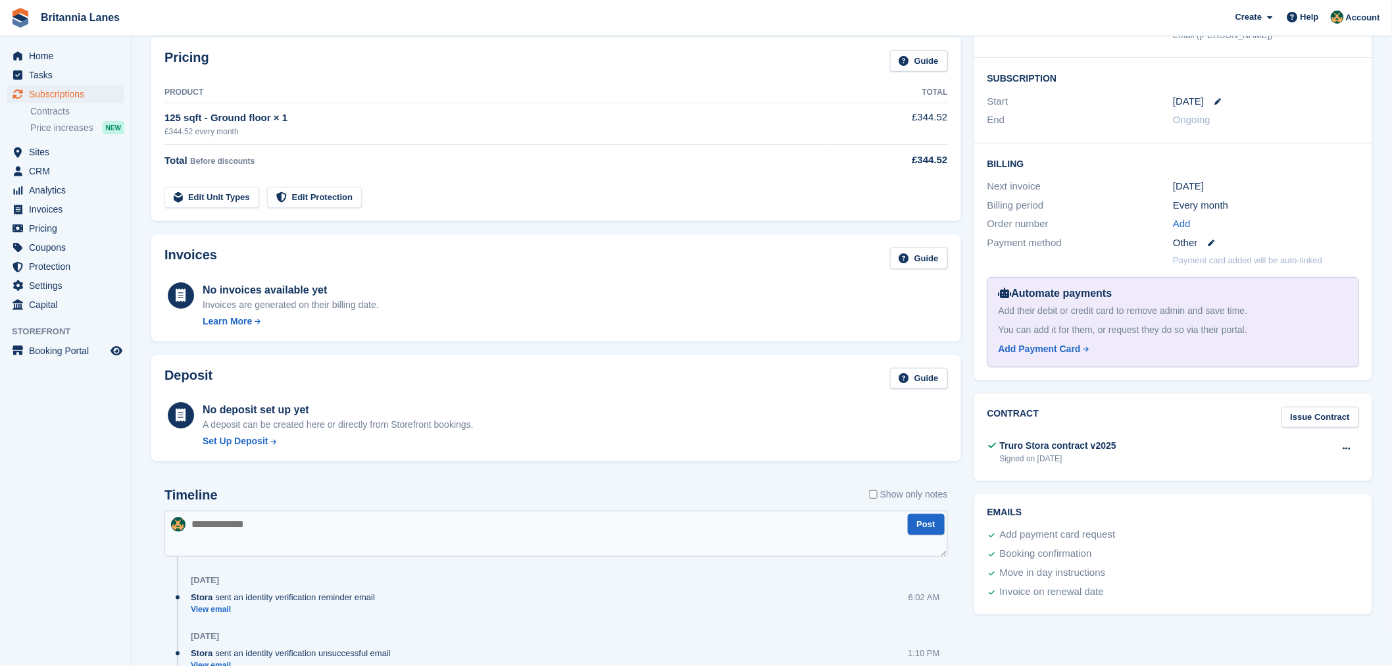
click at [399, 299] on div "No invoices available yet Invoices are generated on their billing date. Learn M…" at bounding box center [555, 304] width 783 height 49
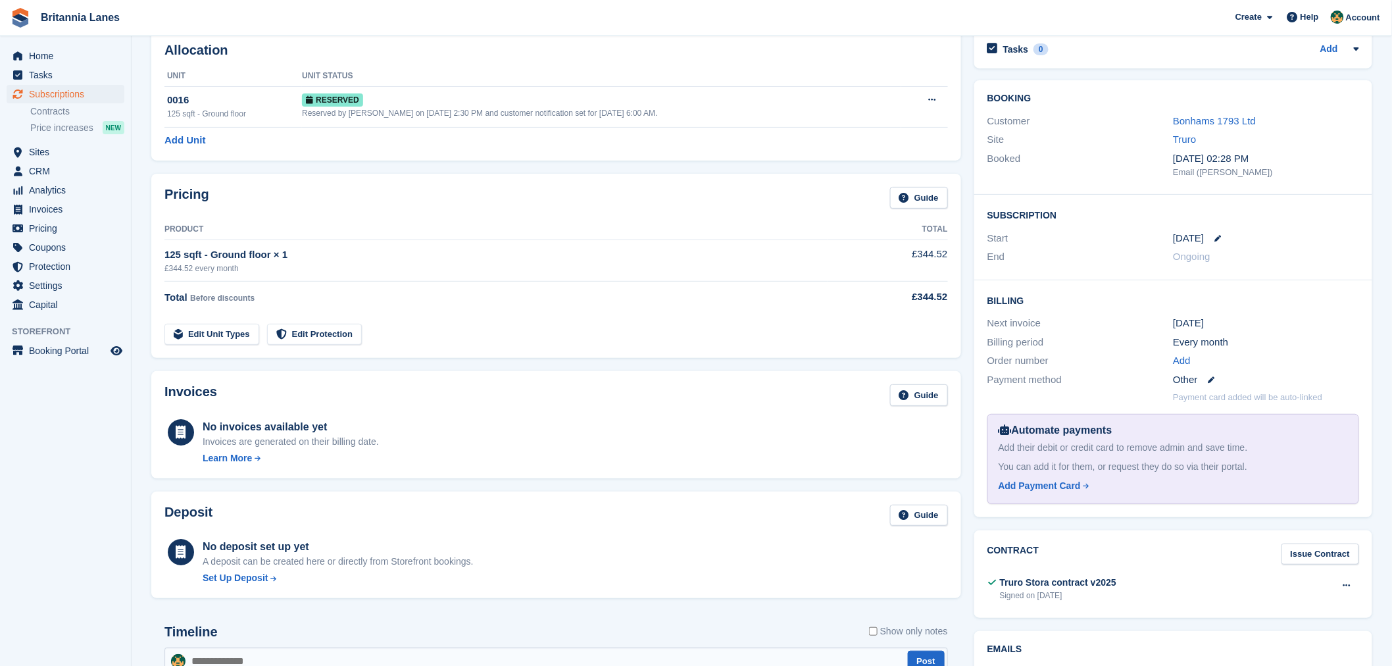
scroll to position [0, 0]
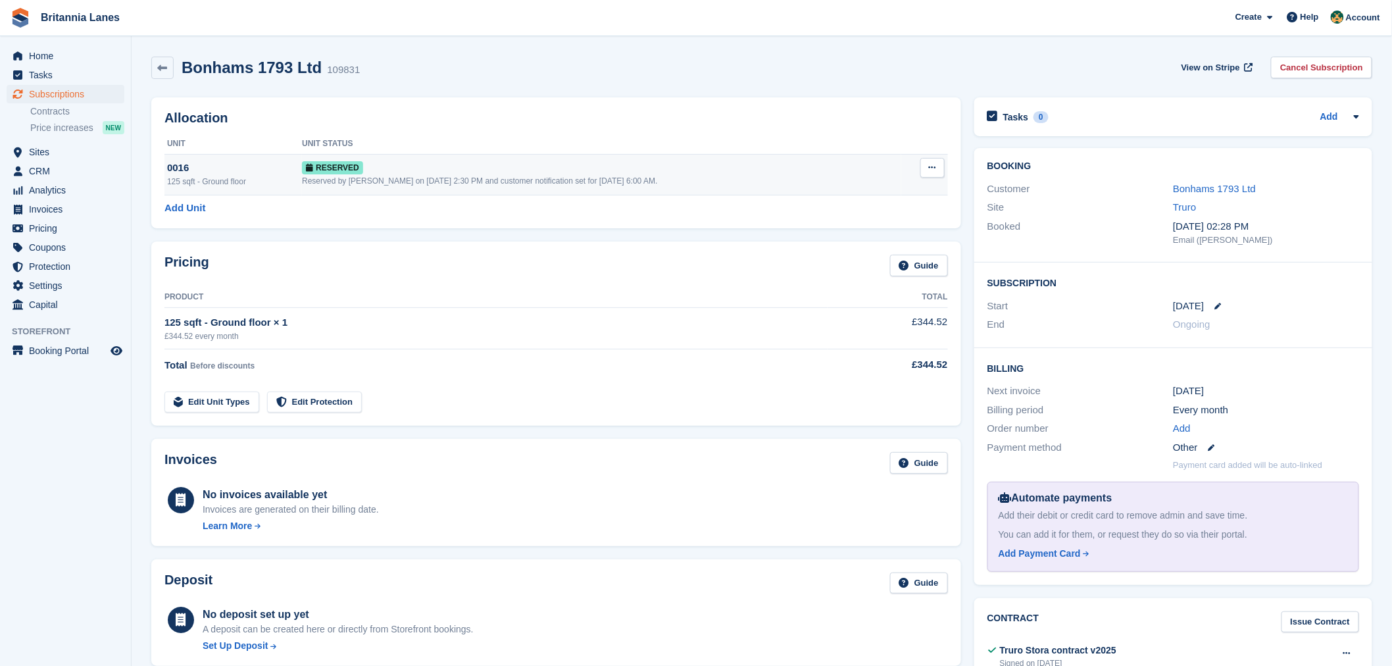
click at [338, 168] on span "Reserved" at bounding box center [332, 167] width 61 height 13
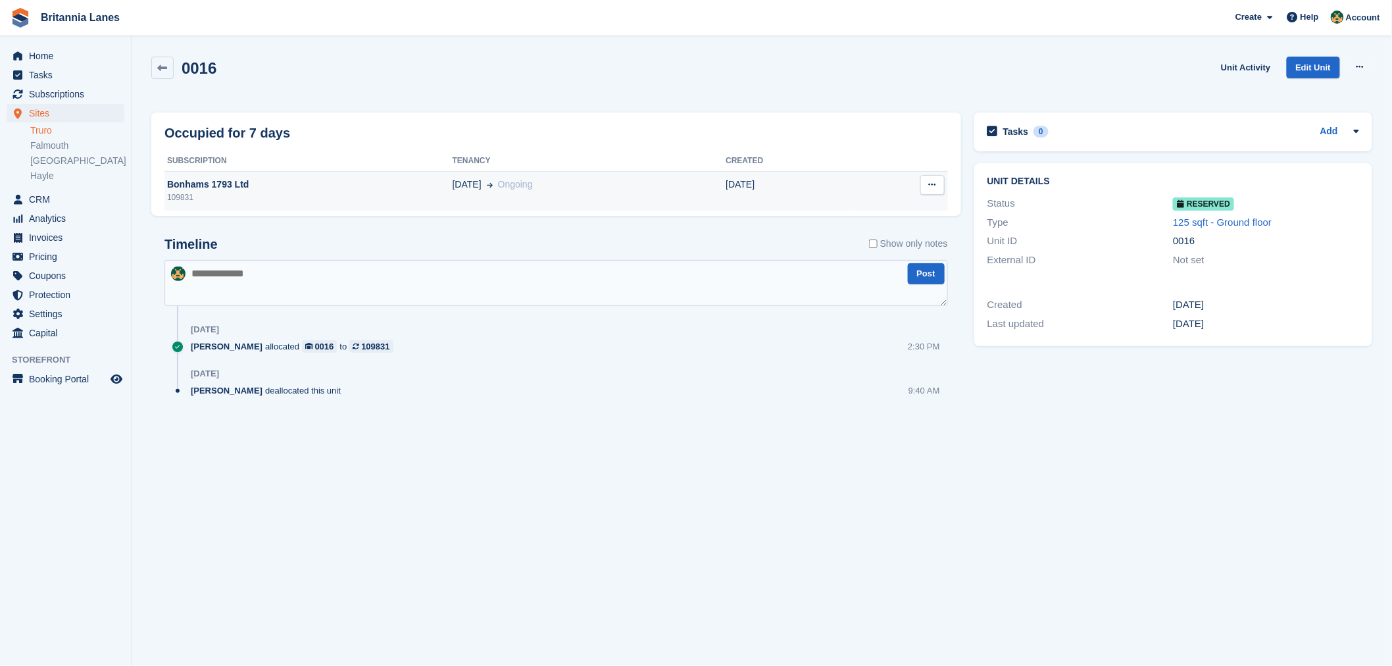
click at [385, 193] on div "109831" at bounding box center [308, 197] width 288 height 12
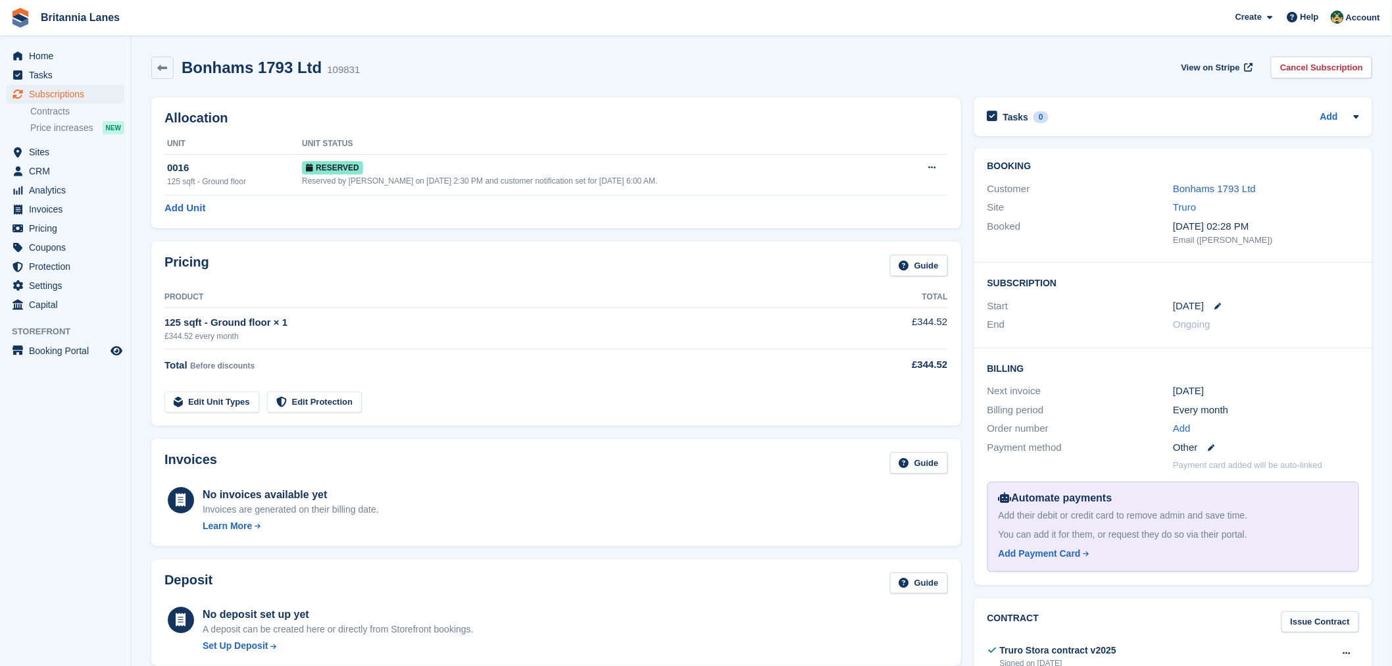
scroll to position [34, 0]
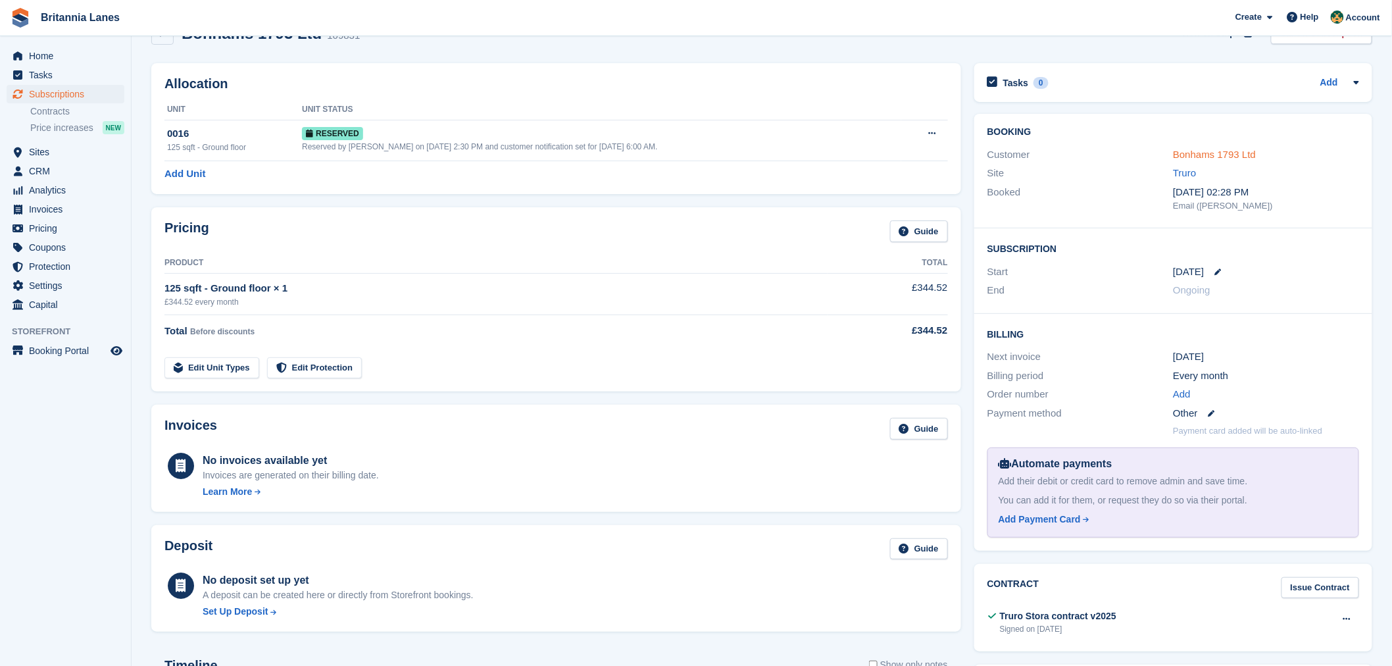
click at [1209, 155] on link "Bonhams 1793 Ltd" at bounding box center [1214, 154] width 83 height 11
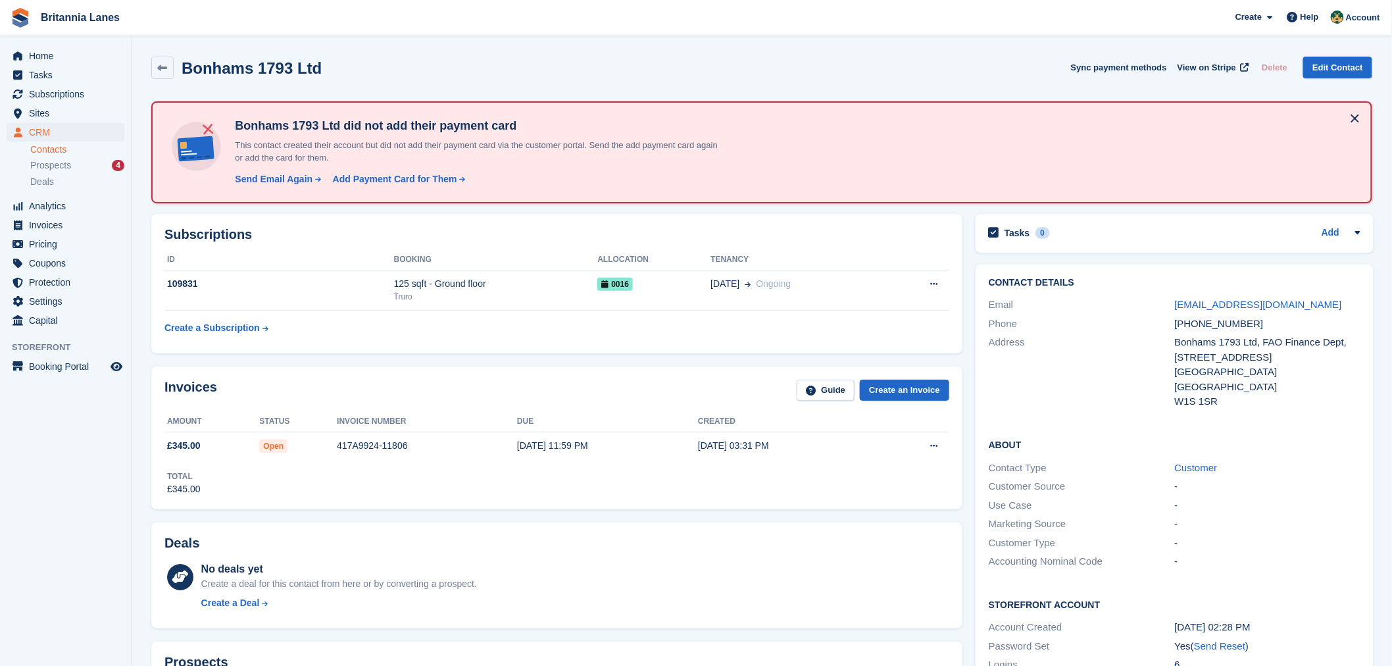
click at [349, 396] on div "Invoices Guide Create an Invoice" at bounding box center [556, 394] width 785 height 30
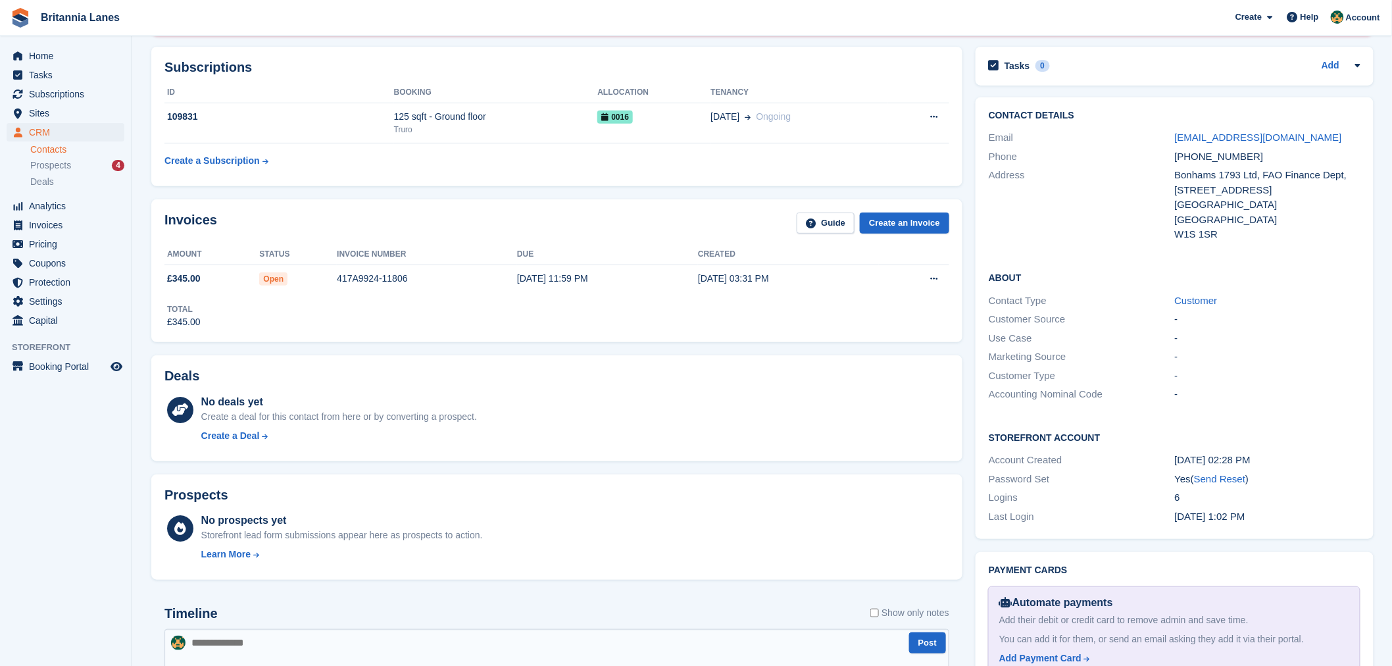
scroll to position [170, 0]
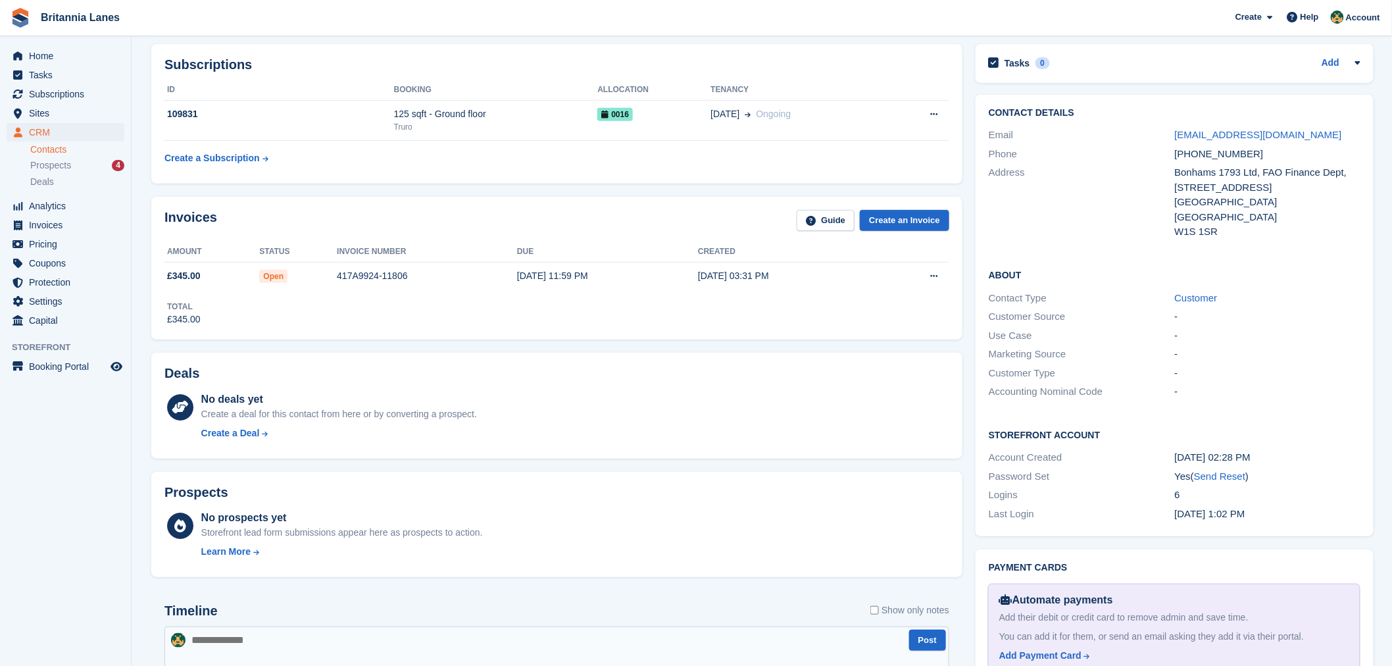
click at [420, 313] on div "Total £345.00" at bounding box center [556, 308] width 785 height 36
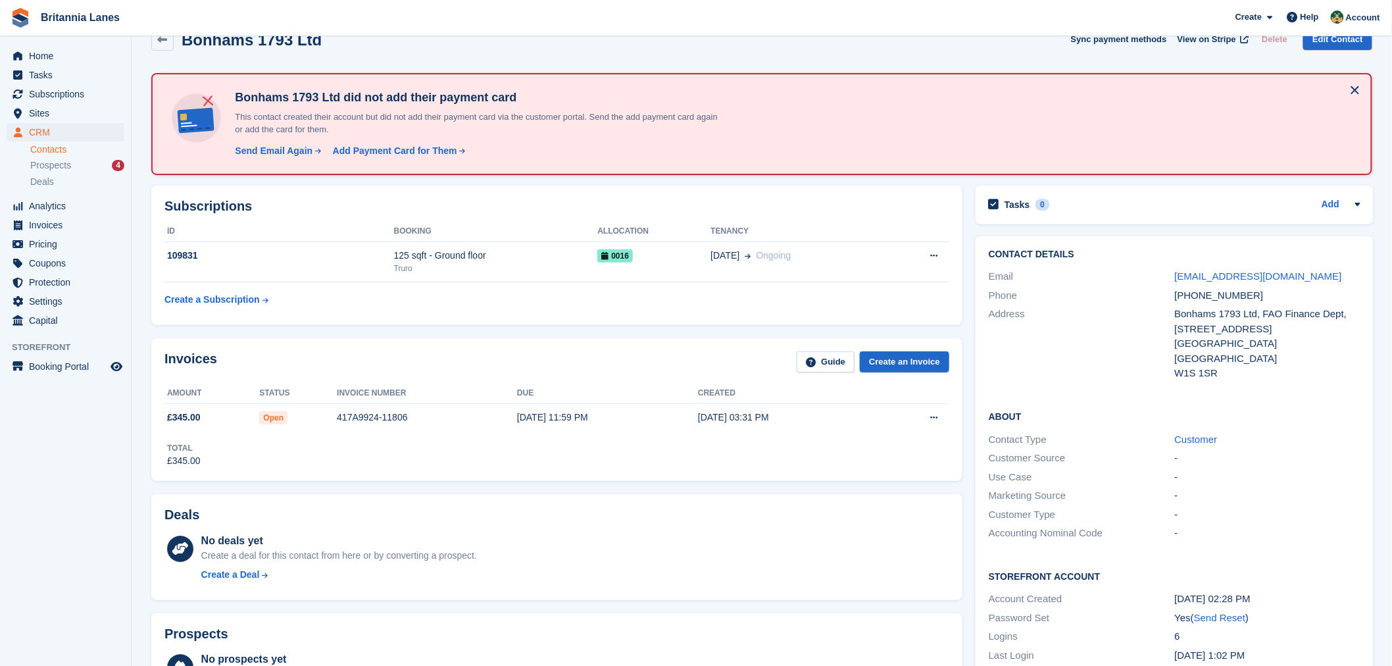
scroll to position [68, 0]
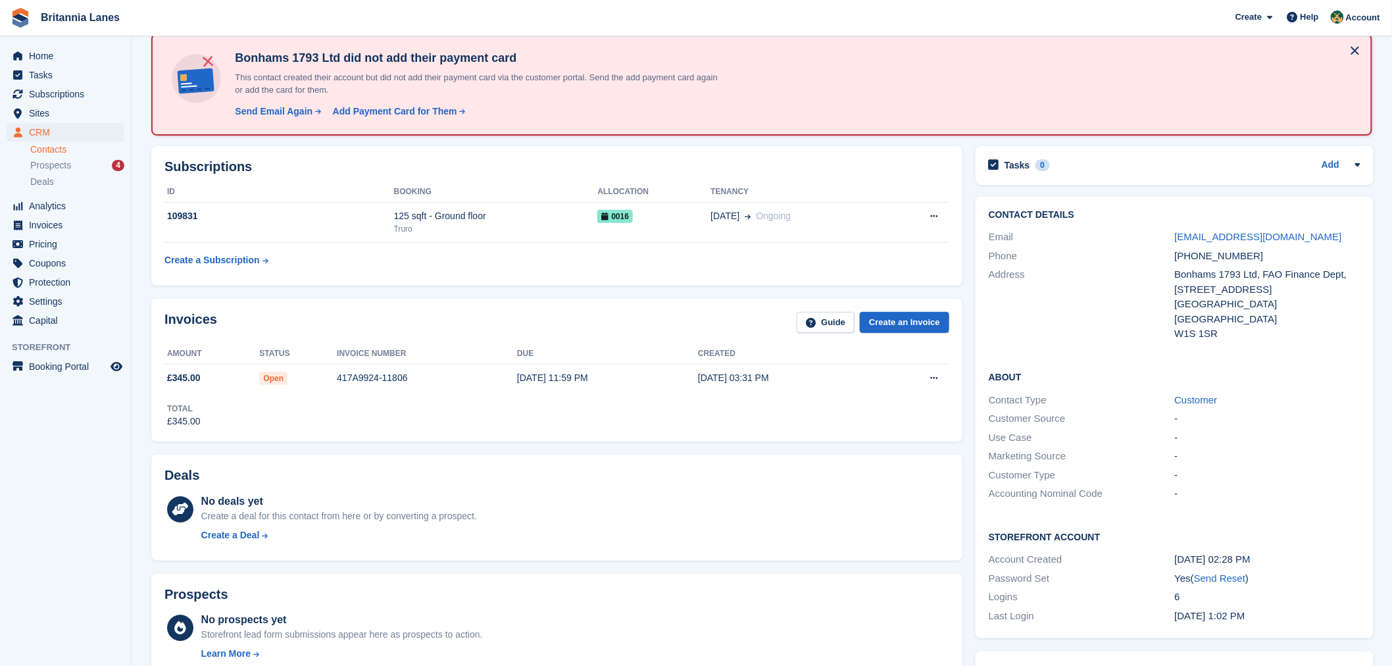
click at [835, 160] on h2 "Subscriptions" at bounding box center [556, 166] width 785 height 15
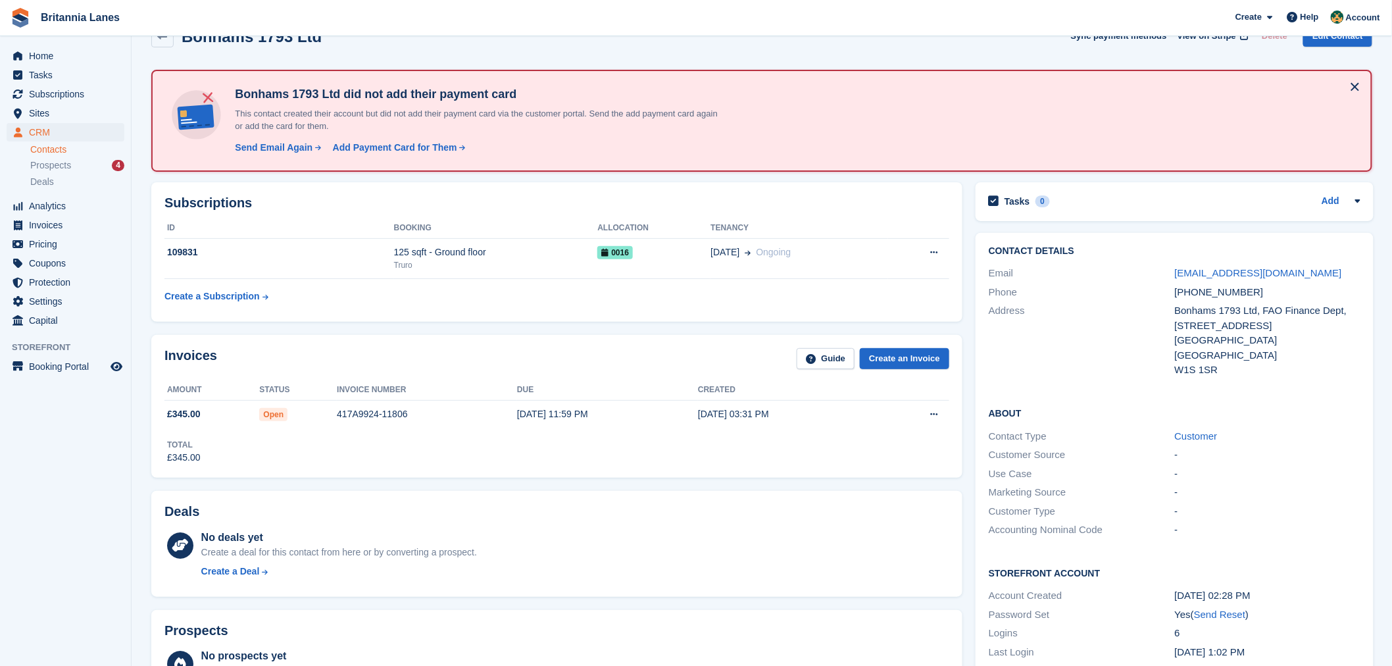
scroll to position [0, 0]
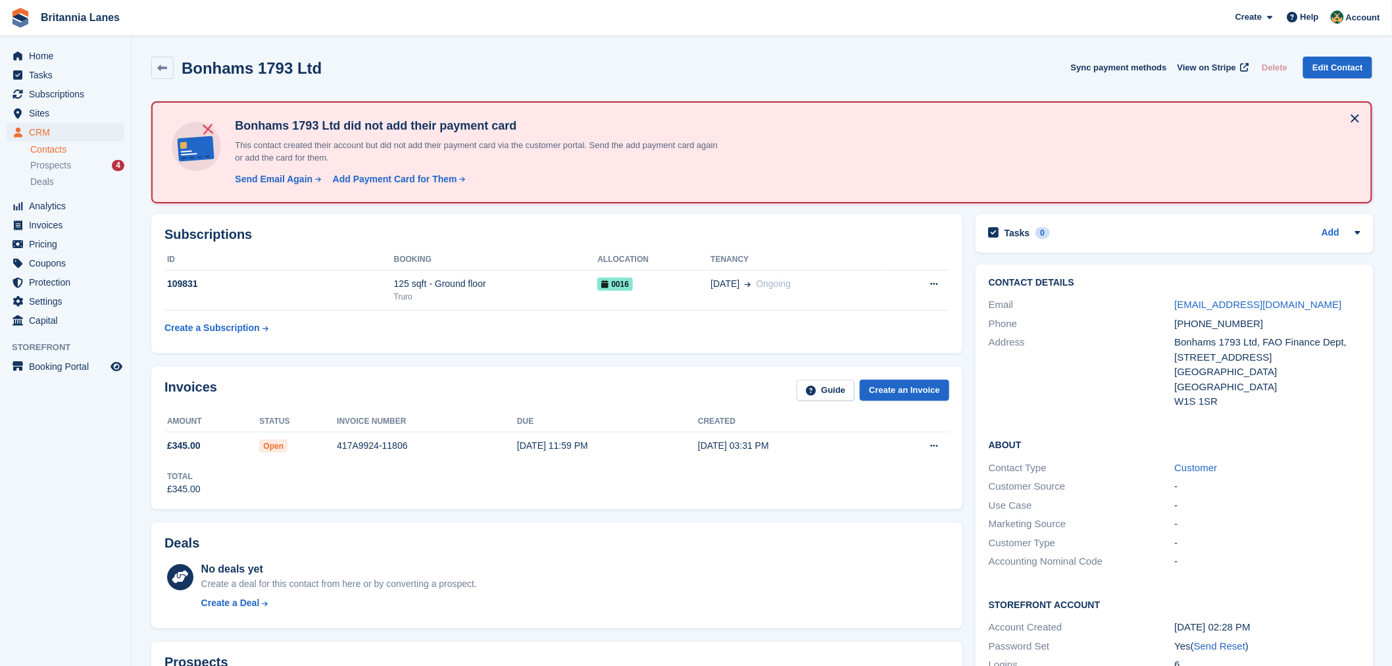
click at [757, 227] on h2 "Subscriptions" at bounding box center [556, 234] width 785 height 15
drag, startPoint x: 721, startPoint y: 258, endPoint x: 165, endPoint y: 253, distance: 555.8
click at [165, 253] on tr "ID Booking Allocation Tenancy" at bounding box center [556, 259] width 785 height 21
click at [375, 224] on div "Subscriptions ID Booking Allocation Tenancy 109831 125 sqft - Ground floor Trur…" at bounding box center [556, 283] width 811 height 139
click at [804, 241] on div "Subscriptions ID Booking Allocation Tenancy 109831 125 sqft - Ground floor Trur…" at bounding box center [556, 283] width 811 height 139
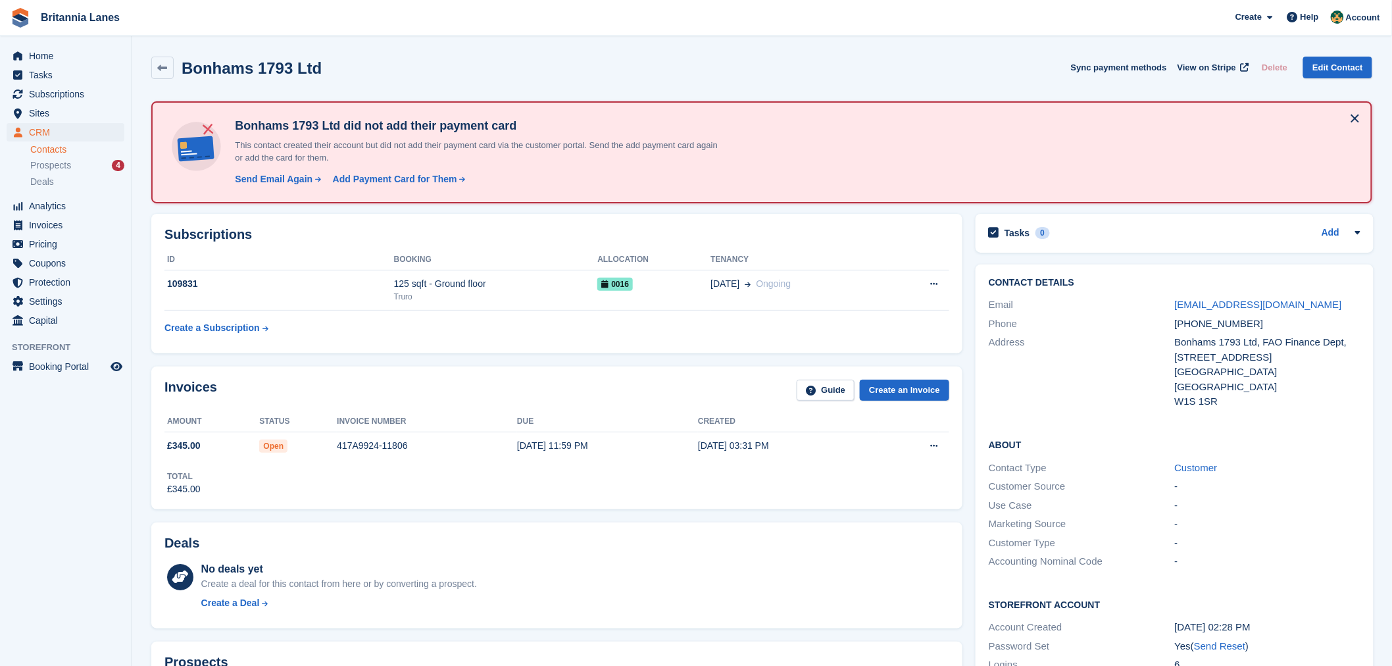
click at [687, 216] on div "Subscriptions ID Booking Allocation Tenancy 109831 125 sqft - Ground floor Trur…" at bounding box center [556, 283] width 811 height 139
click at [75, 62] on span "Home" at bounding box center [68, 56] width 79 height 18
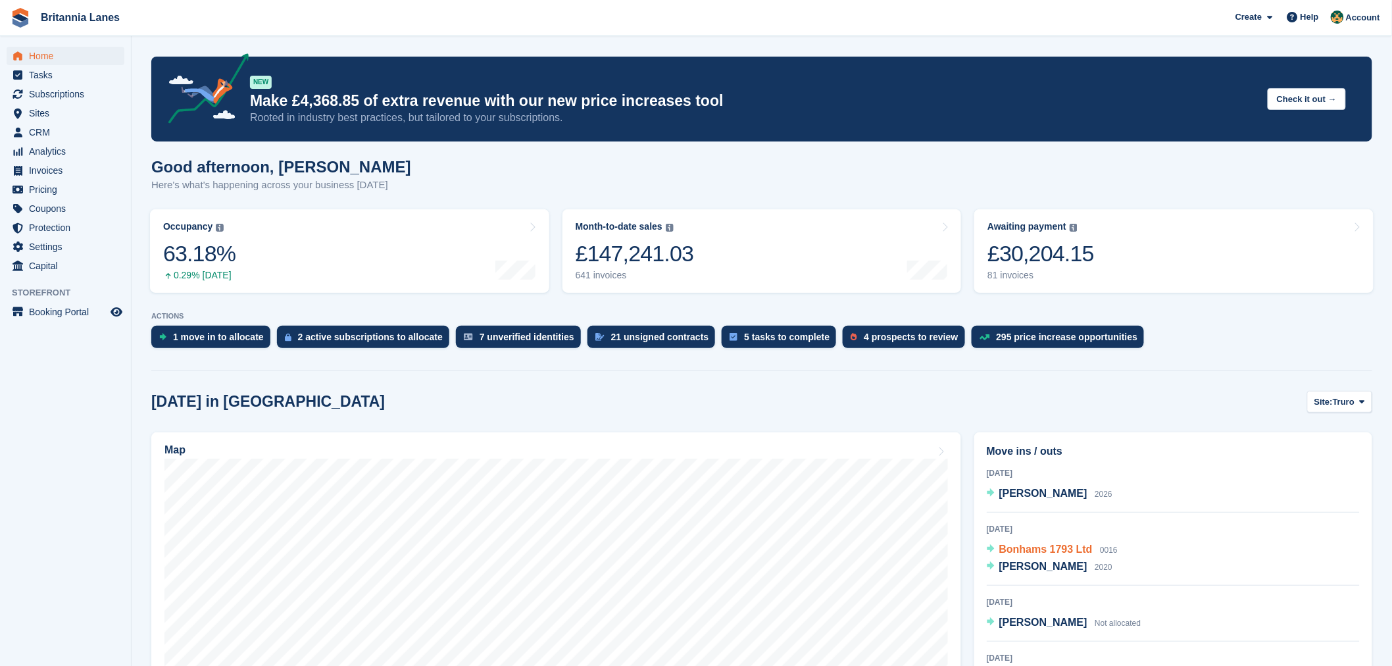
click at [1047, 549] on span "Bonhams 1793 Ltd" at bounding box center [1045, 548] width 93 height 11
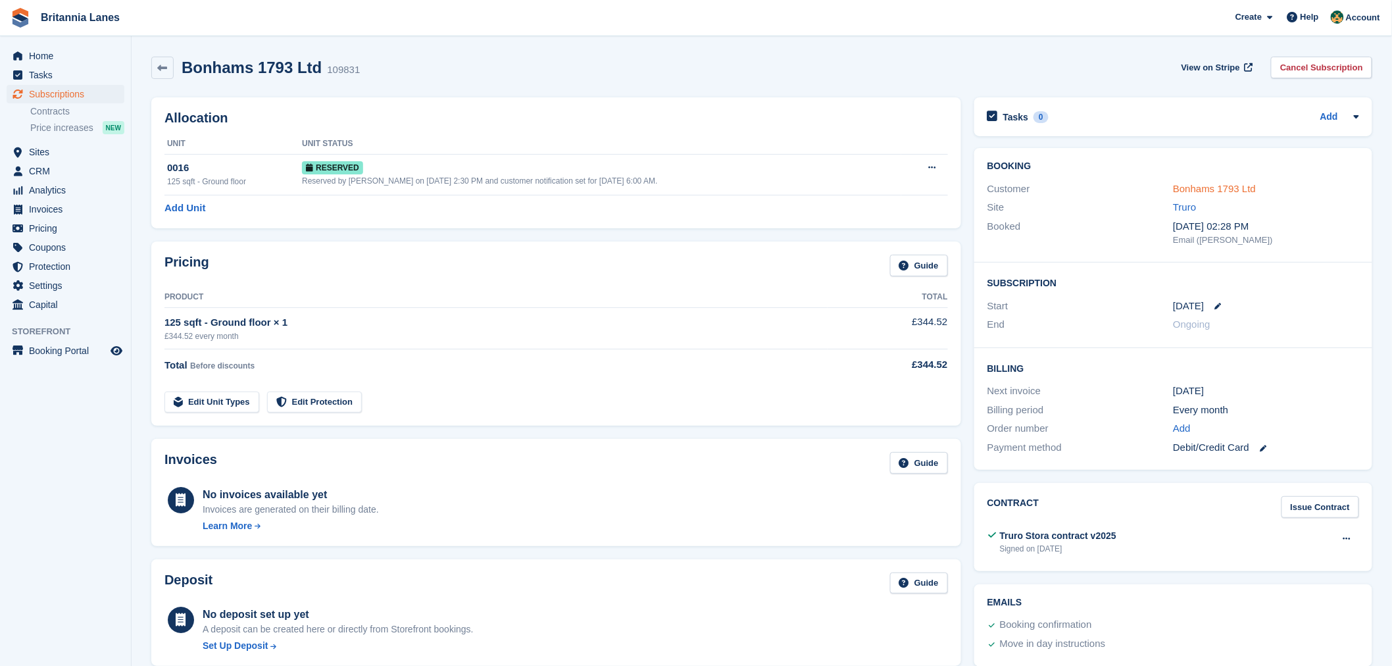
click at [1209, 188] on link "Bonhams 1793 Ltd" at bounding box center [1214, 188] width 83 height 11
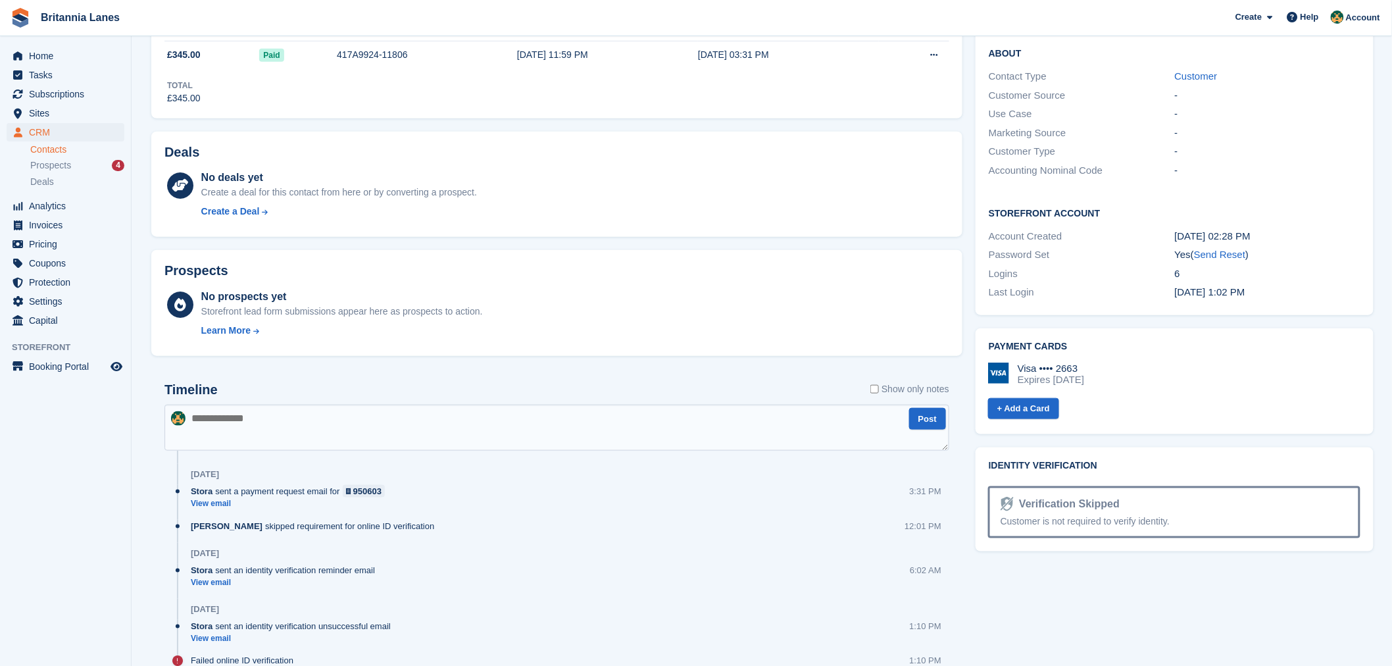
scroll to position [409, 0]
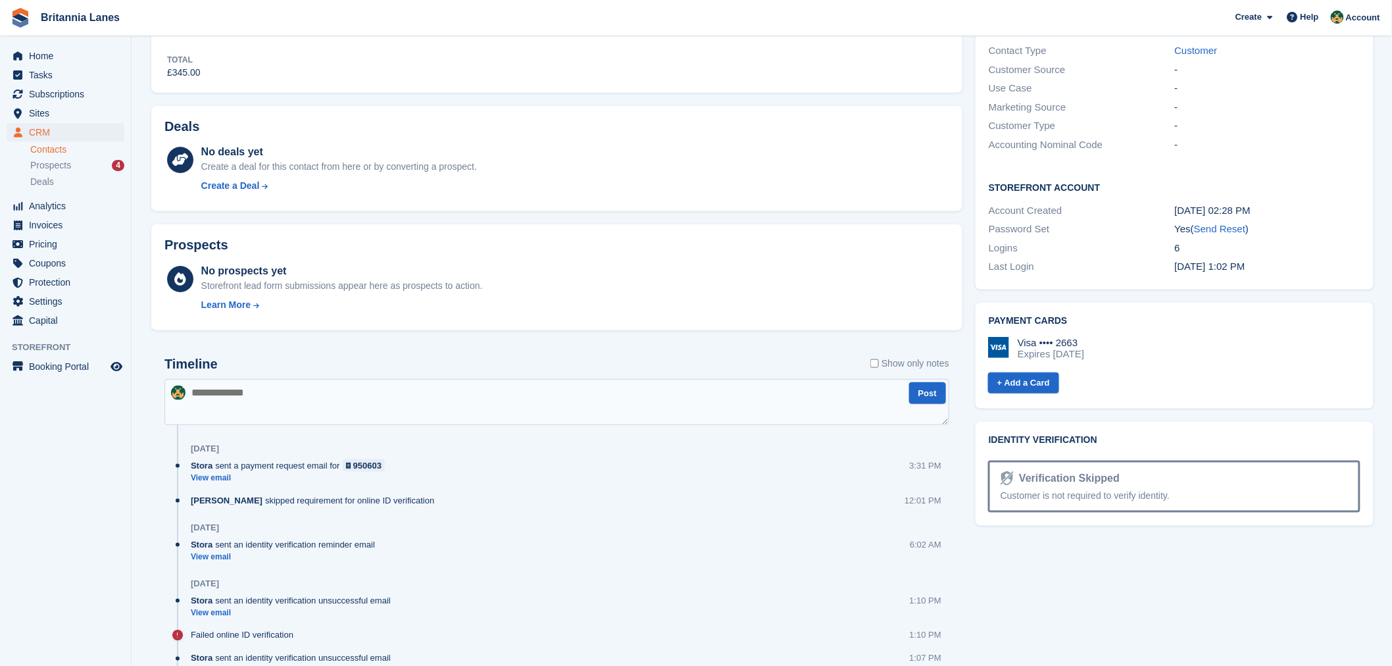
click at [1116, 381] on div "+ Add a Card" at bounding box center [1174, 382] width 372 height 24
drag, startPoint x: 1115, startPoint y: 356, endPoint x: 1019, endPoint y: 338, distance: 97.1
click at [1019, 338] on div "Visa •••• 2663 Expires [DATE]" at bounding box center [1174, 349] width 372 height 24
click at [866, 283] on div "No prospects yet Storefront lead form submissions appear here as prospects to a…" at bounding box center [575, 290] width 748 height 54
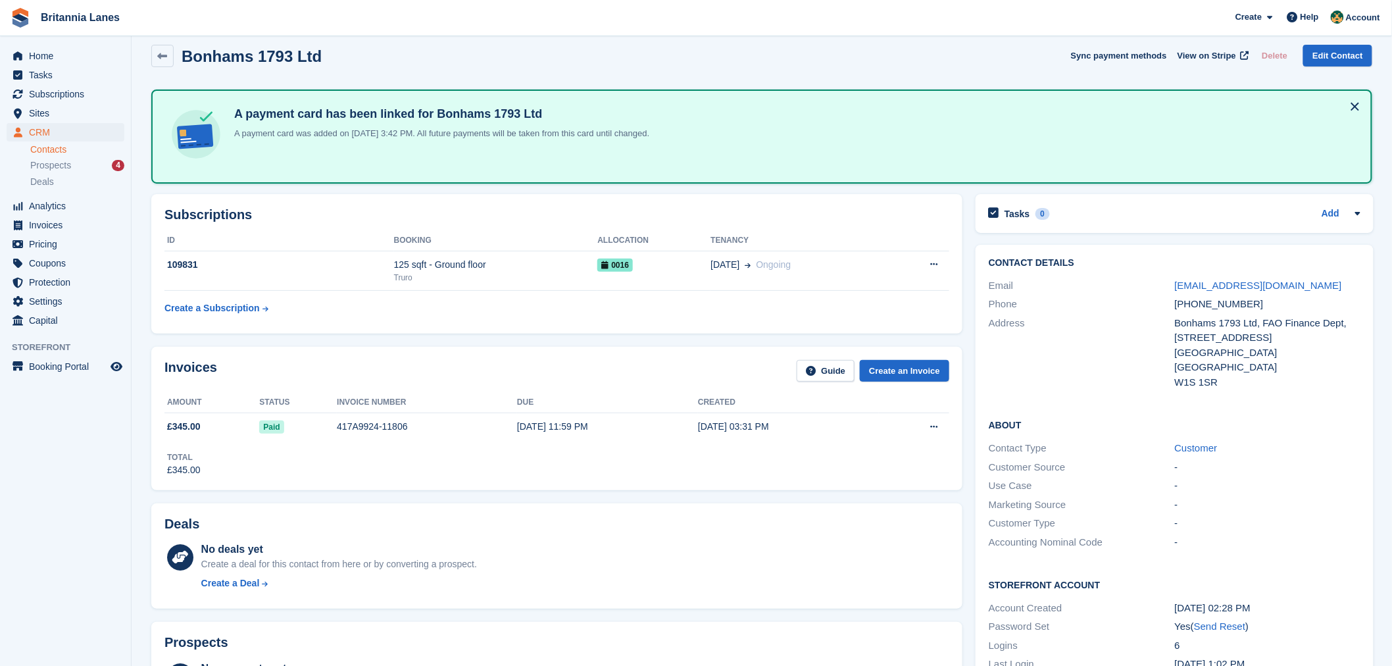
scroll to position [0, 0]
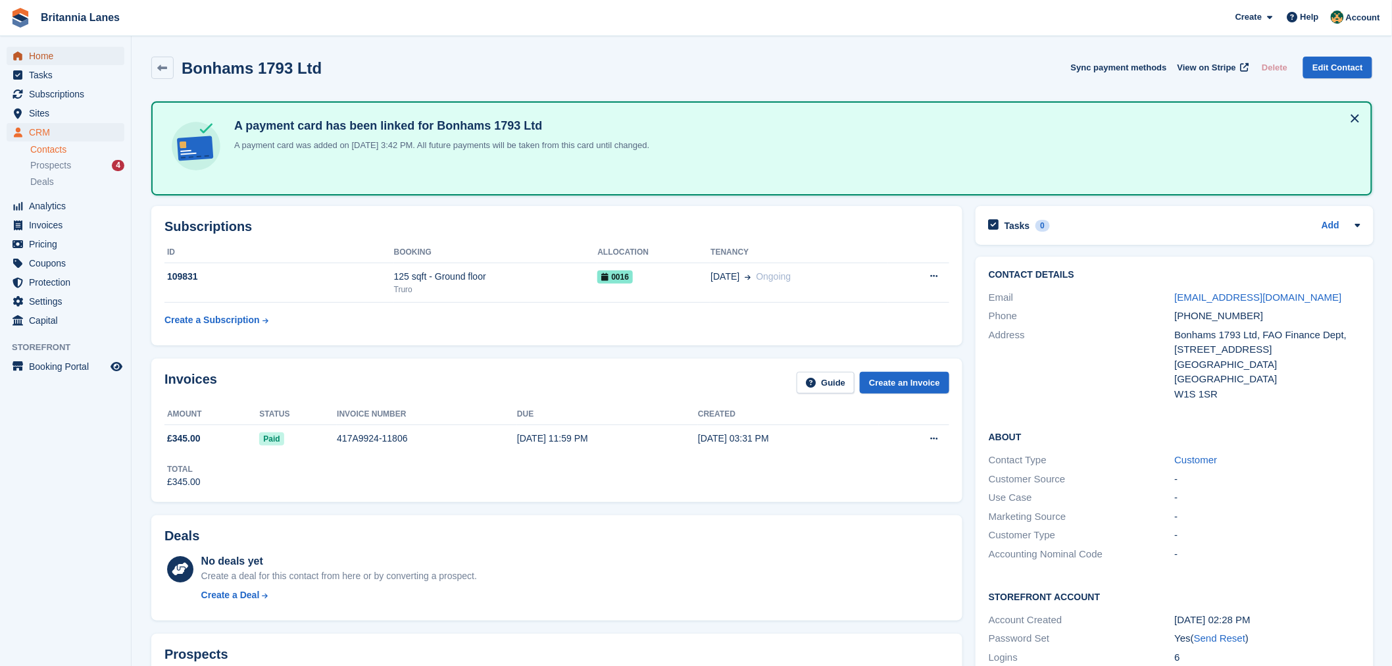
click at [72, 58] on span "Home" at bounding box center [68, 56] width 79 height 18
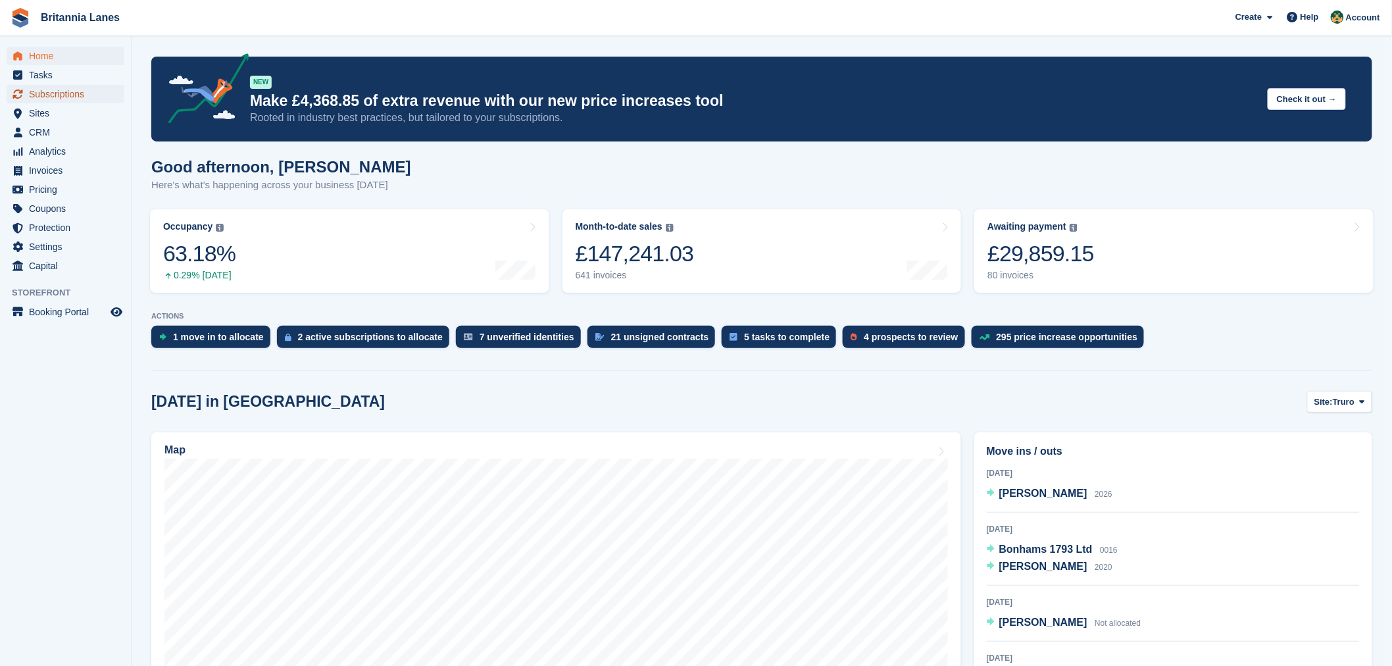
click at [94, 99] on span "Subscriptions" at bounding box center [68, 94] width 79 height 18
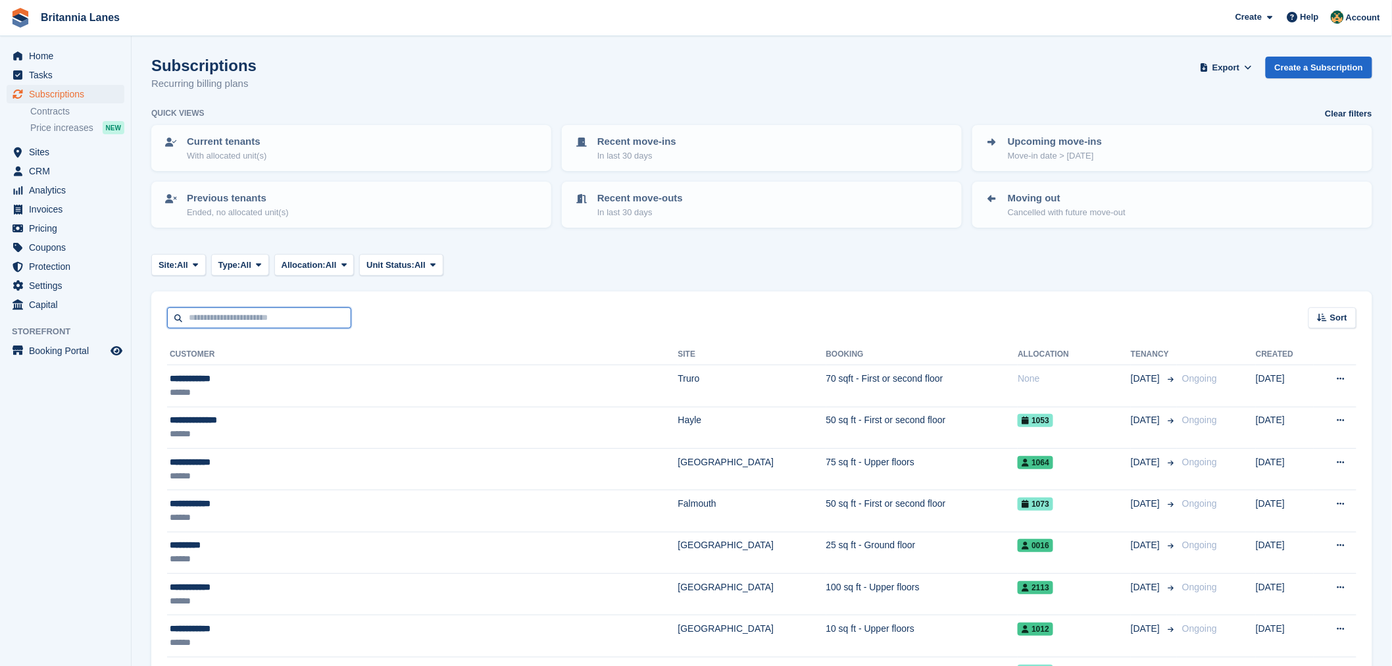
click at [264, 310] on input "text" at bounding box center [259, 318] width 184 height 22
type input "******"
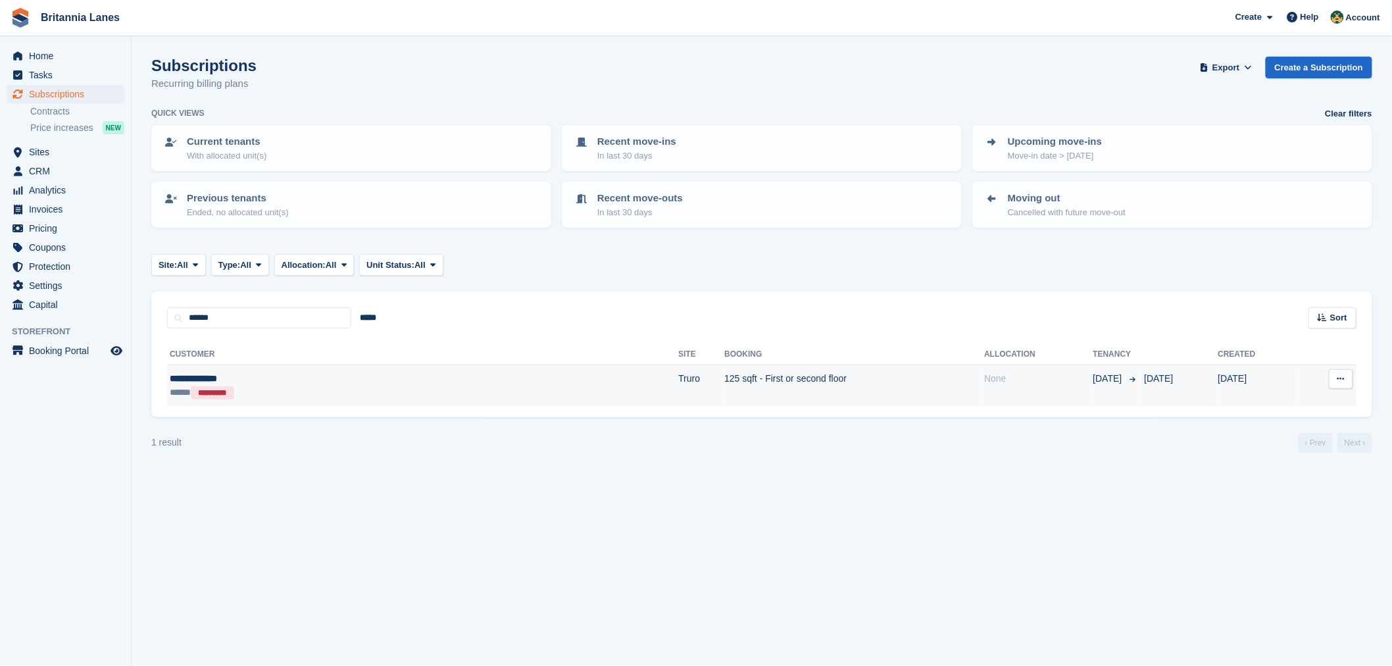
click at [285, 376] on div "**********" at bounding box center [289, 379] width 238 height 14
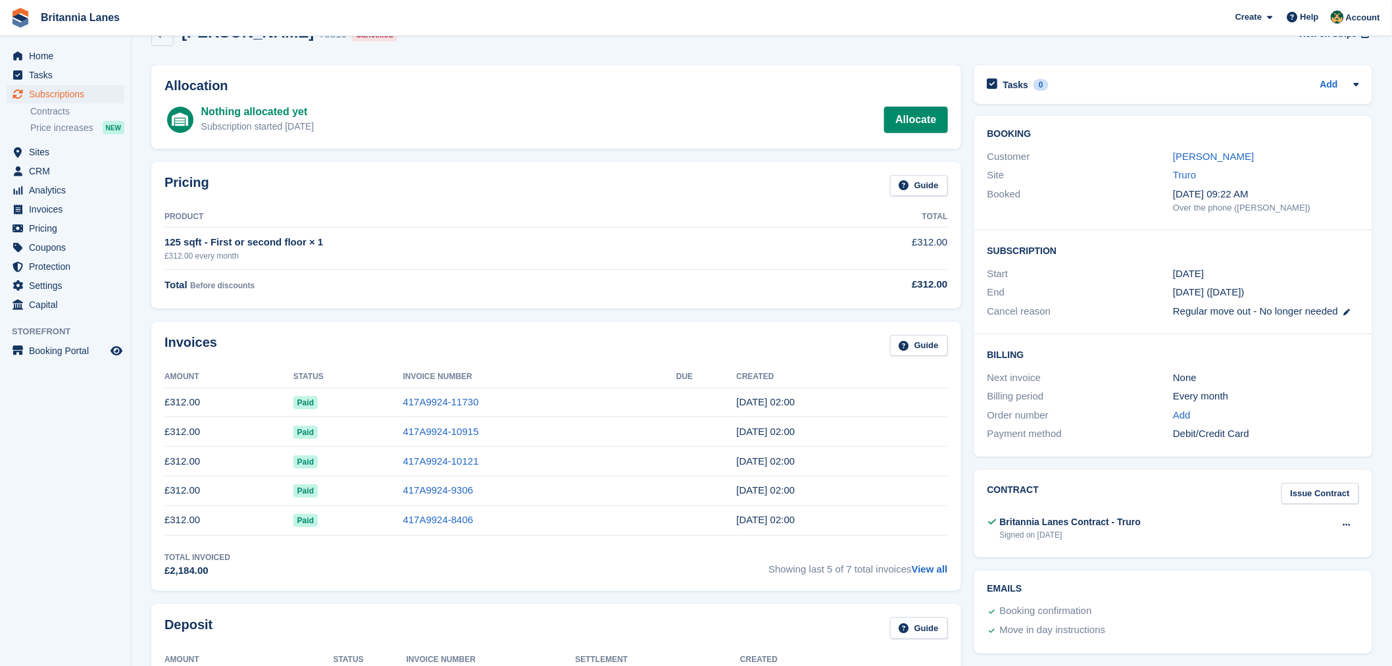
scroll to position [34, 0]
click at [425, 396] on link "417A9924-11730" at bounding box center [441, 400] width 76 height 11
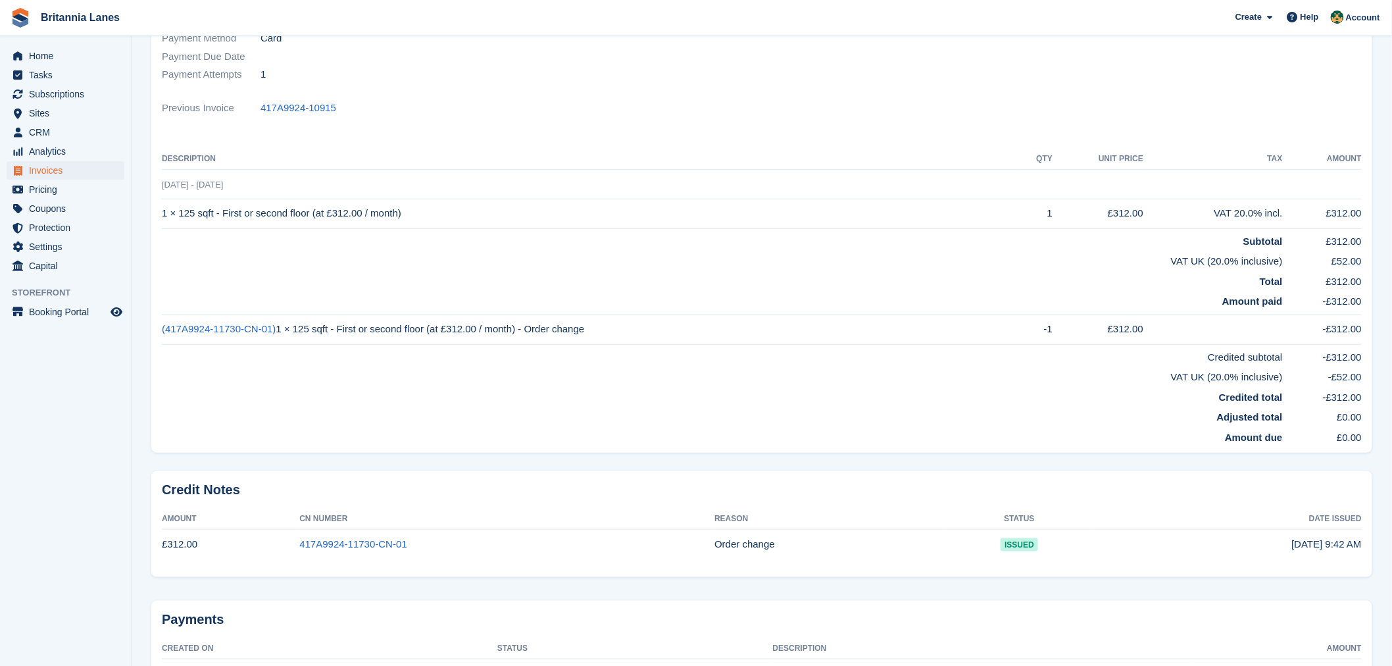
scroll to position [306, 0]
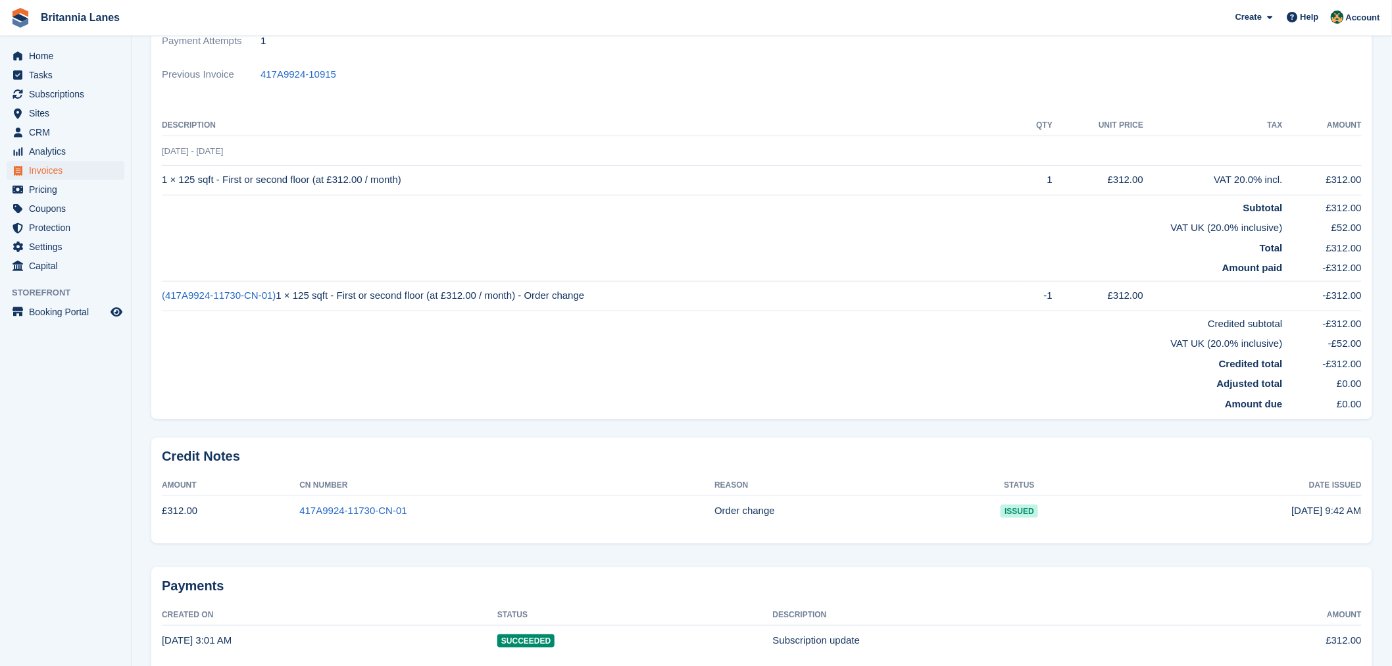
click at [422, 389] on td "Adjusted total" at bounding box center [722, 381] width 1121 height 20
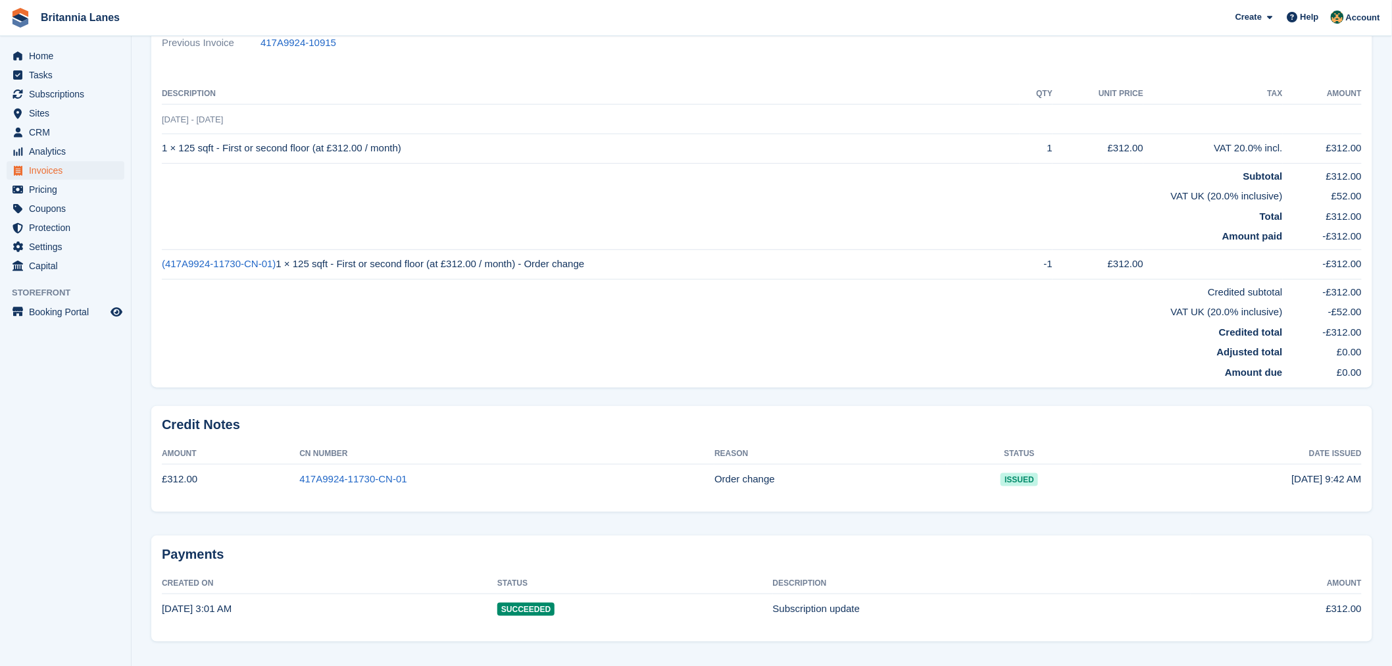
scroll to position [375, 0]
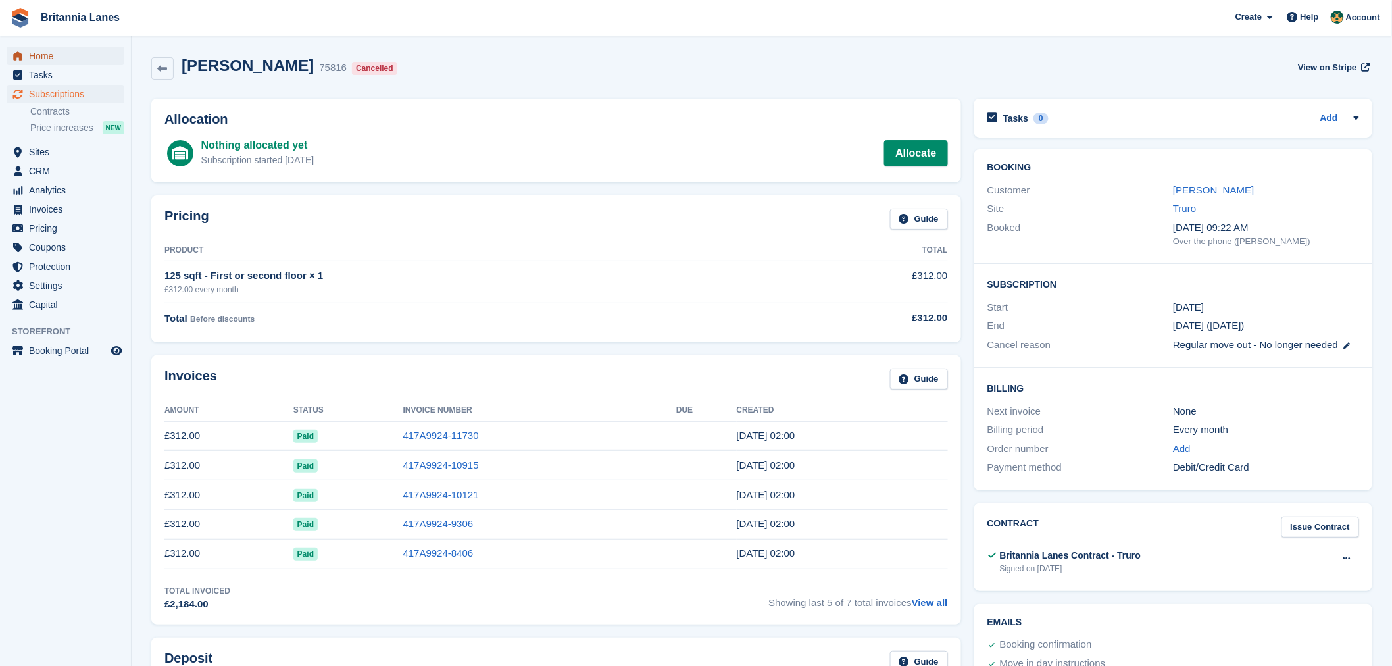
click at [88, 61] on span "Home" at bounding box center [68, 56] width 79 height 18
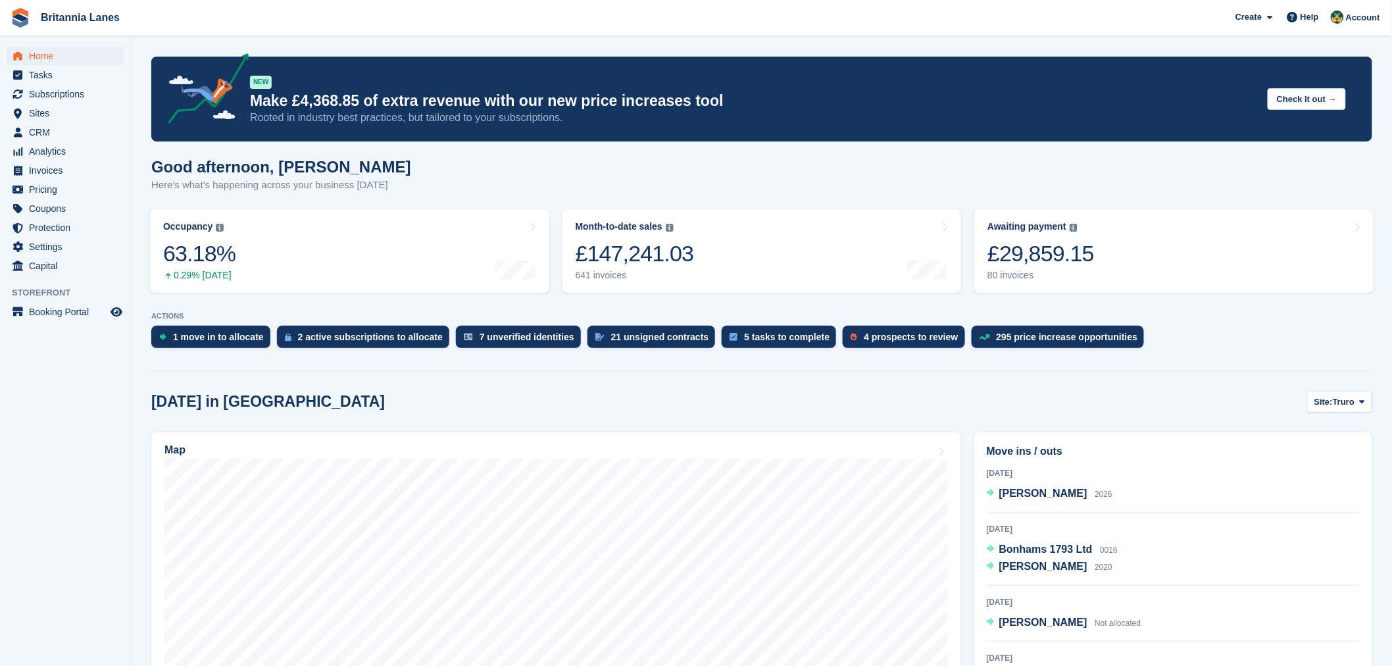
click at [477, 168] on div "Good afternoon, Nathan Here's what's happening across your business today" at bounding box center [761, 183] width 1221 height 51
click at [876, 174] on div "Good afternoon, Nathan Here's what's happening across your business today" at bounding box center [761, 183] width 1221 height 51
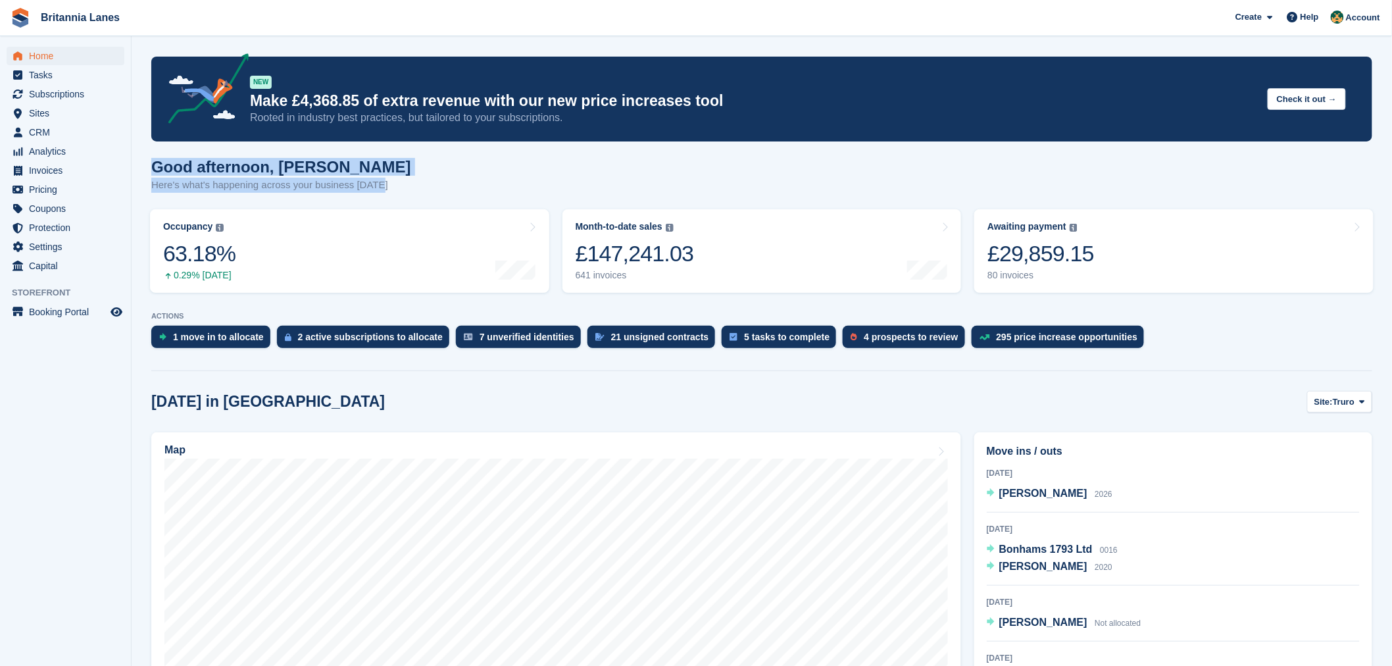
drag, startPoint x: 379, startPoint y: 187, endPoint x: 154, endPoint y: 168, distance: 225.7
click at [154, 168] on div "Good afternoon, Nathan Here's what's happening across your business today" at bounding box center [761, 183] width 1221 height 51
click at [363, 158] on h1 "Good afternoon, Nathan" at bounding box center [281, 167] width 260 height 18
drag, startPoint x: 372, startPoint y: 189, endPoint x: 203, endPoint y: 174, distance: 169.7
click at [203, 174] on div "Good afternoon, Nathan Here's what's happening across your business today" at bounding box center [281, 175] width 260 height 35
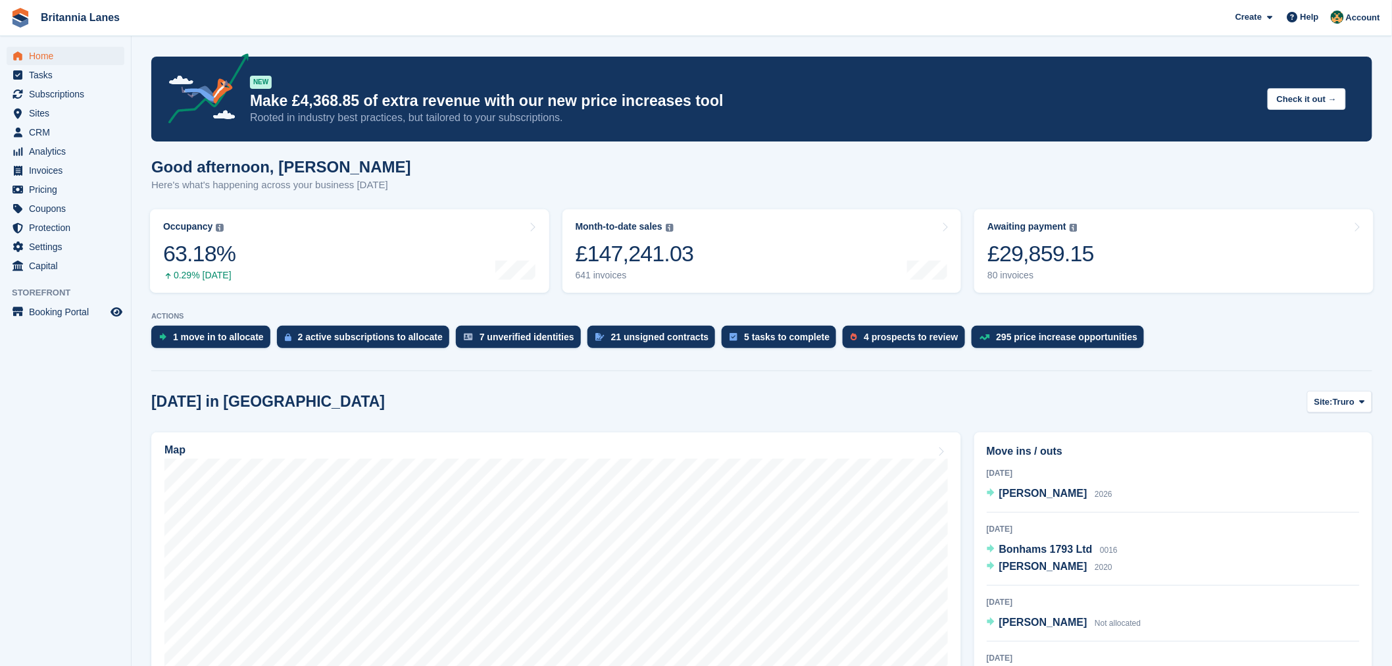
click at [397, 187] on div "Good afternoon, Nathan Here's what's happening across your business today" at bounding box center [761, 183] width 1221 height 51
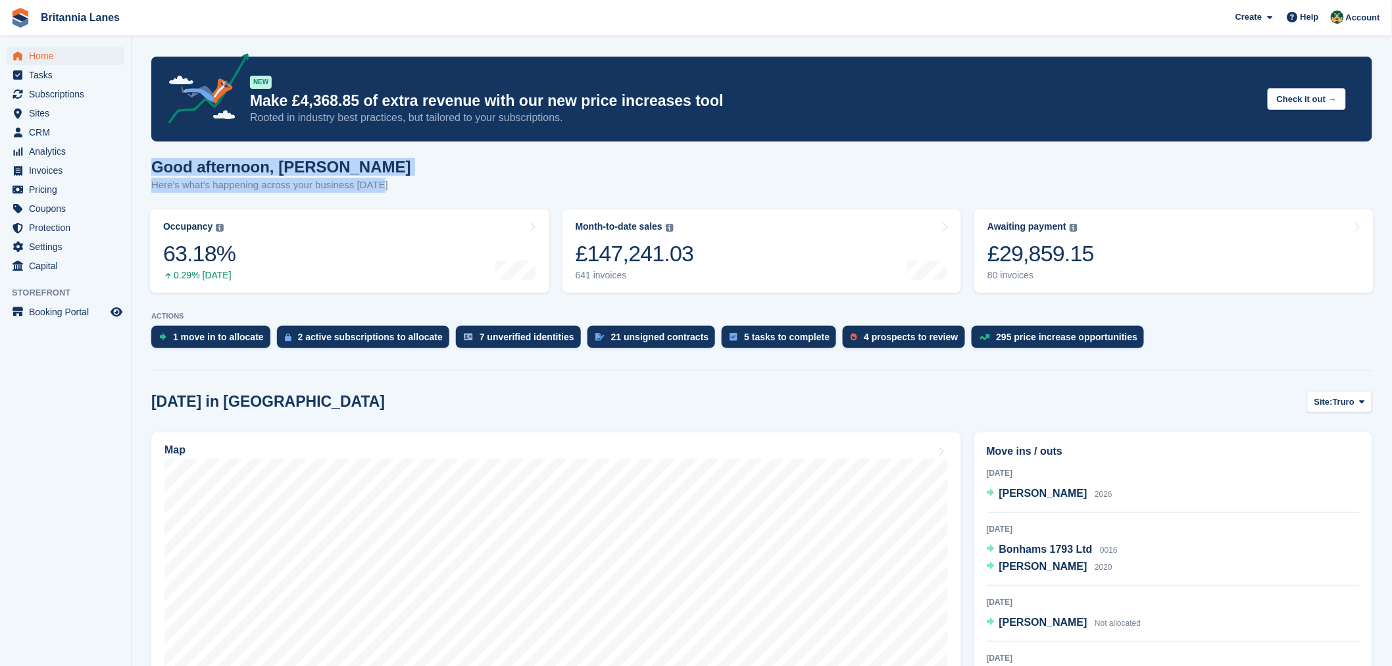
drag, startPoint x: 387, startPoint y: 191, endPoint x: 143, endPoint y: 174, distance: 243.9
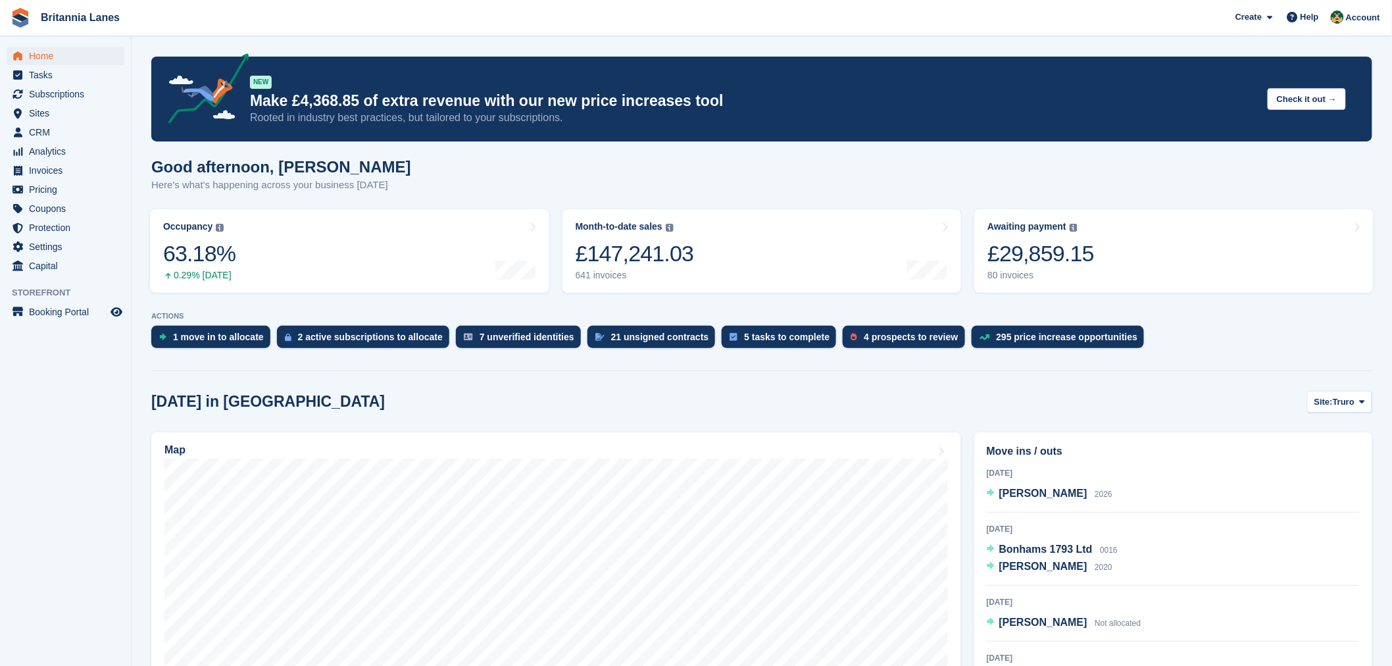
click at [373, 193] on div "Good afternoon, Nathan Here's what's happening across your business today" at bounding box center [761, 183] width 1221 height 51
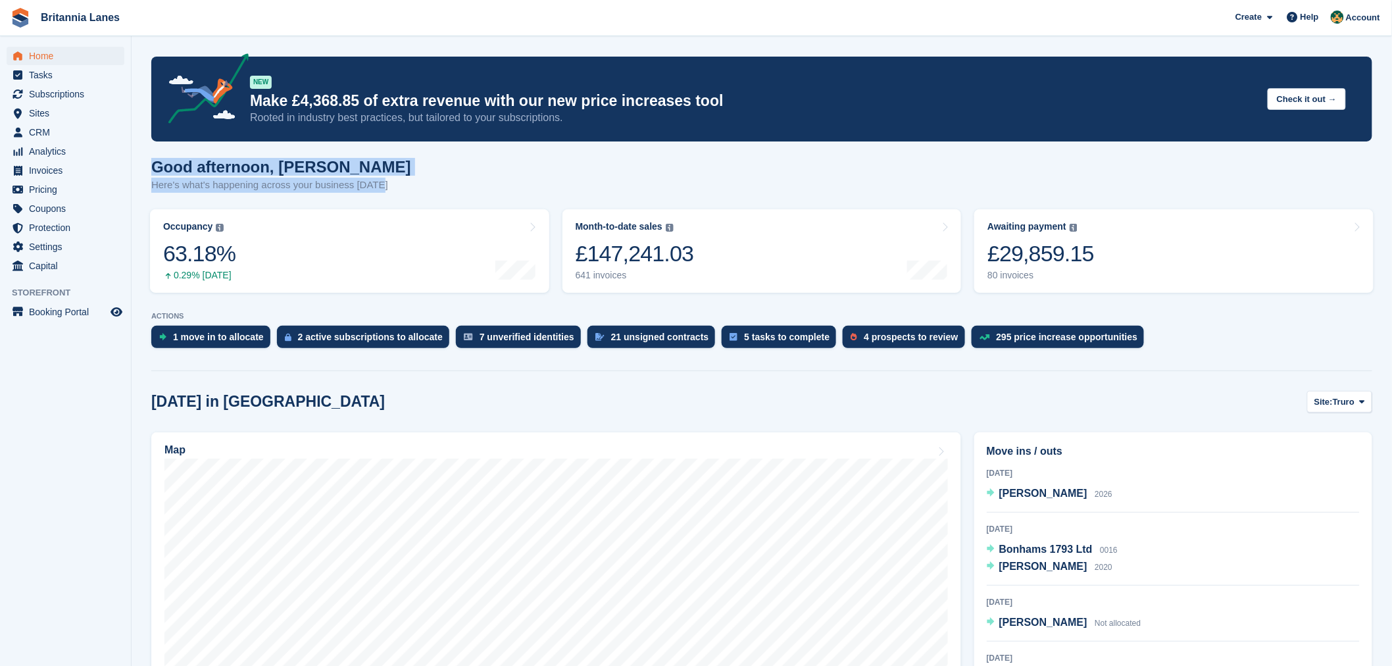
drag, startPoint x: 380, startPoint y: 184, endPoint x: 150, endPoint y: 143, distance: 233.8
click at [502, 168] on div "Good afternoon, Nathan Here's what's happening across your business today" at bounding box center [761, 183] width 1221 height 51
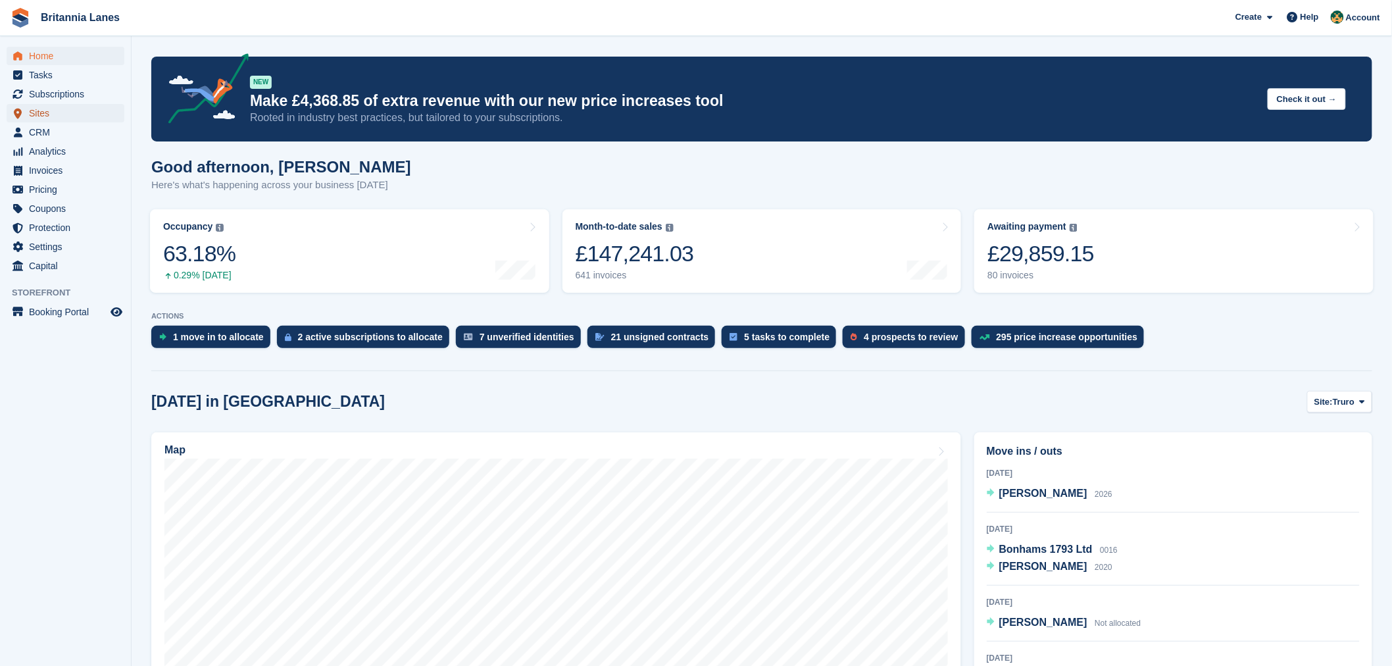
click at [66, 116] on span "Sites" at bounding box center [68, 113] width 79 height 18
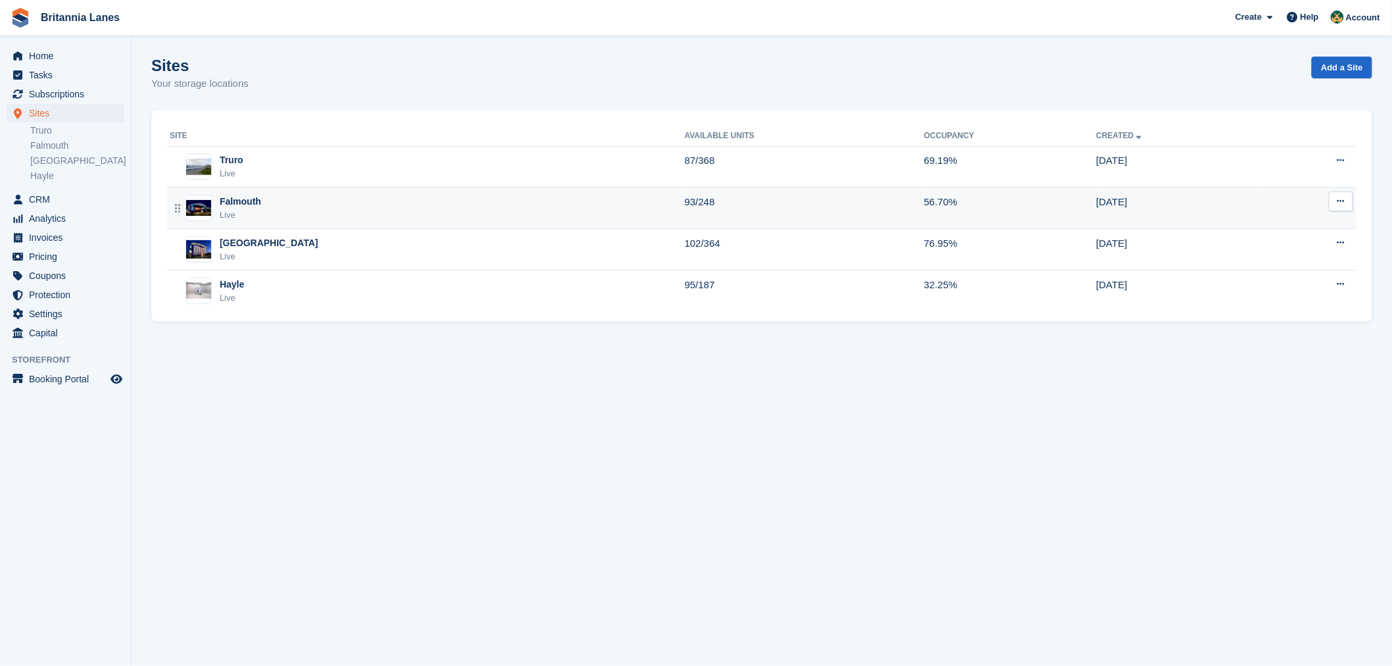
click at [338, 195] on div "Falmouth Live" at bounding box center [427, 208] width 515 height 27
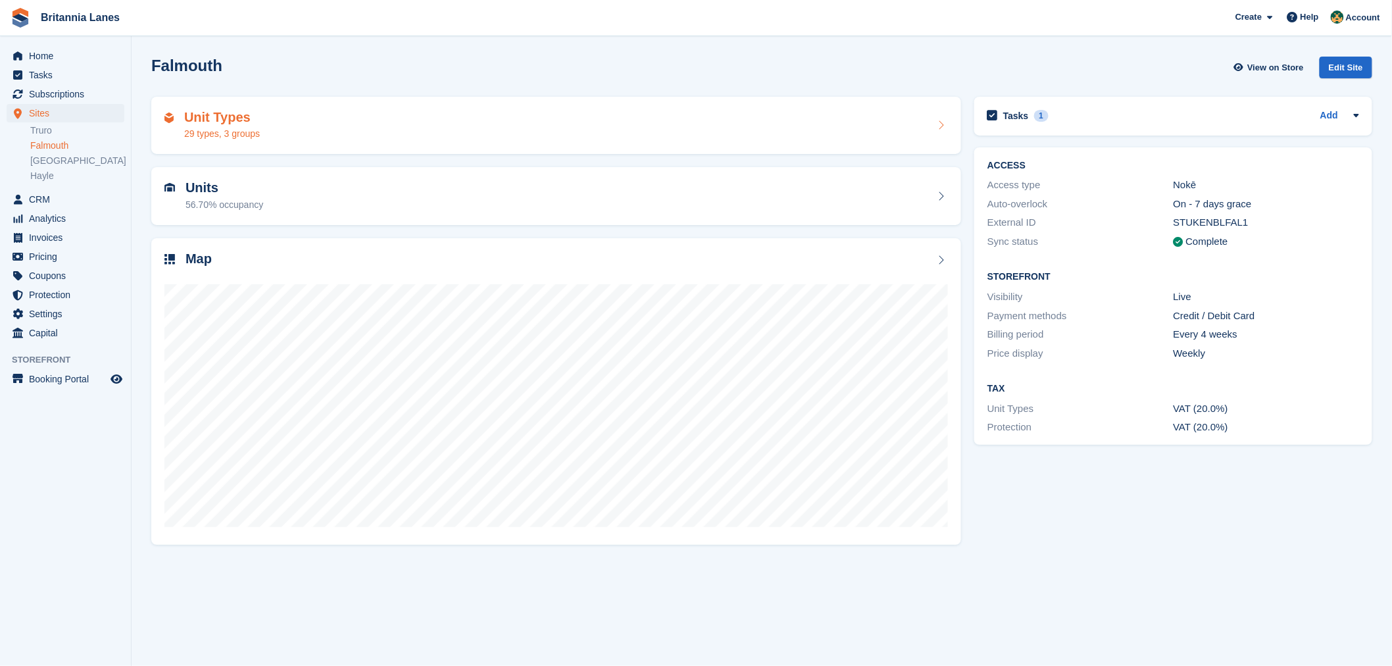
click at [247, 128] on div "29 types, 3 groups" at bounding box center [222, 134] width 76 height 14
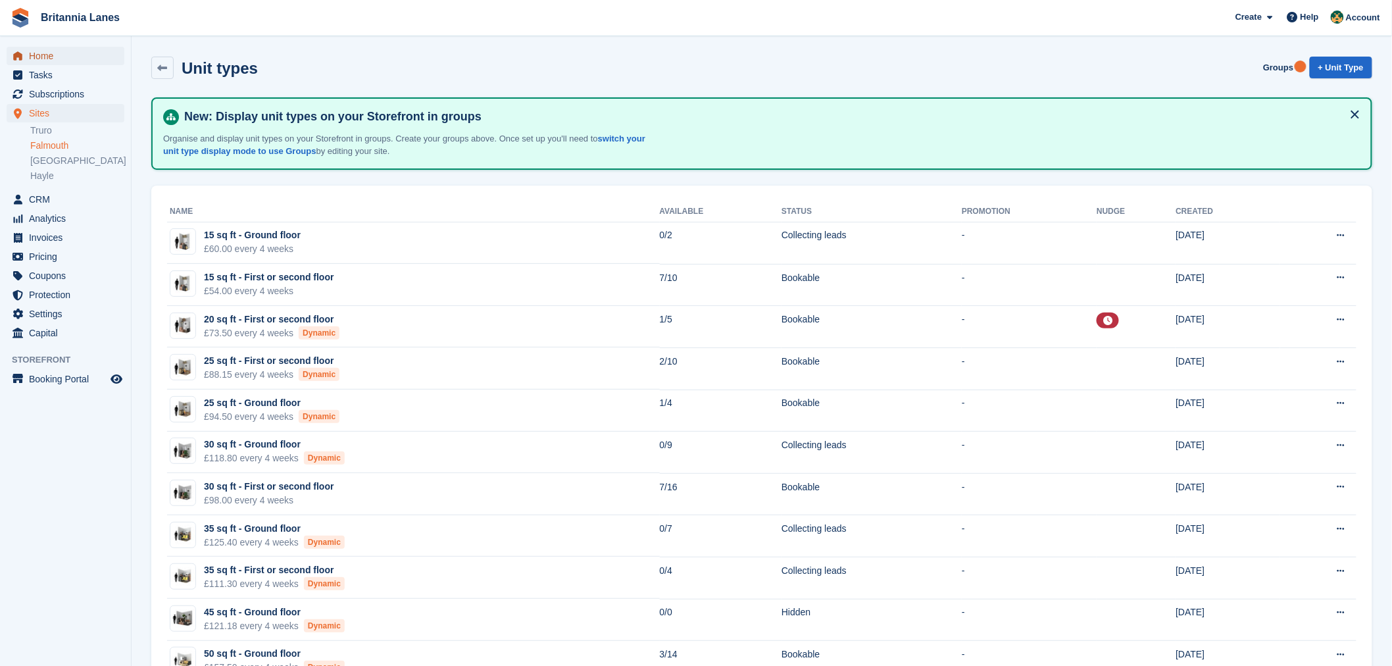
click at [61, 49] on span "Home" at bounding box center [68, 56] width 79 height 18
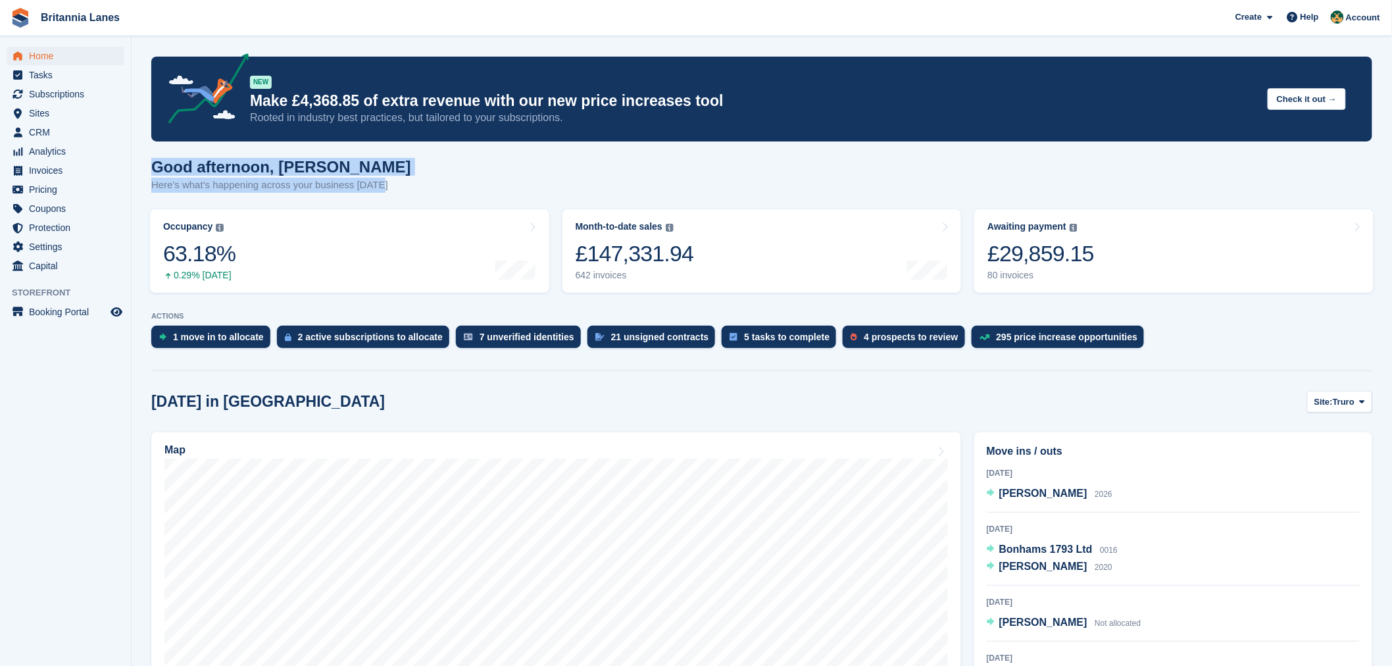
drag, startPoint x: 384, startPoint y: 187, endPoint x: 140, endPoint y: 169, distance: 244.7
drag, startPoint x: 383, startPoint y: 185, endPoint x: 146, endPoint y: 162, distance: 238.6
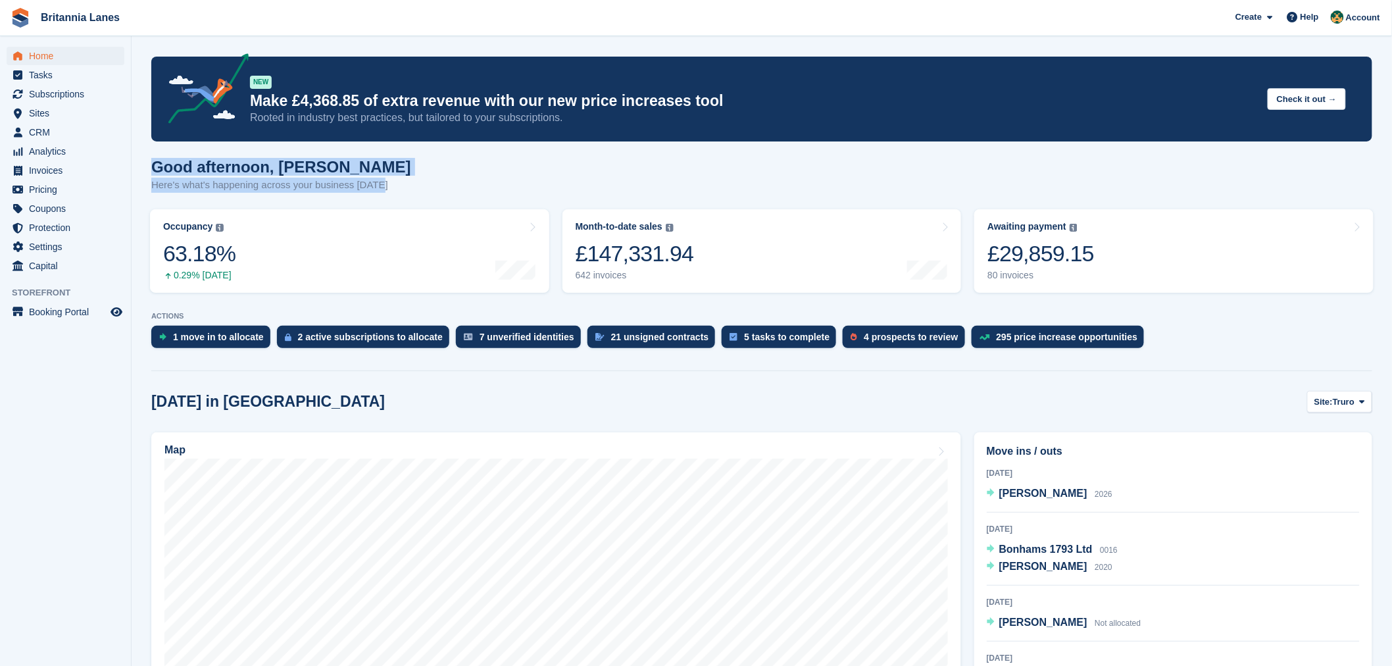
click at [391, 159] on div "Good afternoon, [PERSON_NAME] Here's what's happening across your business [DAT…" at bounding box center [761, 183] width 1221 height 51
drag, startPoint x: 382, startPoint y: 188, endPoint x: 155, endPoint y: 171, distance: 228.2
click at [155, 171] on div "Good afternoon, [PERSON_NAME] Here's what's happening across your business [DAT…" at bounding box center [761, 183] width 1221 height 51
click at [379, 183] on div "Good afternoon, [PERSON_NAME] Here's what's happening across your business [DAT…" at bounding box center [761, 183] width 1221 height 51
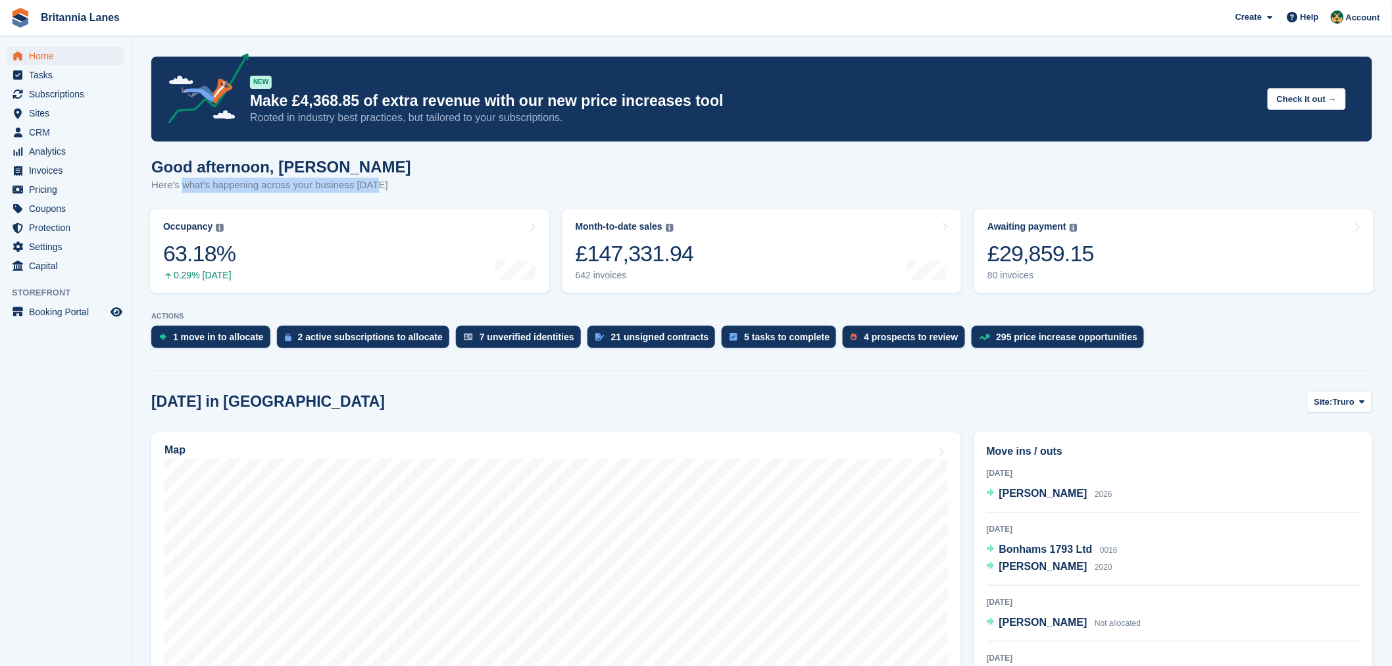
drag, startPoint x: 374, startPoint y: 191, endPoint x: 284, endPoint y: 168, distance: 92.4
click at [195, 185] on p "Here's what's happening across your business [DATE]" at bounding box center [281, 185] width 260 height 15
drag, startPoint x: 383, startPoint y: 143, endPoint x: 366, endPoint y: 156, distance: 21.2
drag, startPoint x: 388, startPoint y: 183, endPoint x: 141, endPoint y: 174, distance: 247.4
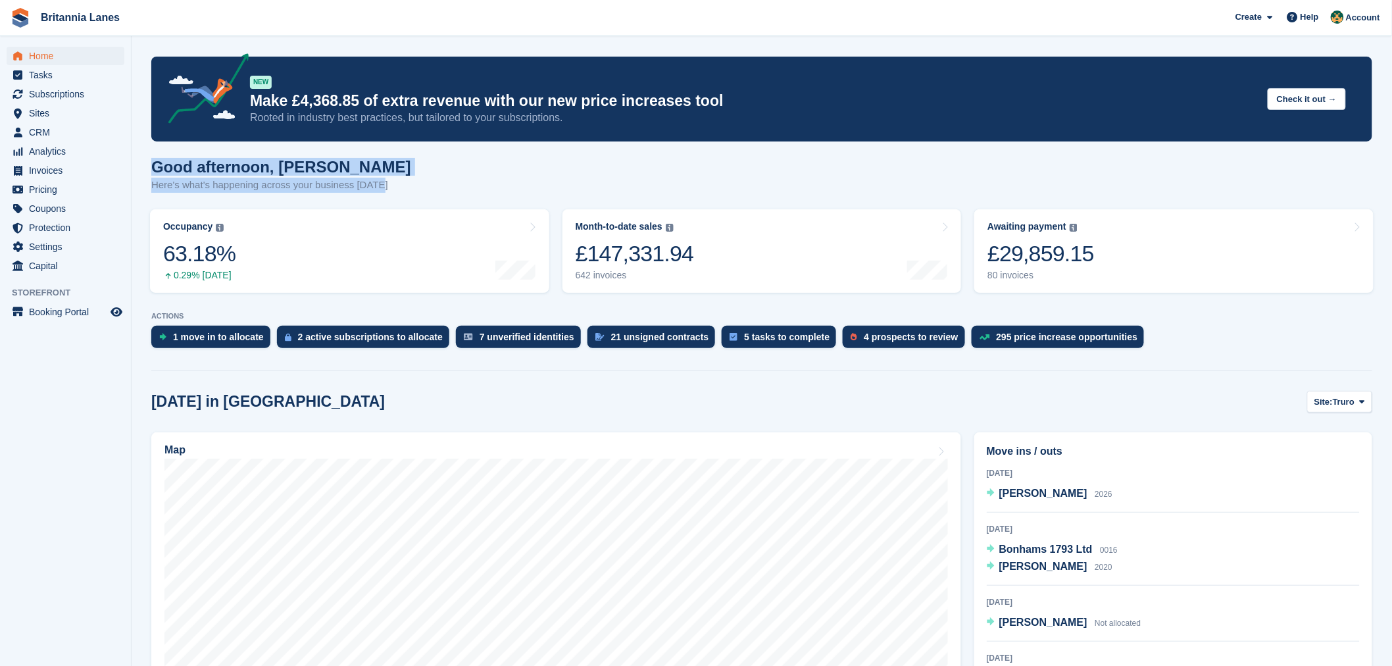
click at [366, 163] on h1 "Good afternoon, [PERSON_NAME]" at bounding box center [281, 167] width 260 height 18
drag, startPoint x: 375, startPoint y: 182, endPoint x: 141, endPoint y: 174, distance: 234.3
click at [335, 161] on h1 "Good afternoon, [PERSON_NAME]" at bounding box center [281, 167] width 260 height 18
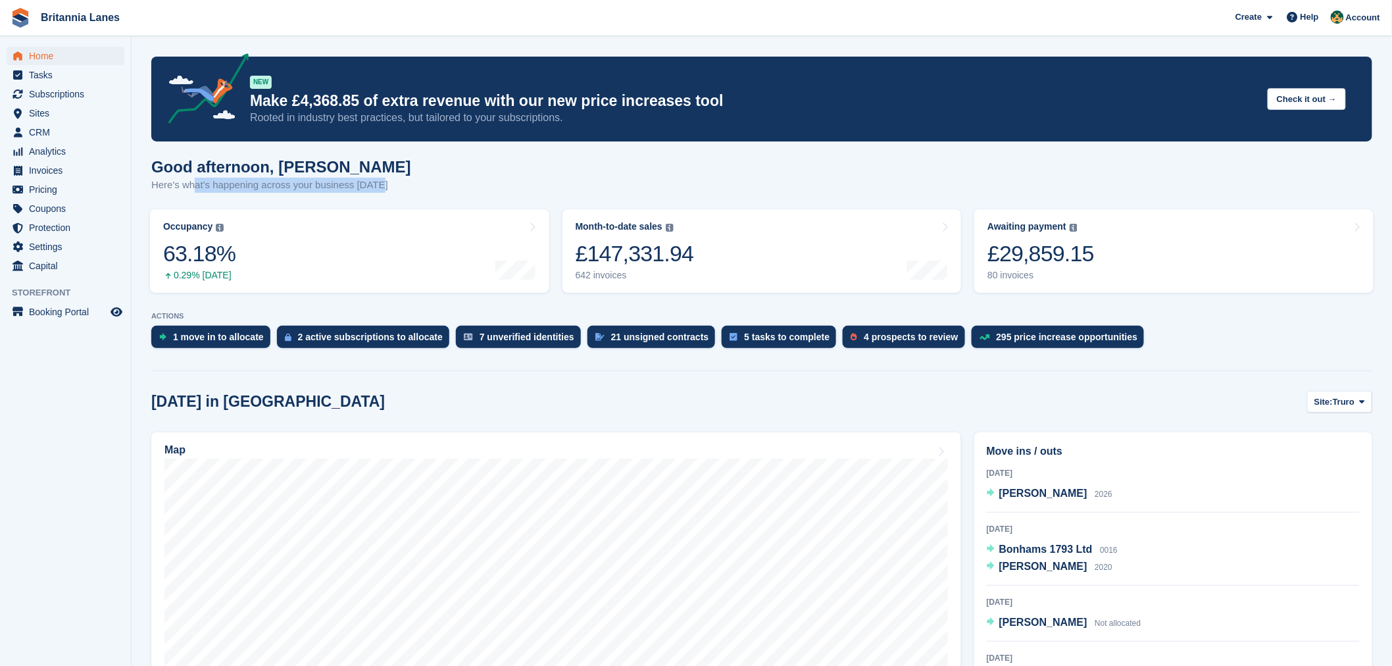
drag, startPoint x: 376, startPoint y: 185, endPoint x: 195, endPoint y: 181, distance: 180.9
click at [195, 181] on p "Here's what's happening across your business [DATE]" at bounding box center [281, 185] width 260 height 15
click at [382, 169] on div "Good afternoon, [PERSON_NAME] Here's what's happening across your business [DAT…" at bounding box center [761, 183] width 1221 height 51
click at [399, 176] on div "Good afternoon, [PERSON_NAME] Here's what's happening across your business [DAT…" at bounding box center [761, 183] width 1221 height 51
drag, startPoint x: 388, startPoint y: 187, endPoint x: 156, endPoint y: 155, distance: 234.4
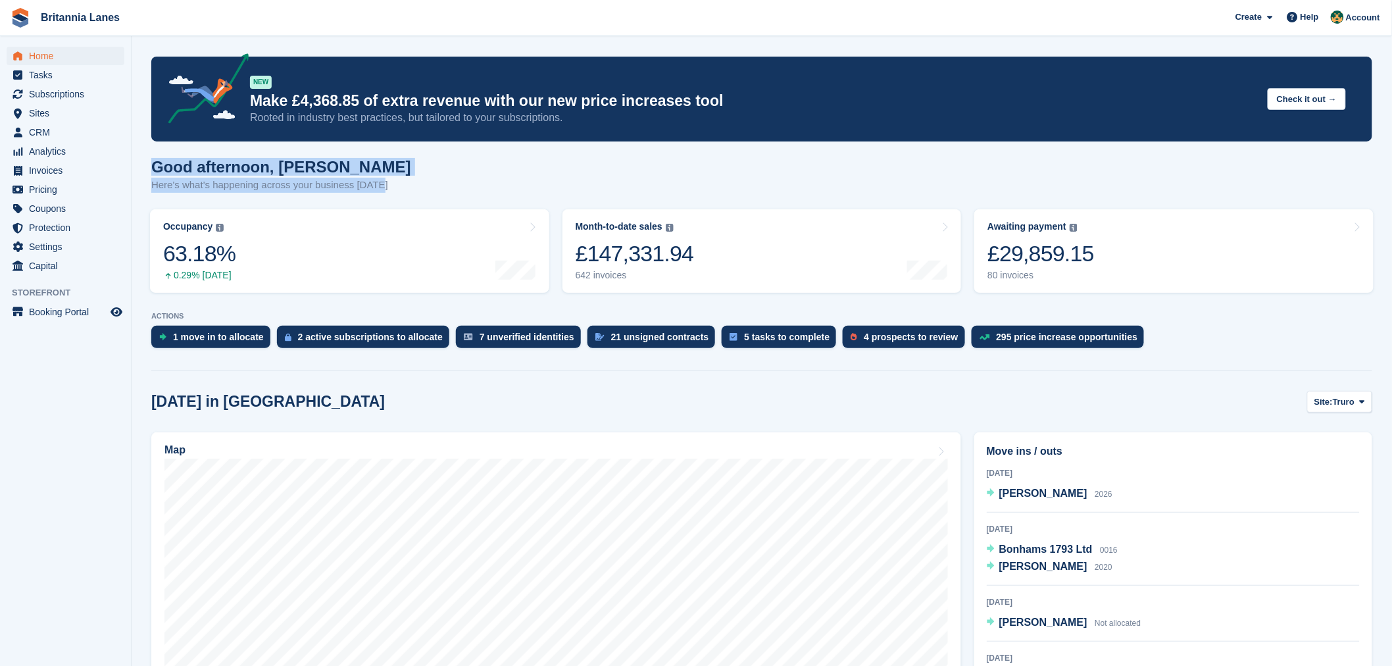
click at [445, 180] on div "Good afternoon, [PERSON_NAME] Here's what's happening across your business [DAT…" at bounding box center [761, 183] width 1221 height 51
drag, startPoint x: 379, startPoint y: 185, endPoint x: 149, endPoint y: 170, distance: 230.0
drag, startPoint x: 362, startPoint y: 162, endPoint x: 362, endPoint y: 178, distance: 15.1
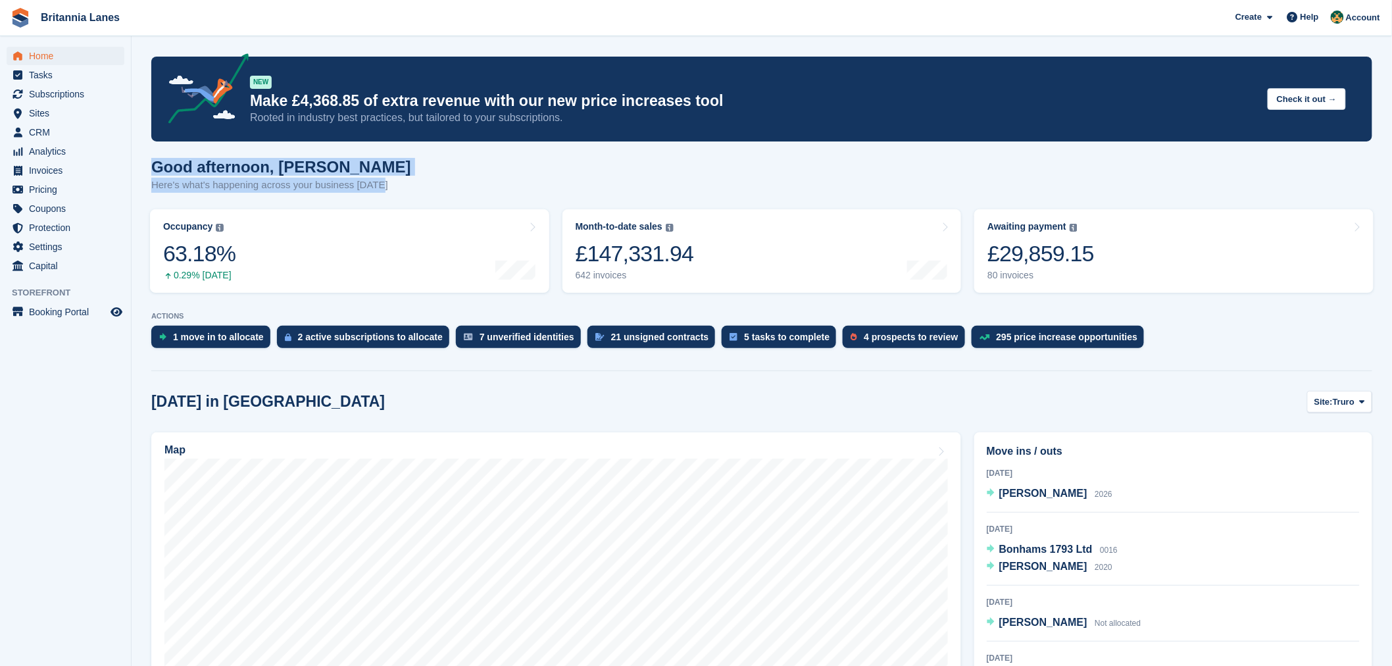
click at [360, 162] on h1 "Good afternoon, [PERSON_NAME]" at bounding box center [281, 167] width 260 height 18
click at [381, 183] on div "Good afternoon, [PERSON_NAME] Here's what's happening across your business [DAT…" at bounding box center [761, 183] width 1221 height 51
drag, startPoint x: 377, startPoint y: 186, endPoint x: 151, endPoint y: 167, distance: 226.4
click at [151, 167] on div "Good afternoon, [PERSON_NAME] Here's what's happening across your business [DAT…" at bounding box center [281, 175] width 260 height 35
click at [360, 168] on h1 "Good afternoon, [PERSON_NAME]" at bounding box center [281, 167] width 260 height 18
